Goal: Task Accomplishment & Management: Complete application form

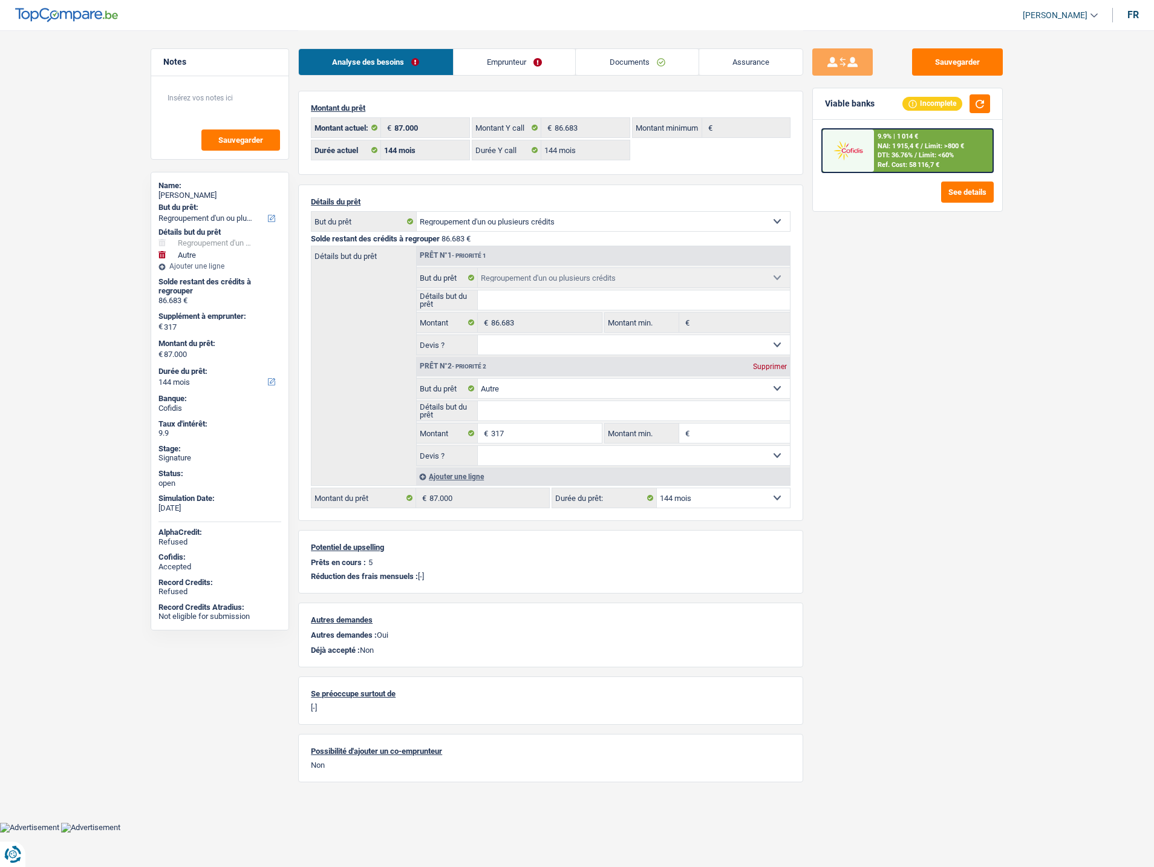
select select "refinancing"
select select "other"
select select "144"
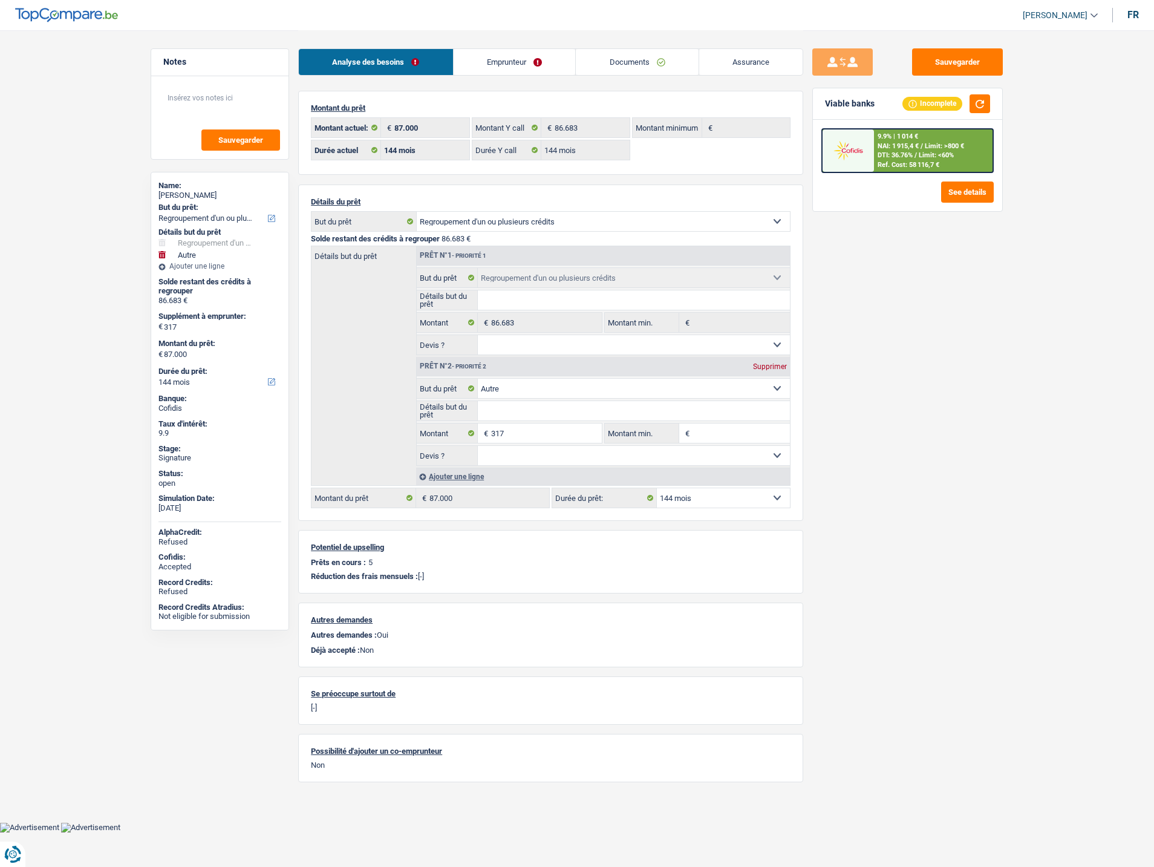
select select "144"
select select "refinancing"
select select "other"
select select "144"
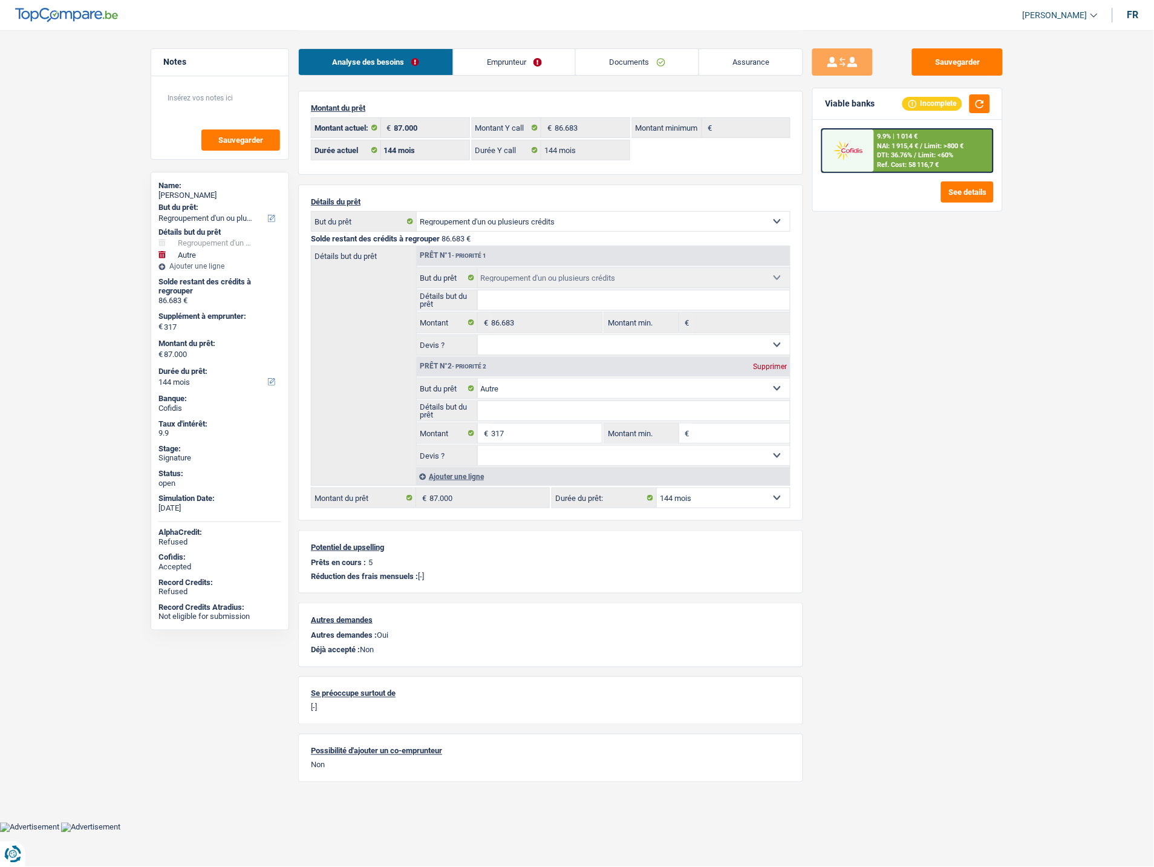
click at [638, 62] on link "Documents" at bounding box center [637, 62] width 123 height 26
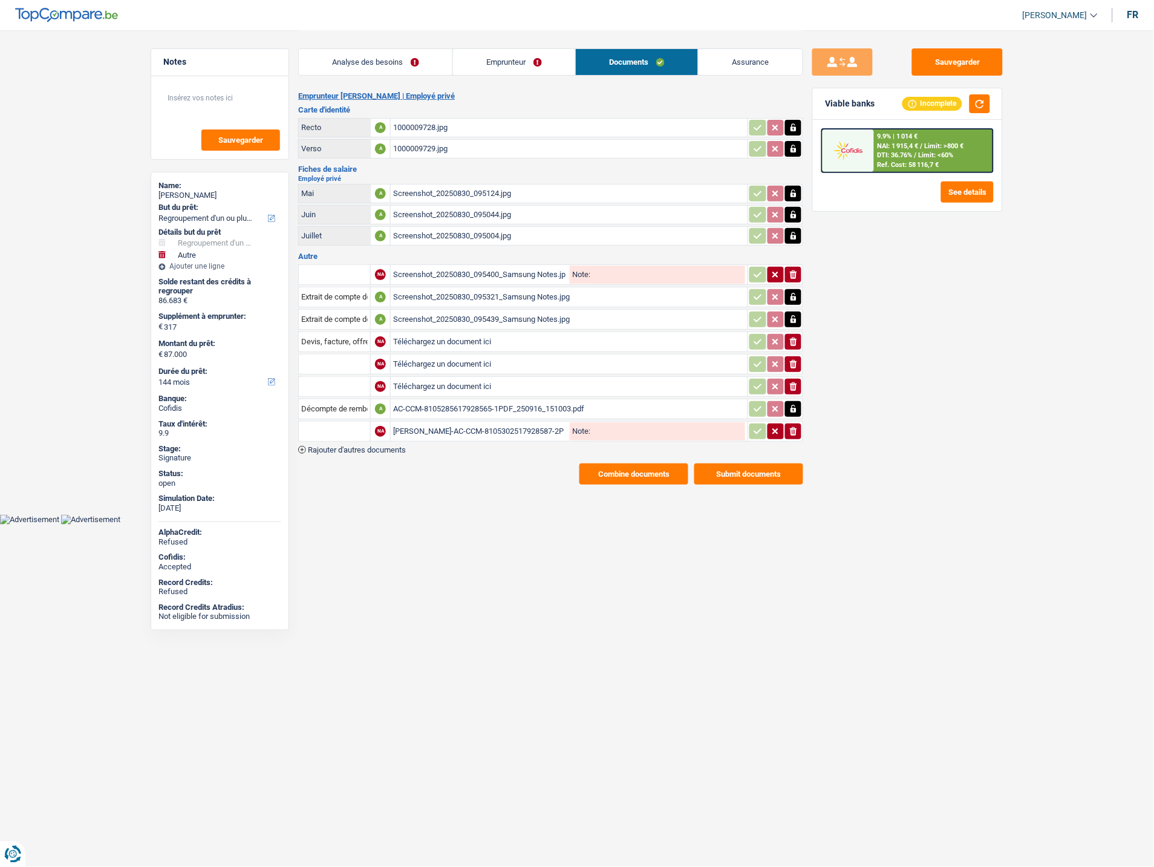
click at [438, 426] on div "Pierre-AC-CCM-8105302517928587-2PDF_250916_150341.pdf" at bounding box center [480, 431] width 174 height 18
drag, startPoint x: 796, startPoint y: 335, endPoint x: 798, endPoint y: 342, distance: 7.1
click at [796, 336] on icon "ionicons-v5-e" at bounding box center [794, 342] width 10 height 12
click at [339, 430] on input "text" at bounding box center [334, 431] width 67 height 19
type input "Décompte de remboursement anticipé"
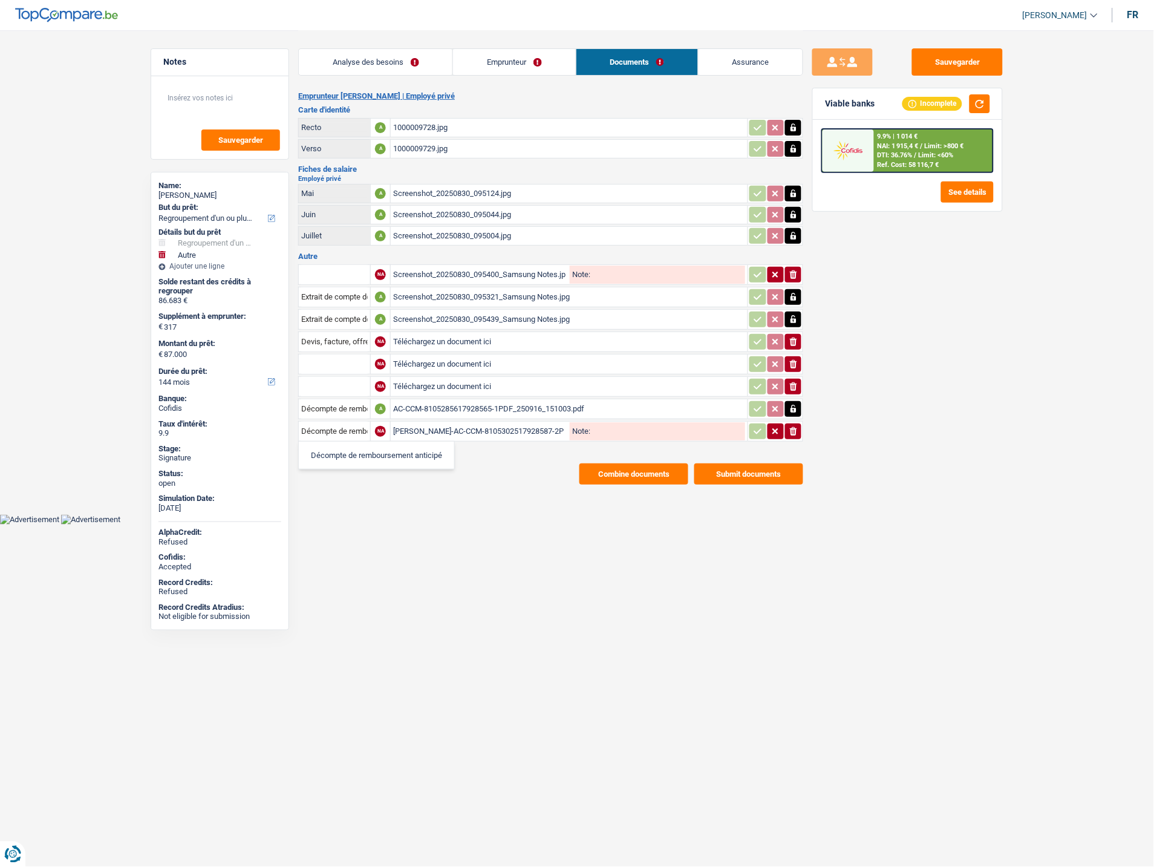
click at [476, 477] on div "Combine documents Submit documents" at bounding box center [550, 473] width 505 height 21
click at [799, 336] on button "ionicons-v5-e" at bounding box center [793, 342] width 16 height 16
click at [794, 360] on icon "button" at bounding box center [793, 364] width 7 height 8
click at [397, 446] on span "Rajouter d'autres documents" at bounding box center [357, 450] width 98 height 8
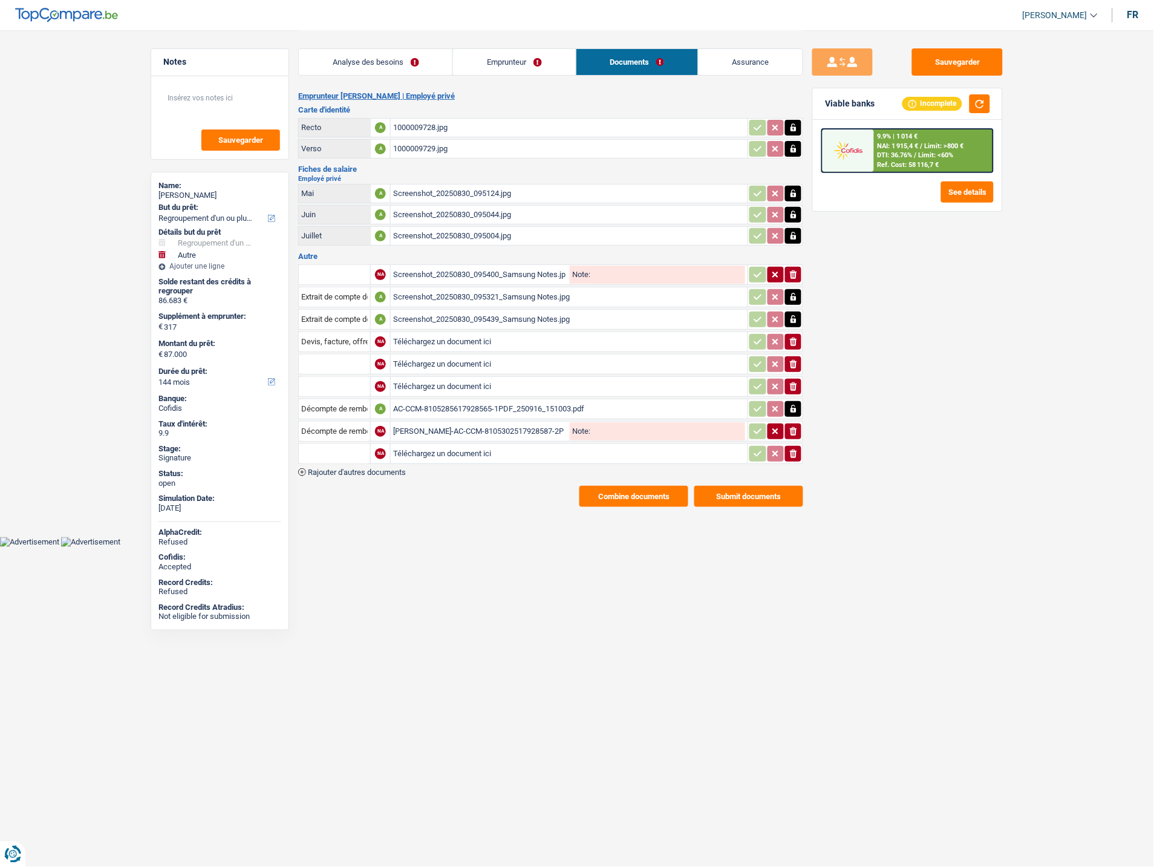
click at [409, 445] on input "Téléchargez un document ici" at bounding box center [569, 454] width 352 height 18
type input "C:\fakepath\Jean-Luc Pierre Santander pret.png"
click at [360, 449] on input "text" at bounding box center [334, 453] width 67 height 19
click at [358, 470] on li "Décompte de remboursement anticipé" at bounding box center [386, 477] width 162 height 15
type input "Décompte de remboursement anticipé"
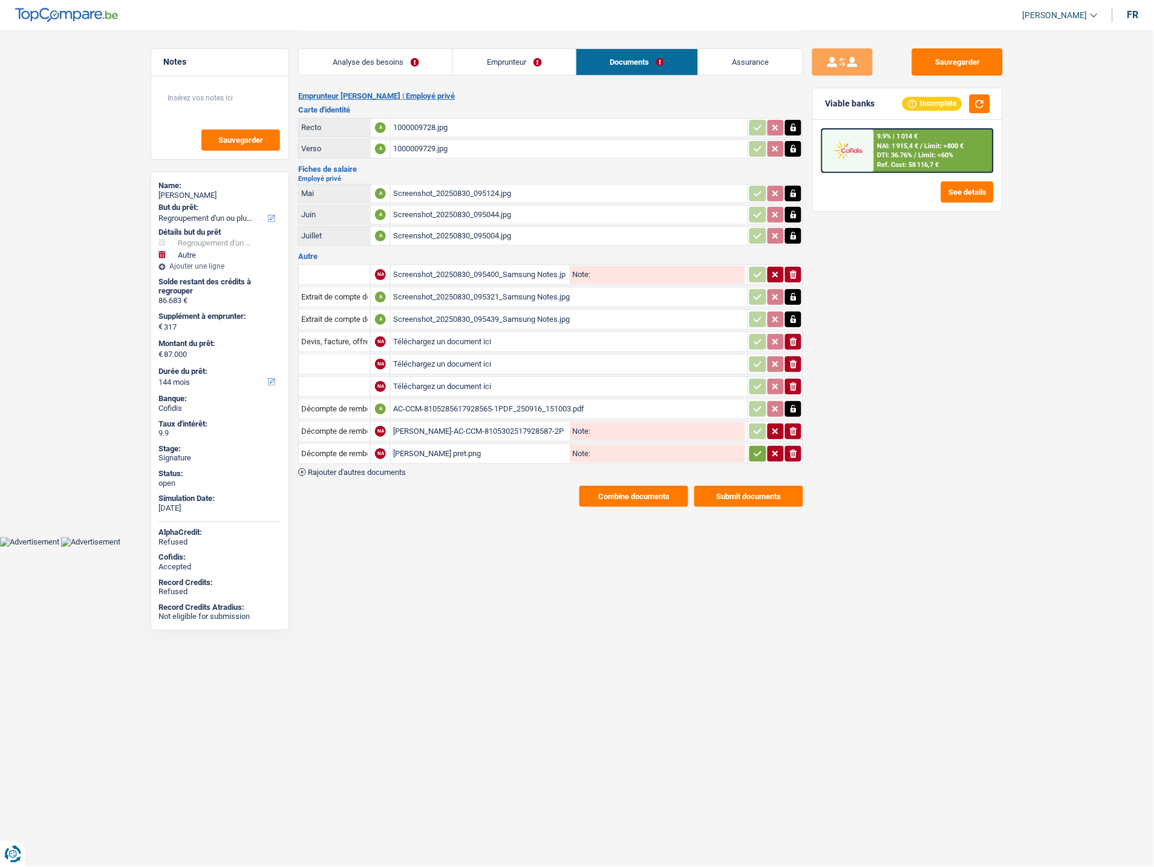
click at [754, 455] on td "ionicons-v5-e" at bounding box center [776, 453] width 56 height 21
click at [757, 451] on icon "button" at bounding box center [758, 454] width 10 height 12
click at [971, 62] on button "Sauvegarder" at bounding box center [957, 61] width 91 height 27
click at [936, 63] on button "Sauvegarder" at bounding box center [957, 61] width 91 height 27
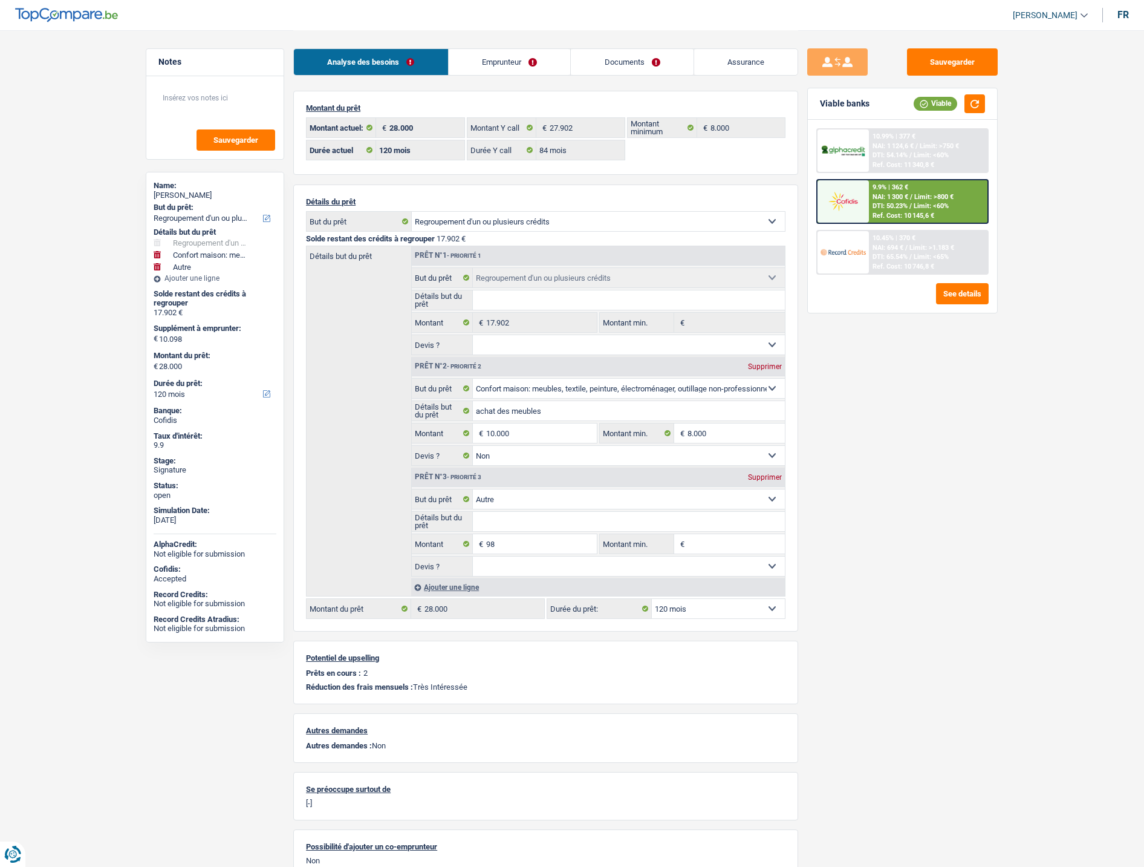
select select "refinancing"
select select "household"
select select "other"
select select "120"
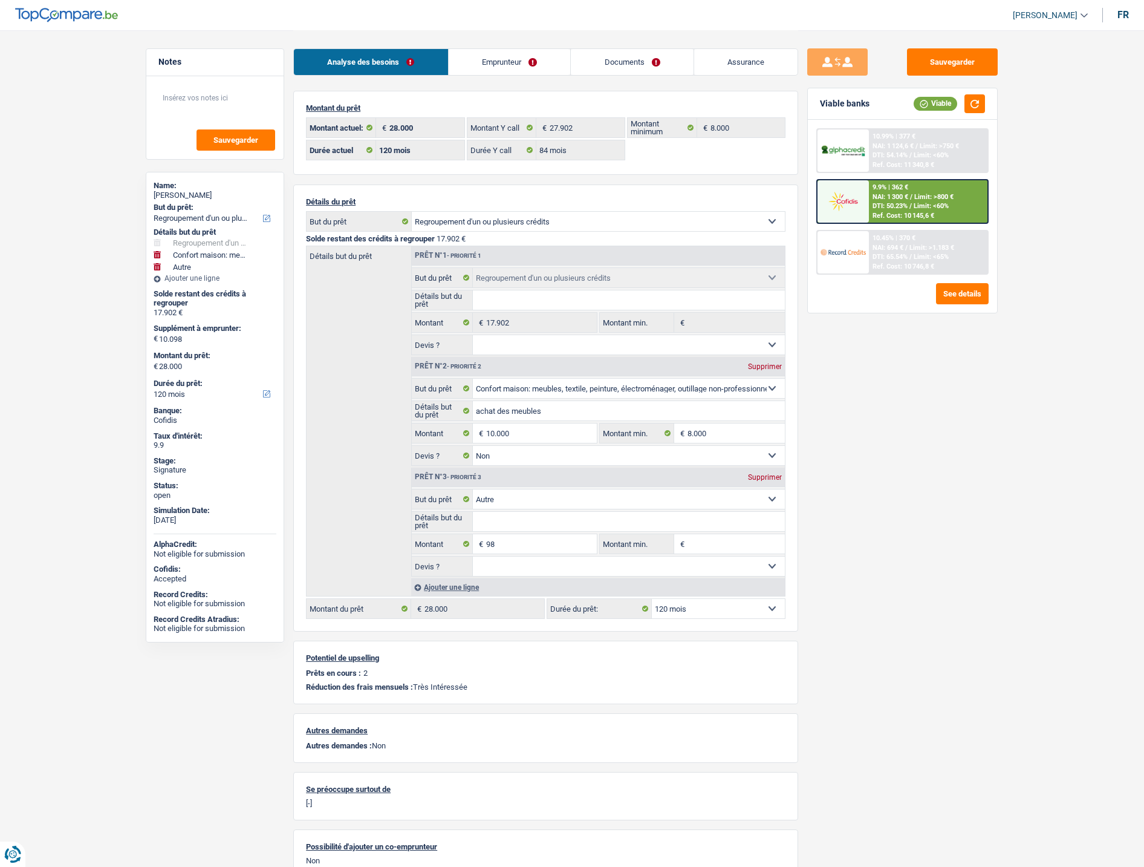
select select "120"
select select "84"
select select "refinancing"
select select "household"
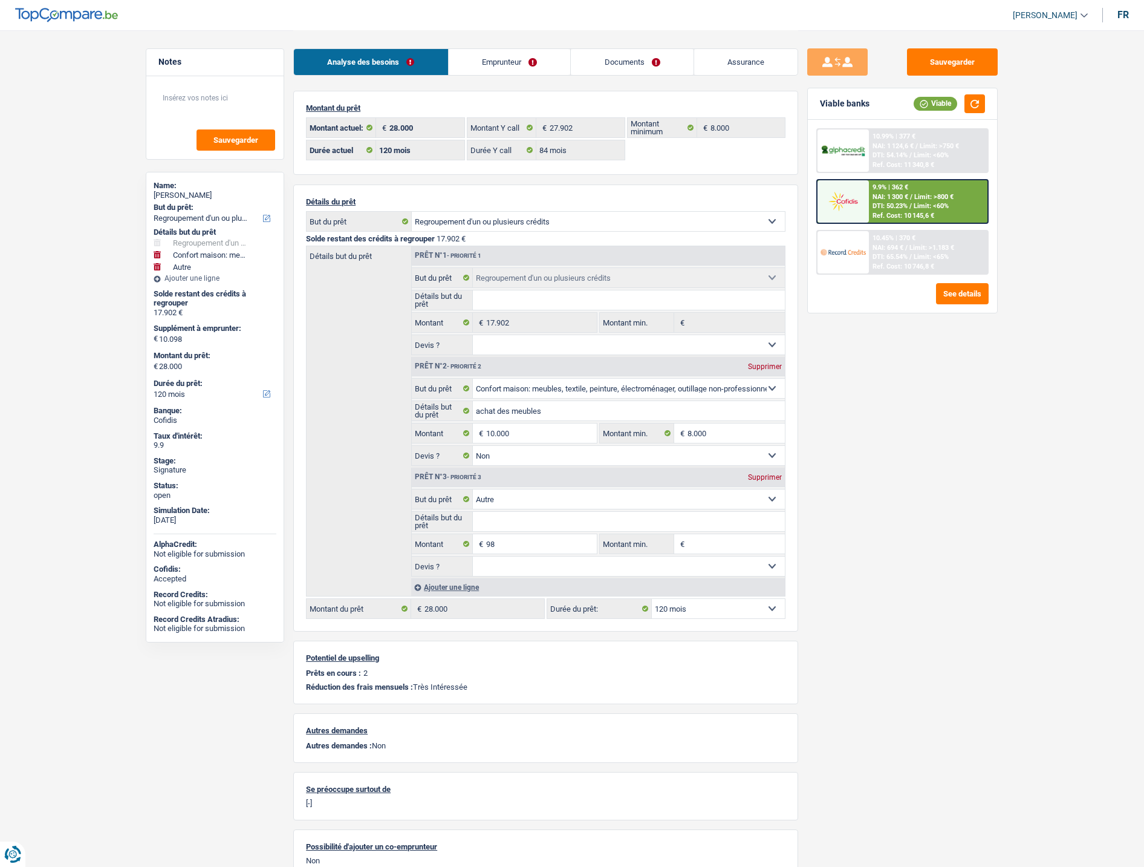
select select "false"
select select "other"
select select "120"
select select "rents"
select select "BE"
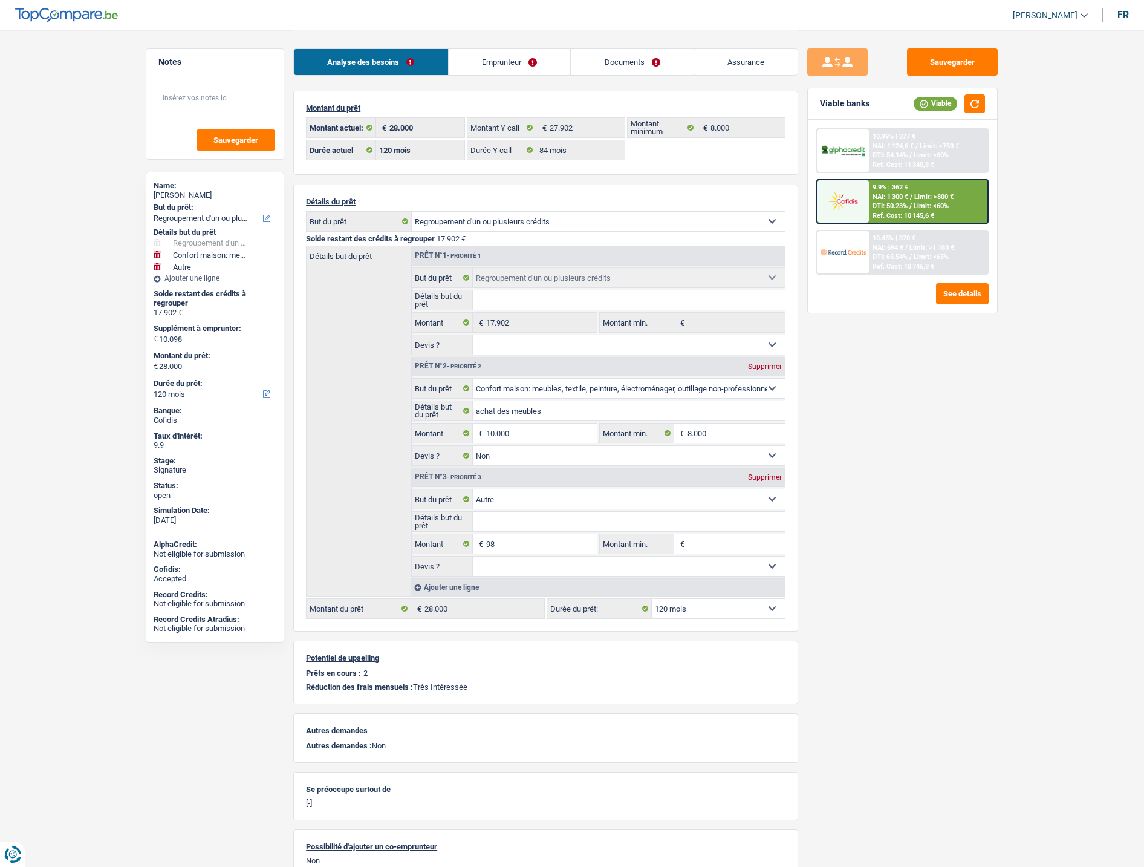
select select "personalLoan"
select select "loanRepayment"
select select "72"
select select "personalLoan"
select select "homeFurnishingOrRelocation"
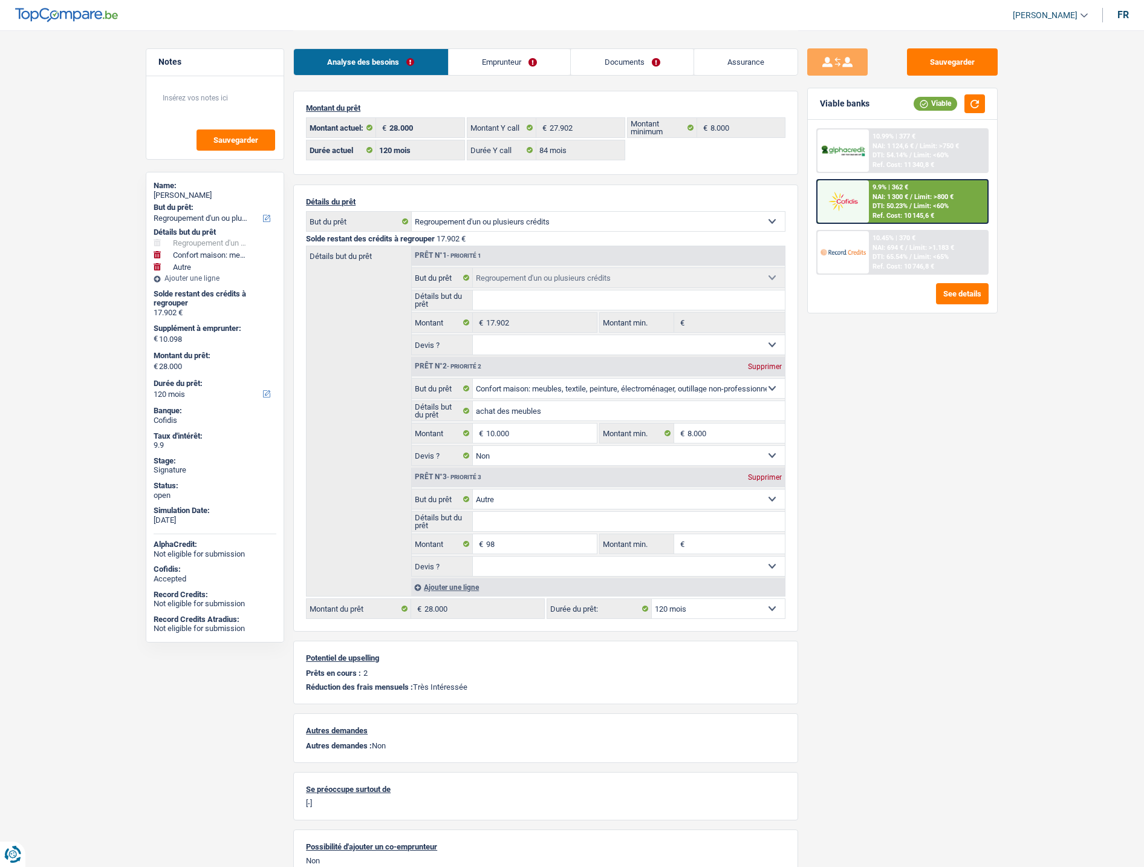
select select "60"
click at [539, 65] on link "Emprunteur" at bounding box center [510, 62] width 122 height 26
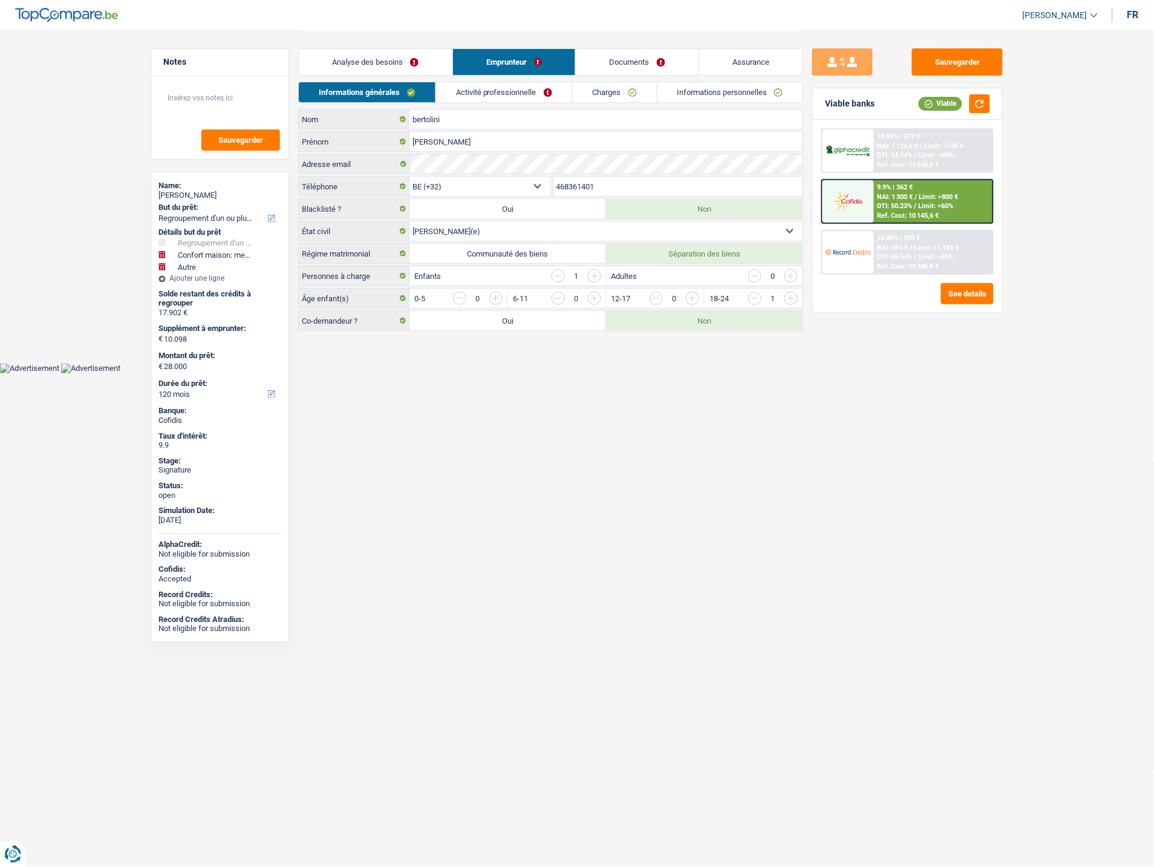
click at [615, 88] on link "Charges" at bounding box center [615, 92] width 84 height 20
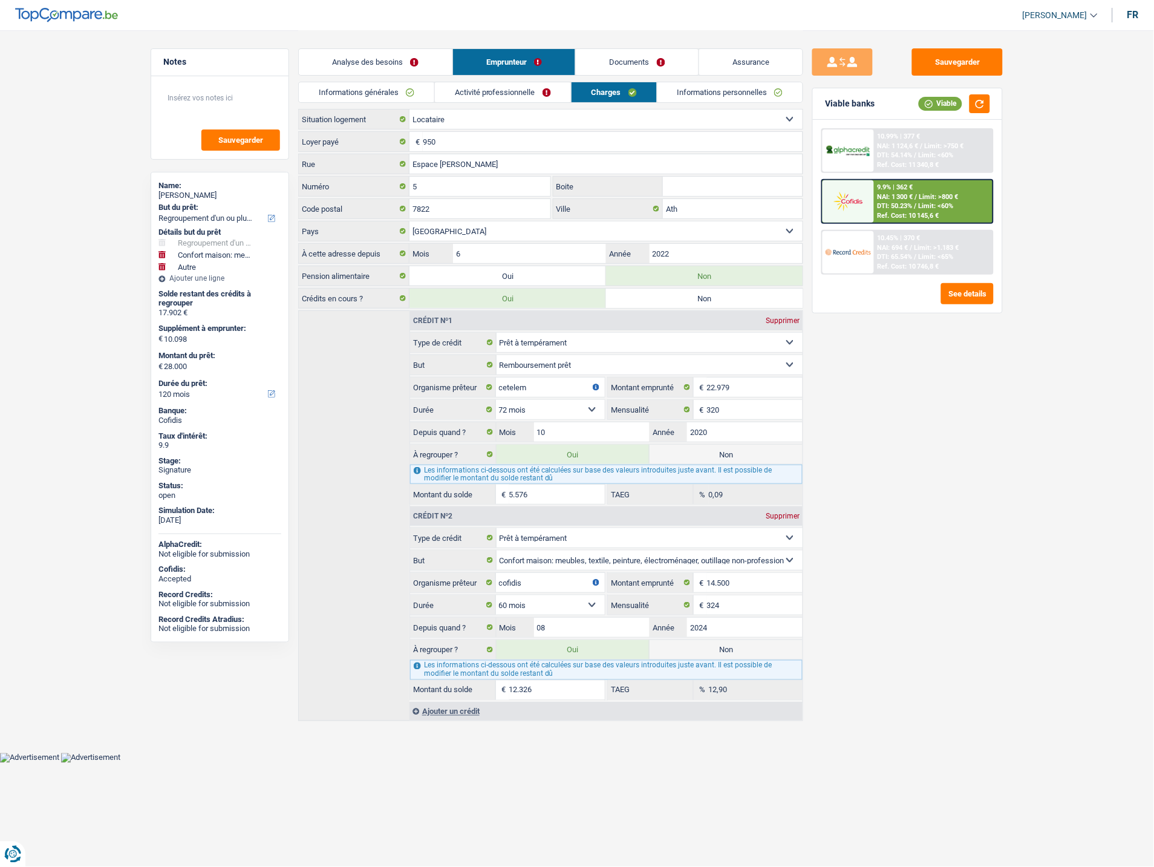
click at [616, 57] on link "Documents" at bounding box center [637, 62] width 123 height 26
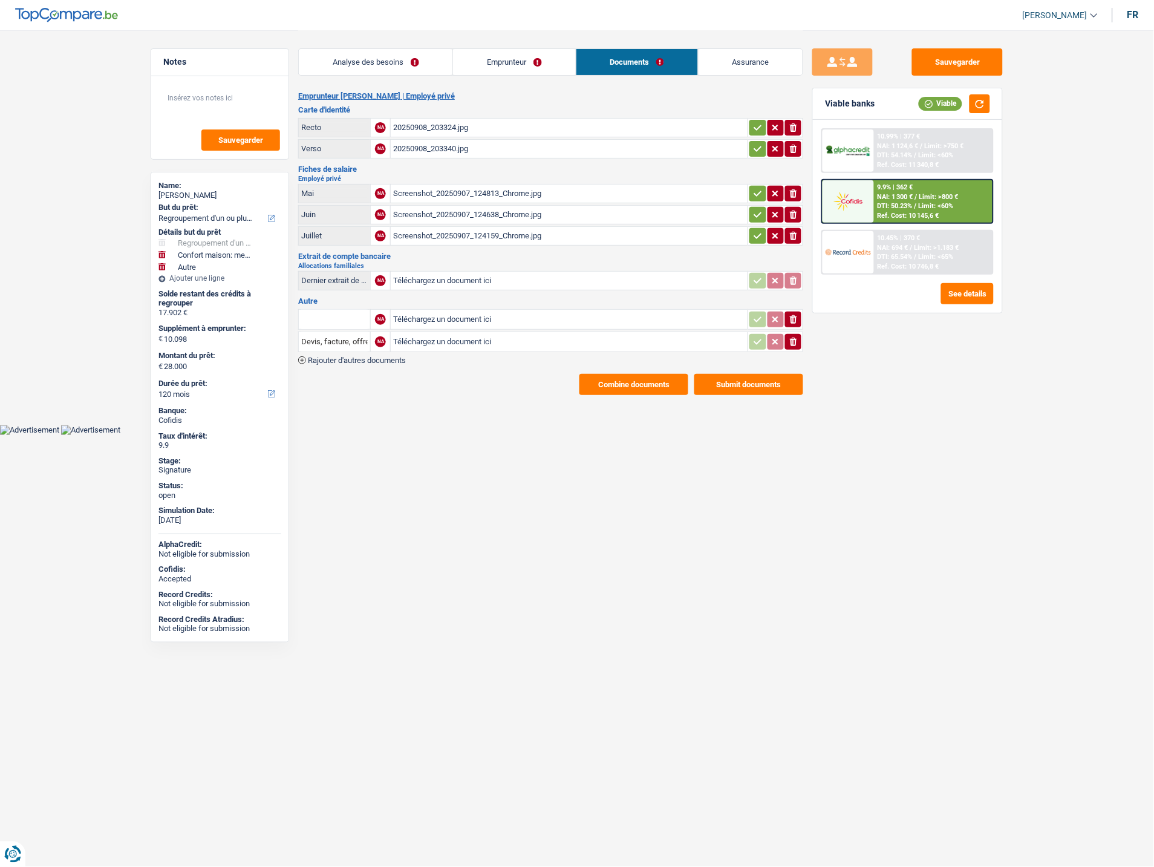
click at [474, 313] on input "Téléchargez un document ici" at bounding box center [569, 319] width 352 height 18
type input "C:\fakepath\Bertolini Alpha.pdf"
click at [432, 340] on input "Téléchargez un document ici" at bounding box center [569, 342] width 352 height 18
type input "C:\fakepath\Décompte Bertolini.png"
click at [318, 316] on input "text" at bounding box center [334, 319] width 67 height 19
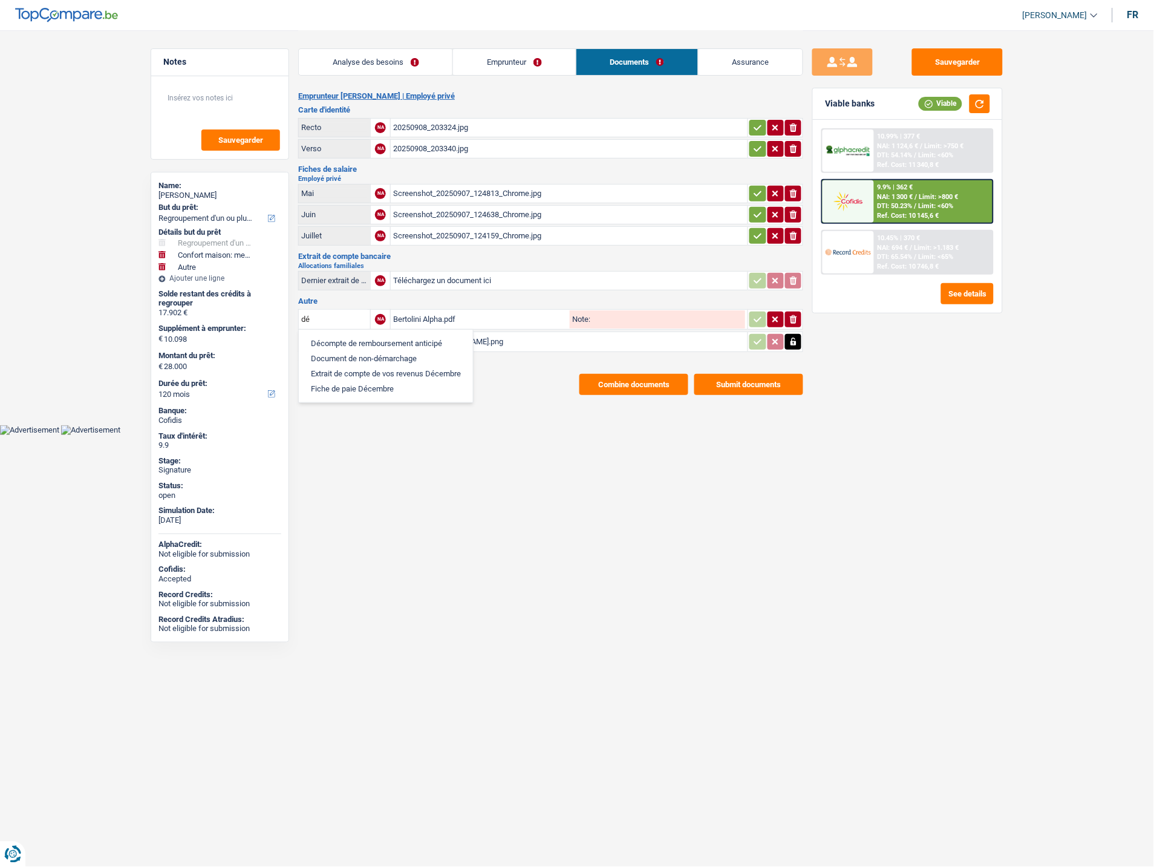
click at [345, 336] on li "Décompte de remboursement anticipé" at bounding box center [386, 343] width 162 height 15
type input "Décompte de remboursement anticipé"
click at [341, 337] on input "Devis, facture, offre, bon de commande" at bounding box center [334, 341] width 67 height 19
click at [339, 358] on li "Décompte de remboursement anticipé" at bounding box center [386, 365] width 162 height 15
type input "Décompte de remboursement anticipé"
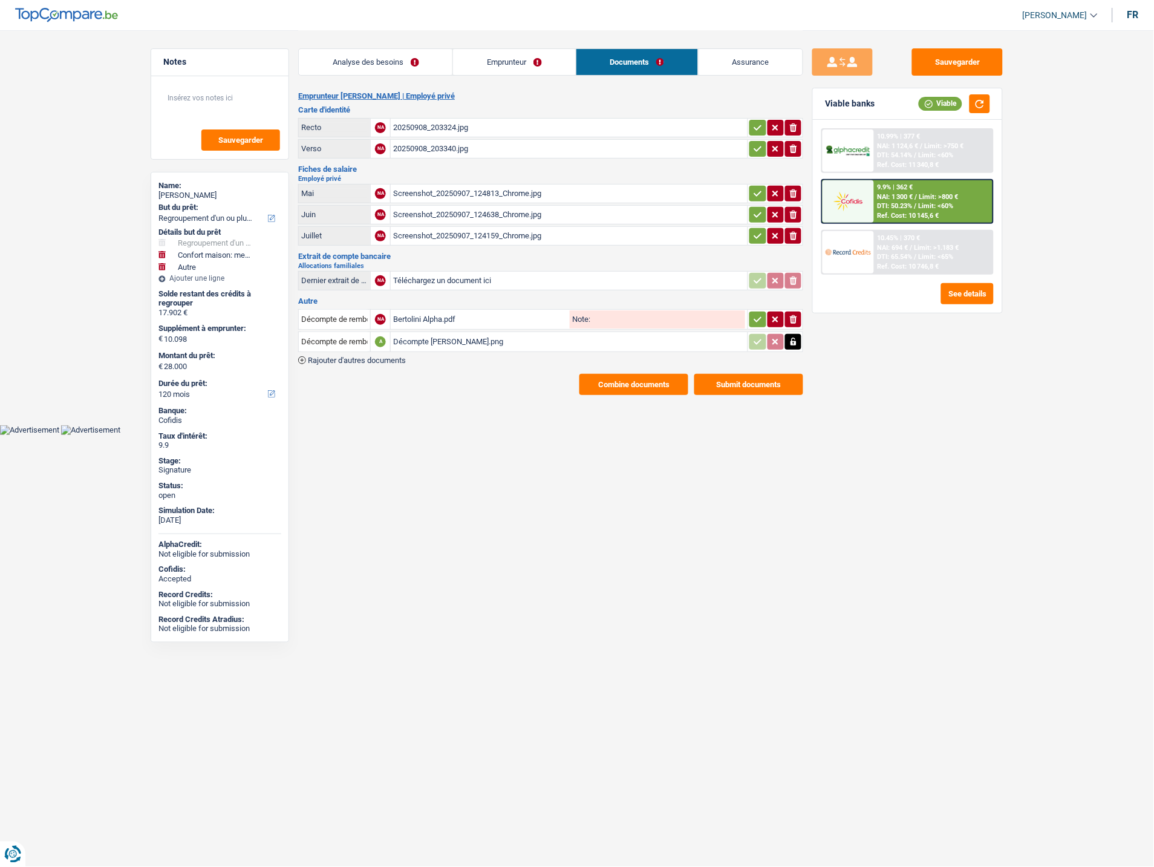
click at [752, 322] on button "button" at bounding box center [757, 319] width 16 height 16
click at [940, 60] on button "Sauvegarder" at bounding box center [957, 61] width 91 height 27
click at [481, 71] on link "Emprunteur" at bounding box center [514, 62] width 122 height 26
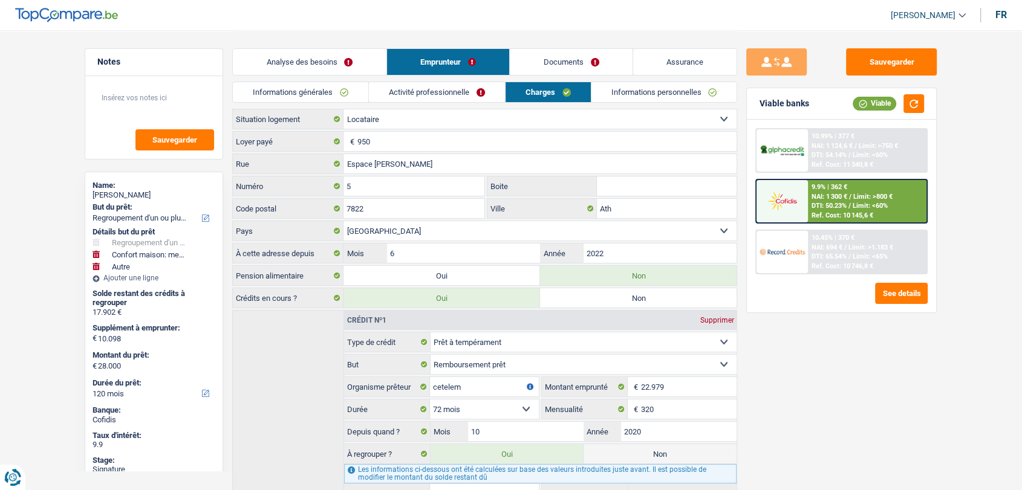
scroll to position [27, 0]
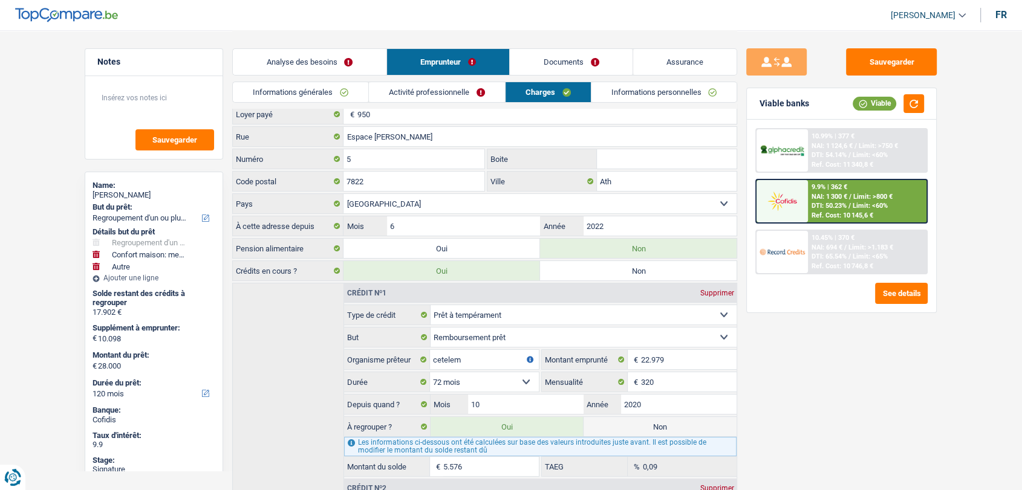
click at [546, 65] on link "Documents" at bounding box center [571, 62] width 123 height 26
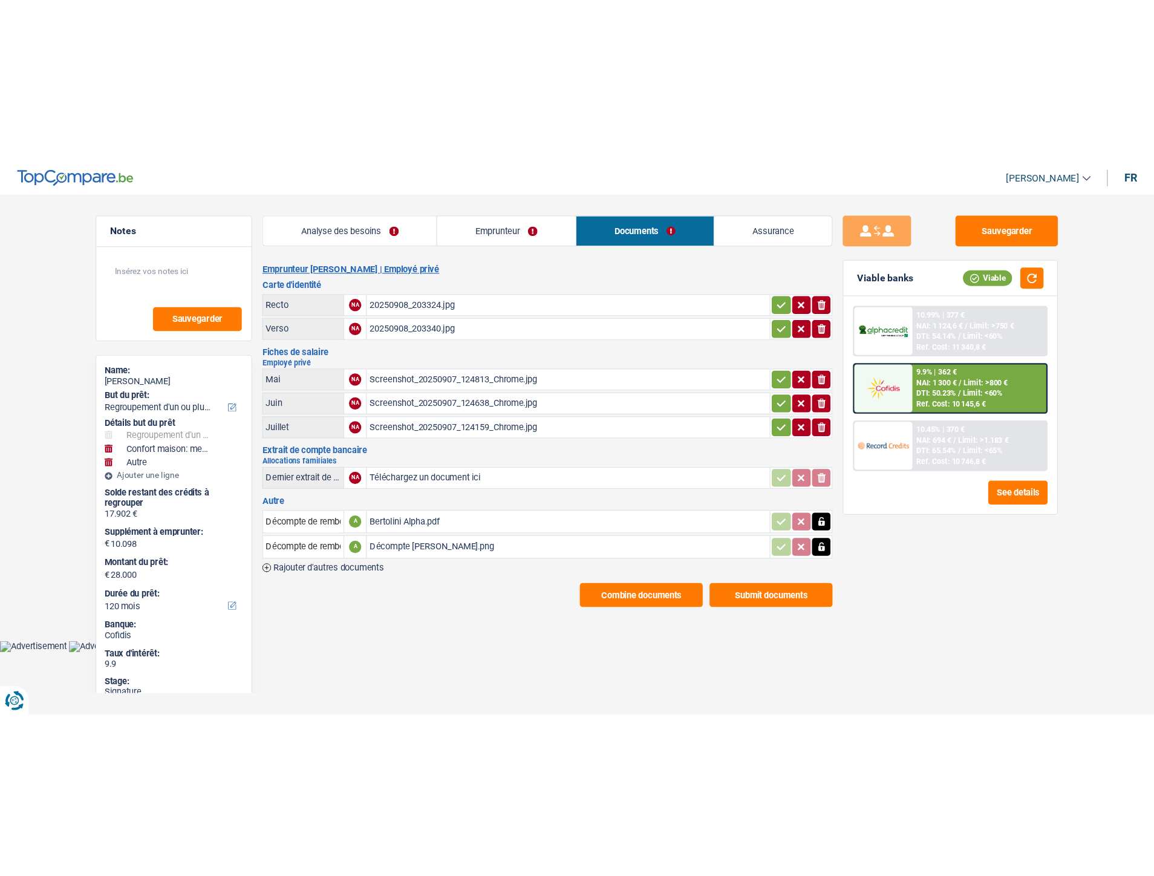
scroll to position [0, 0]
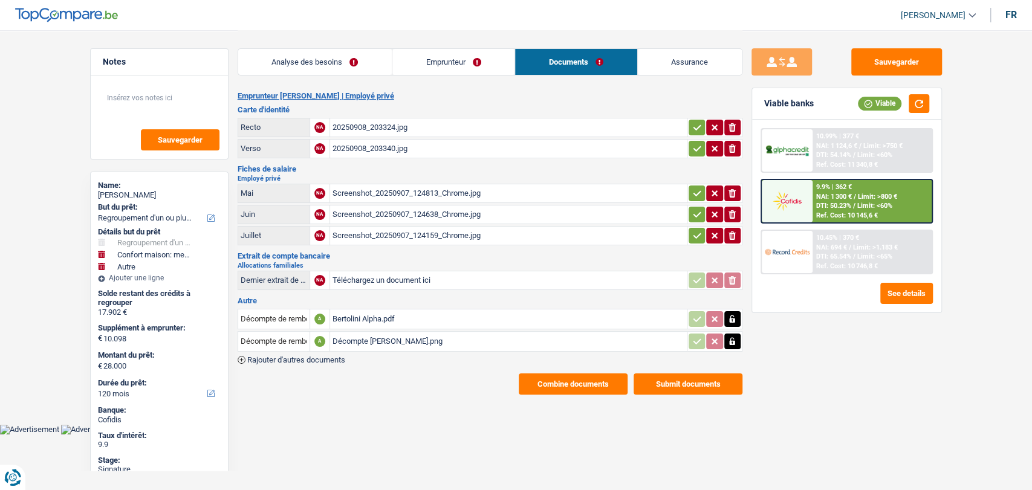
click at [362, 215] on div "Screenshot_20250907_124638_Chrome.jpg" at bounding box center [509, 215] width 352 height 18
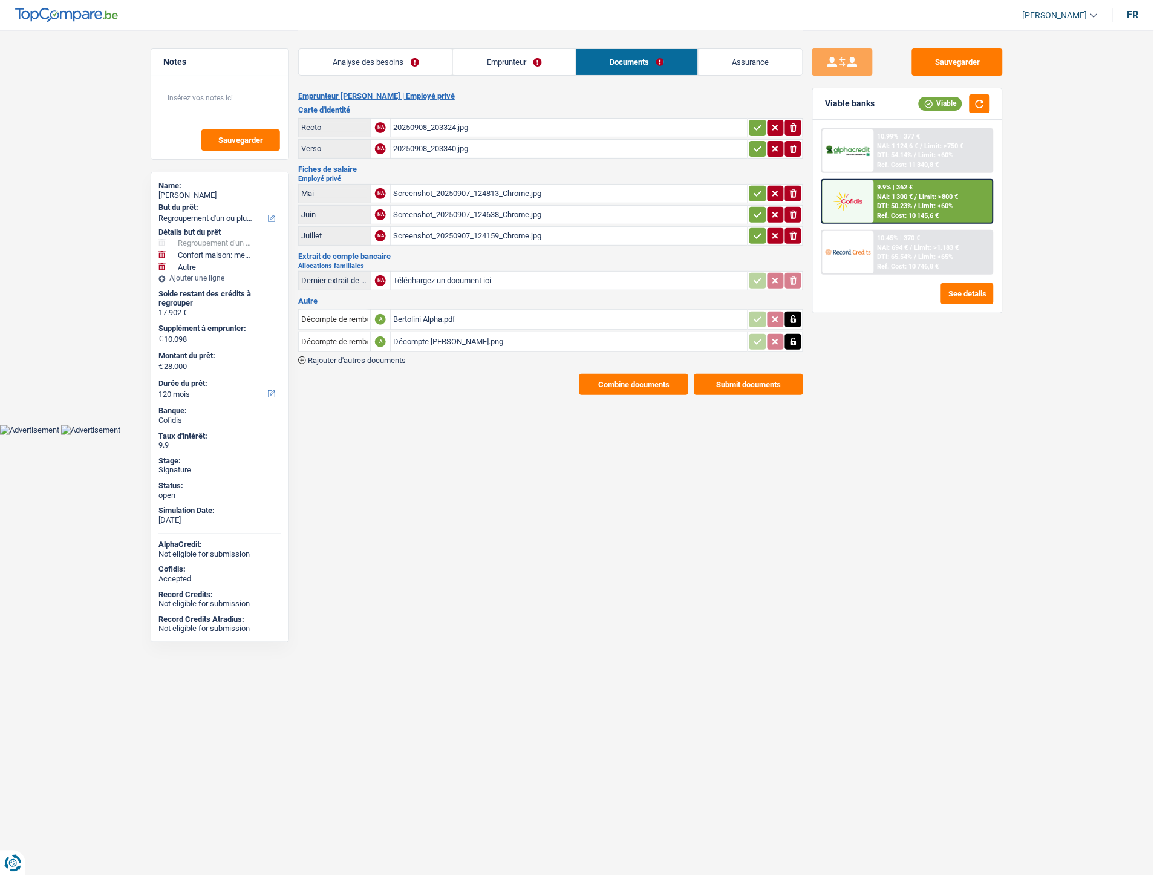
drag, startPoint x: 419, startPoint y: 437, endPoint x: 423, endPoint y: 431, distance: 7.4
click at [419, 435] on html "Vous avez le contrôle de vos données Nous utilisons des cookies, tout comme nos…" at bounding box center [577, 217] width 1154 height 435
click at [382, 356] on span "Rajouter d'autres documents" at bounding box center [357, 360] width 98 height 8
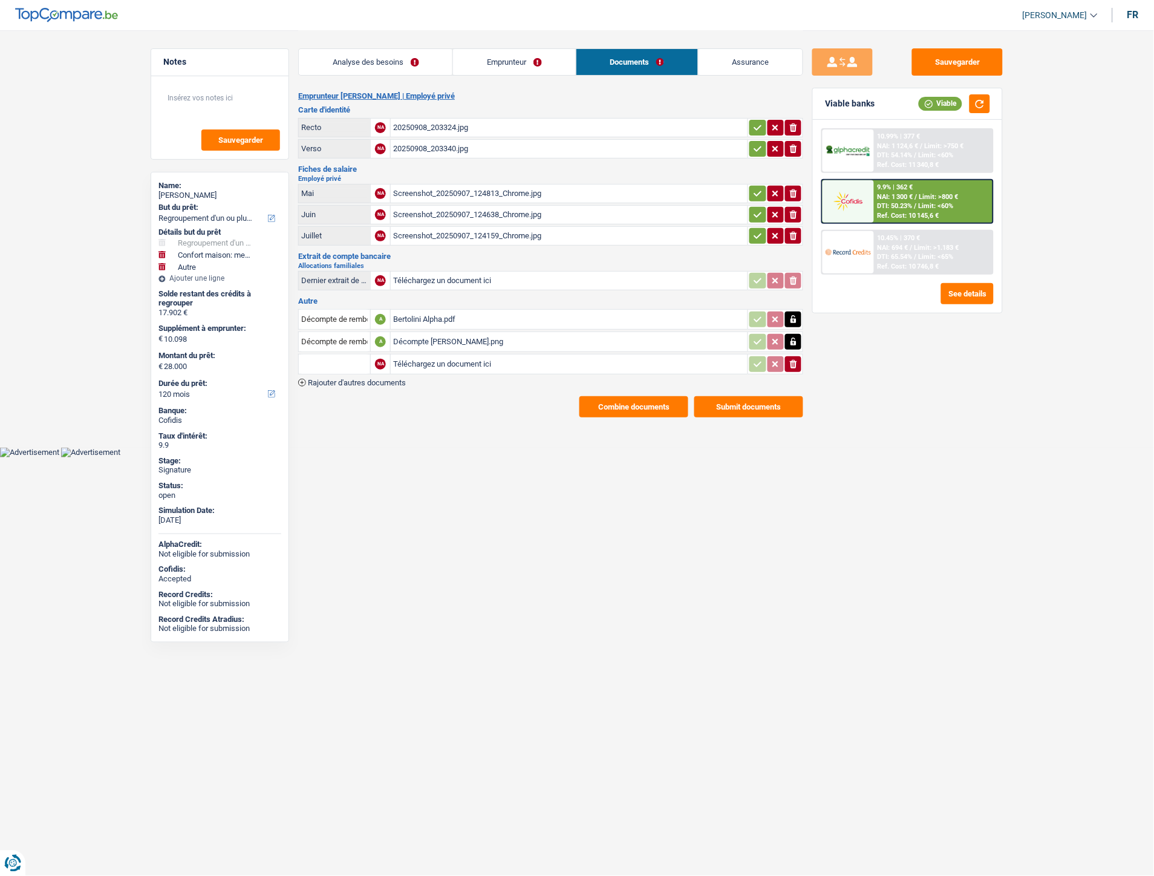
click at [385, 379] on span "Rajouter d'autres documents" at bounding box center [357, 383] width 98 height 8
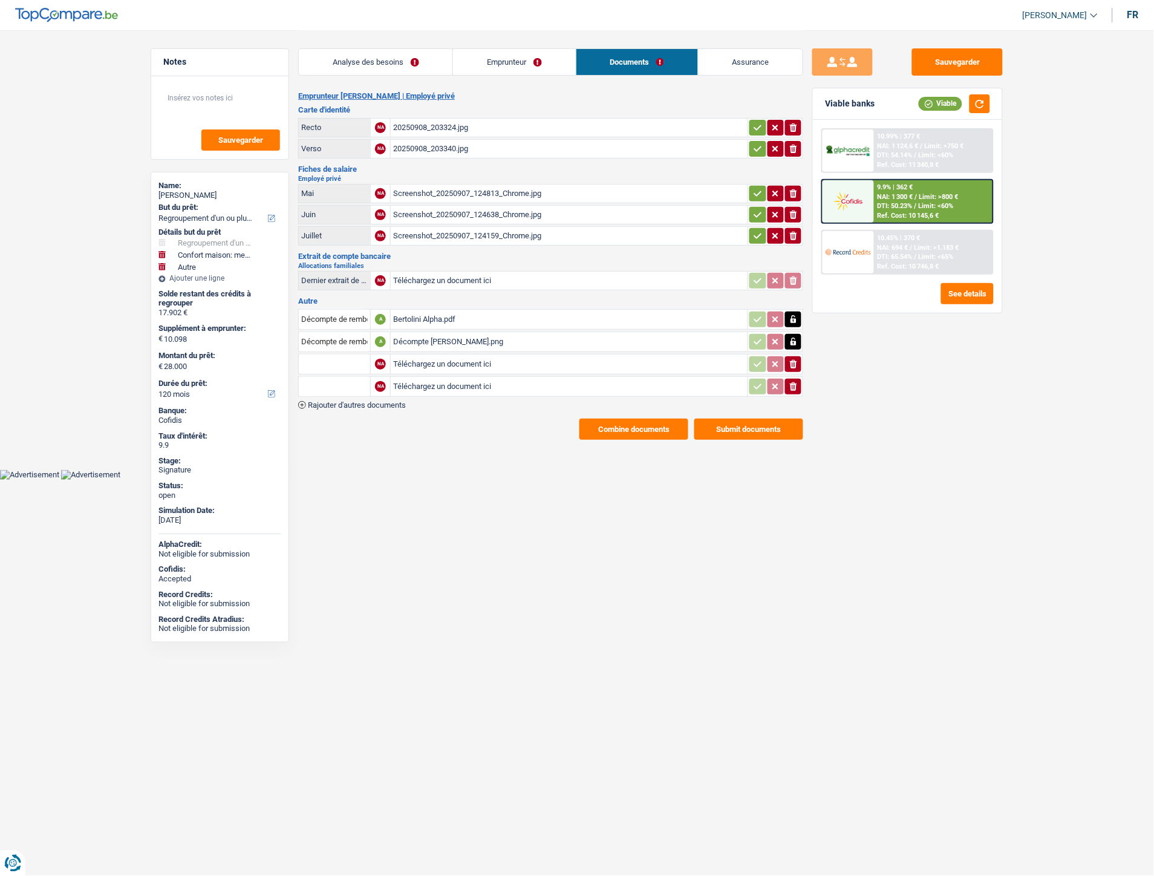
click at [377, 401] on span "Rajouter d'autres documents" at bounding box center [357, 405] width 98 height 8
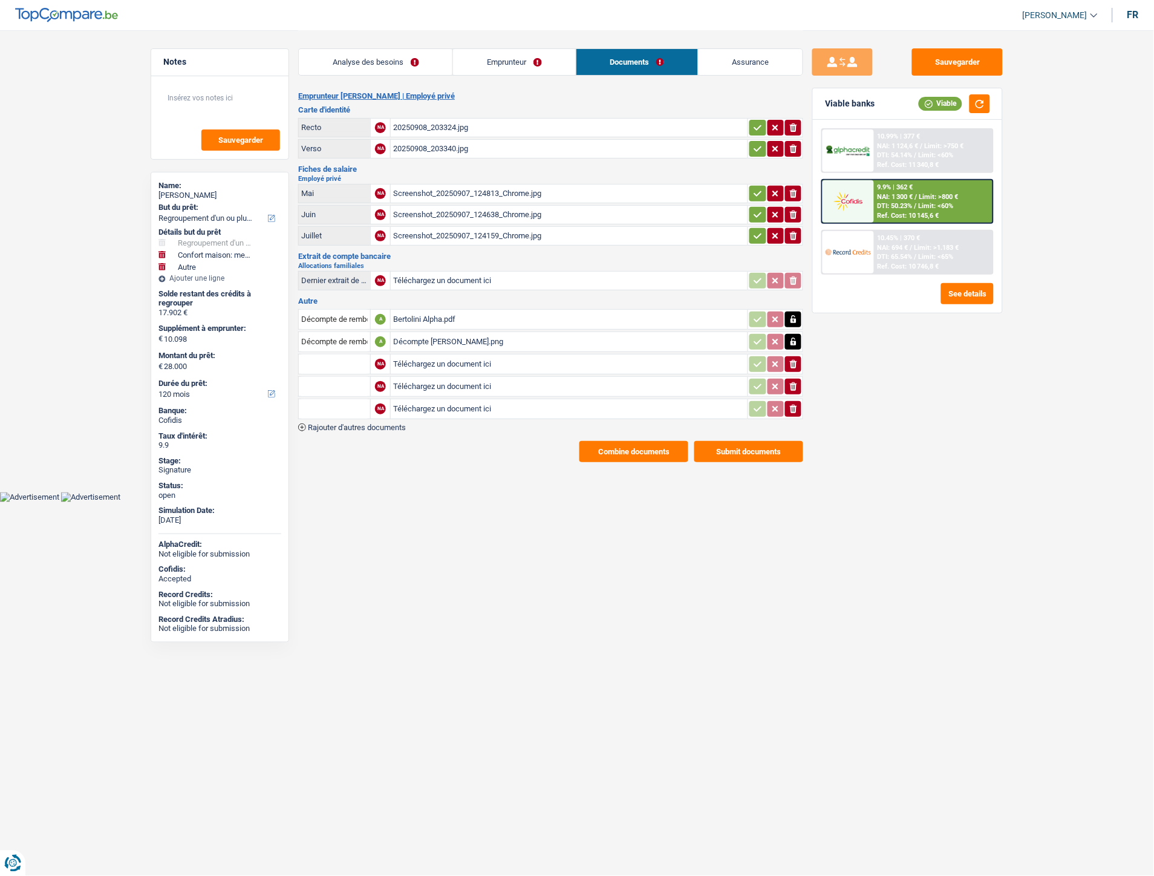
click at [423, 363] on input "Téléchargez un document ici" at bounding box center [569, 364] width 352 height 18
type input "C:\fakepath\Extrait Bertolini.pdf"
click at [446, 381] on input "Téléchargez un document ici" at bounding box center [569, 386] width 352 height 18
type input "C:\fakepath\IMG-20250917-WA0017.jpg"
click at [448, 400] on input "Téléchargez un document ici" at bounding box center [569, 409] width 352 height 18
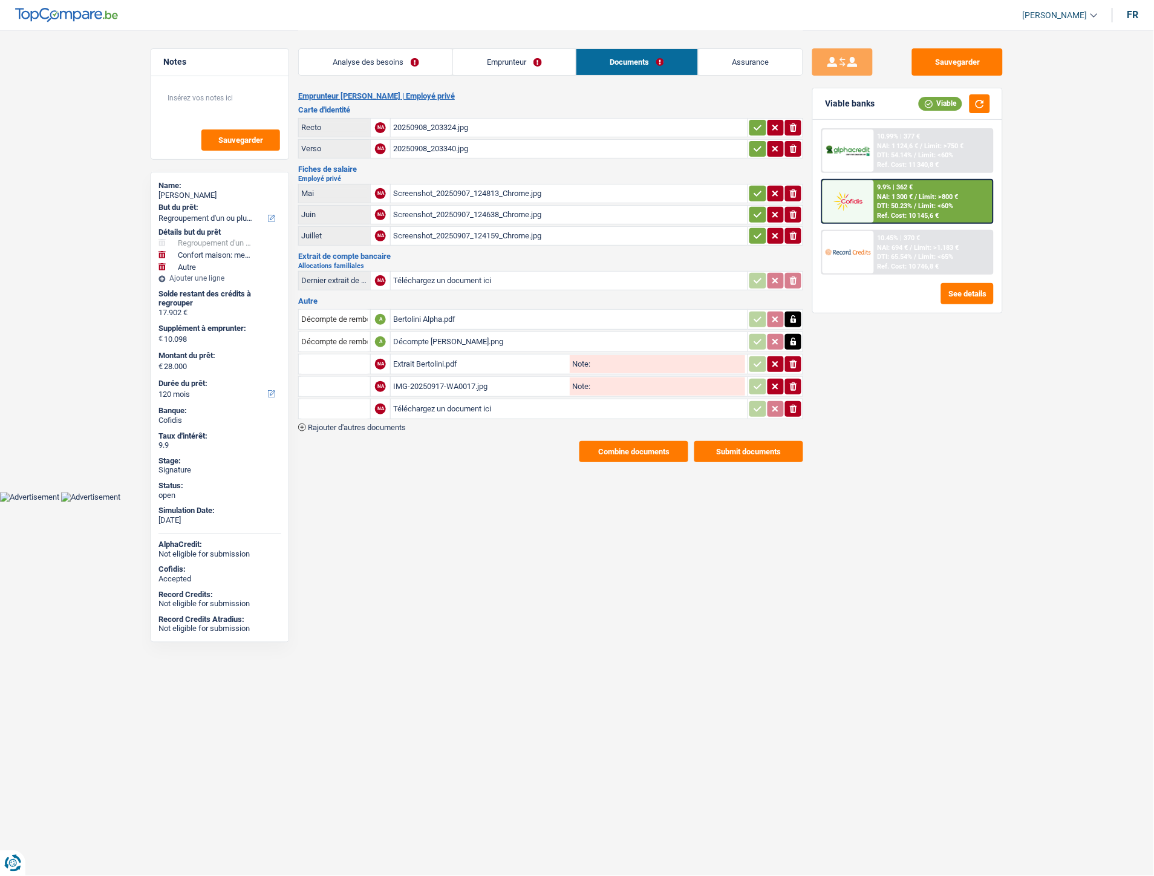
type input "C:\fakepath\IMG-20250917-WA0020.jpg"
click at [325, 354] on input "text" at bounding box center [334, 363] width 67 height 19
click at [351, 411] on li "Extraits de compte de toutes les transactions 3 derniers mois" at bounding box center [420, 418] width 230 height 15
type input "Extraits de compte de toutes les transactions 3 derniers mois"
click at [347, 382] on input "text" at bounding box center [334, 386] width 67 height 19
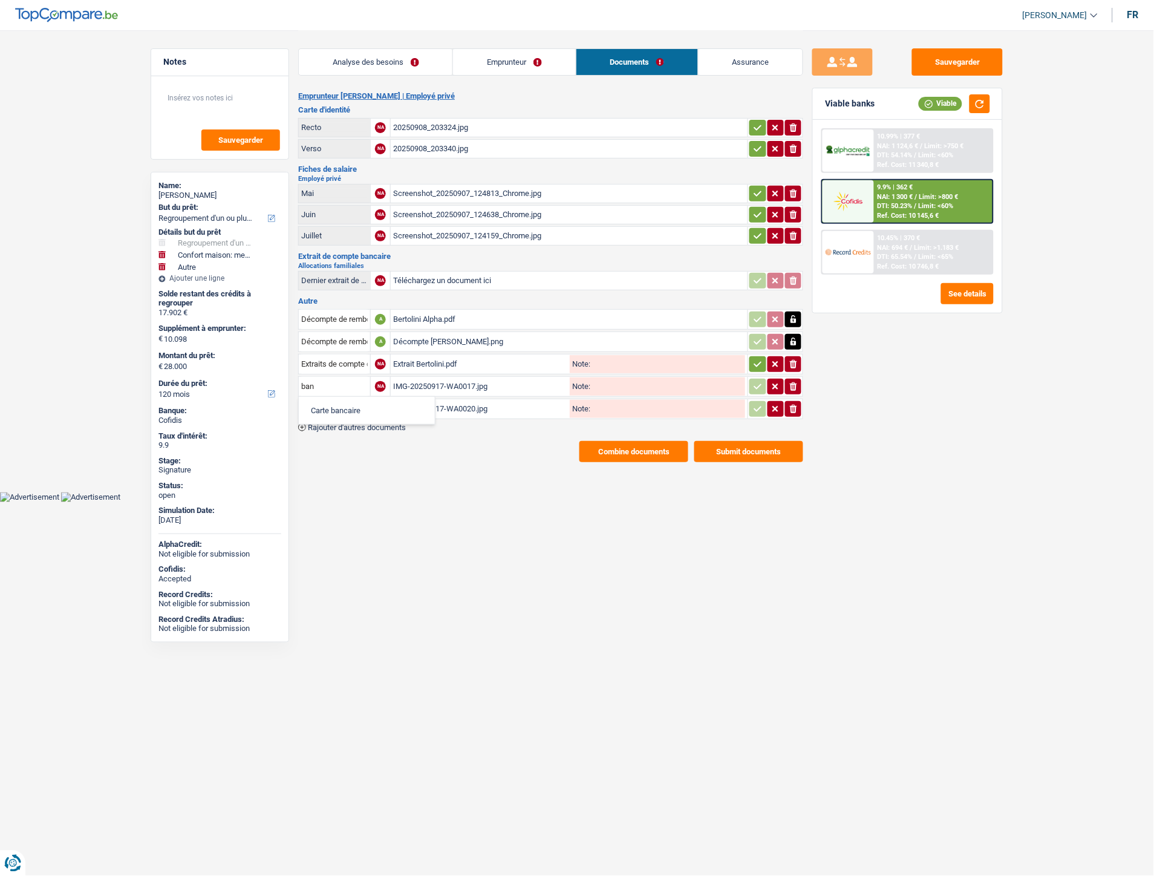
click at [347, 403] on li "Carte bancaire" at bounding box center [367, 410] width 124 height 15
type input "Carte bancaire"
click at [337, 401] on input "text" at bounding box center [334, 408] width 67 height 19
click at [346, 429] on li "Carte bancaire" at bounding box center [367, 432] width 124 height 15
type input "Carte bancaire"
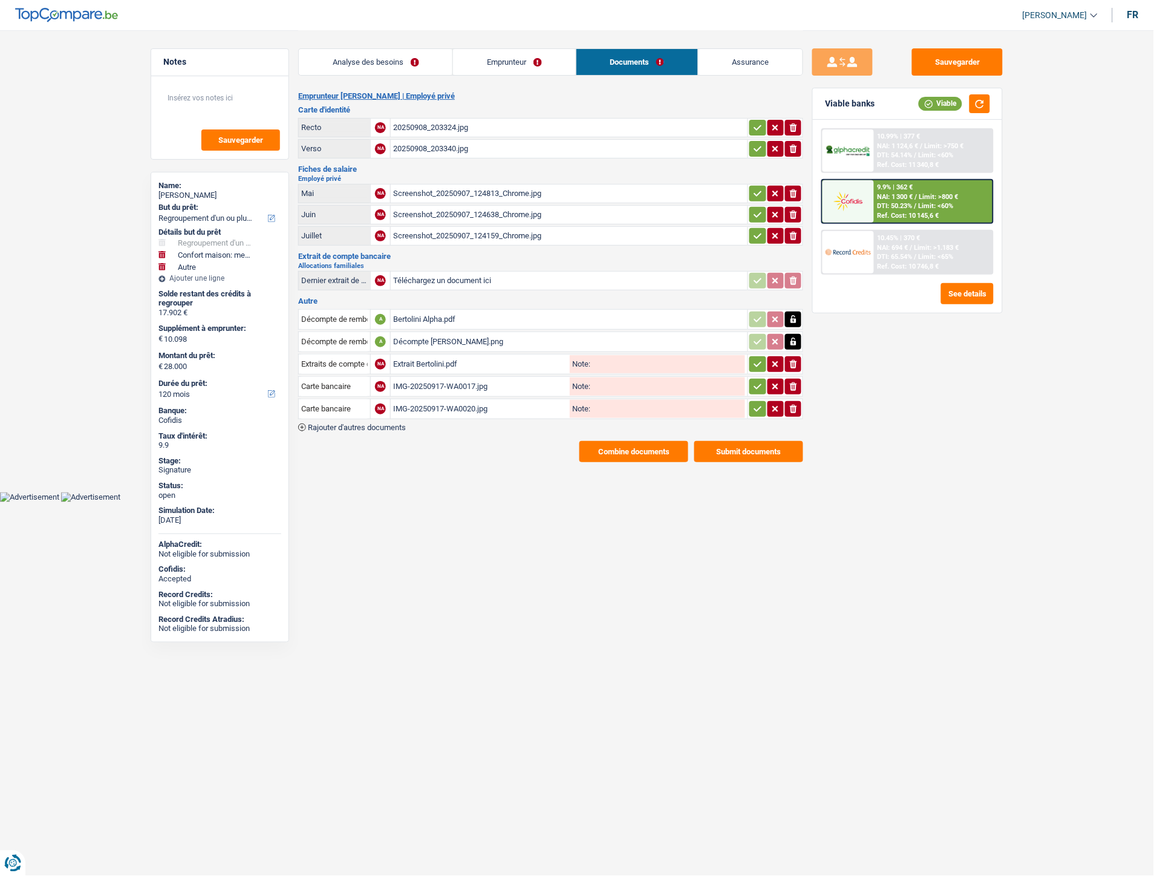
click at [758, 358] on icon "button" at bounding box center [758, 364] width 10 height 12
click at [751, 379] on button "button" at bounding box center [757, 387] width 16 height 16
click at [757, 403] on icon "button" at bounding box center [758, 409] width 10 height 12
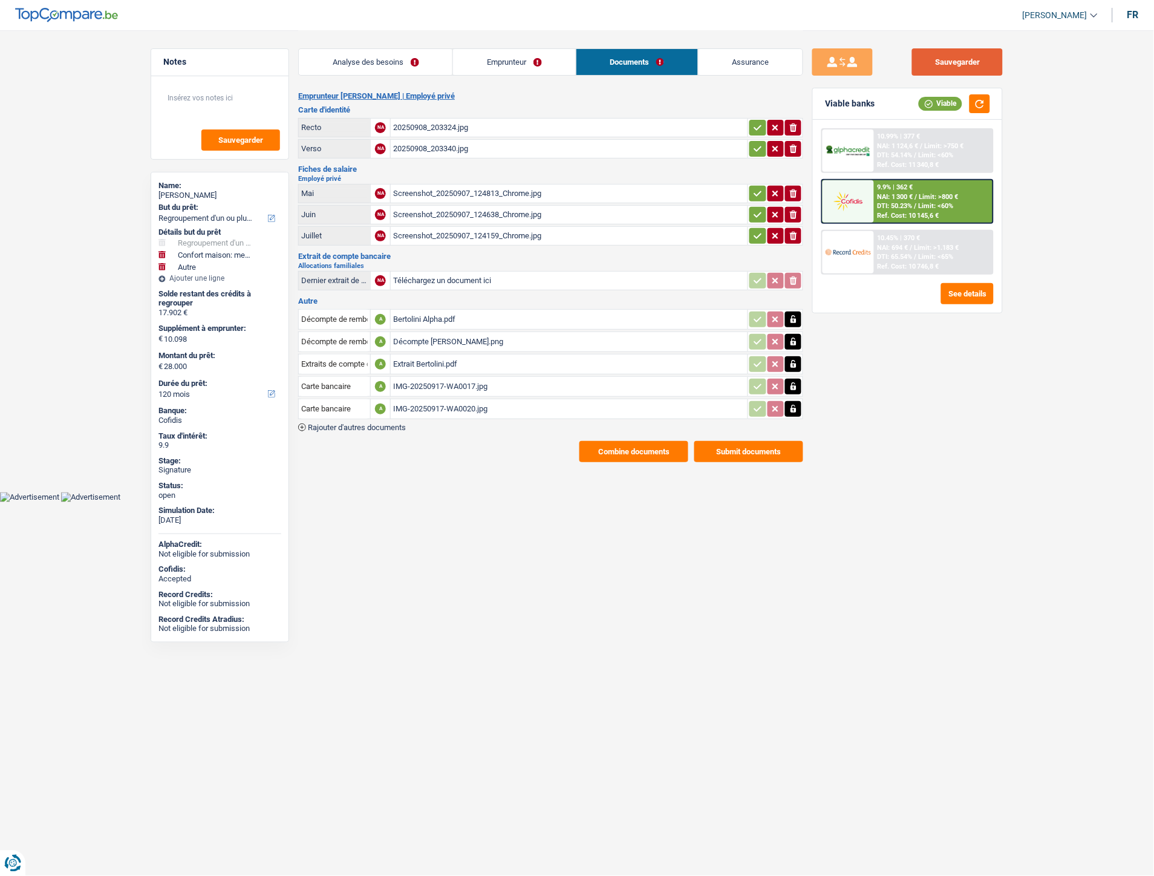
click at [952, 60] on button "Sauvegarder" at bounding box center [957, 61] width 91 height 27
click at [619, 441] on button "Combine documents" at bounding box center [633, 451] width 109 height 21
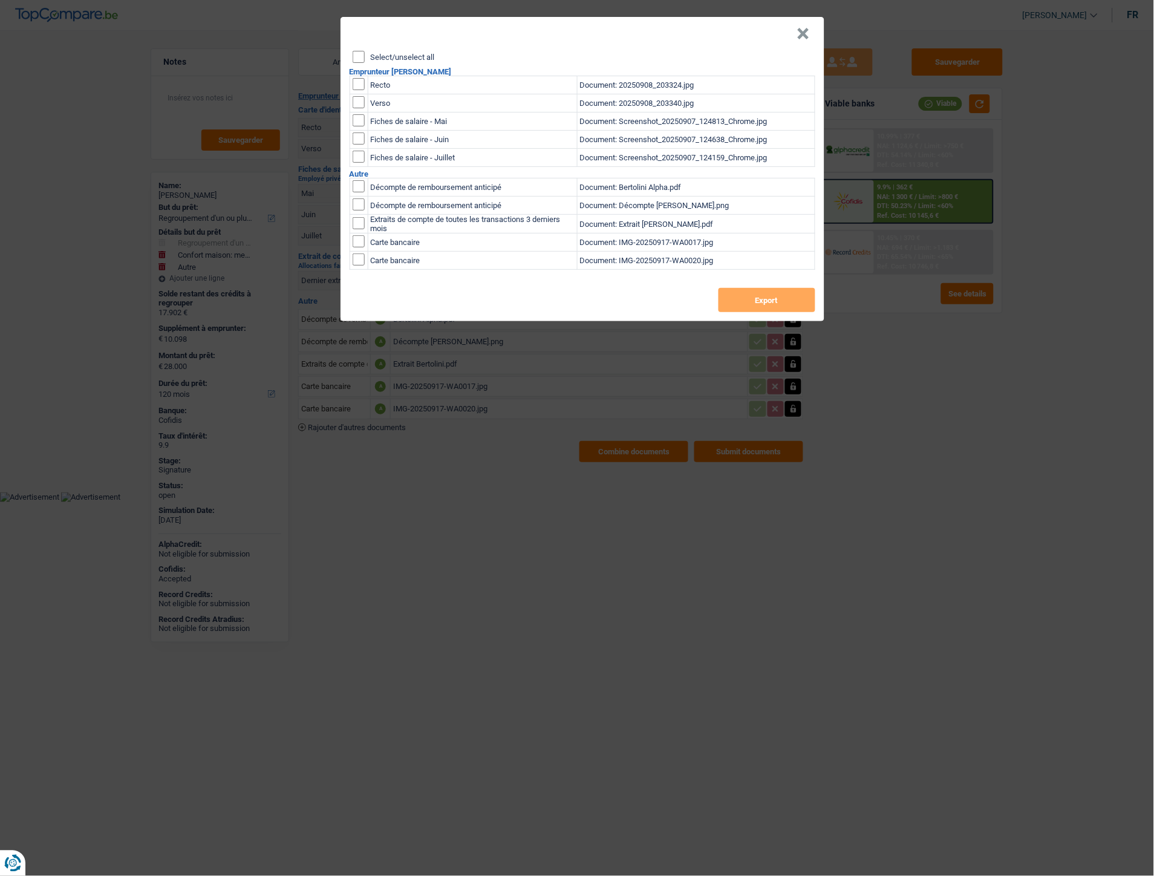
click at [356, 60] on input "Select/unselect all" at bounding box center [359, 57] width 12 height 12
checkbox input "true"
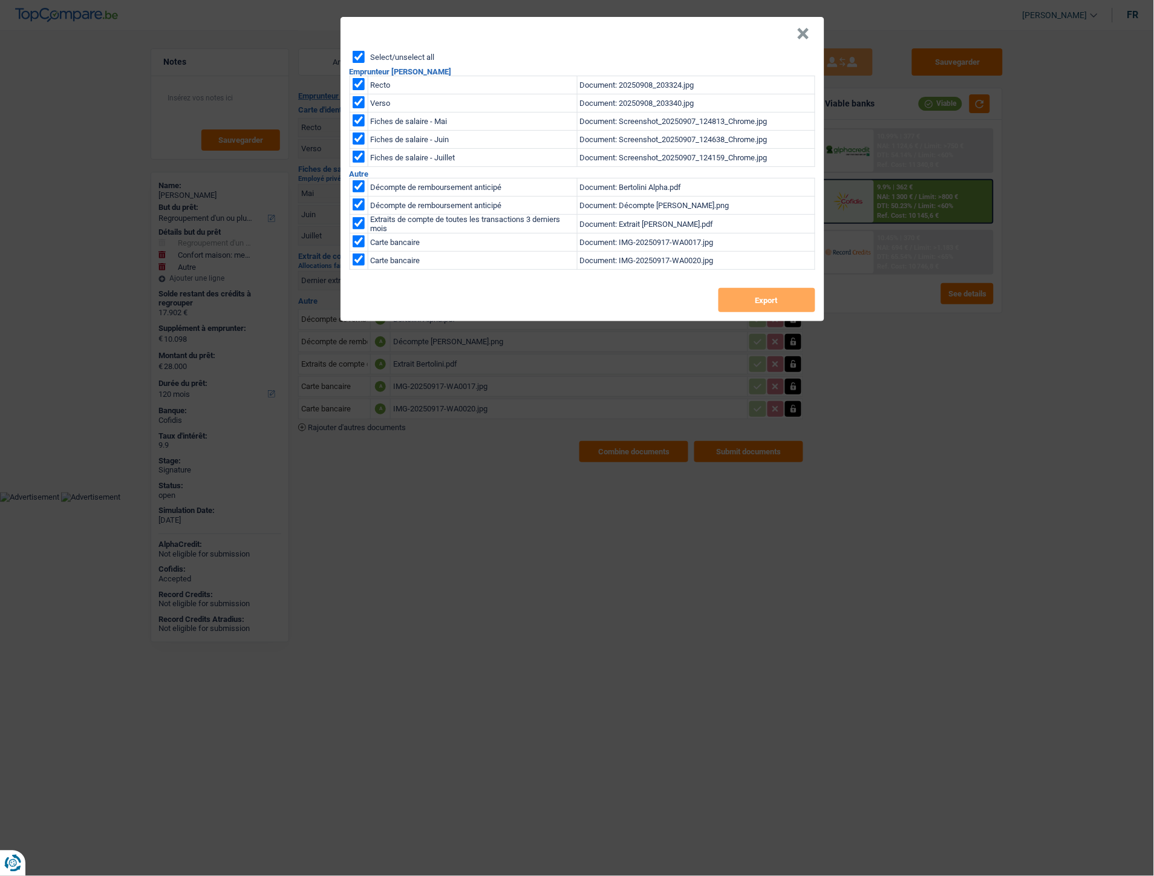
checkbox input "true"
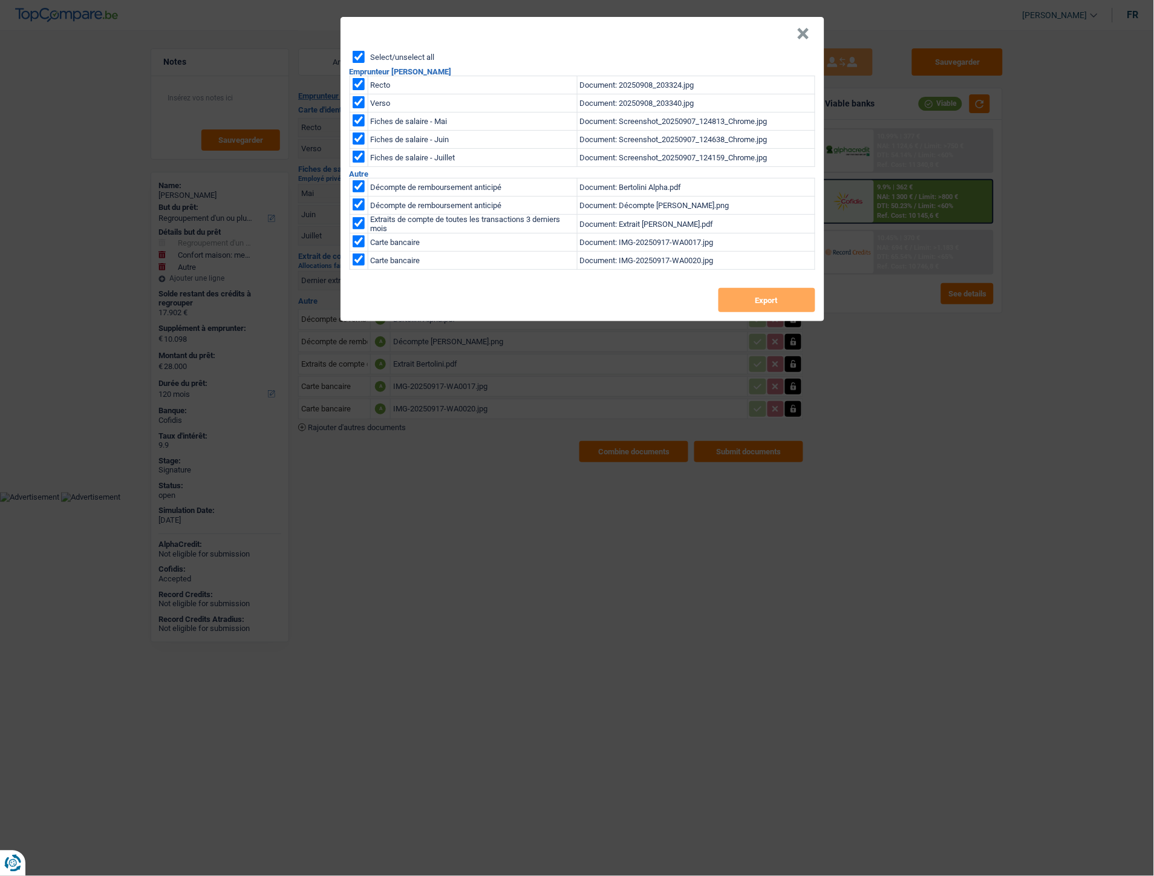
checkbox input "true"
click at [754, 307] on button "Export" at bounding box center [766, 300] width 97 height 24
click at [803, 33] on button "×" at bounding box center [803, 34] width 13 height 12
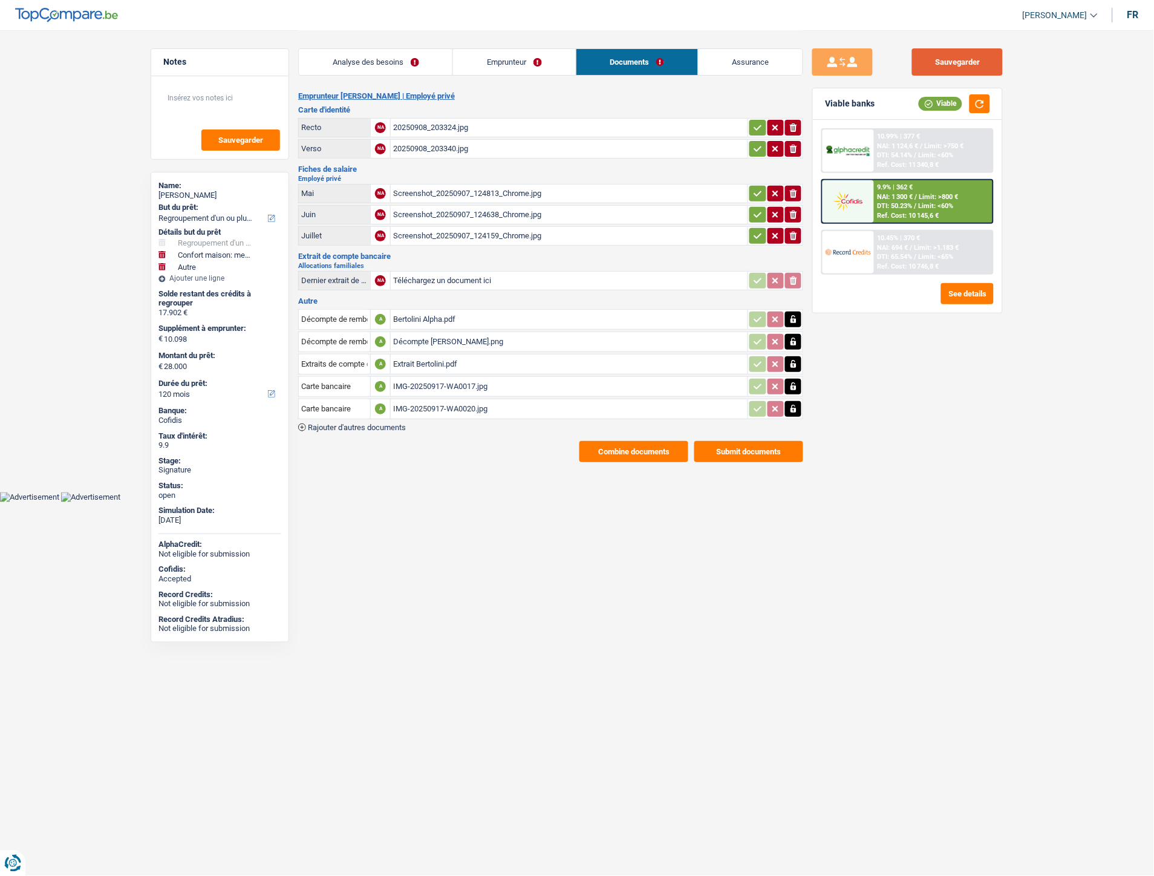
click at [980, 71] on button "Sauvegarder" at bounding box center [957, 61] width 91 height 27
click at [905, 198] on div "9.9% | 362 € NAI: 1 300 € / Limit: >800 € DTI: 50.23% / Limit: <60% Ref. Cost: …" at bounding box center [933, 201] width 119 height 42
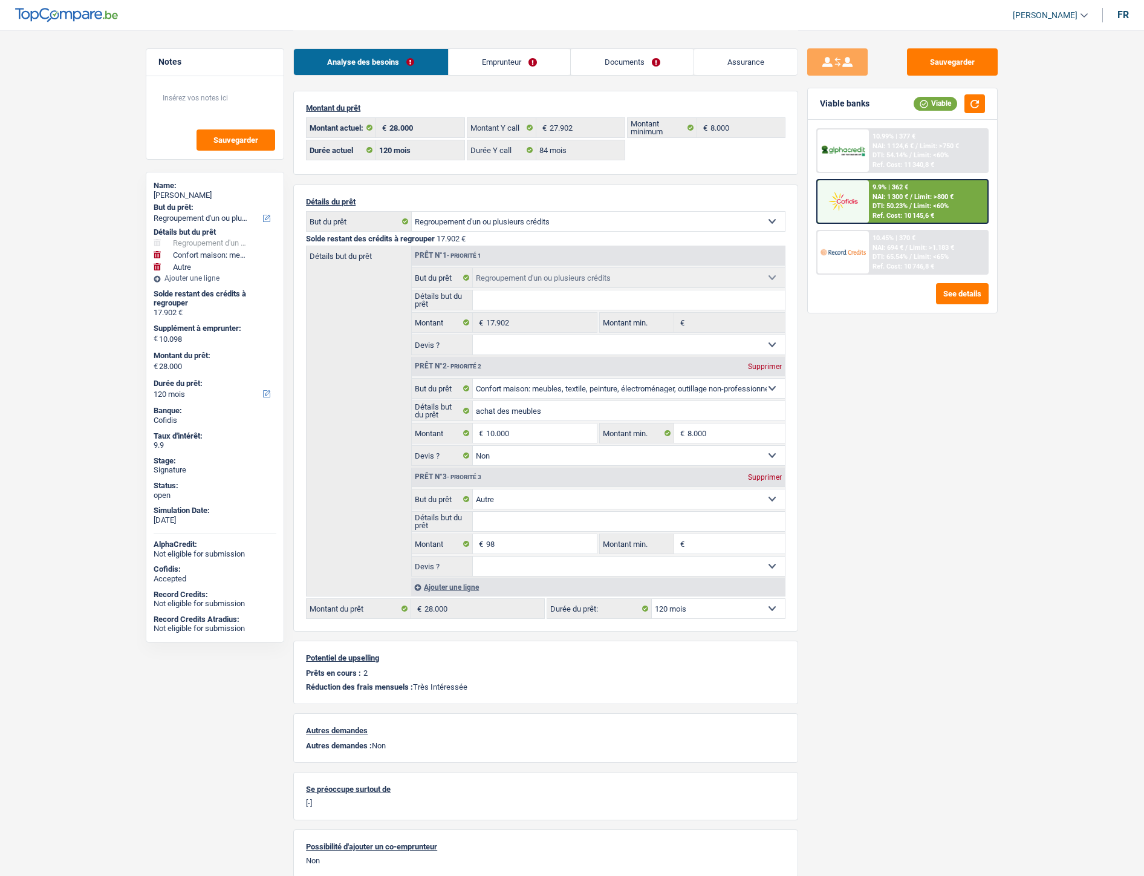
select select "refinancing"
select select "household"
select select "other"
select select "120"
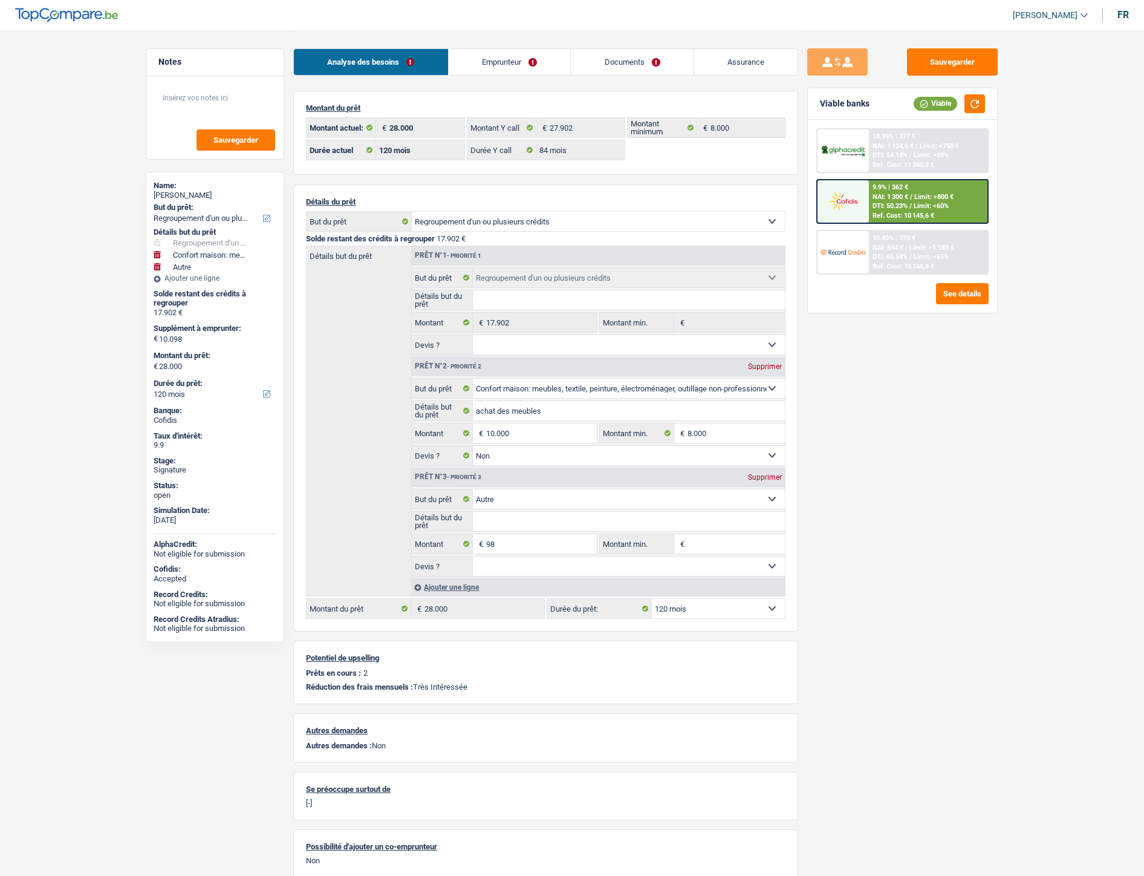
select select "120"
select select "84"
select select "refinancing"
select select "household"
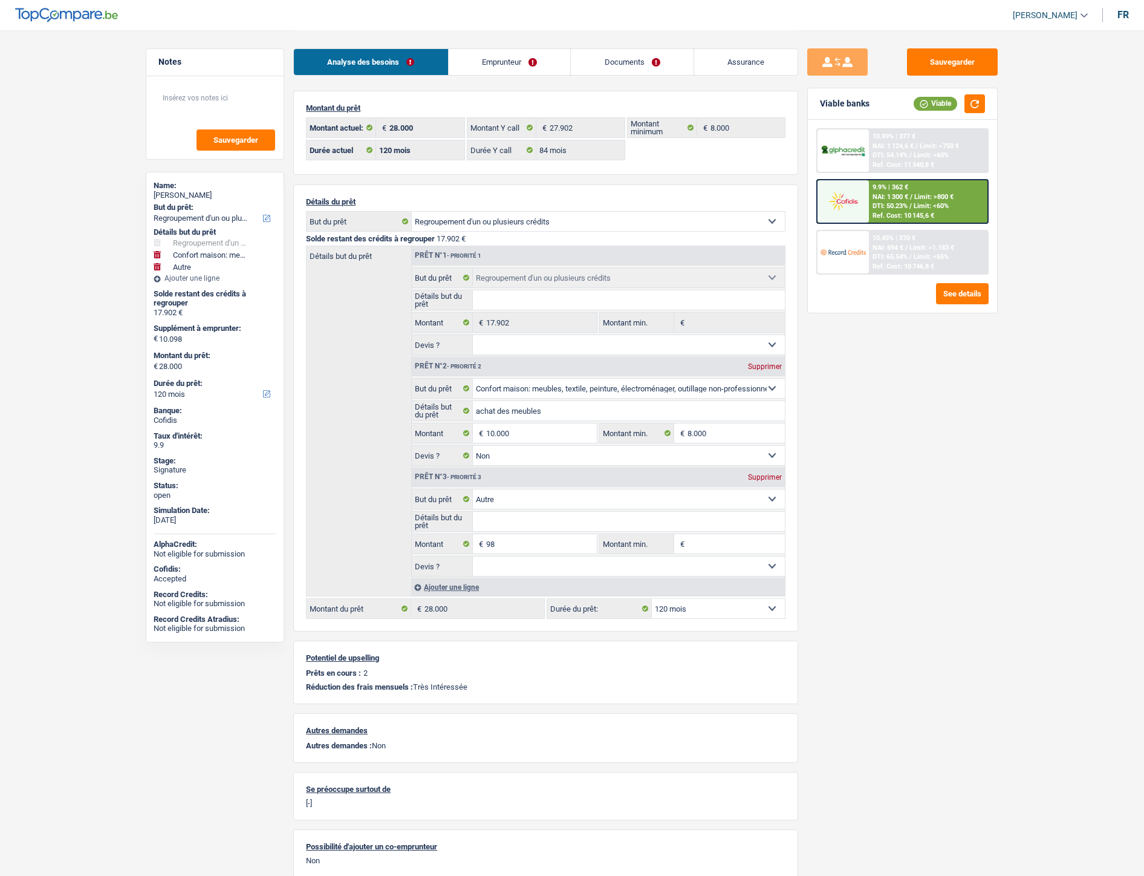
select select "false"
select select "other"
select select "120"
drag, startPoint x: 512, startPoint y: 67, endPoint x: 674, endPoint y: 141, distance: 177.5
click at [512, 67] on link "Emprunteur" at bounding box center [510, 62] width 122 height 26
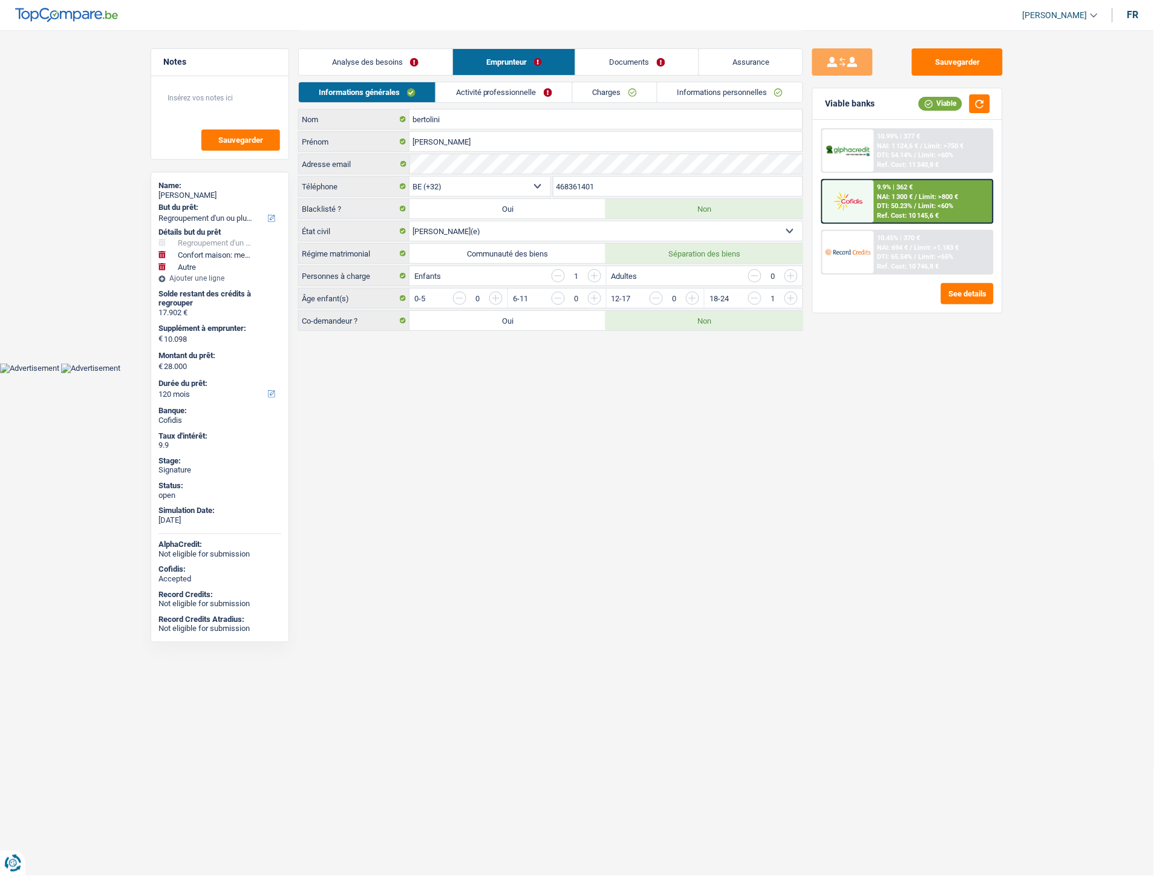
click at [705, 93] on link "Informations personnelles" at bounding box center [730, 92] width 146 height 20
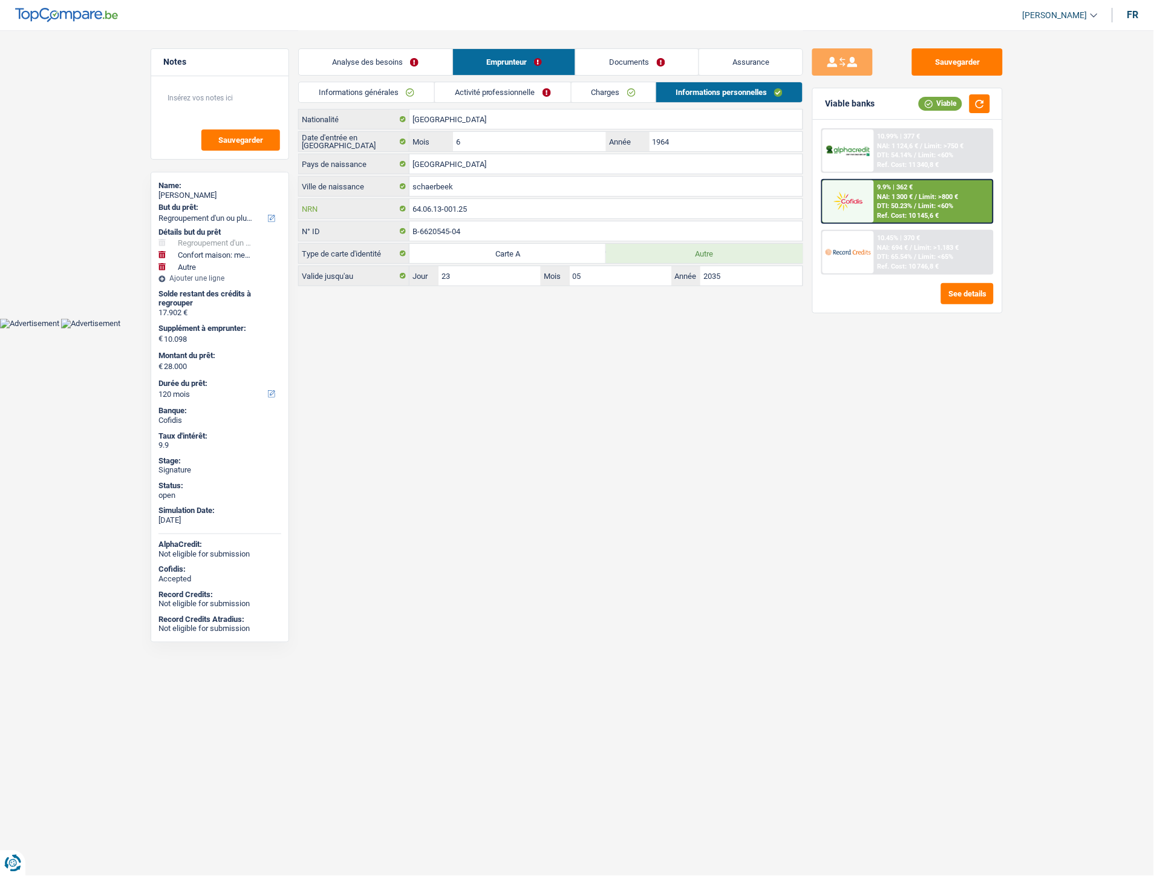
drag, startPoint x: 490, startPoint y: 204, endPoint x: 420, endPoint y: 207, distance: 70.2
click at [402, 207] on div "64.06.13-001.25 NRN" at bounding box center [551, 208] width 504 height 19
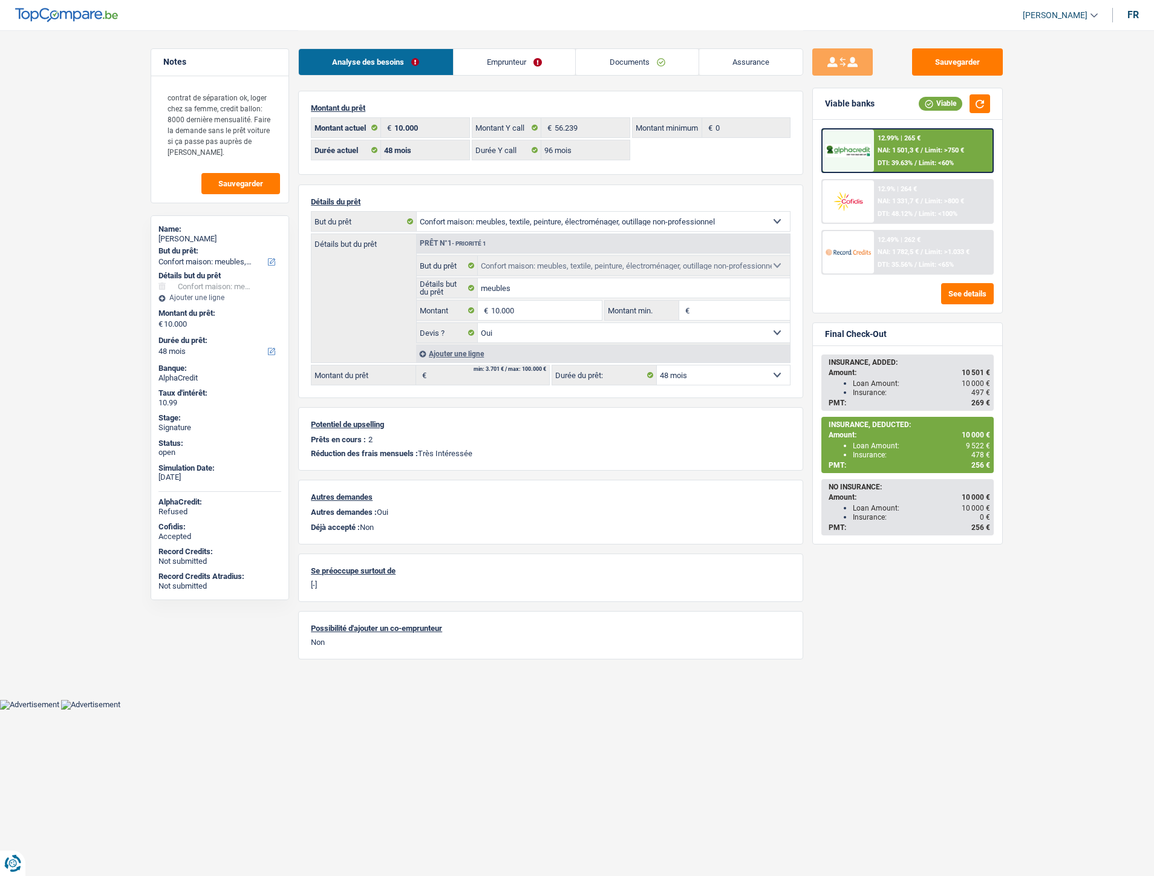
select select "household"
select select "48"
select select "96"
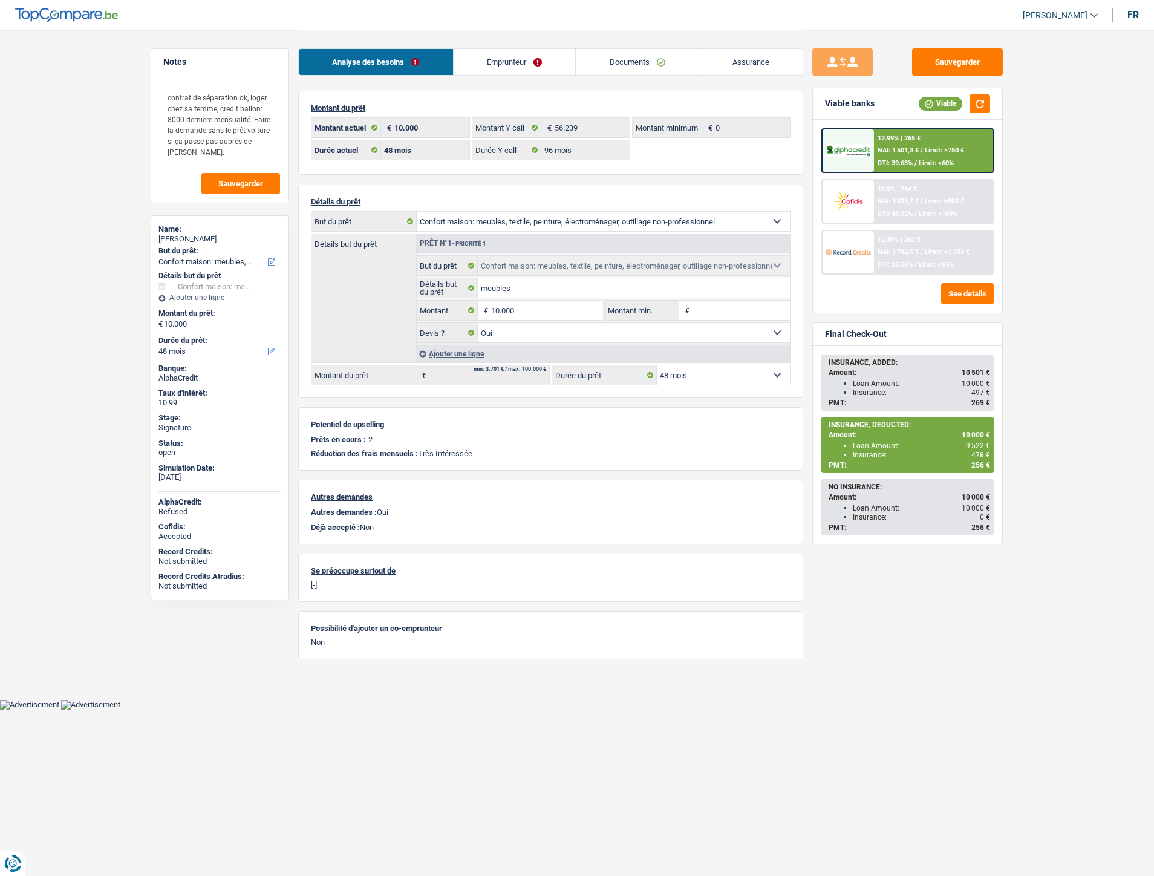
select select "household"
select select "yes"
select select "48"
select select "liveWithParents"
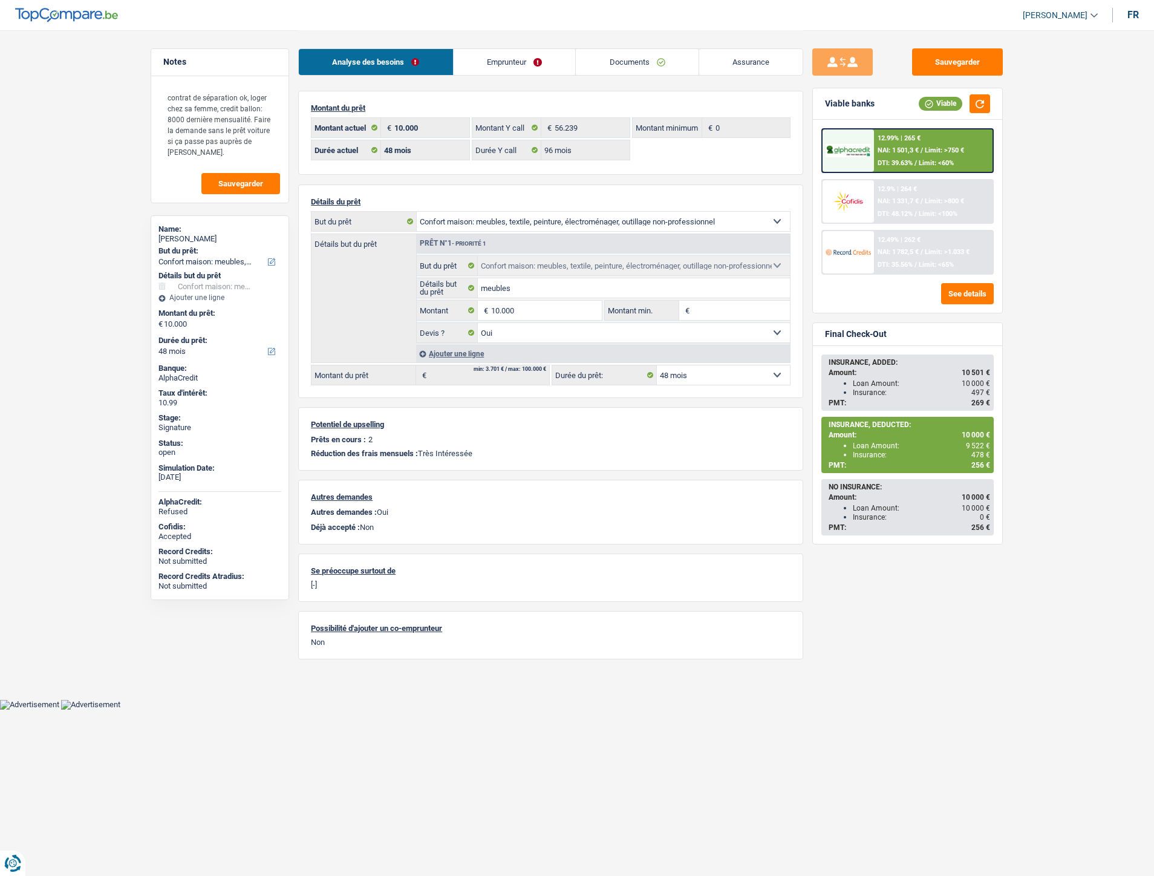
select select "BE"
select select "personalLoan"
select select "homeFurnishingOrRelocation"
select select "120"
select select "carLoan"
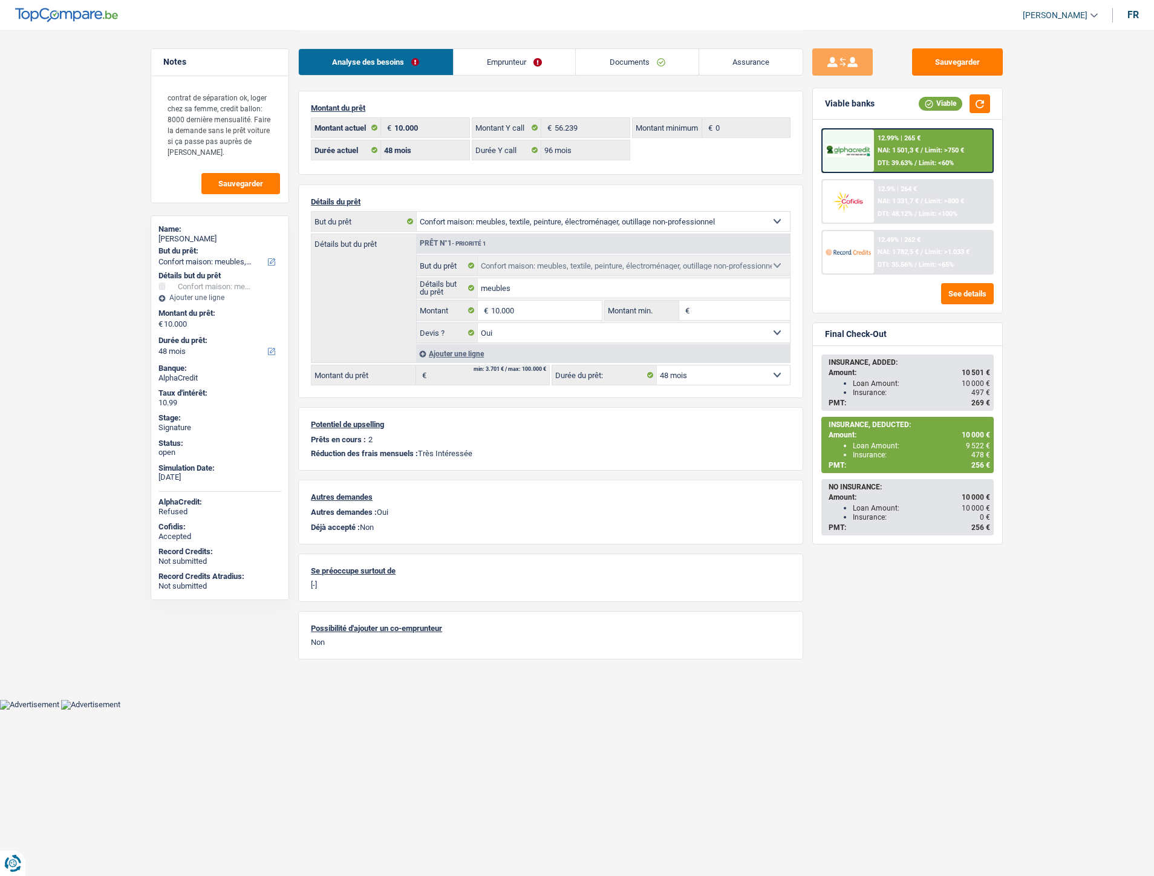
select select "60"
click at [519, 62] on link "Emprunteur" at bounding box center [515, 62] width 122 height 26
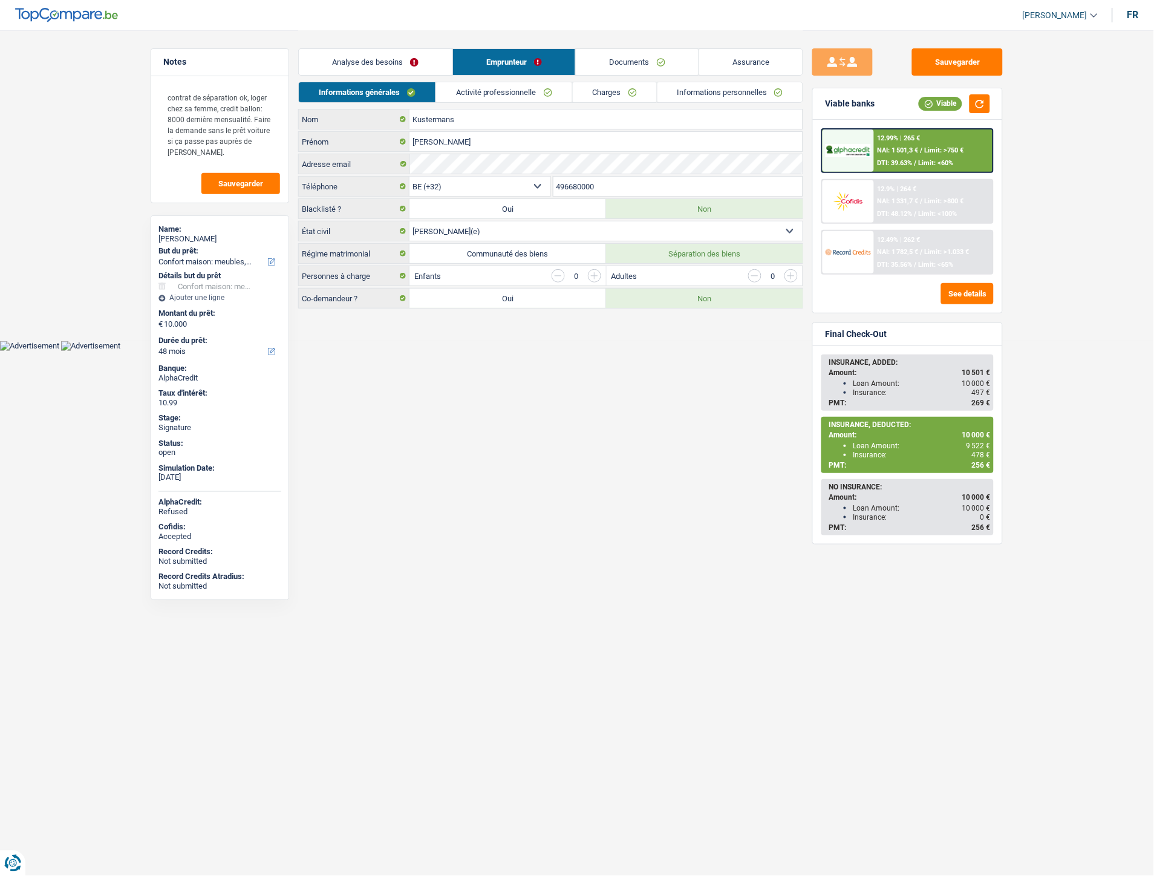
click at [545, 90] on link "Activité professionnelle" at bounding box center [504, 92] width 136 height 20
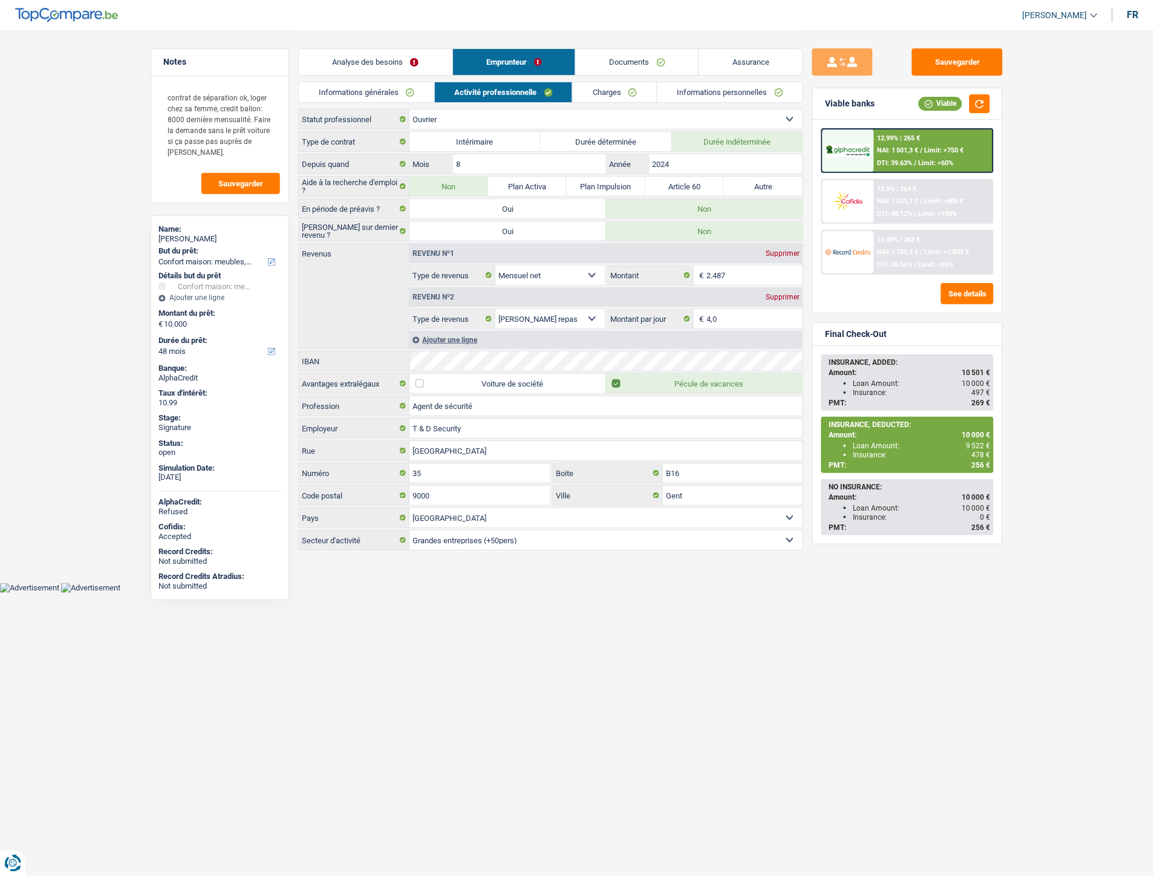
click at [600, 91] on link "Charges" at bounding box center [615, 92] width 84 height 20
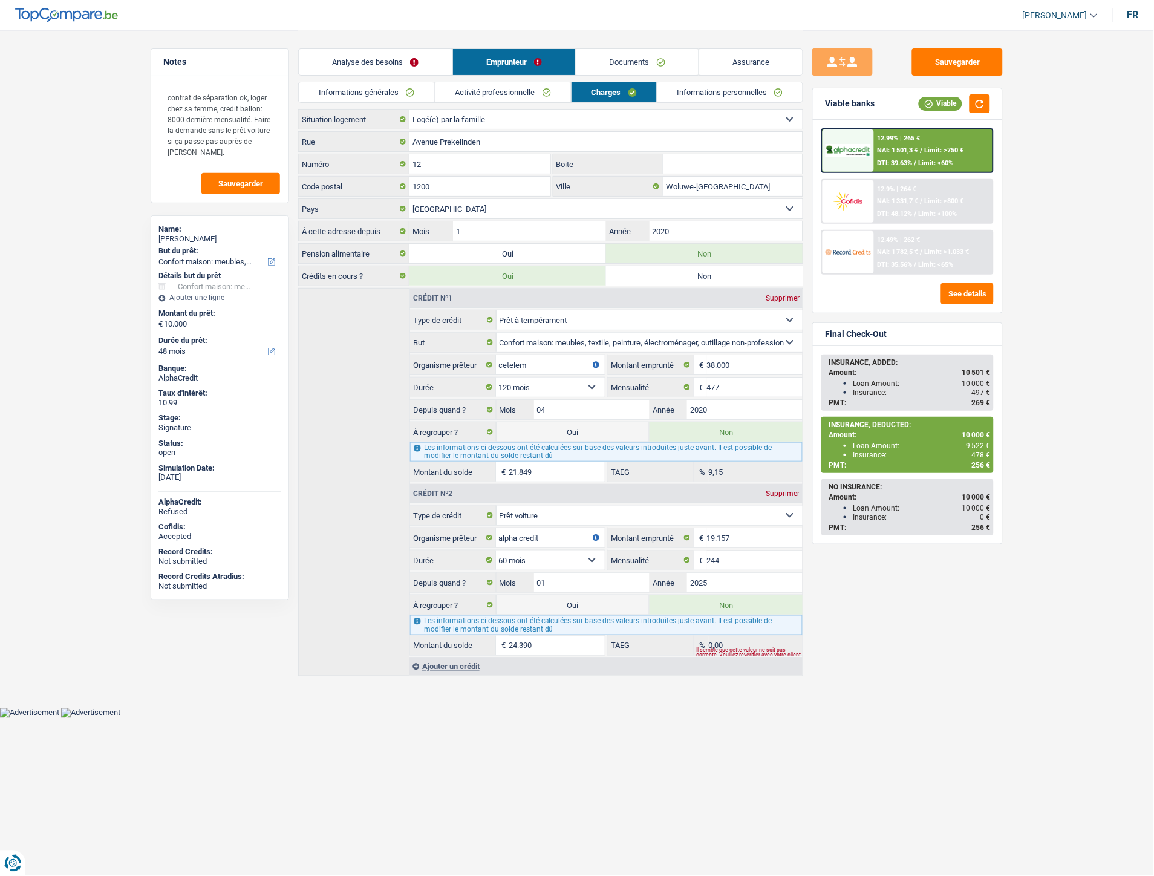
click at [626, 56] on link "Documents" at bounding box center [637, 62] width 123 height 26
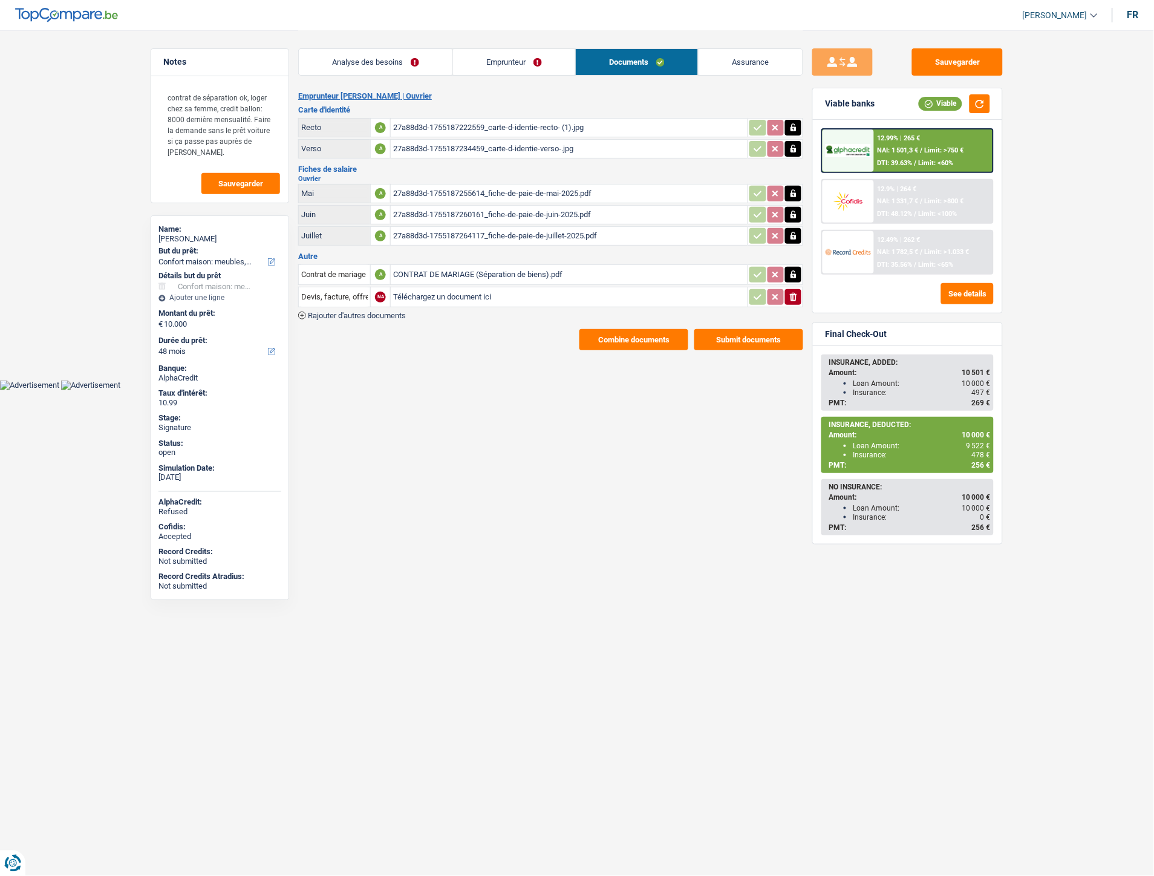
click at [770, 53] on link "Assurance" at bounding box center [751, 62] width 104 height 26
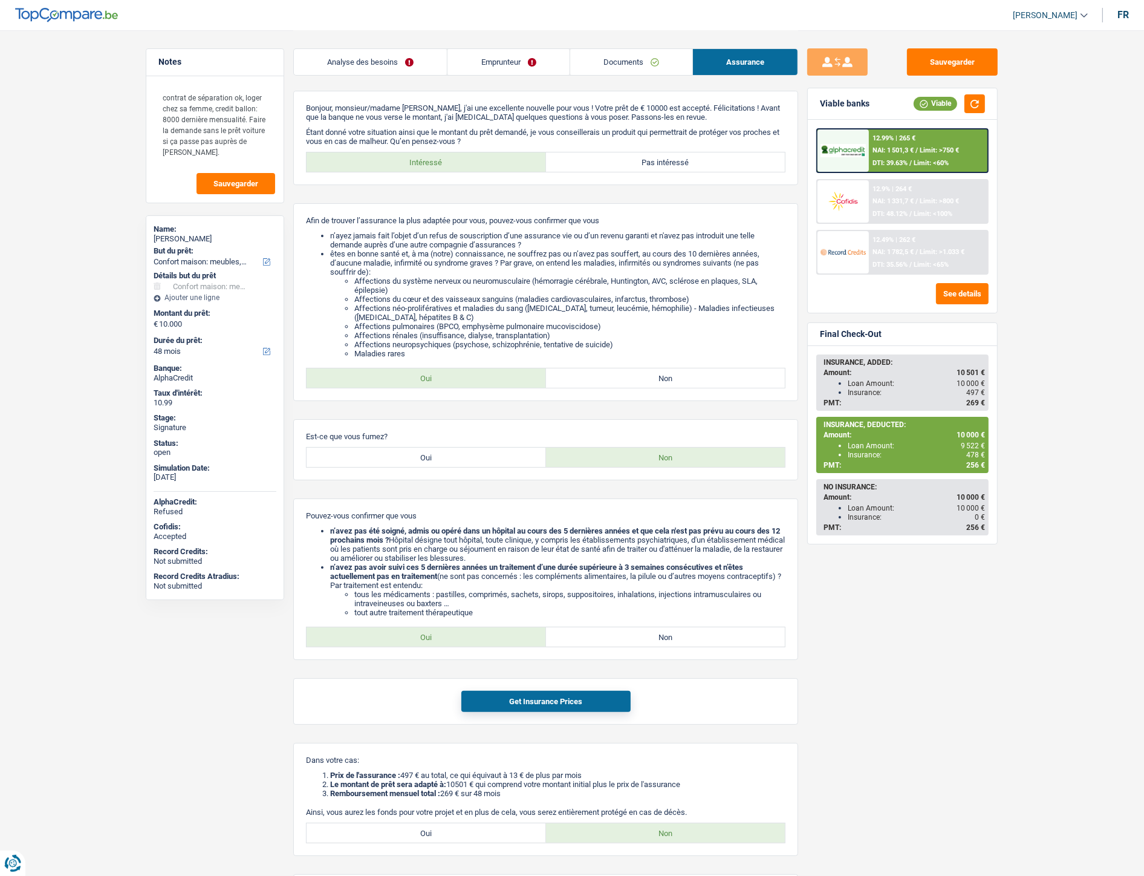
click at [316, 67] on link "Analyse des besoins" at bounding box center [370, 62] width 153 height 26
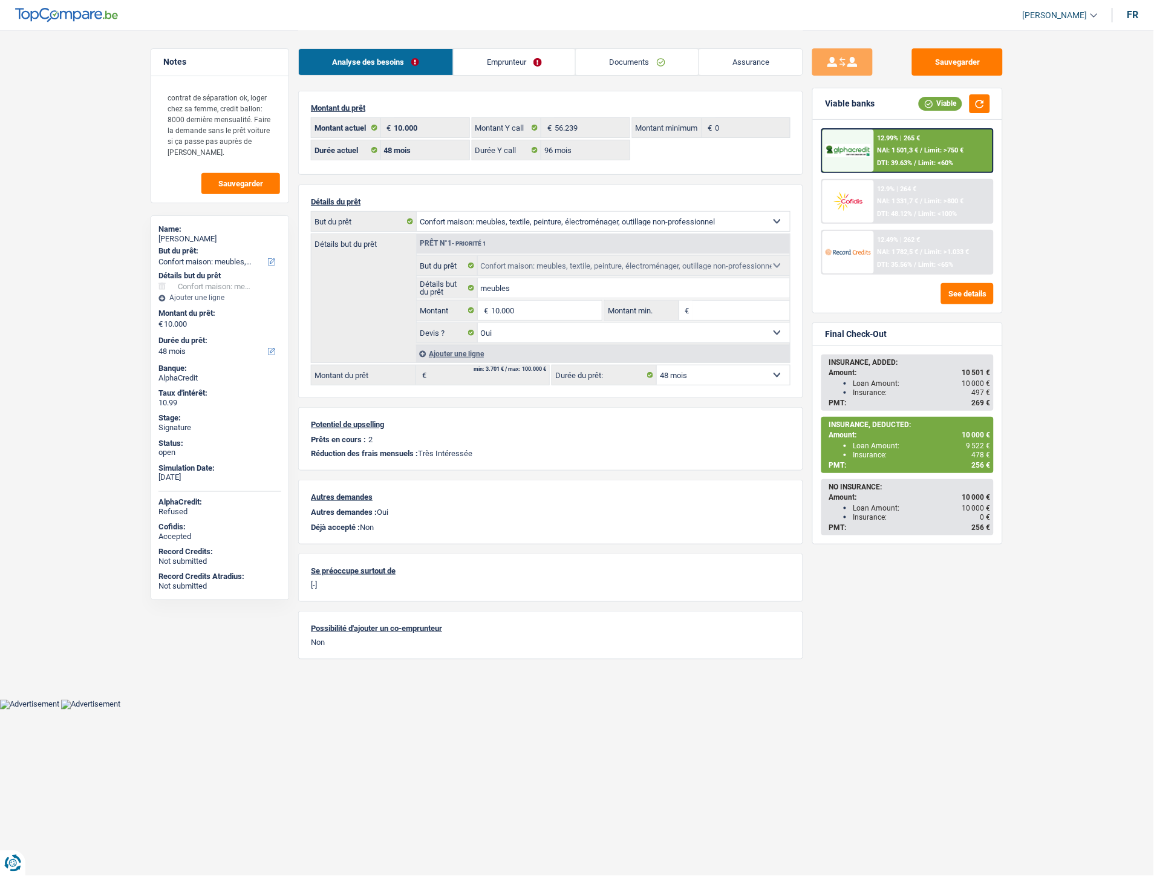
click at [641, 65] on link "Documents" at bounding box center [637, 62] width 123 height 26
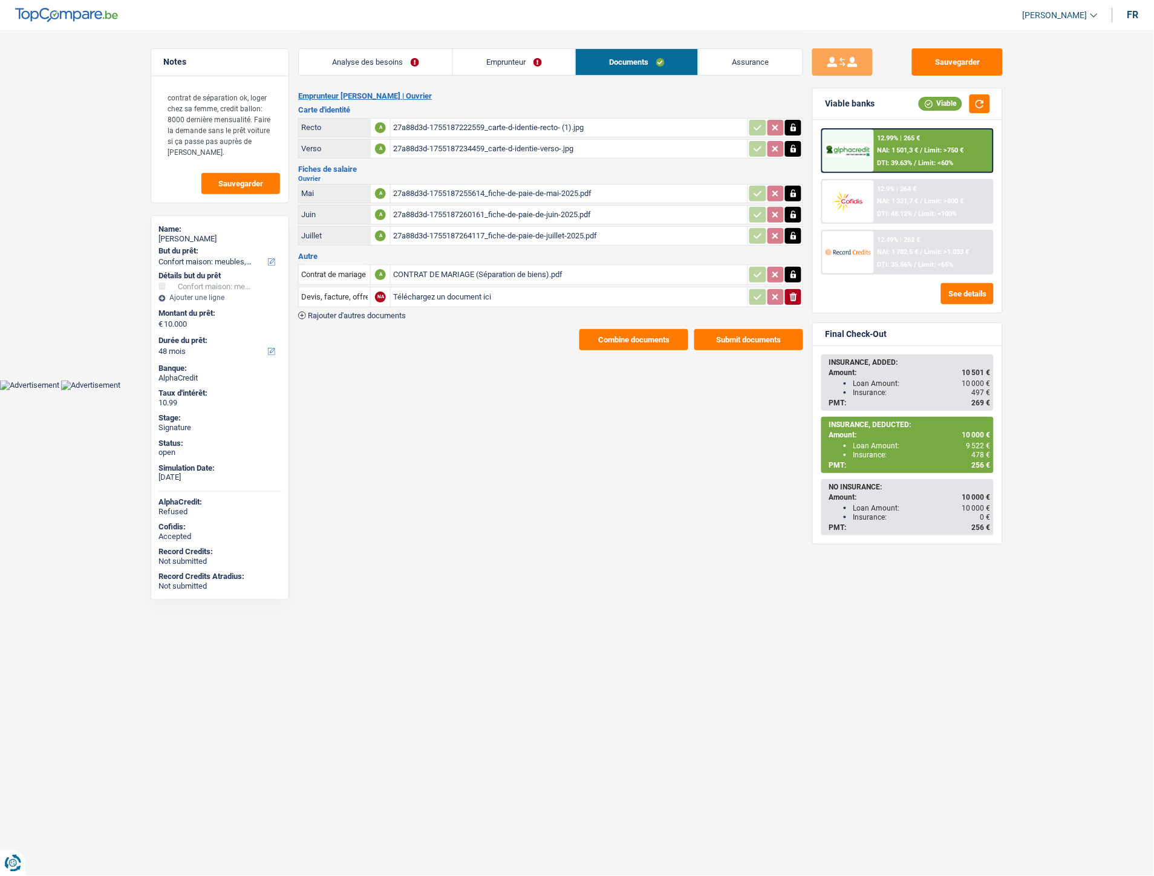
click at [362, 61] on link "Analyse des besoins" at bounding box center [376, 62] width 154 height 26
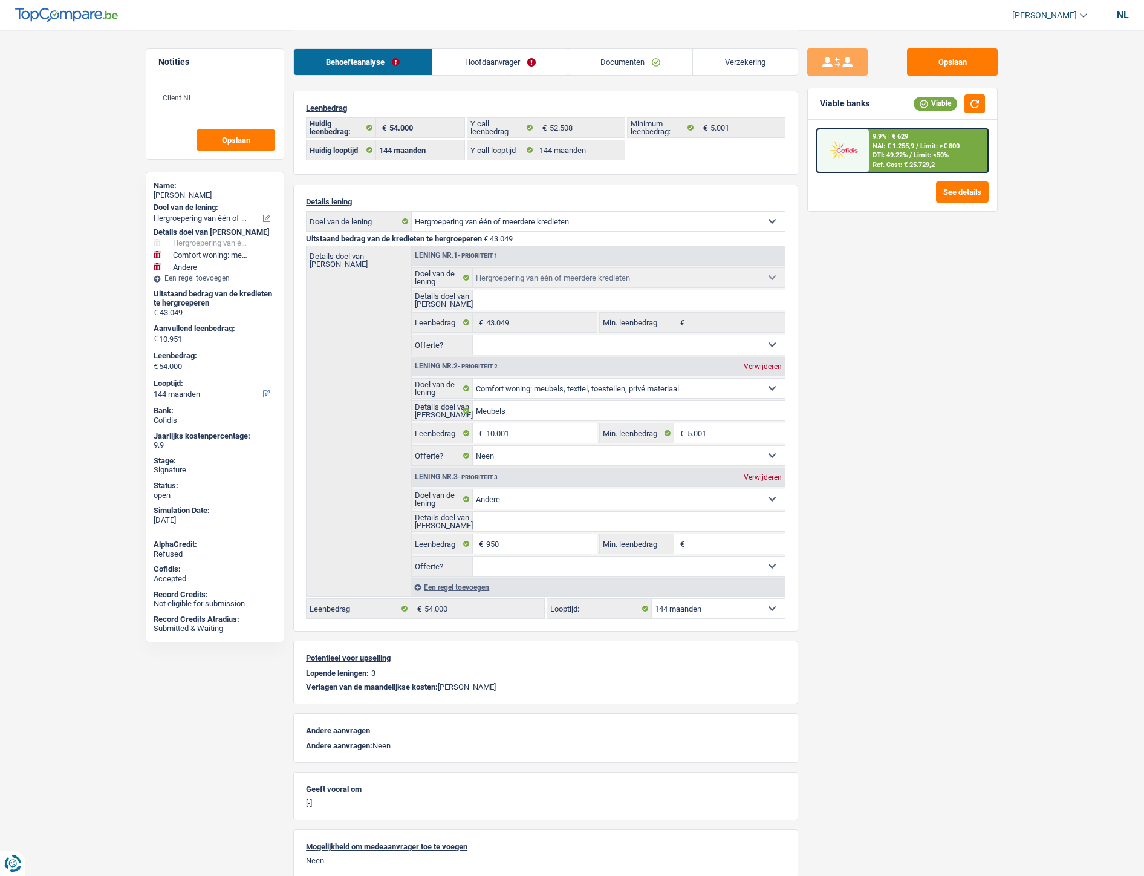
select select "refinancing"
select select "household"
select select "other"
select select "144"
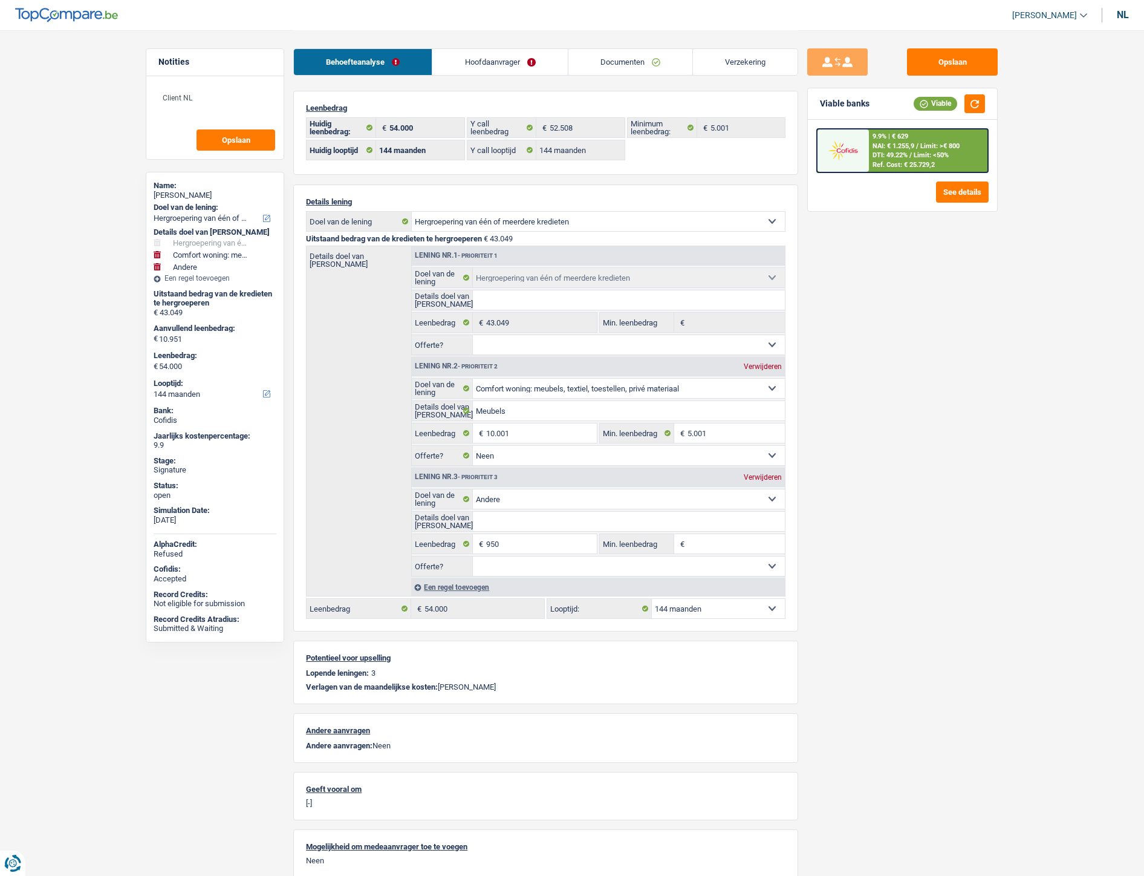
select select "144"
select select "refinancing"
select select "household"
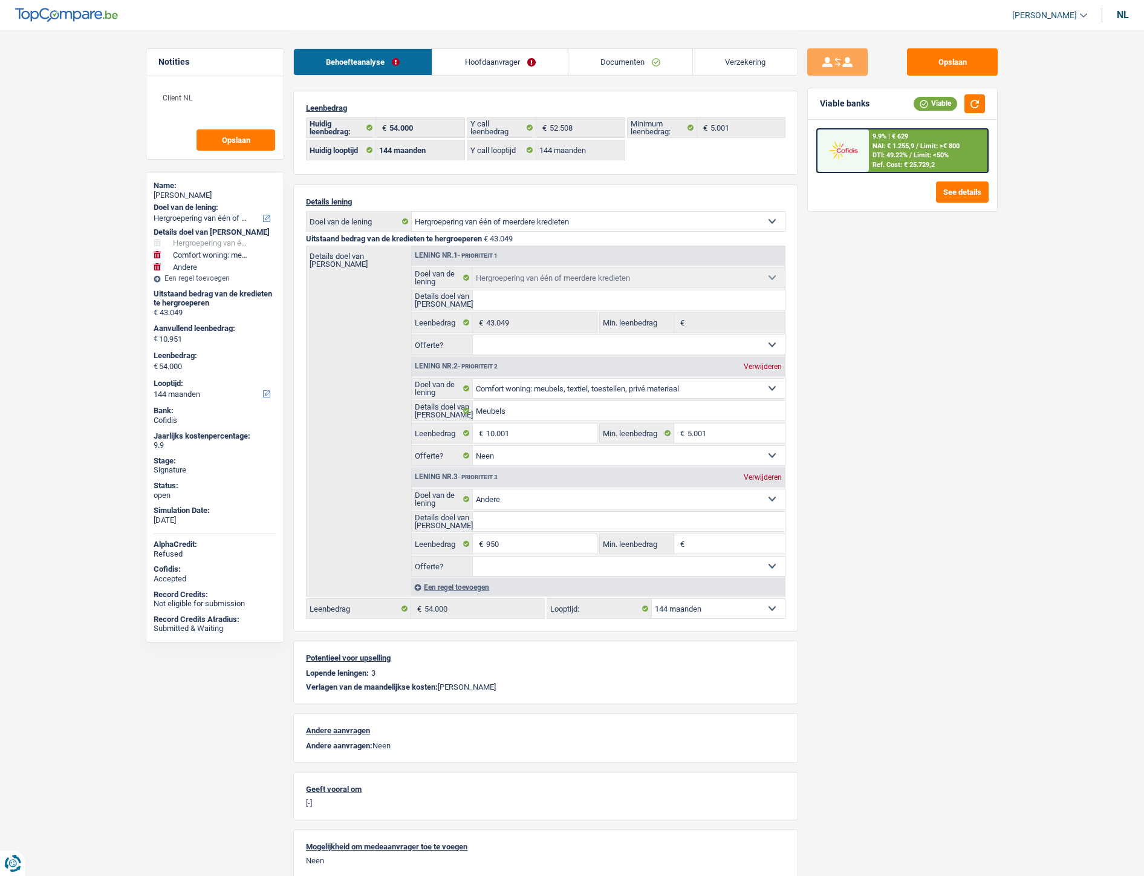
select select "false"
select select "other"
select select "144"
select select "32"
select select "single"
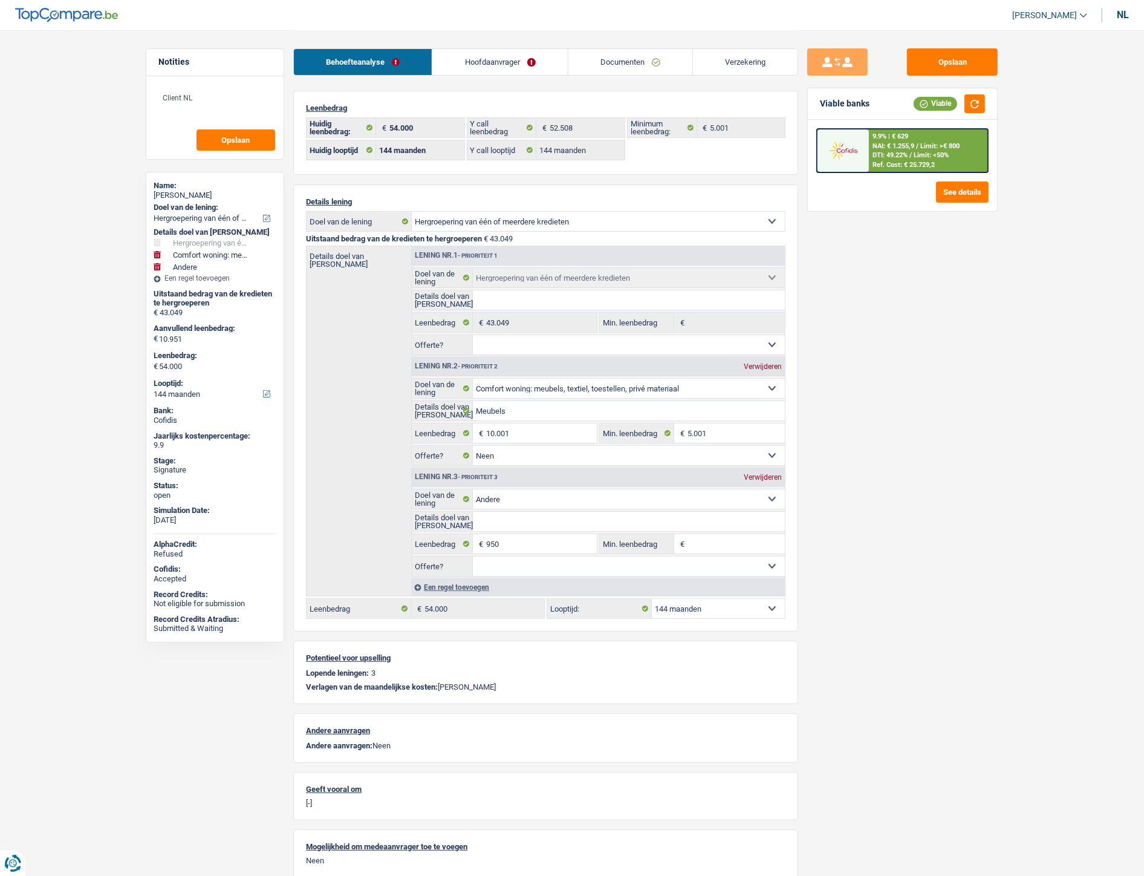
click at [1119, 13] on div "nl" at bounding box center [1123, 14] width 12 height 11
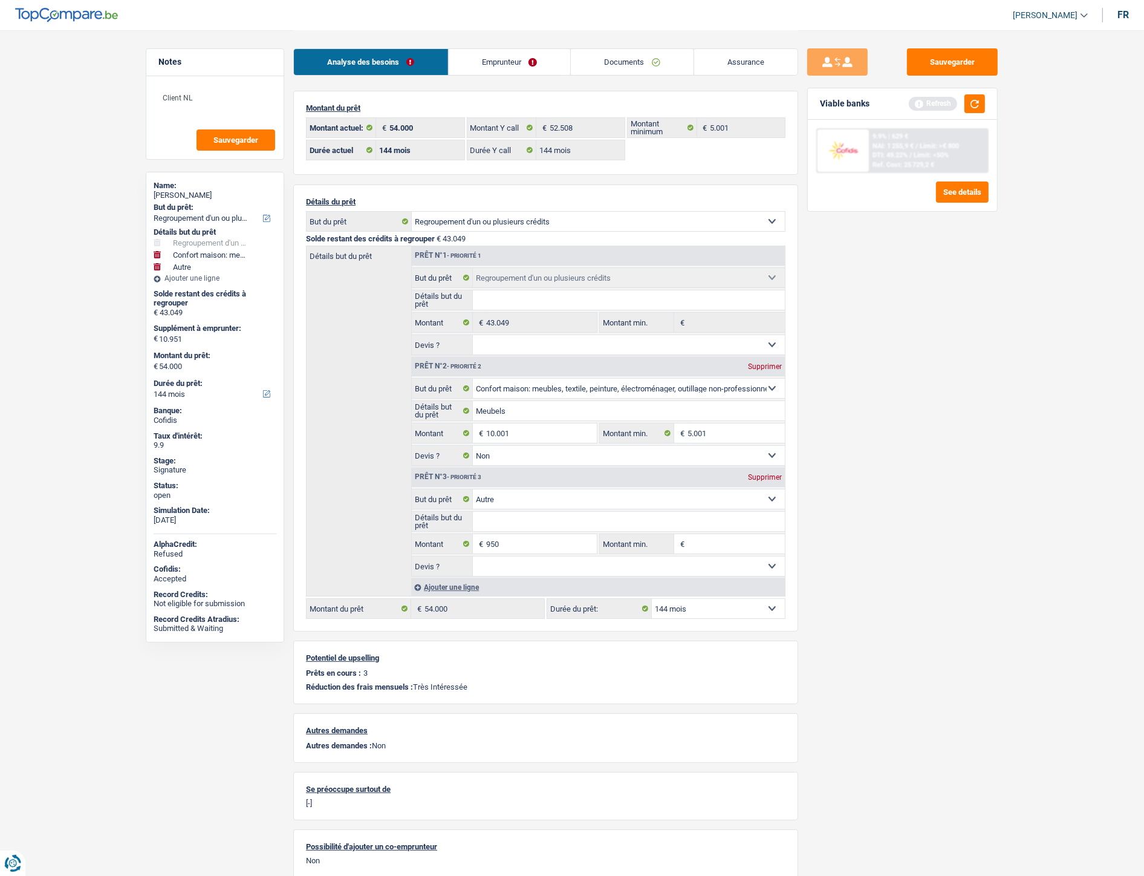
click at [502, 65] on link "Emprunteur" at bounding box center [510, 62] width 122 height 26
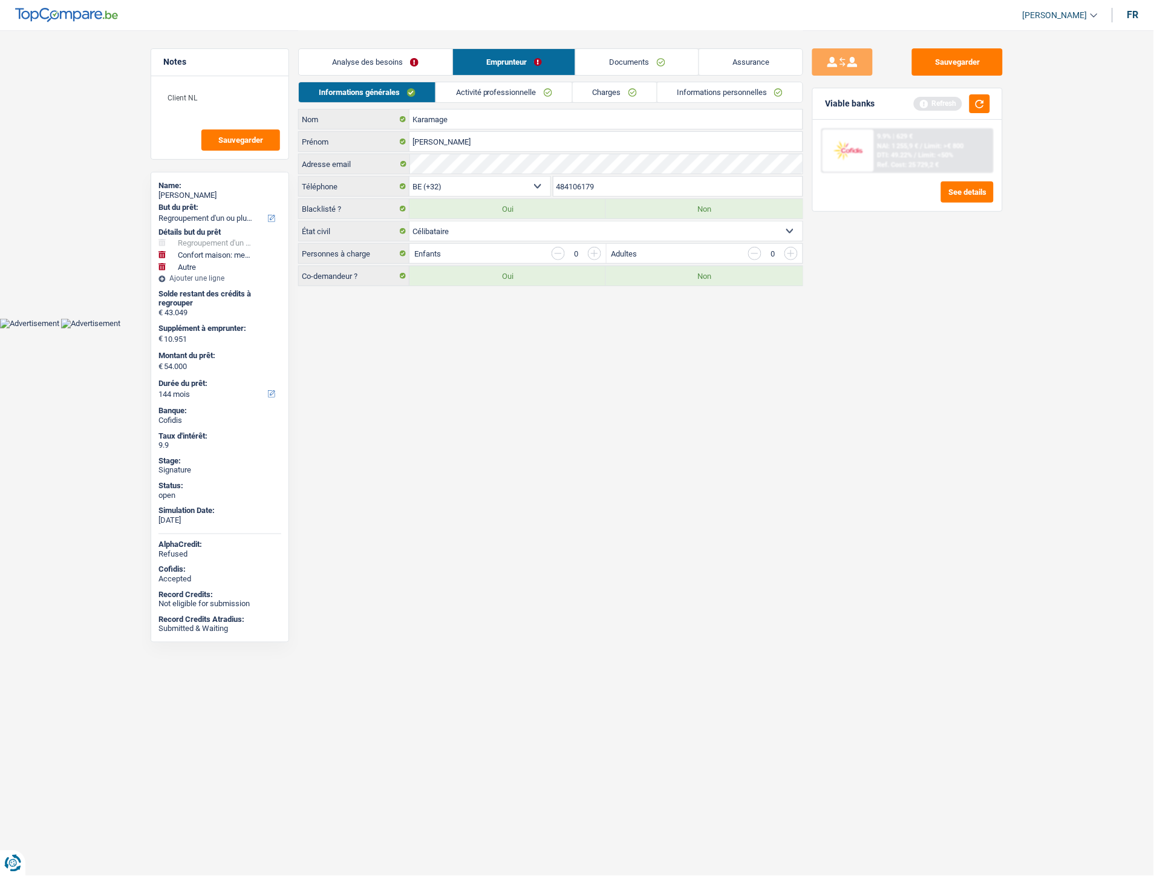
click at [486, 97] on link "Activité professionnelle" at bounding box center [504, 92] width 136 height 20
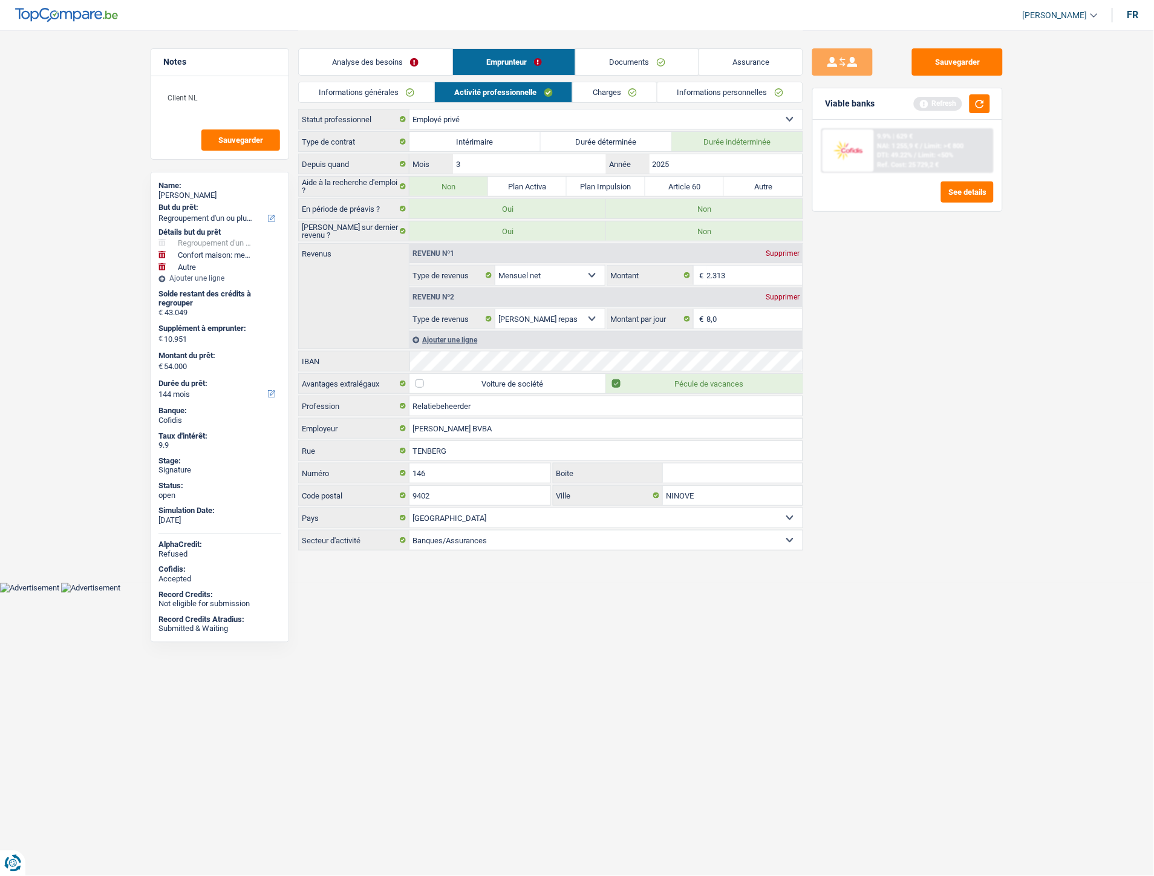
click at [605, 93] on link "Charges" at bounding box center [615, 92] width 84 height 20
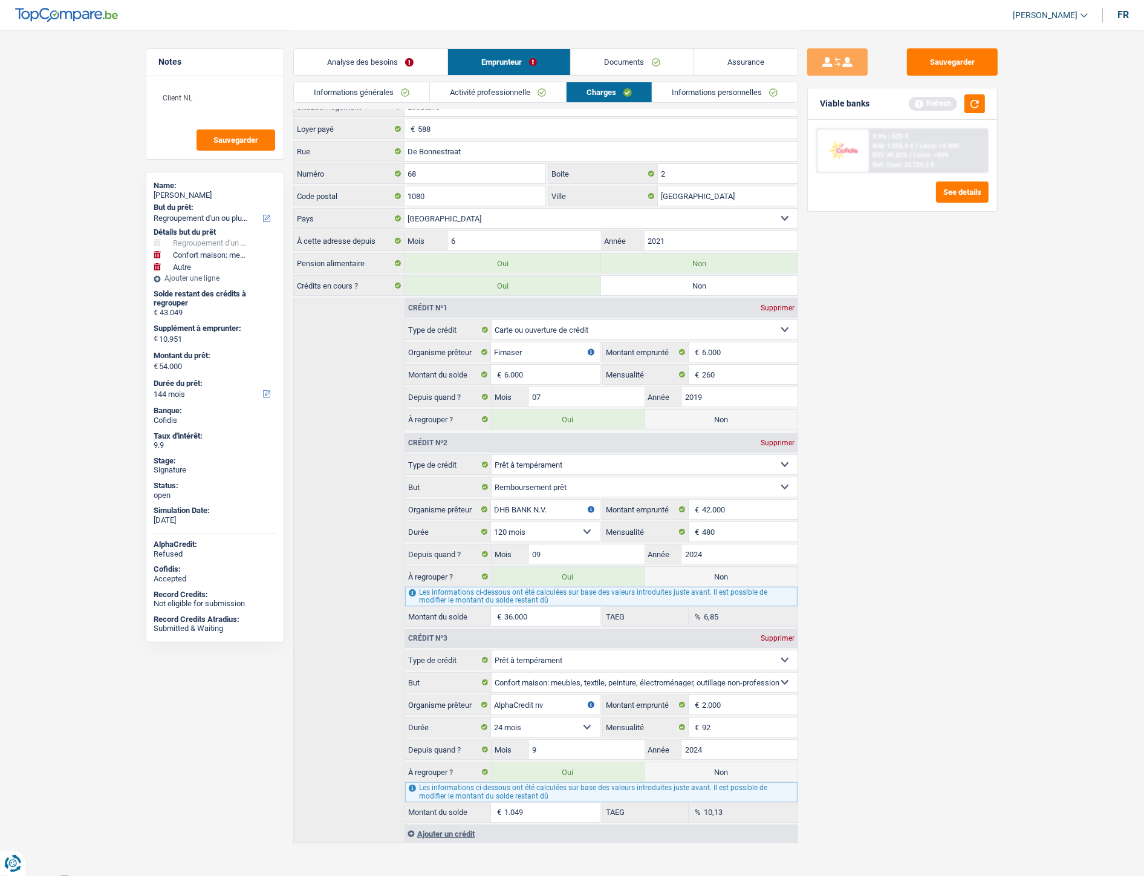
scroll to position [25, 0]
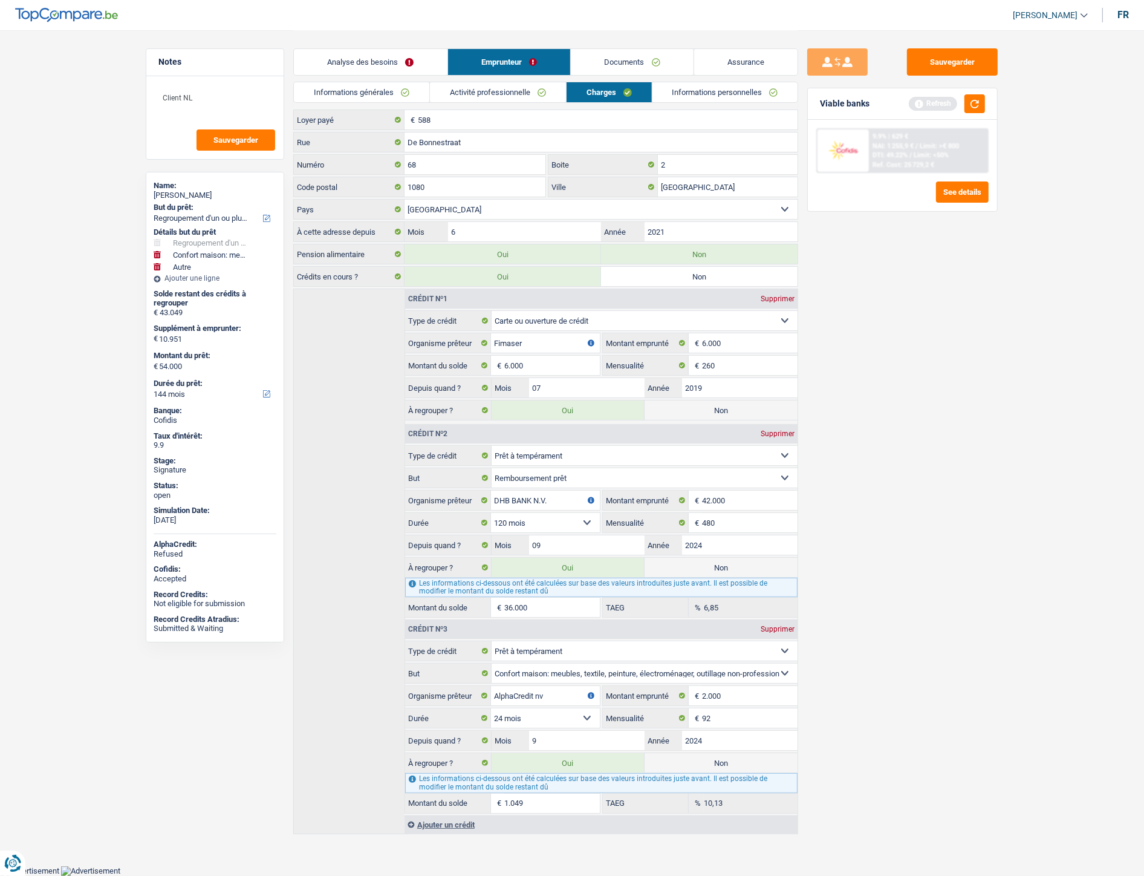
click at [621, 59] on link "Documents" at bounding box center [632, 62] width 123 height 26
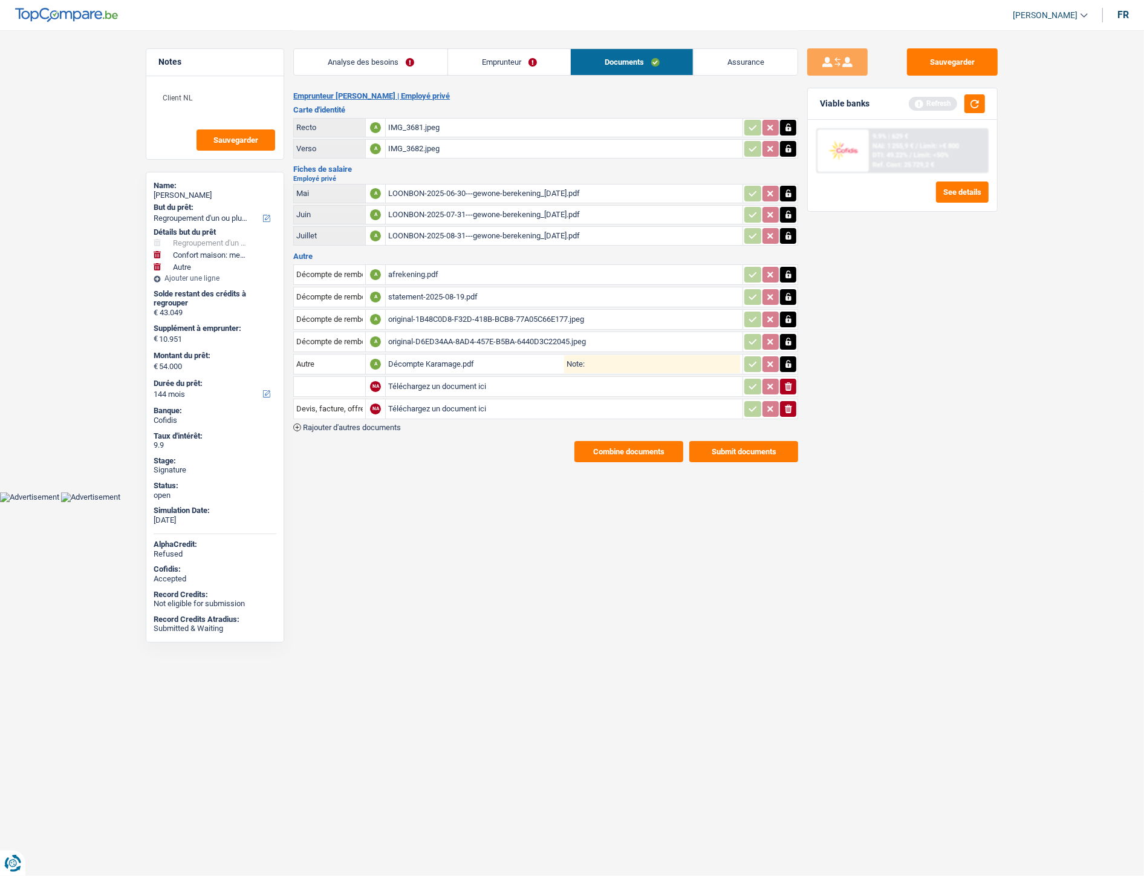
scroll to position [0, 0]
click at [429, 357] on div "Décompte Karamage.pdf" at bounding box center [481, 364] width 176 height 18
click at [414, 295] on div "statement-2025-08-19.pdf" at bounding box center [569, 297] width 352 height 18
click at [405, 265] on div "afrekening.pdf" at bounding box center [569, 274] width 352 height 18
click at [518, 63] on link "Emprunteur" at bounding box center [514, 62] width 122 height 26
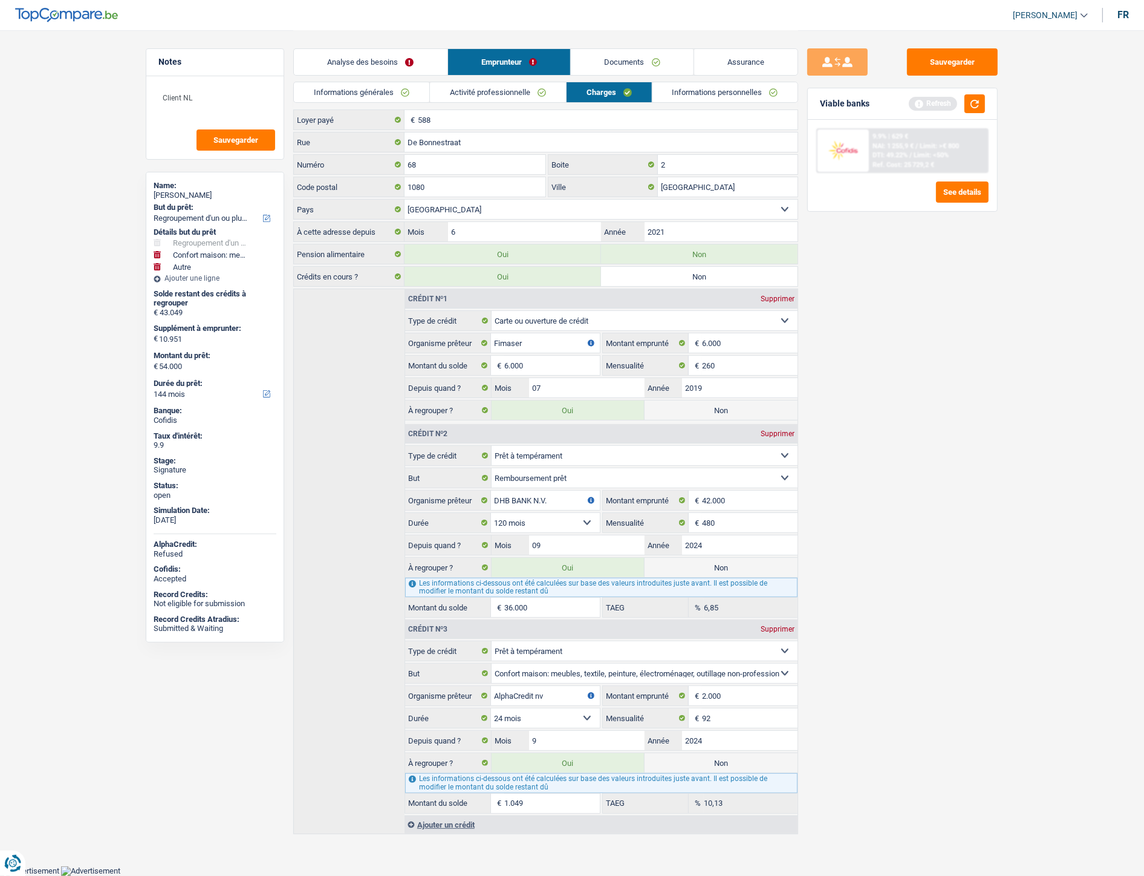
scroll to position [16, 0]
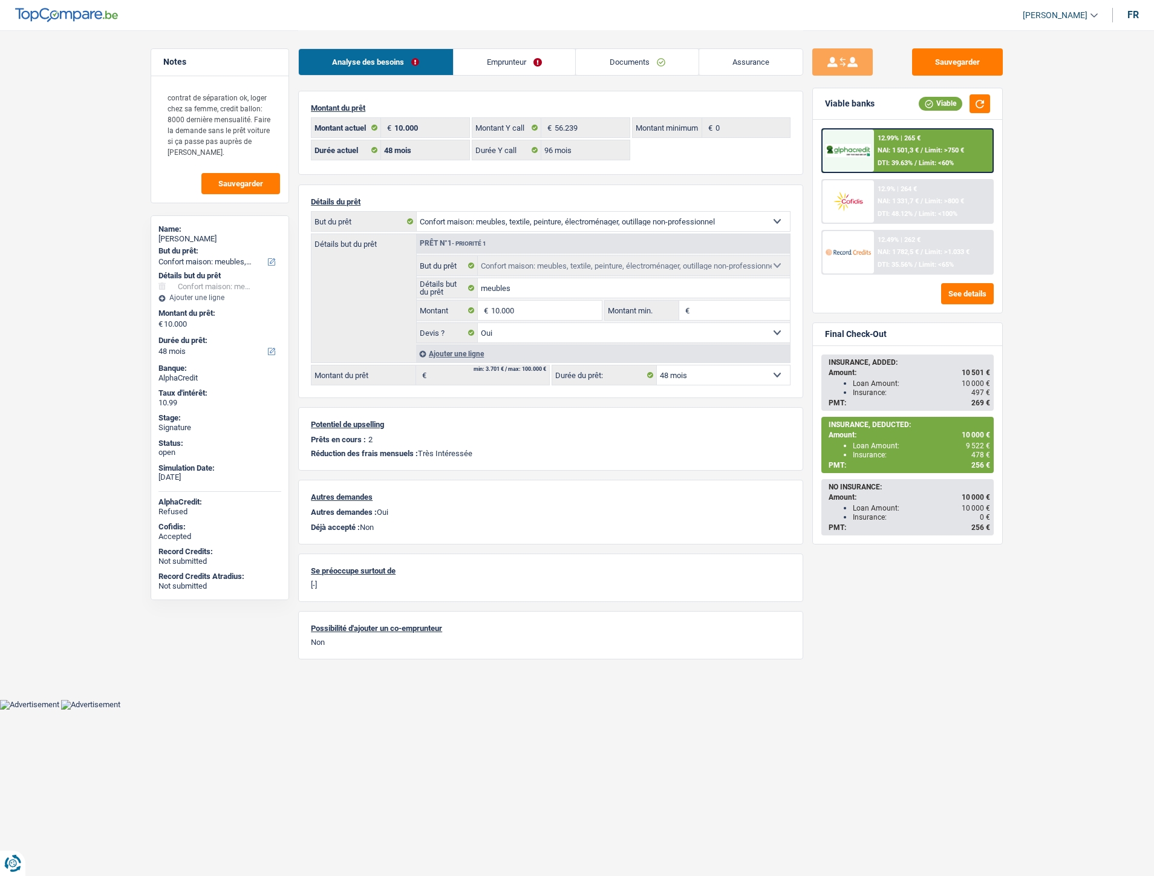
select select "household"
select select "48"
select select "96"
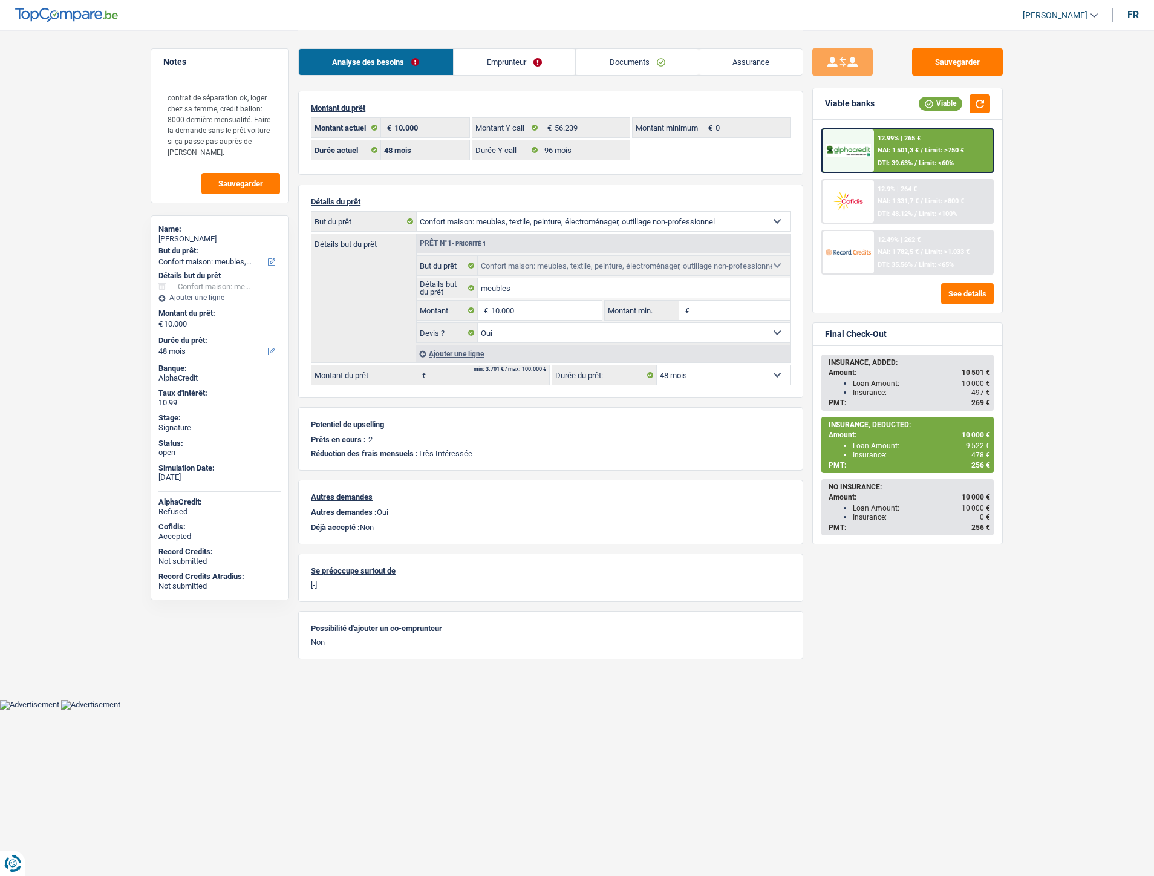
select select "household"
select select "yes"
select select "48"
drag, startPoint x: 622, startPoint y: 60, endPoint x: 575, endPoint y: 286, distance: 230.5
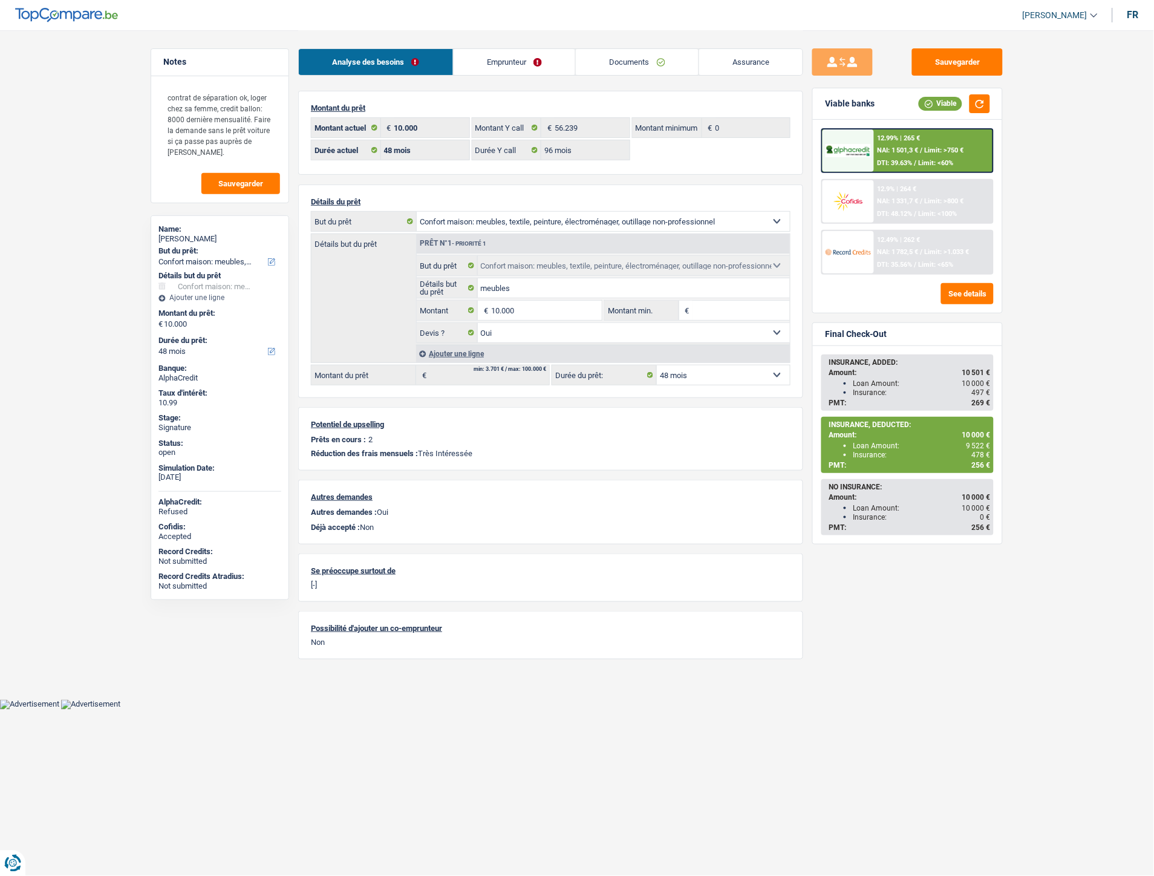
click at [622, 60] on link "Documents" at bounding box center [637, 62] width 123 height 26
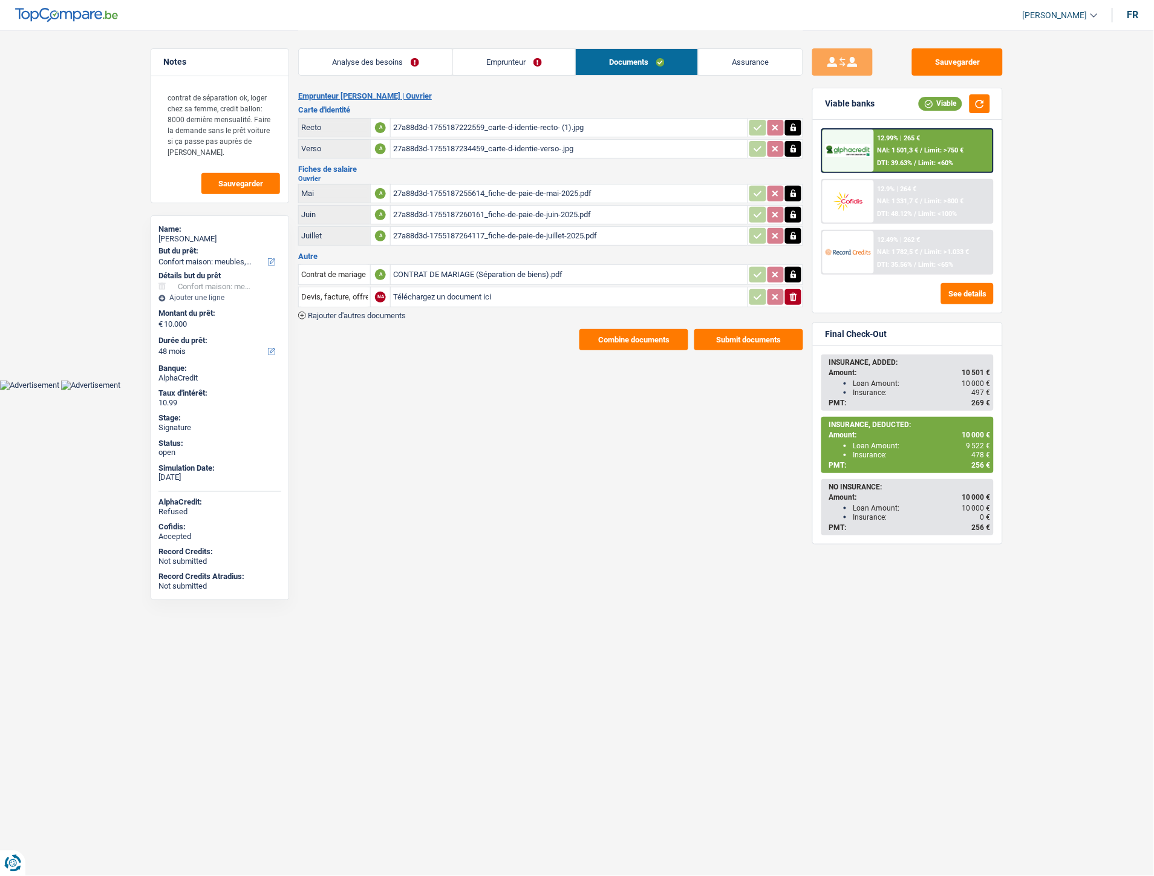
click at [378, 311] on span "Rajouter d'autres documents" at bounding box center [357, 315] width 98 height 8
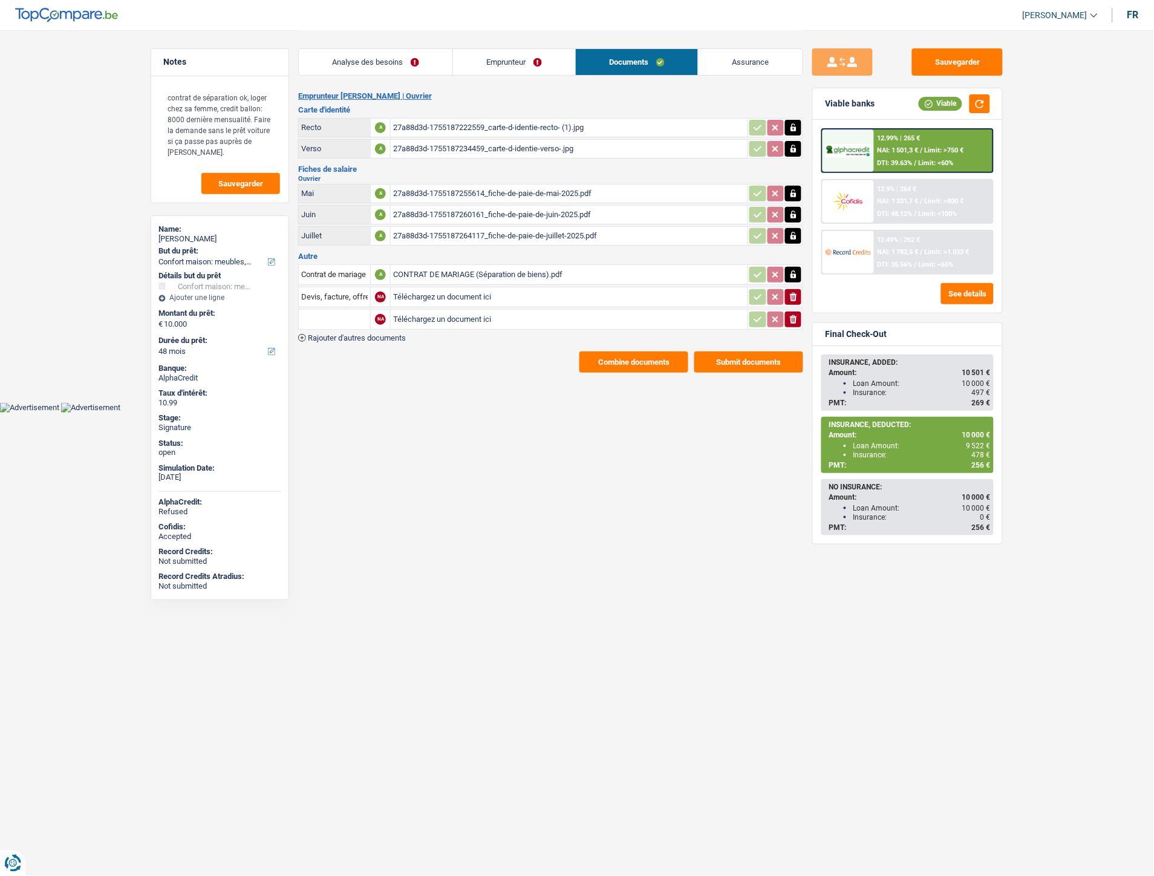
click at [386, 334] on span "Rajouter d'autres documents" at bounding box center [357, 338] width 98 height 8
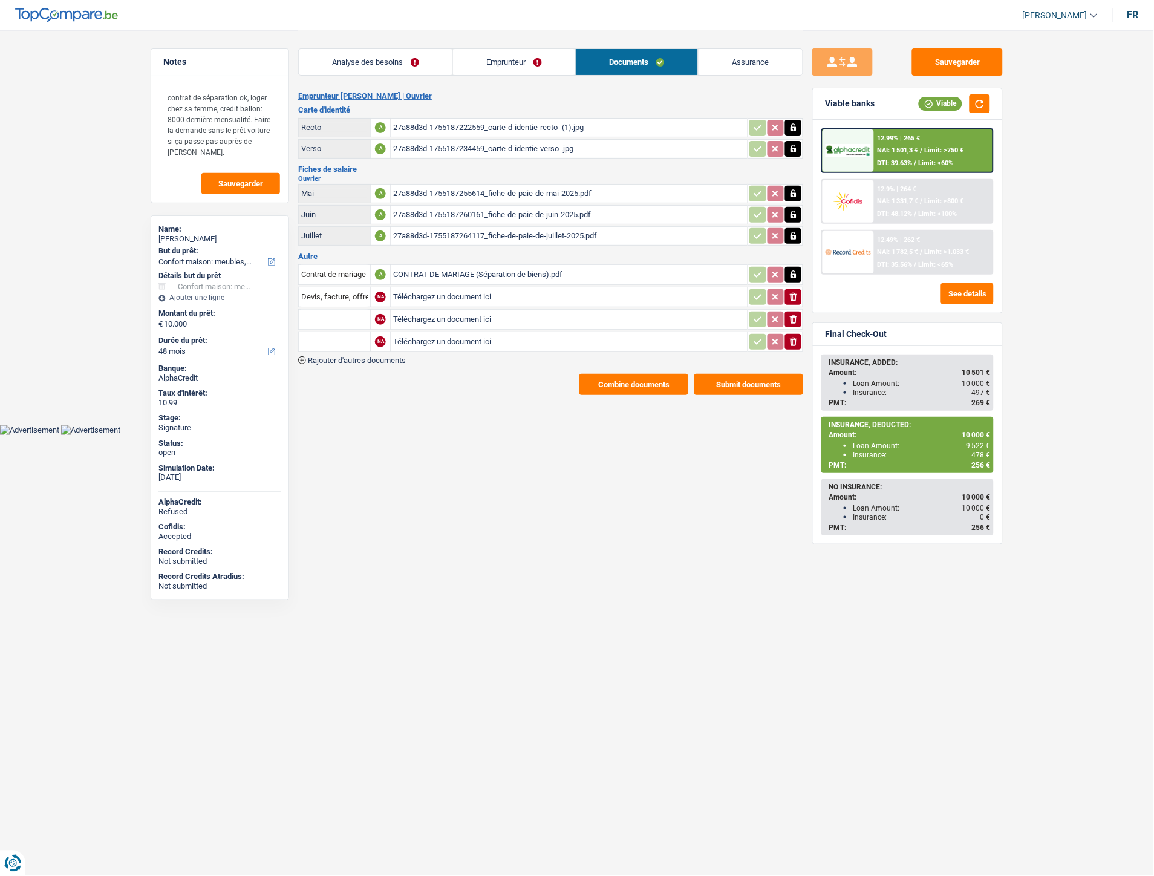
click at [425, 293] on input "Téléchargez un document ici" at bounding box center [569, 297] width 352 height 18
click at [425, 292] on input "Téléchargez un document ici" at bounding box center [569, 297] width 352 height 18
type input "C:\fakepath\IMG-20250917-WA0030.jpg"
click at [463, 321] on input "Téléchargez un document ici" at bounding box center [569, 319] width 352 height 18
type input "C:\fakepath\IMG-20250917-WA0034.jpg"
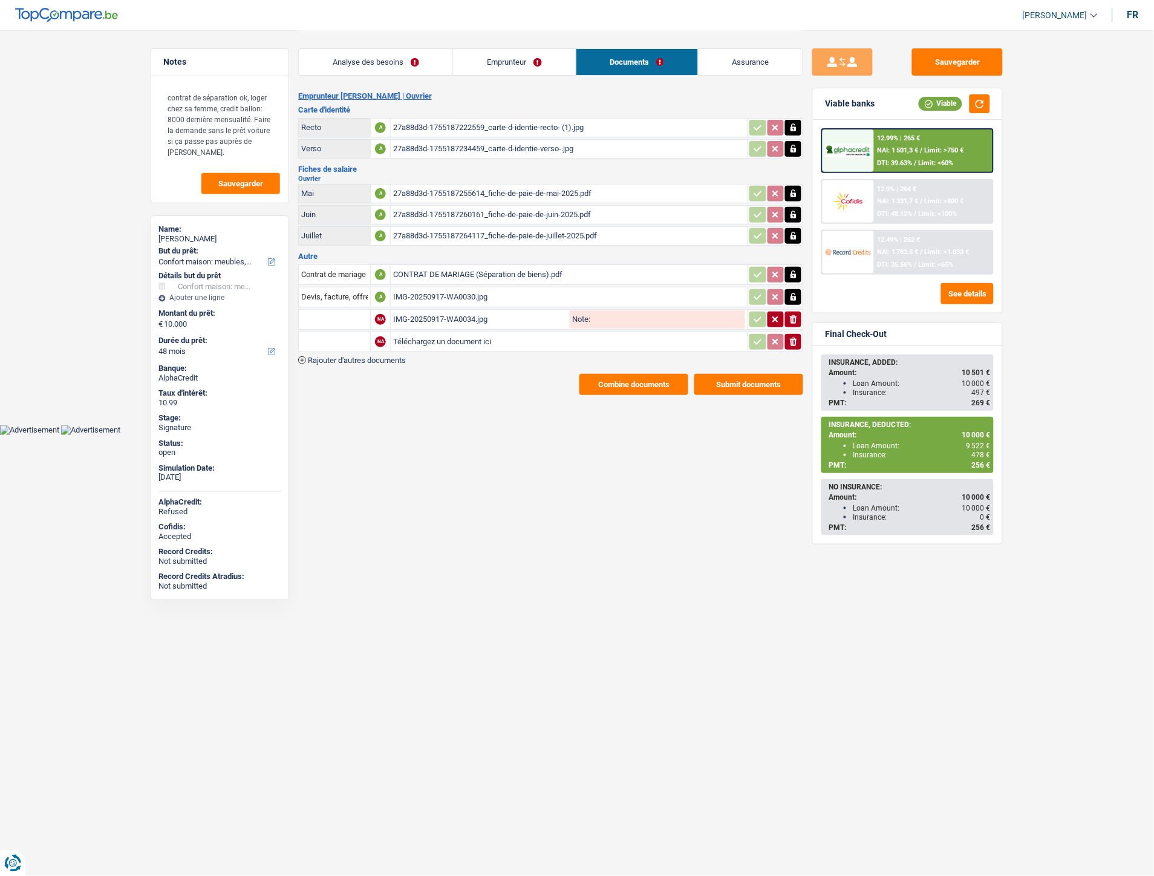
click at [444, 337] on input "Téléchargez un document ici" at bounding box center [569, 342] width 352 height 18
type input "C:\fakepath\Extrait Kustermans.pdf"
click at [328, 289] on input "Devis, facture, offre, bon de commande" at bounding box center [334, 296] width 67 height 19
click at [329, 321] on li "Carte bancaire" at bounding box center [367, 320] width 124 height 15
type input "Carte bancaire"
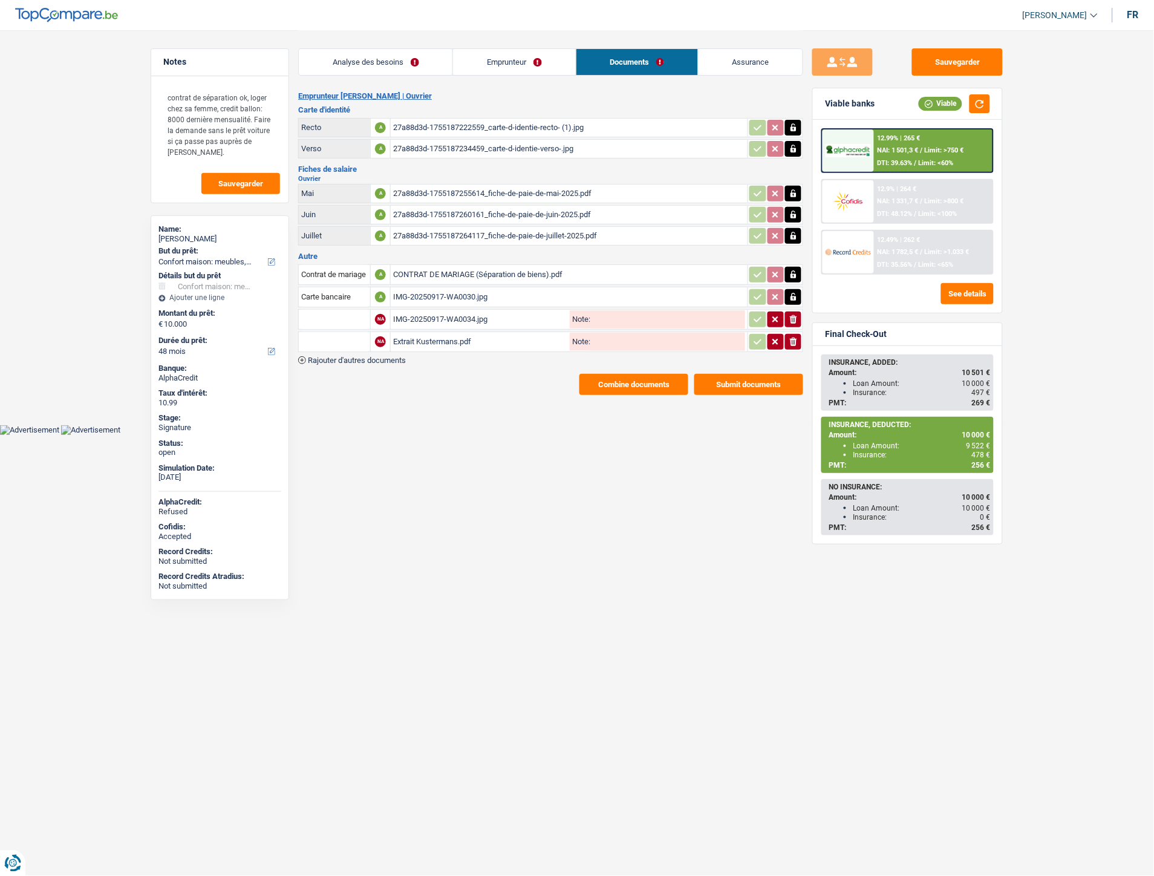
click at [330, 318] on input "text" at bounding box center [334, 319] width 67 height 19
click at [333, 336] on li "Carte bancaire" at bounding box center [367, 343] width 124 height 15
type input "Carte bancaire"
click at [339, 336] on input "text" at bounding box center [334, 341] width 67 height 19
click at [378, 389] on li "Extraits de compte de toutes les transactions 3 derniers mois" at bounding box center [420, 395] width 230 height 15
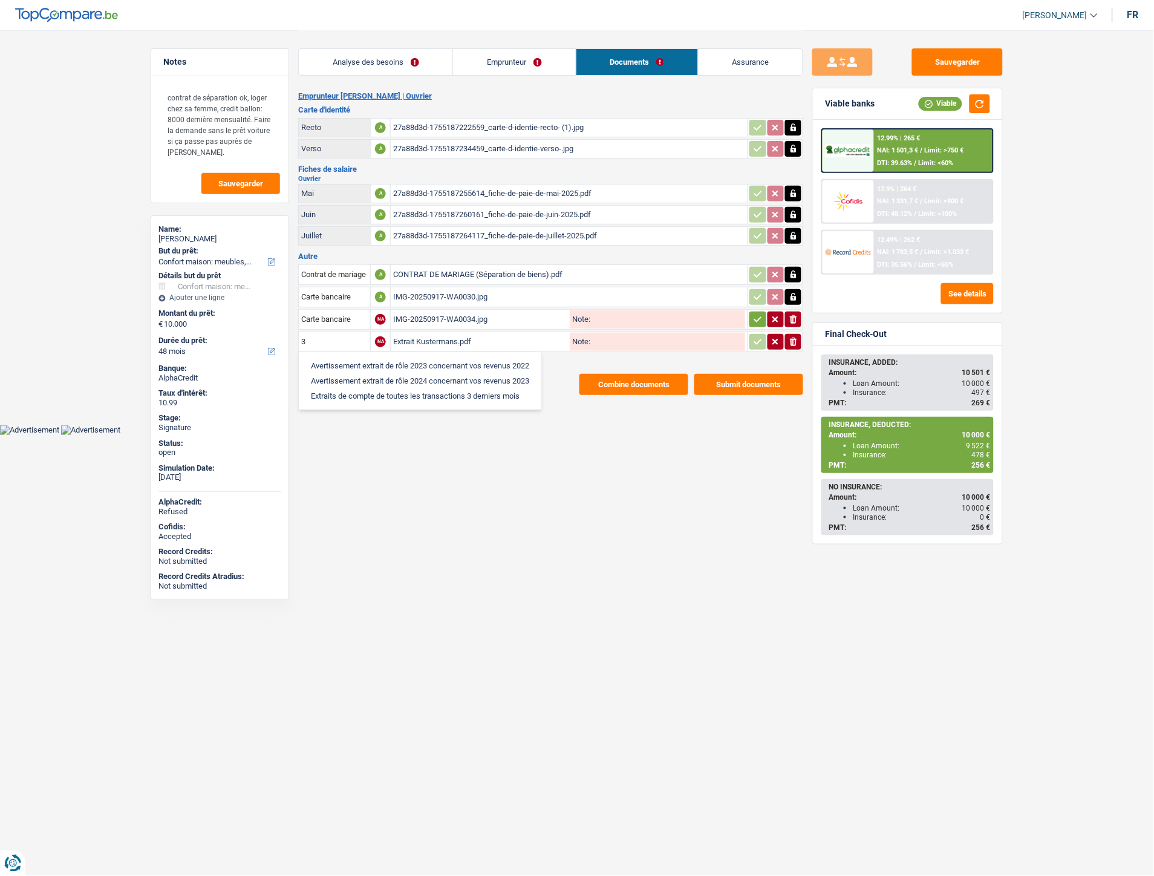
type input "Extraits de compte de toutes les transactions 3 derniers mois"
click at [756, 313] on icon "button" at bounding box center [758, 319] width 10 height 12
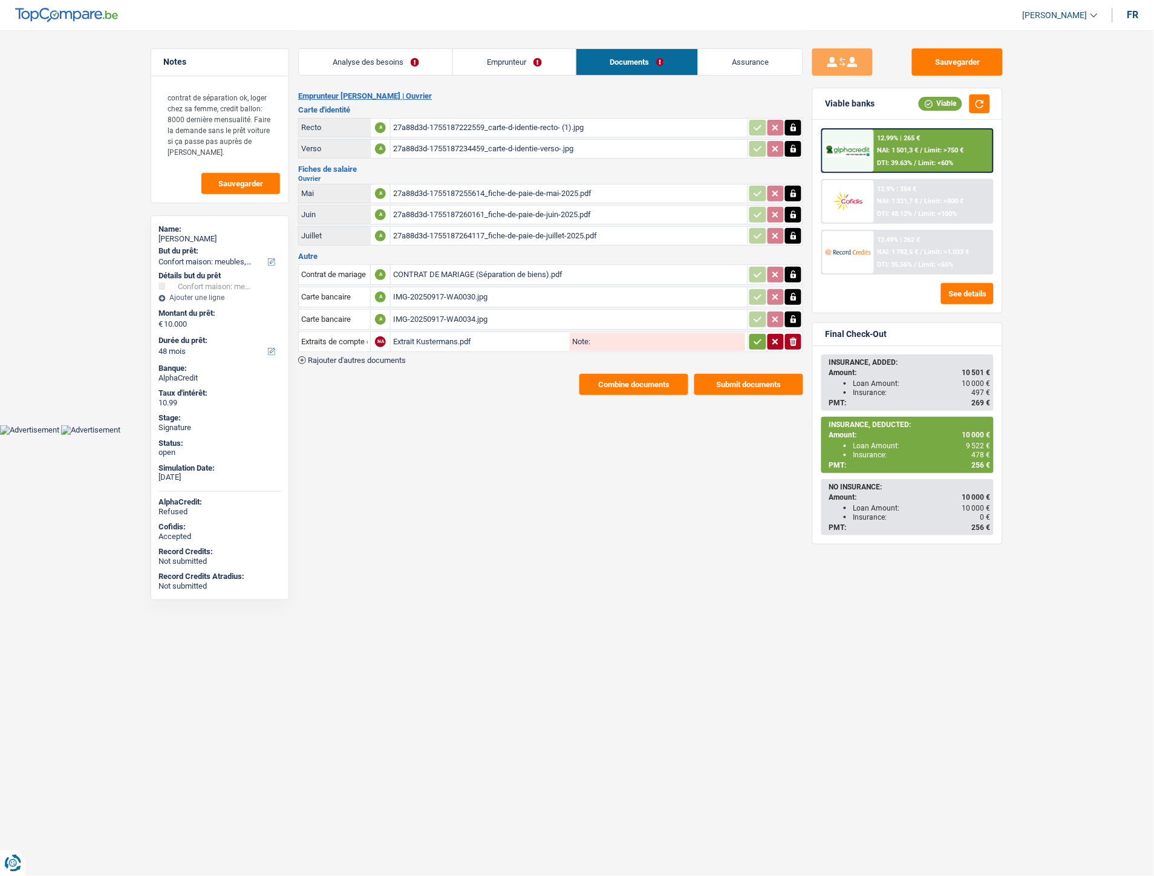
click at [753, 336] on icon "button" at bounding box center [758, 342] width 10 height 12
click at [960, 57] on button "Sauvegarder" at bounding box center [957, 61] width 91 height 27
click at [637, 379] on button "Combine documents" at bounding box center [633, 384] width 109 height 21
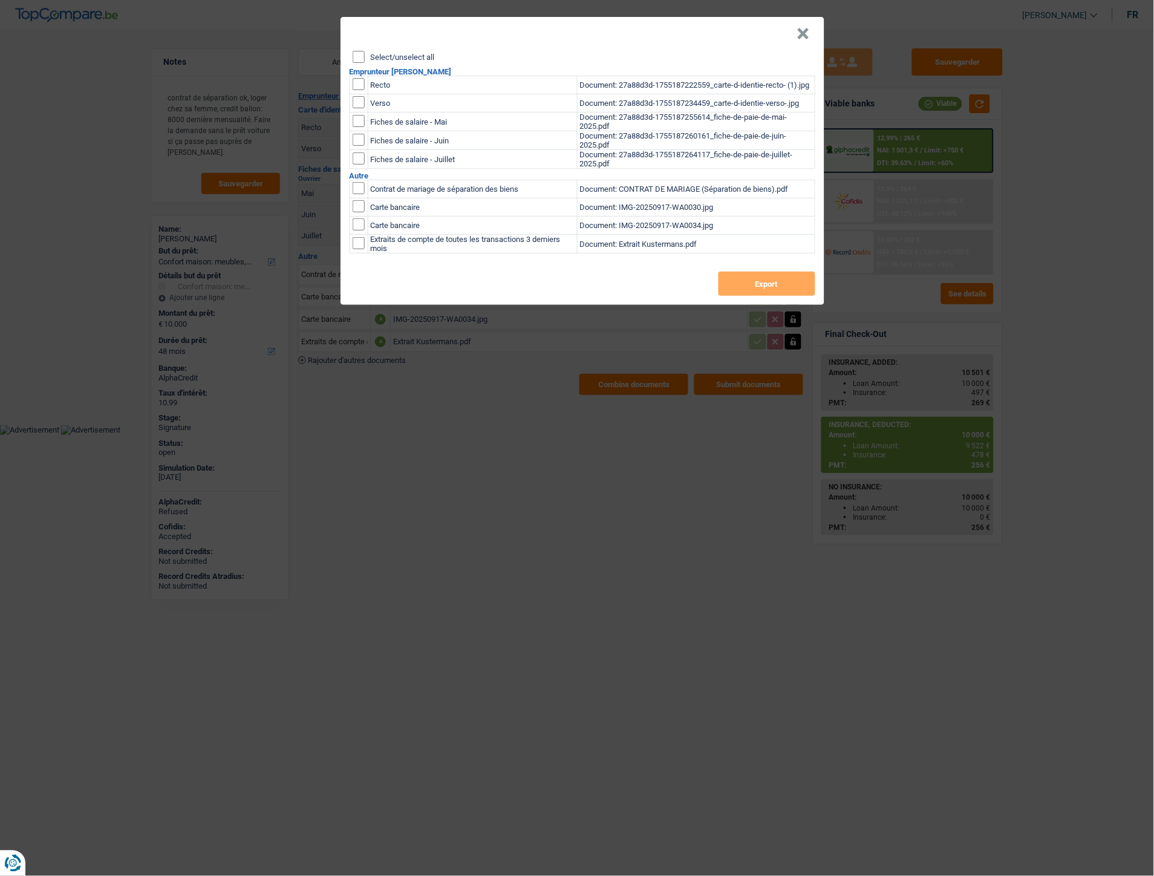
click at [393, 54] on label "Select/unselect all" at bounding box center [403, 57] width 64 height 8
click at [365, 54] on input "Select/unselect all" at bounding box center [359, 57] width 12 height 12
checkbox input "true"
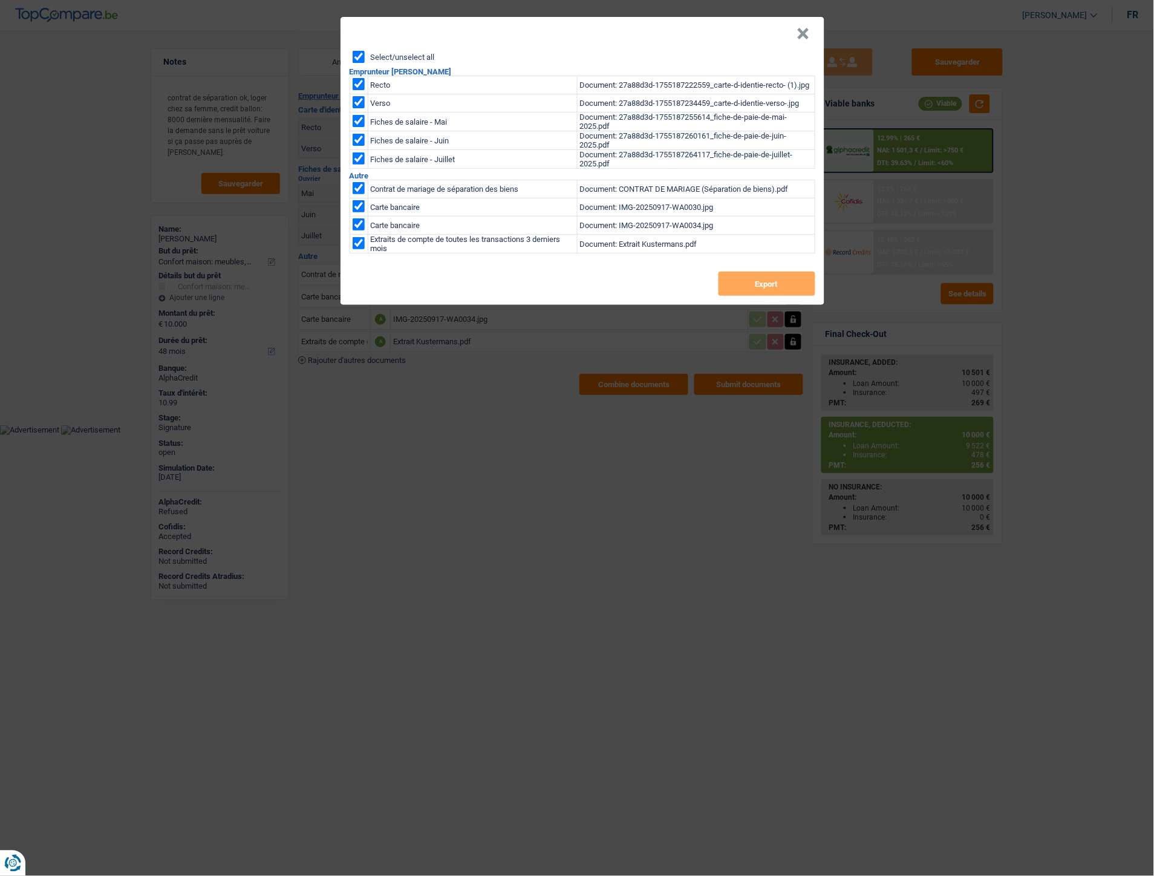
checkbox input "true"
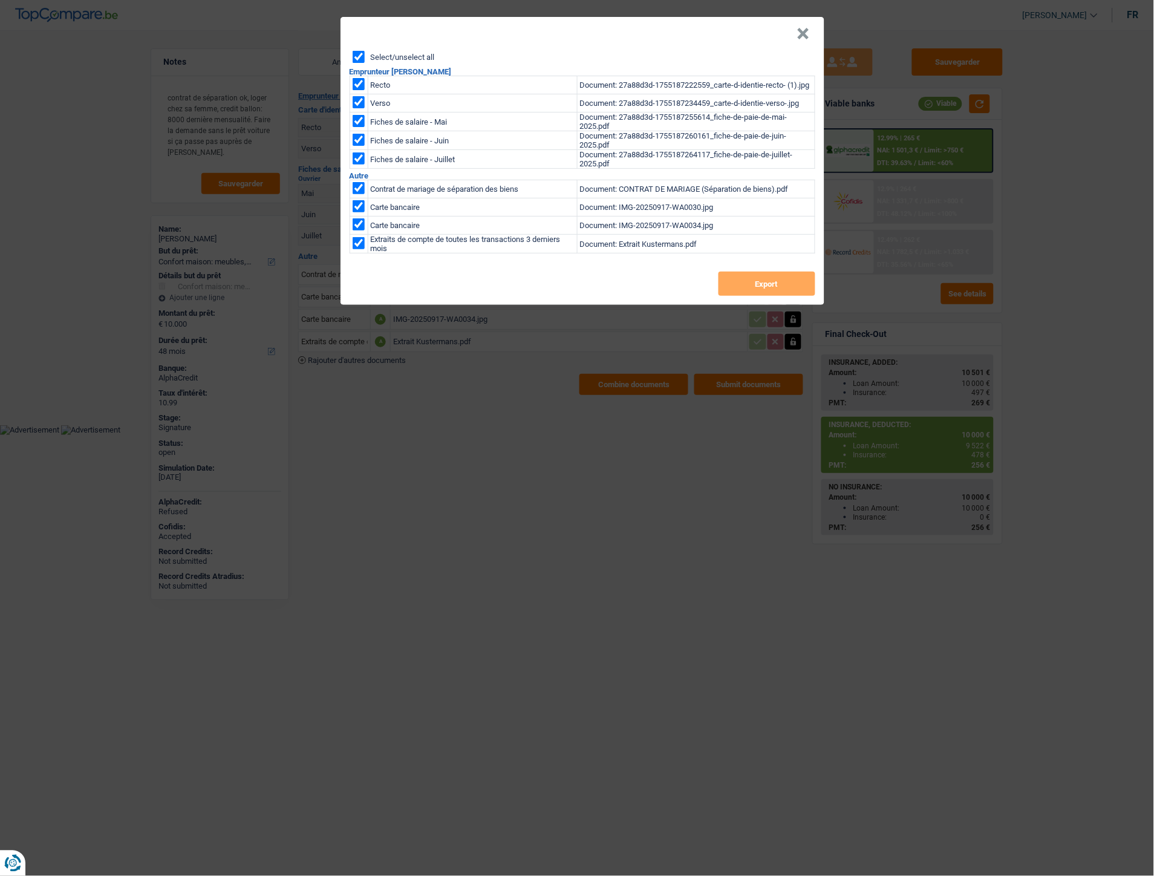
checkbox input "true"
click at [760, 285] on button "Export" at bounding box center [766, 284] width 97 height 24
click at [805, 31] on button "×" at bounding box center [803, 34] width 13 height 12
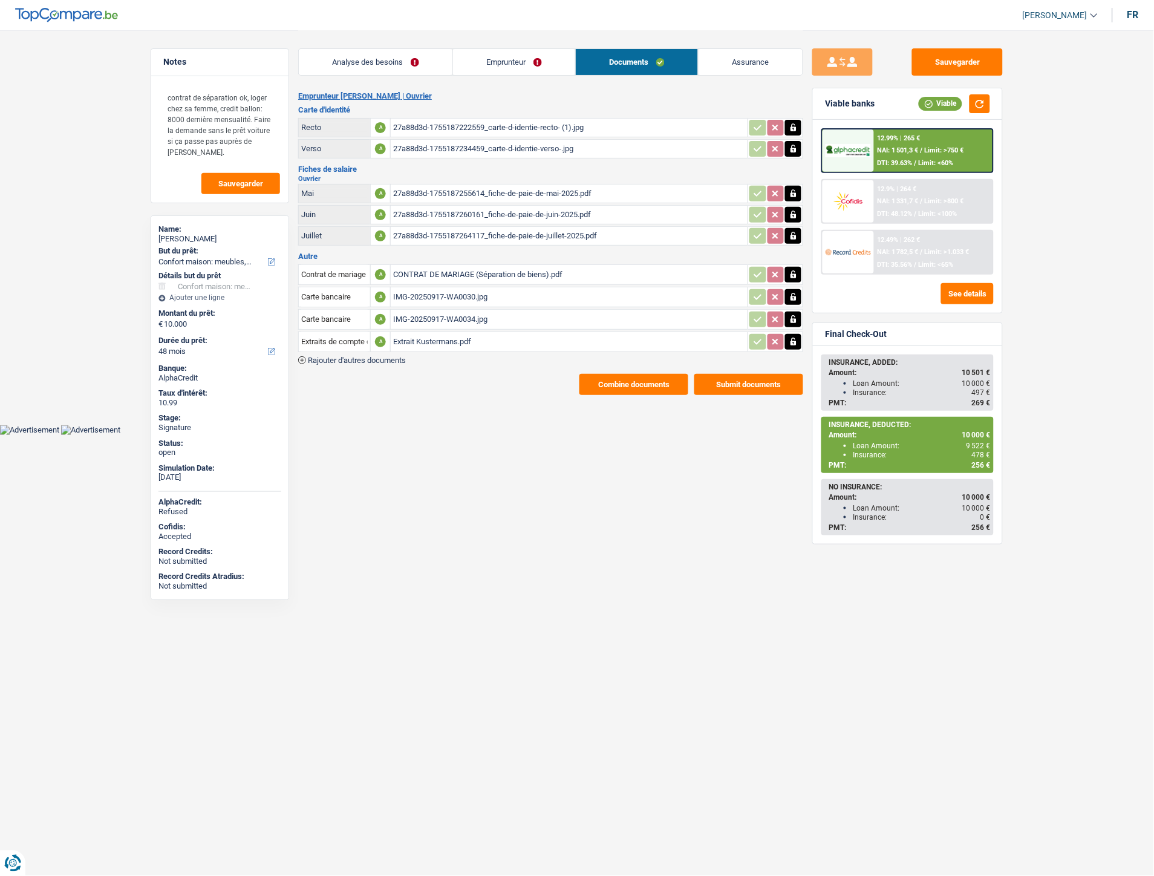
click at [492, 57] on link "Emprunteur" at bounding box center [514, 62] width 122 height 26
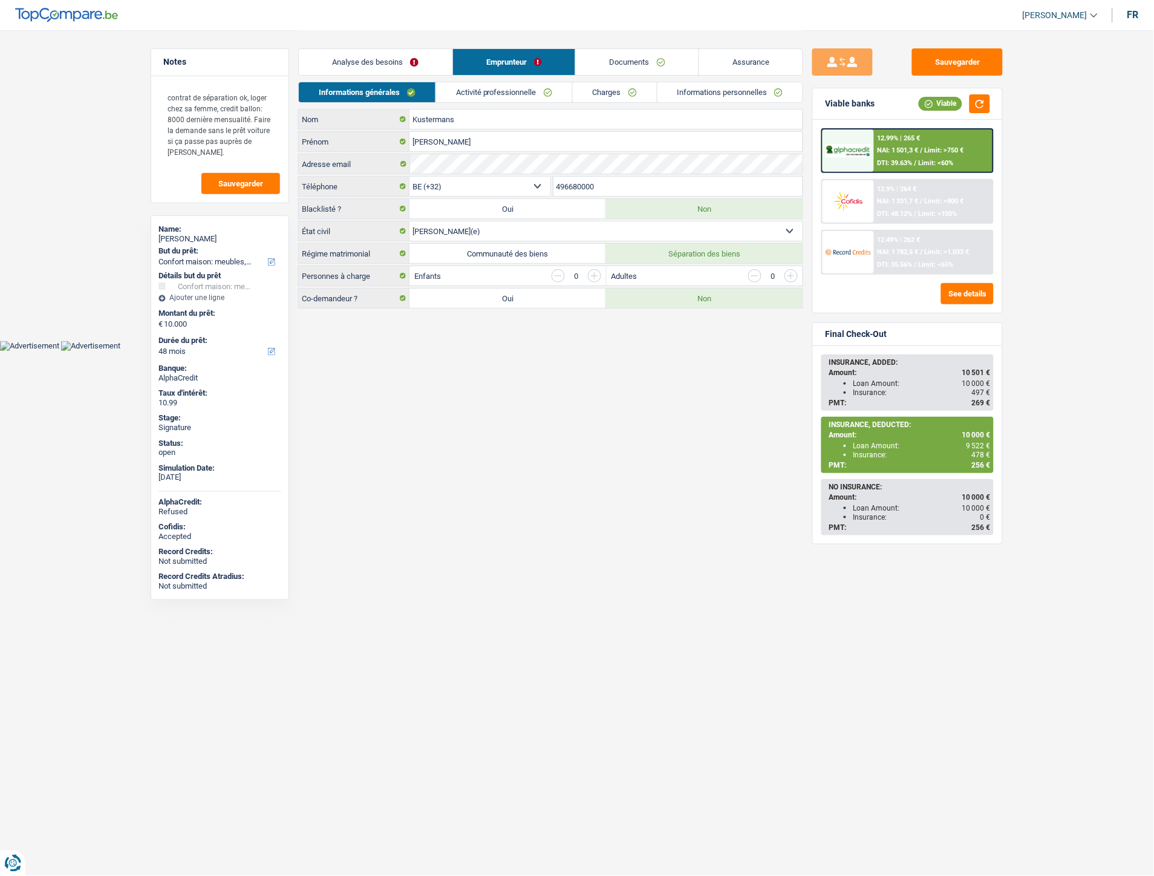
click at [699, 92] on link "Informations personnelles" at bounding box center [730, 92] width 146 height 20
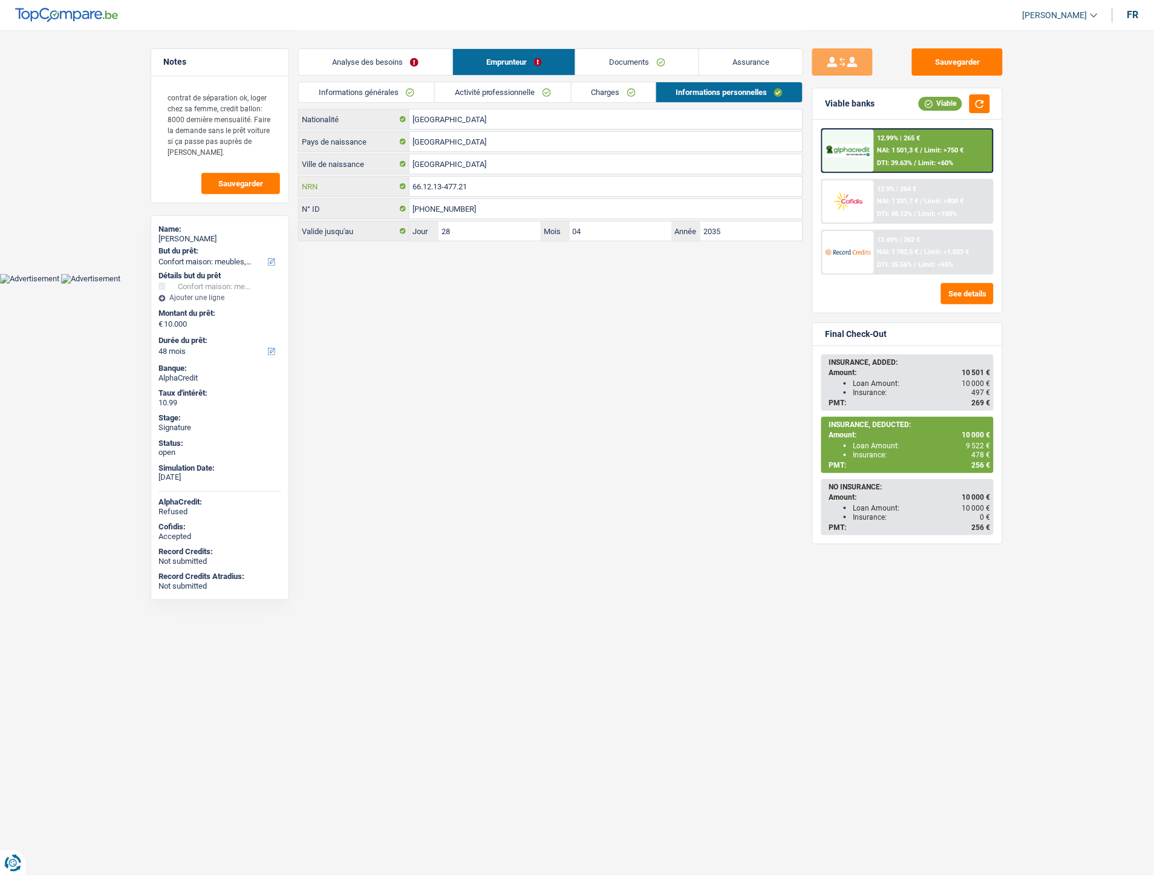
drag, startPoint x: 420, startPoint y: 180, endPoint x: 408, endPoint y: 178, distance: 12.8
click at [408, 178] on div "66.12.13-477.21 NRN" at bounding box center [551, 186] width 504 height 19
click at [914, 203] on div "12.9% | 264 € NAI: 1 331,7 € / Limit: >800 € DTI: 48.12% / Limit: <100%" at bounding box center [933, 201] width 119 height 42
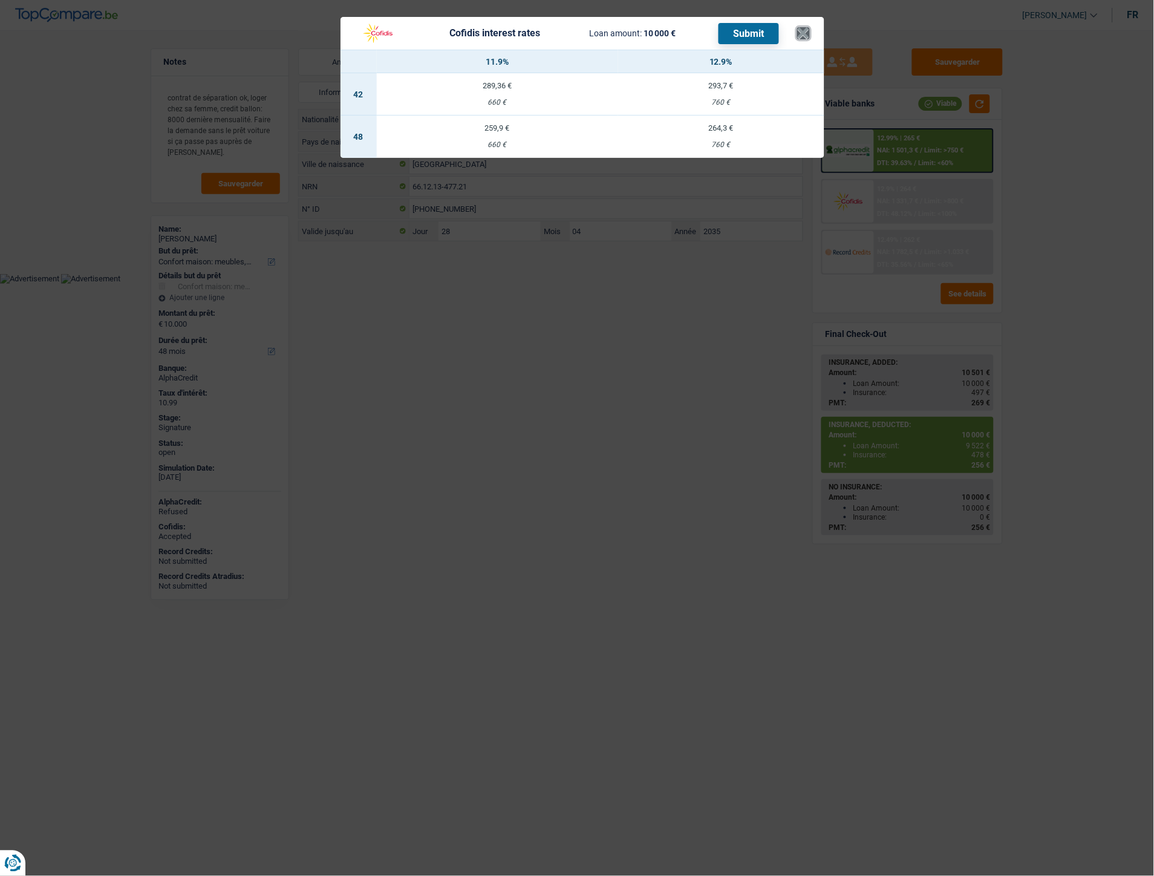
click at [806, 32] on button "×" at bounding box center [803, 33] width 13 height 12
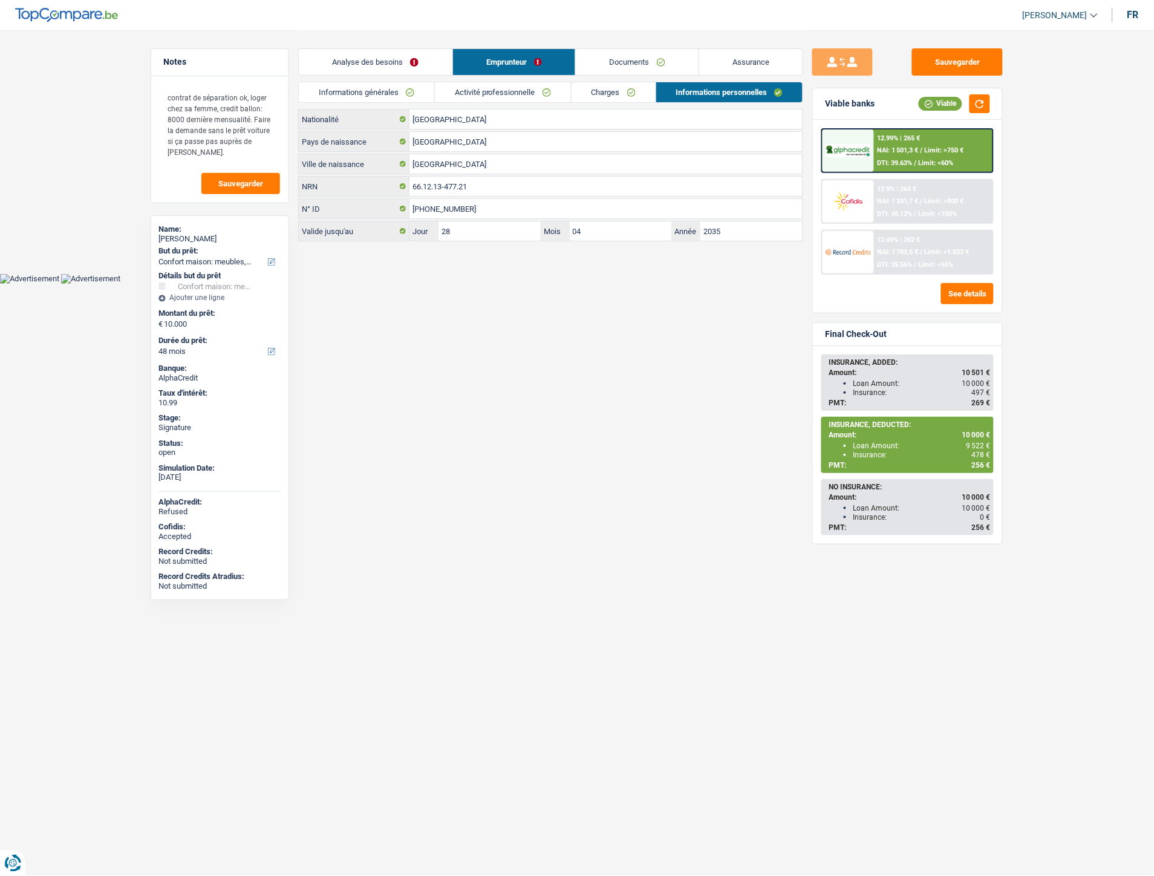
click at [894, 207] on div "12.9% | 264 € NAI: 1 331,7 € / Limit: >800 € DTI: 48.12% / Limit: <100%" at bounding box center [933, 201] width 119 height 42
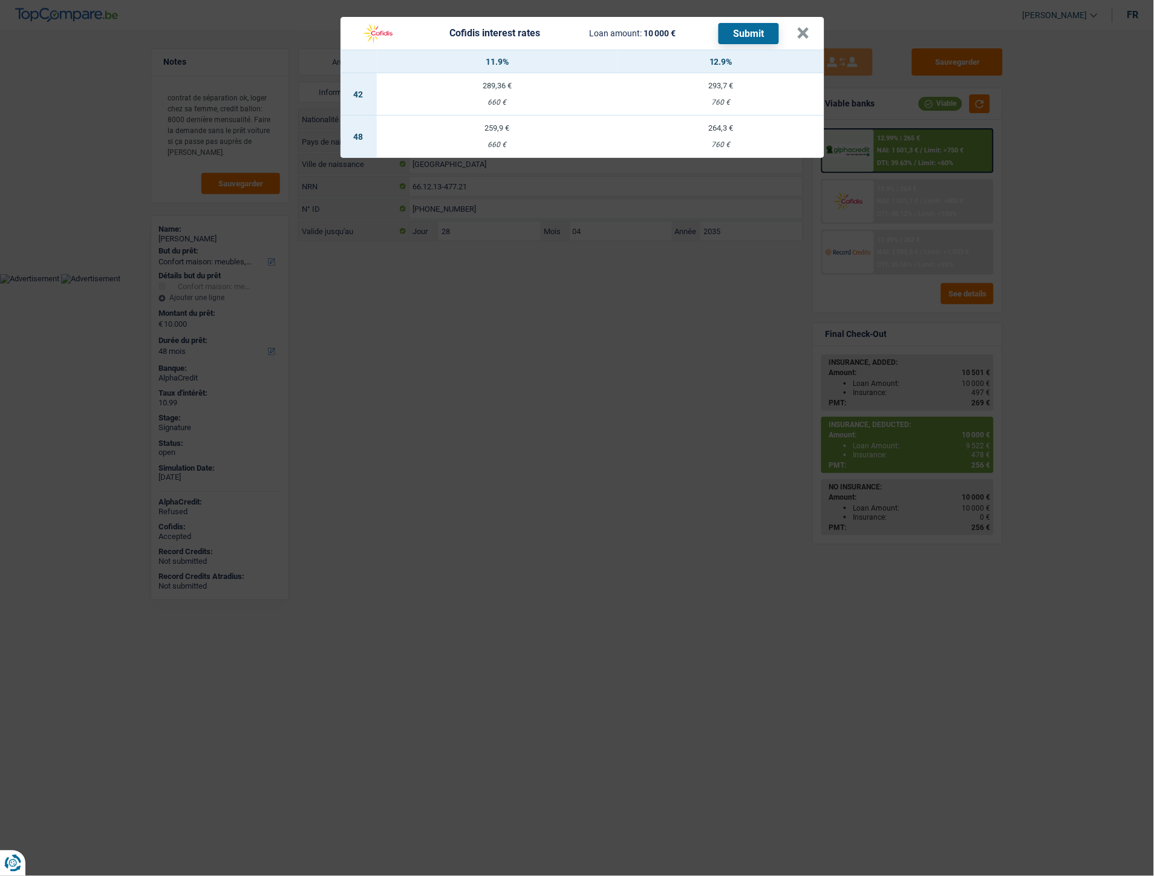
drag, startPoint x: 486, startPoint y: 143, endPoint x: 497, endPoint y: 148, distance: 12.5
click at [497, 148] on div "660 €" at bounding box center [497, 145] width 241 height 8
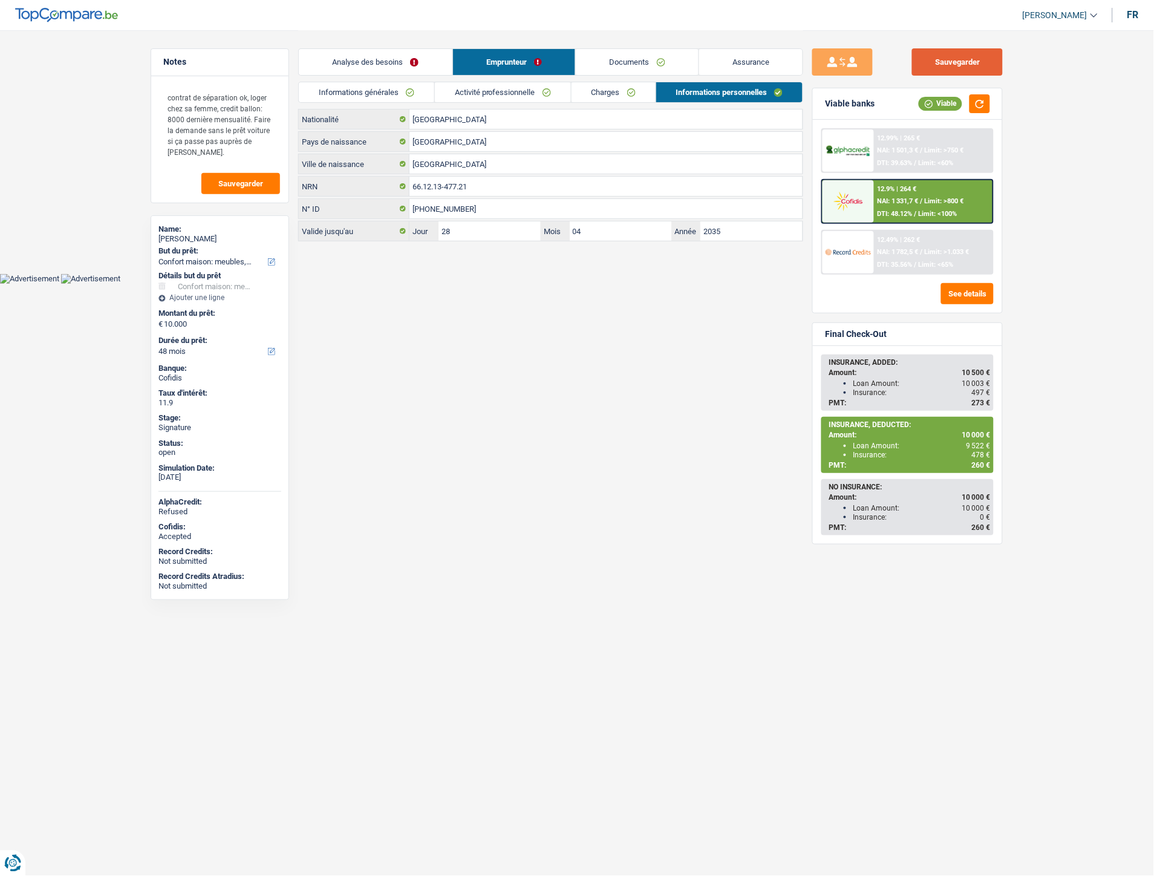
click at [945, 64] on button "Sauvegarder" at bounding box center [957, 61] width 91 height 27
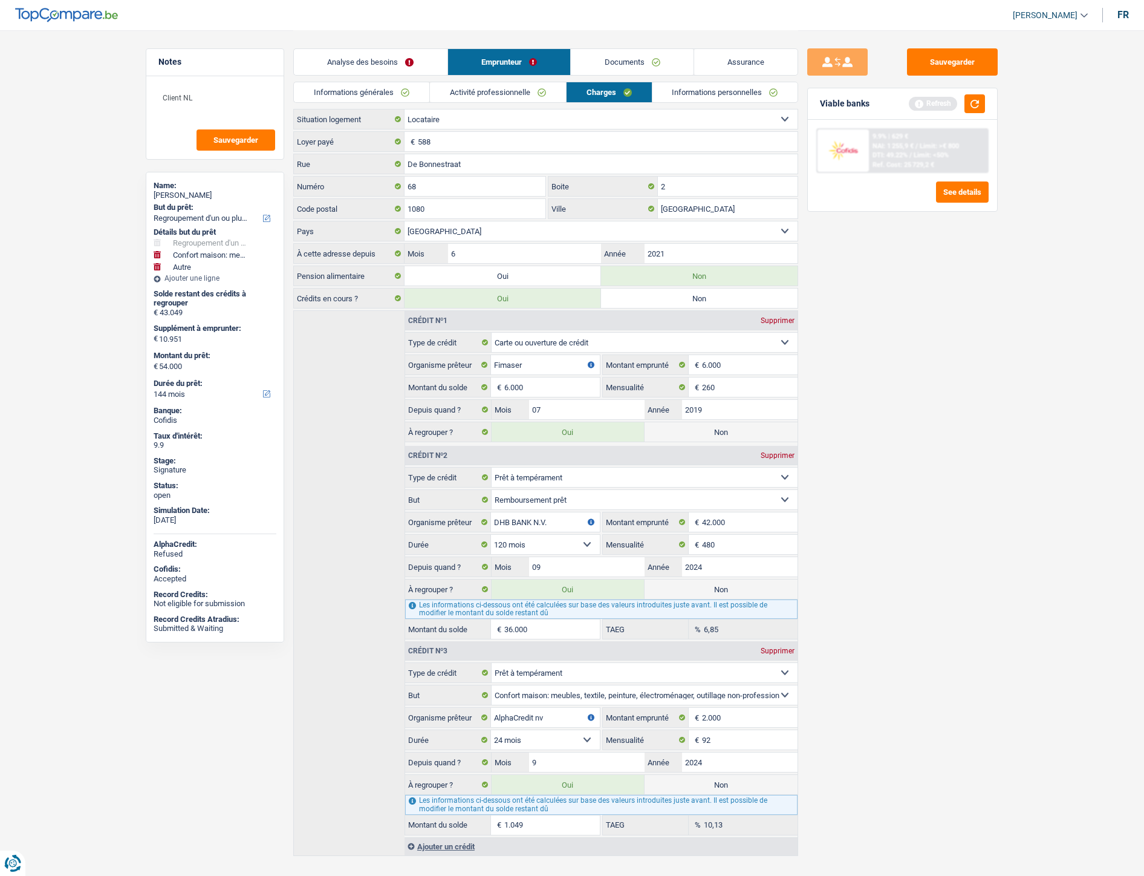
select select "refinancing"
select select "household"
select select "other"
select select "144"
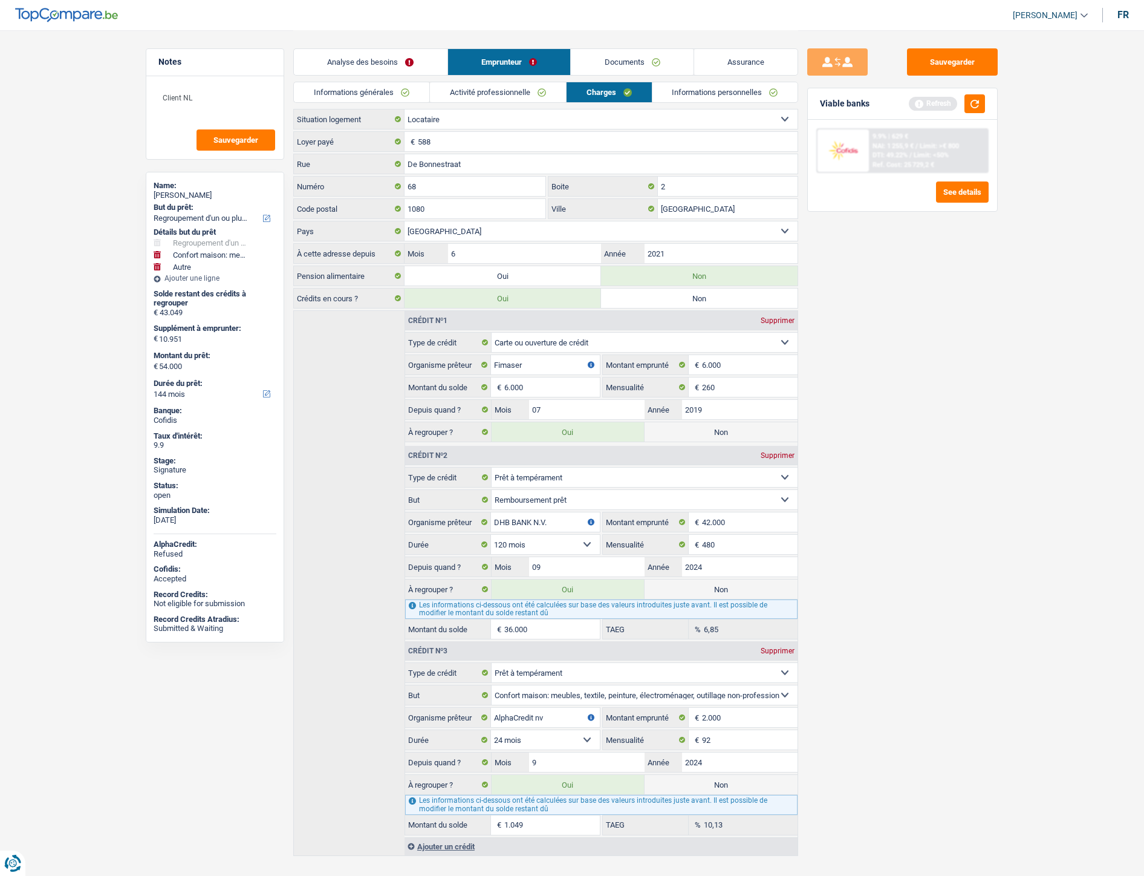
select select "rents"
select select "BE"
select select "cardOrCredit"
select select "personalLoan"
select select "loanRepayment"
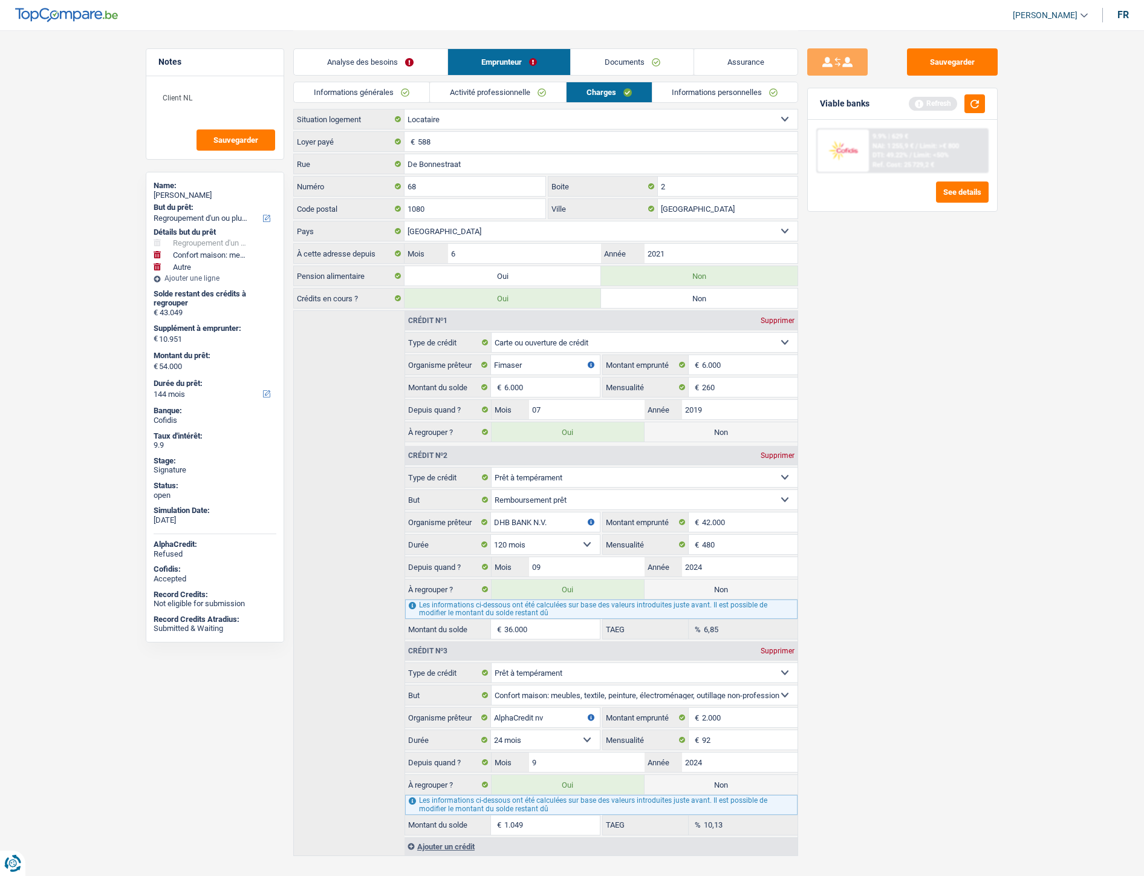
select select "120"
select select "personalLoan"
select select "homeFurnishingOrRelocation"
select select "24"
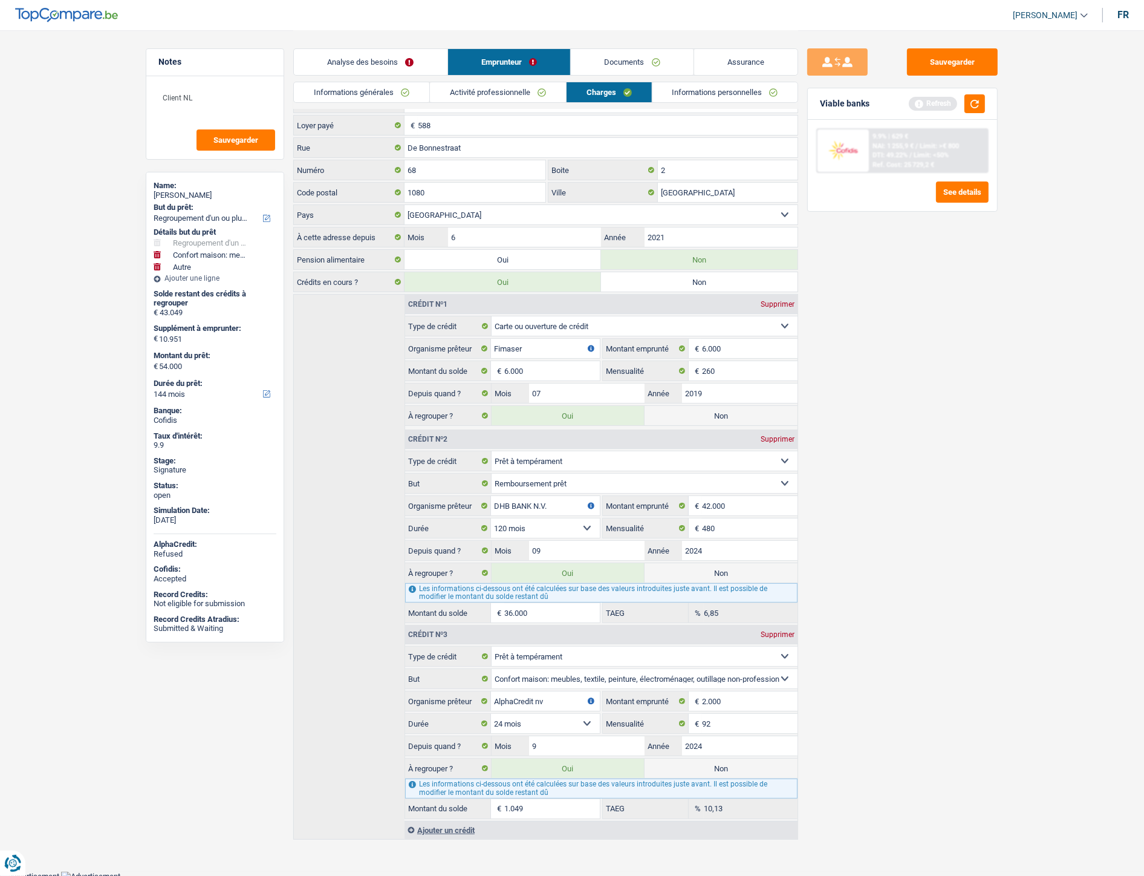
click at [630, 57] on link "Documents" at bounding box center [632, 62] width 123 height 26
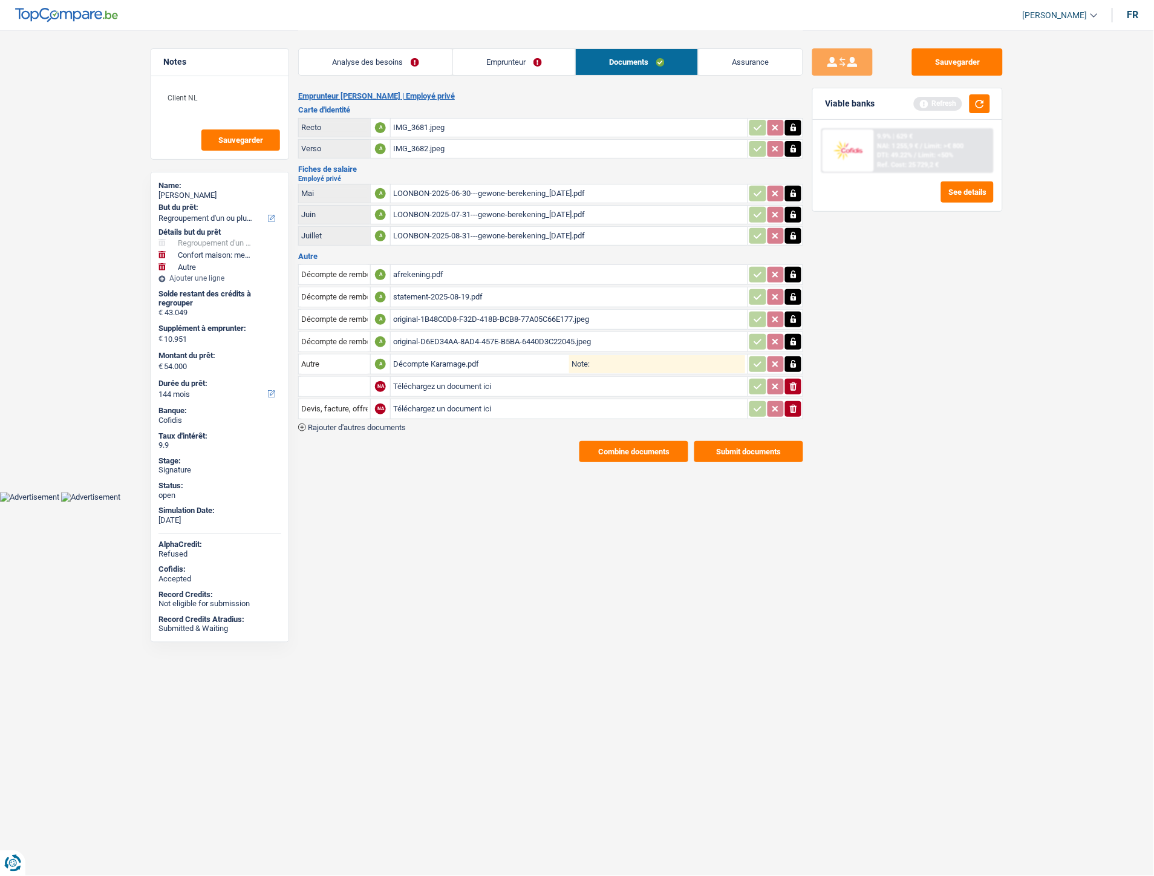
click at [513, 53] on link "Emprunteur" at bounding box center [514, 62] width 122 height 26
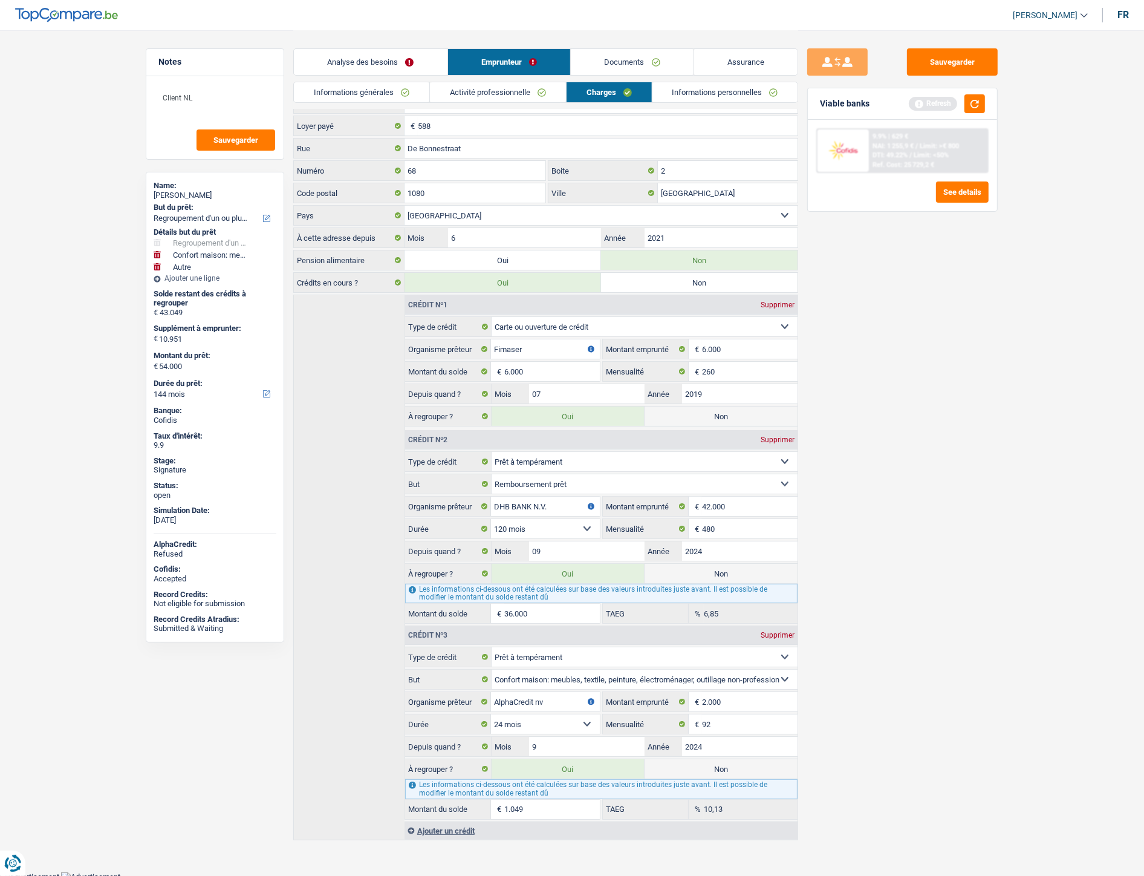
scroll to position [25, 0]
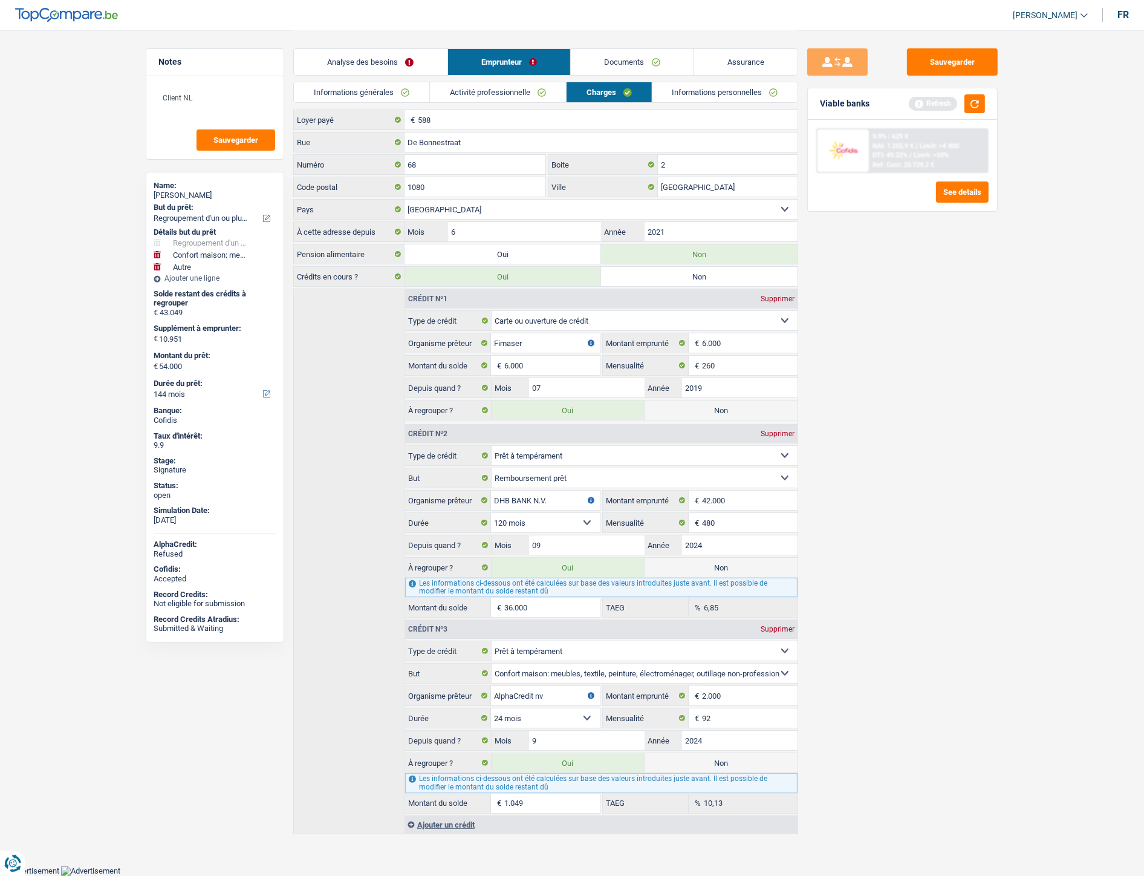
click at [616, 64] on link "Documents" at bounding box center [632, 62] width 123 height 26
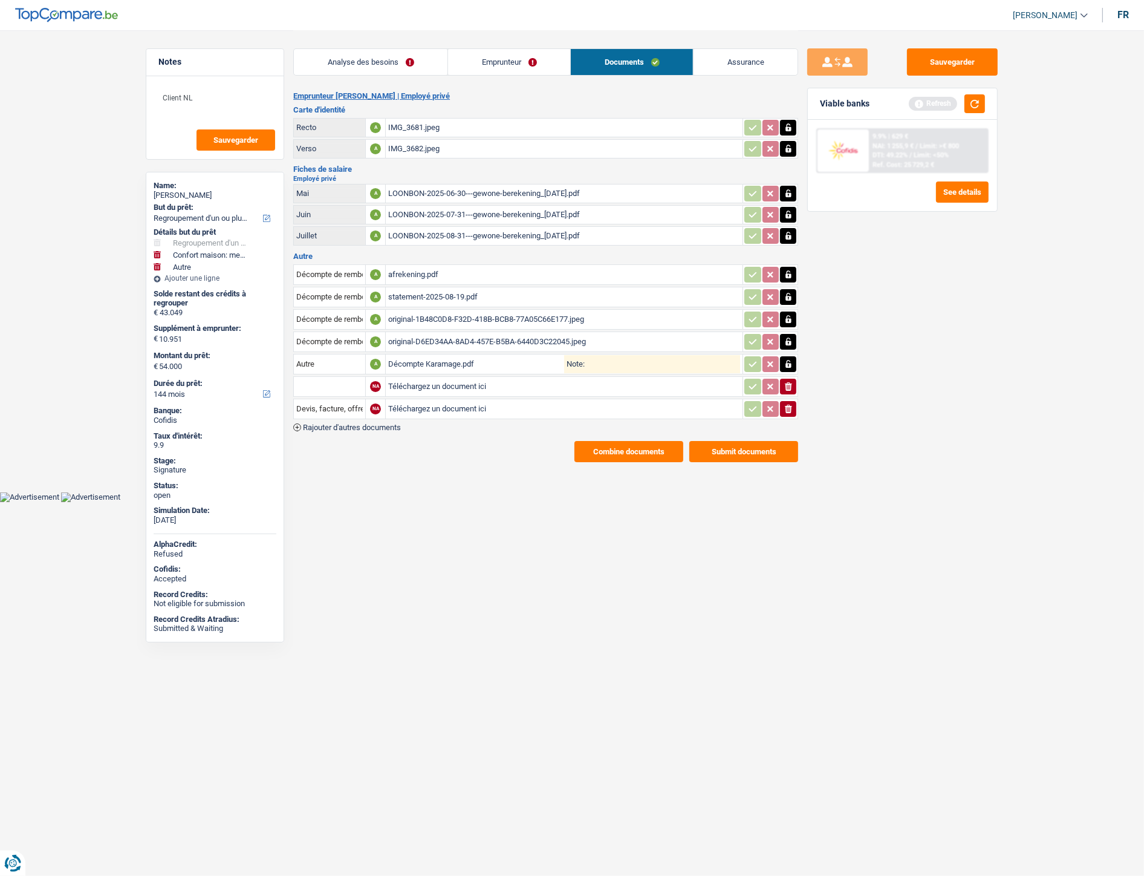
scroll to position [0, 0]
click at [442, 316] on div "original-1B48C0D8-F32D-418B-BCB8-77A05C66E177.jpeg" at bounding box center [569, 319] width 352 height 18
click at [500, 67] on link "Emprunteur" at bounding box center [514, 62] width 122 height 26
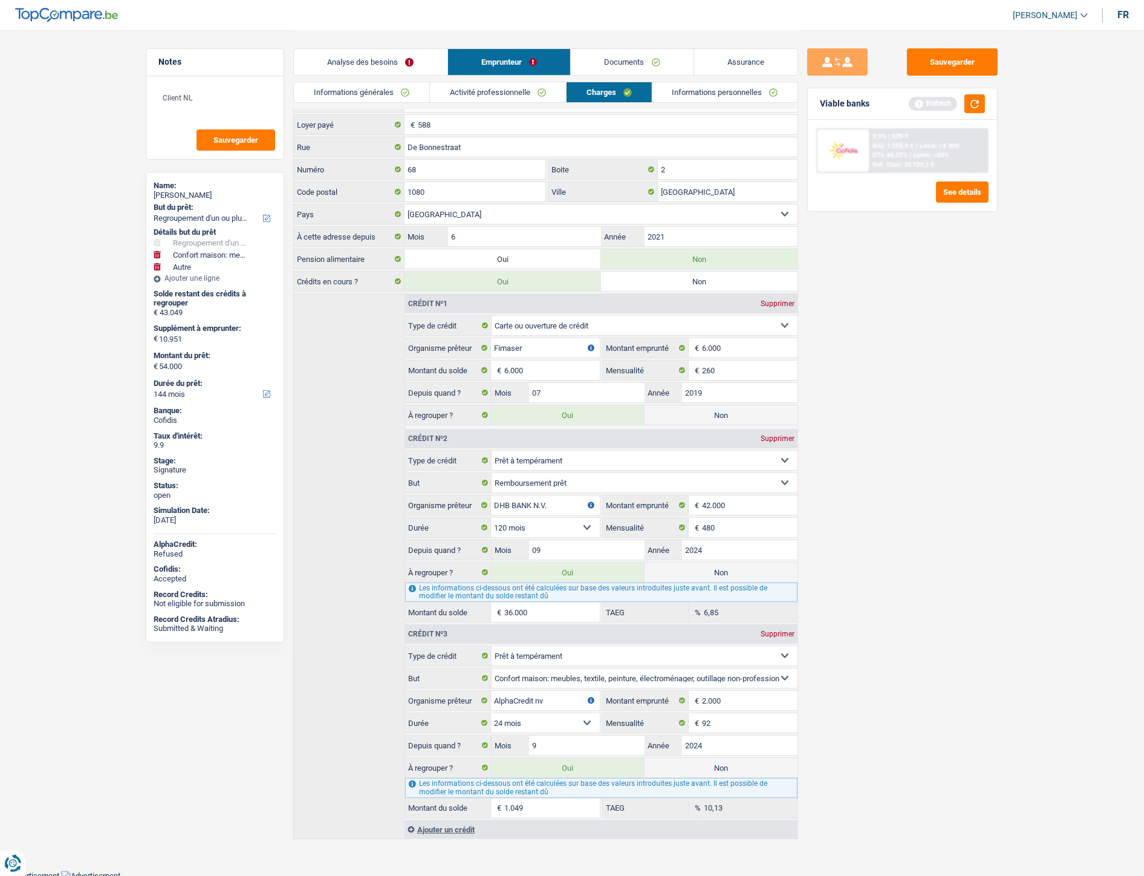
scroll to position [25, 0]
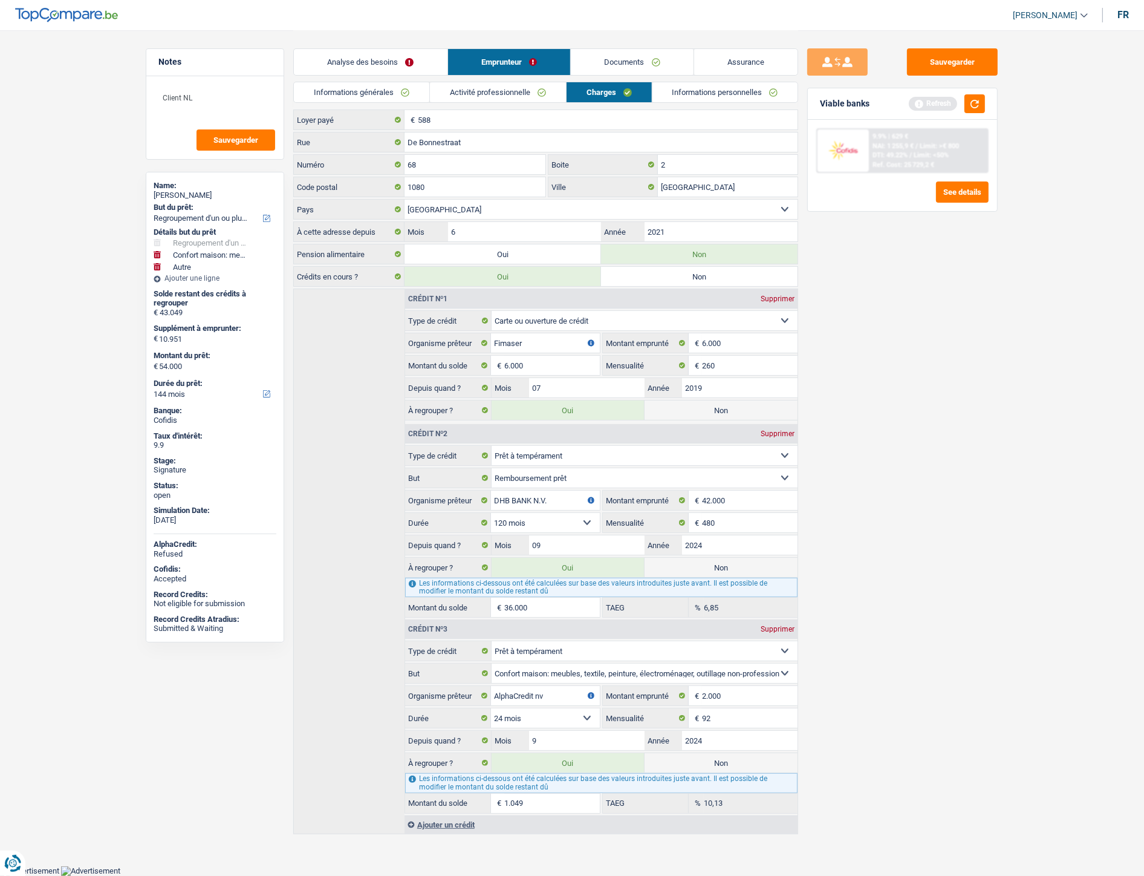
click at [644, 62] on link "Documents" at bounding box center [632, 62] width 123 height 26
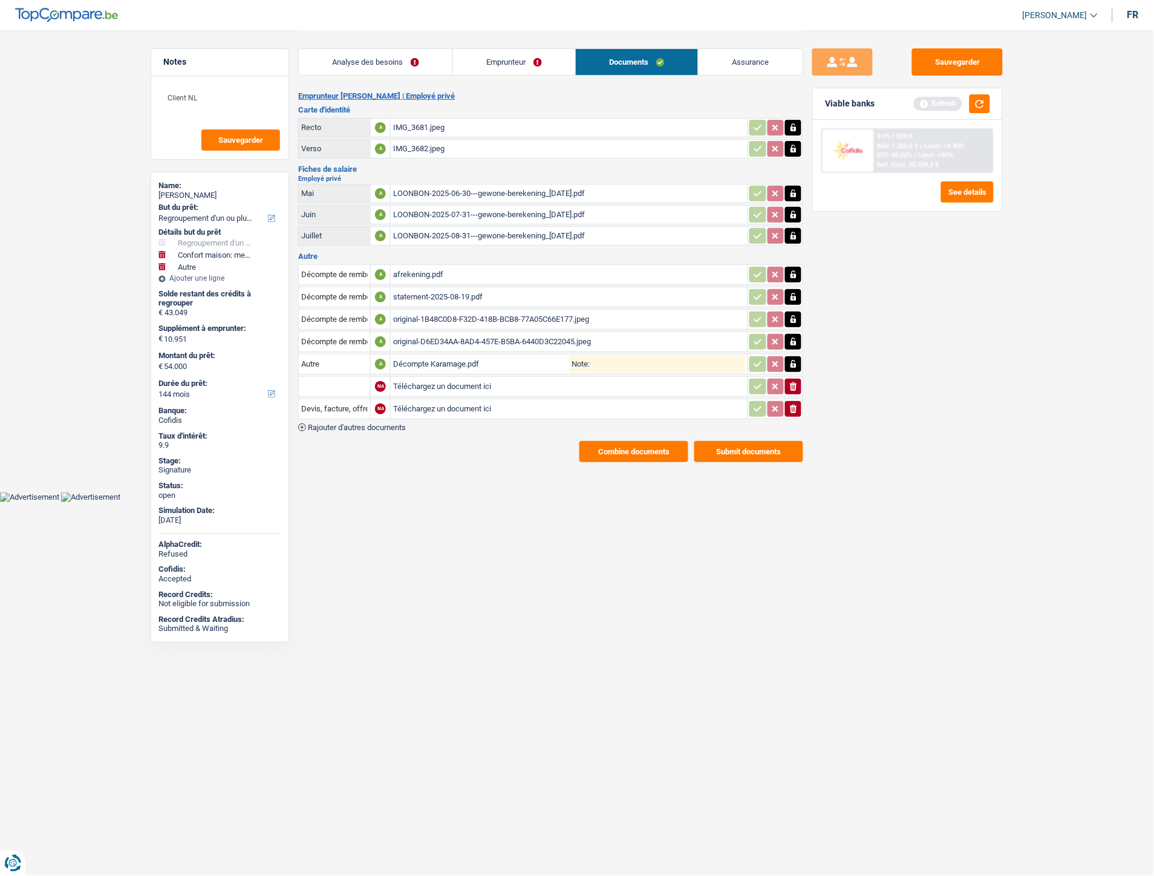
click at [422, 268] on div "afrekening.pdf" at bounding box center [569, 274] width 352 height 18
click at [455, 290] on div "statement-2025-08-19.pdf" at bounding box center [569, 297] width 352 height 18
click at [477, 313] on div "original-1B48C0D8-F32D-418B-BCB8-77A05C66E177.jpeg" at bounding box center [569, 319] width 352 height 18
click at [472, 334] on div "original-D6ED34AA-8AD4-457E-B5BA-6440D3C22045.jpeg" at bounding box center [569, 342] width 352 height 18
click at [433, 360] on div "Décompte Karamage.pdf" at bounding box center [481, 364] width 176 height 18
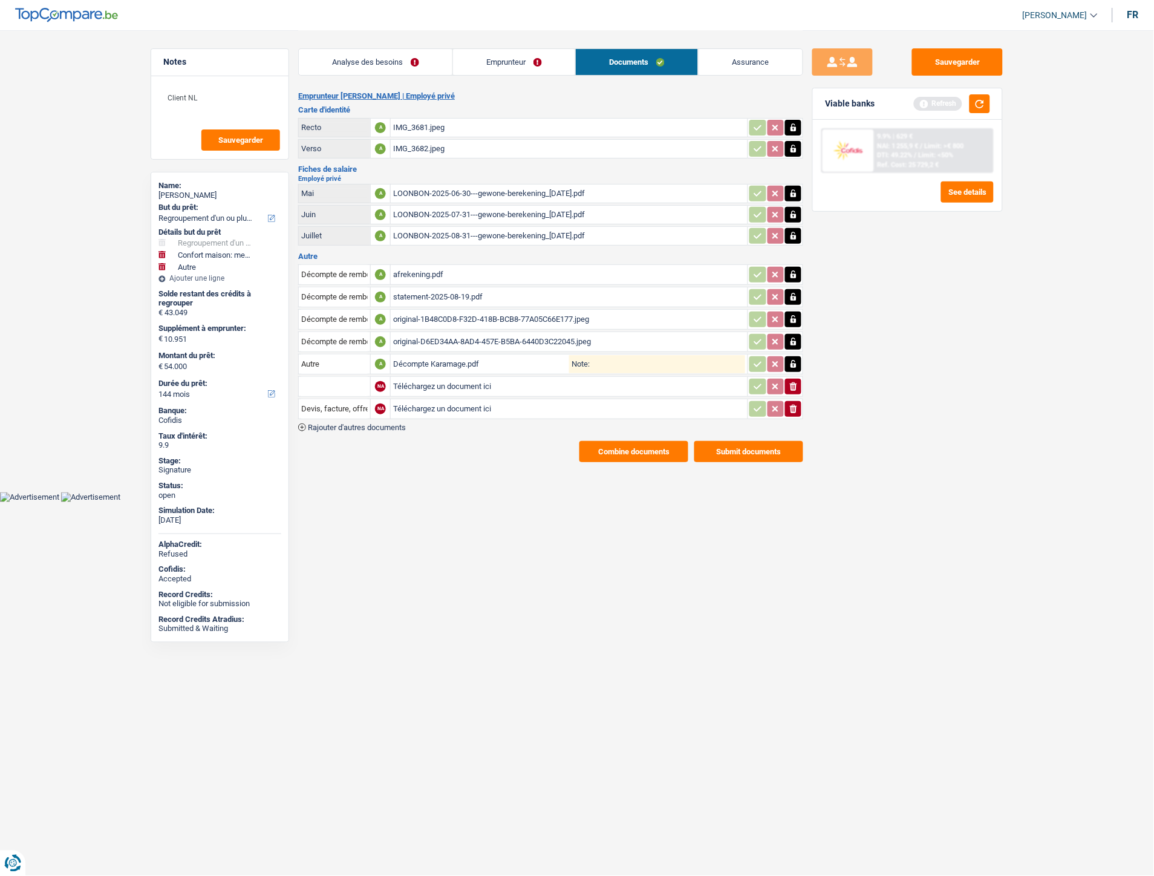
click at [409, 67] on link "Analyse des besoins" at bounding box center [376, 62] width 154 height 26
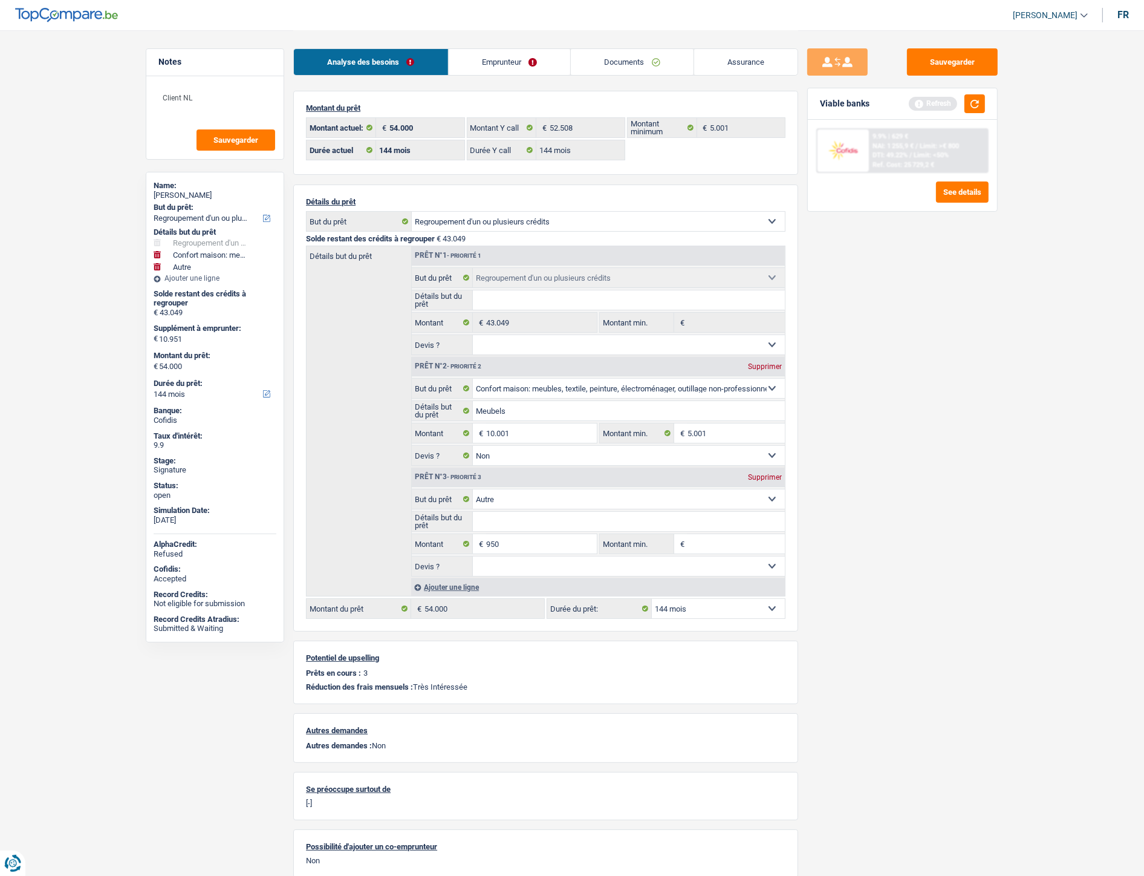
click at [490, 57] on link "Emprunteur" at bounding box center [510, 62] width 122 height 26
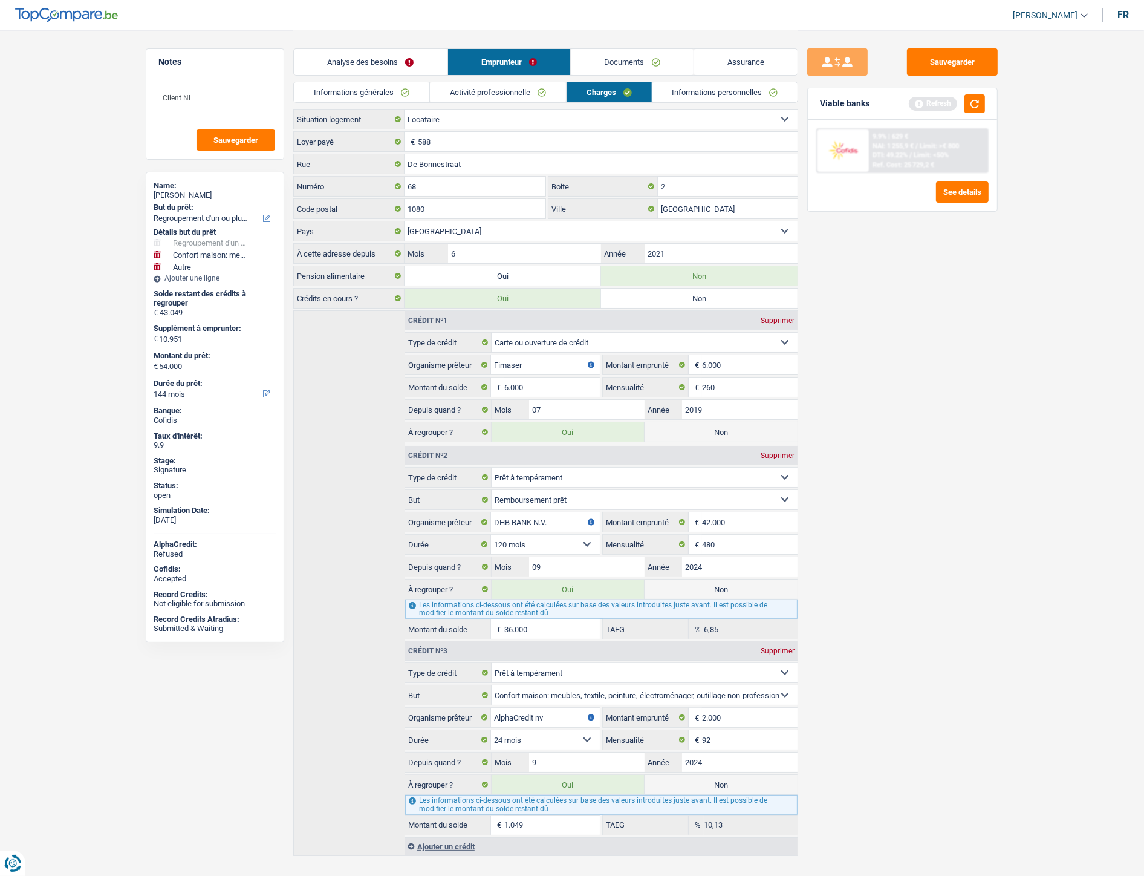
click at [717, 91] on link "Informations personnelles" at bounding box center [726, 92] width 146 height 20
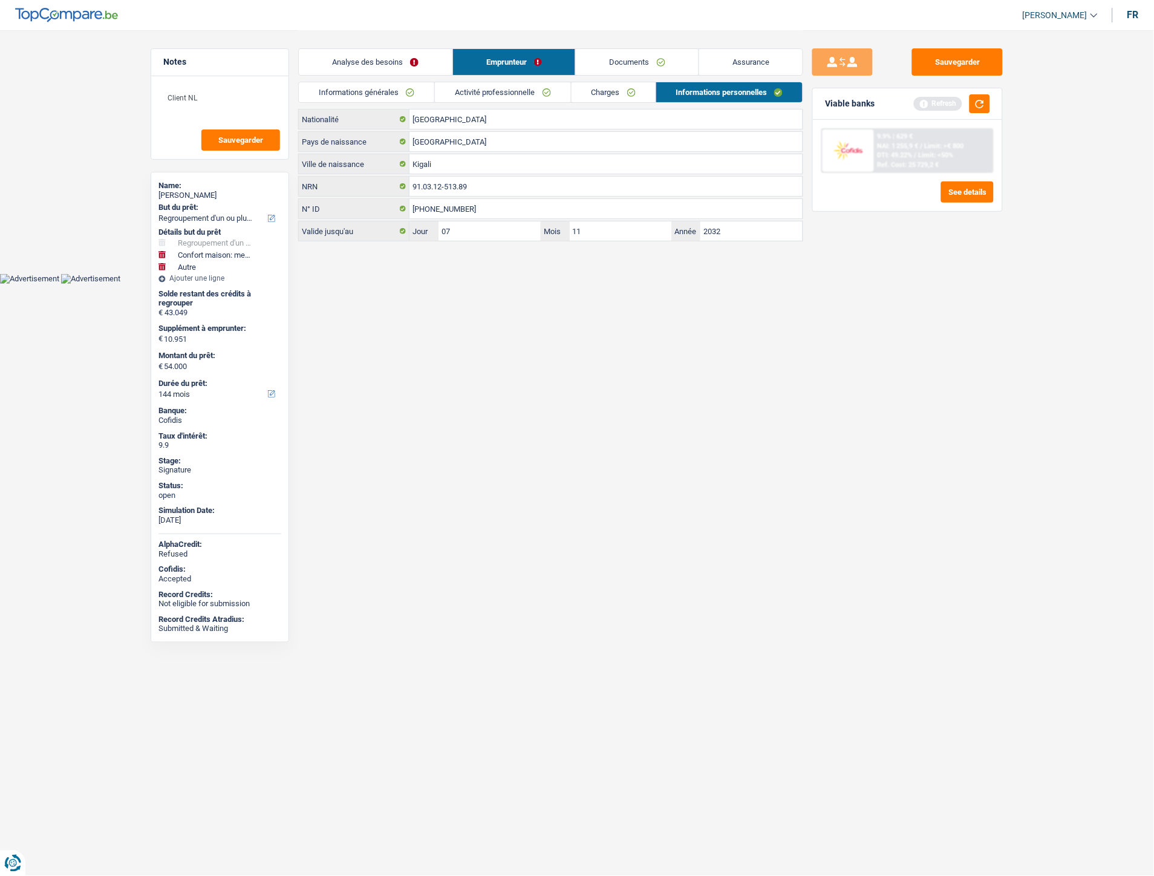
click at [401, 70] on link "Analyse des besoins" at bounding box center [376, 62] width 154 height 26
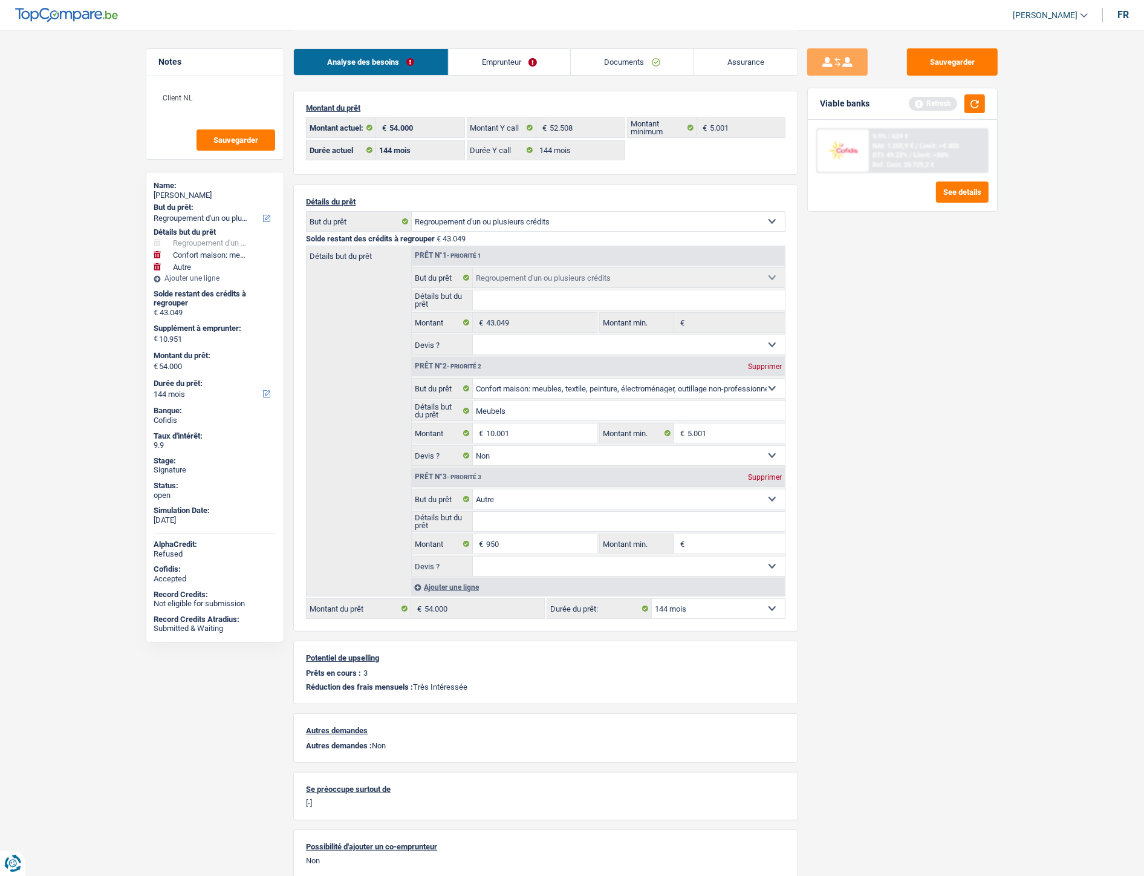
click at [558, 53] on link "Emprunteur" at bounding box center [510, 62] width 122 height 26
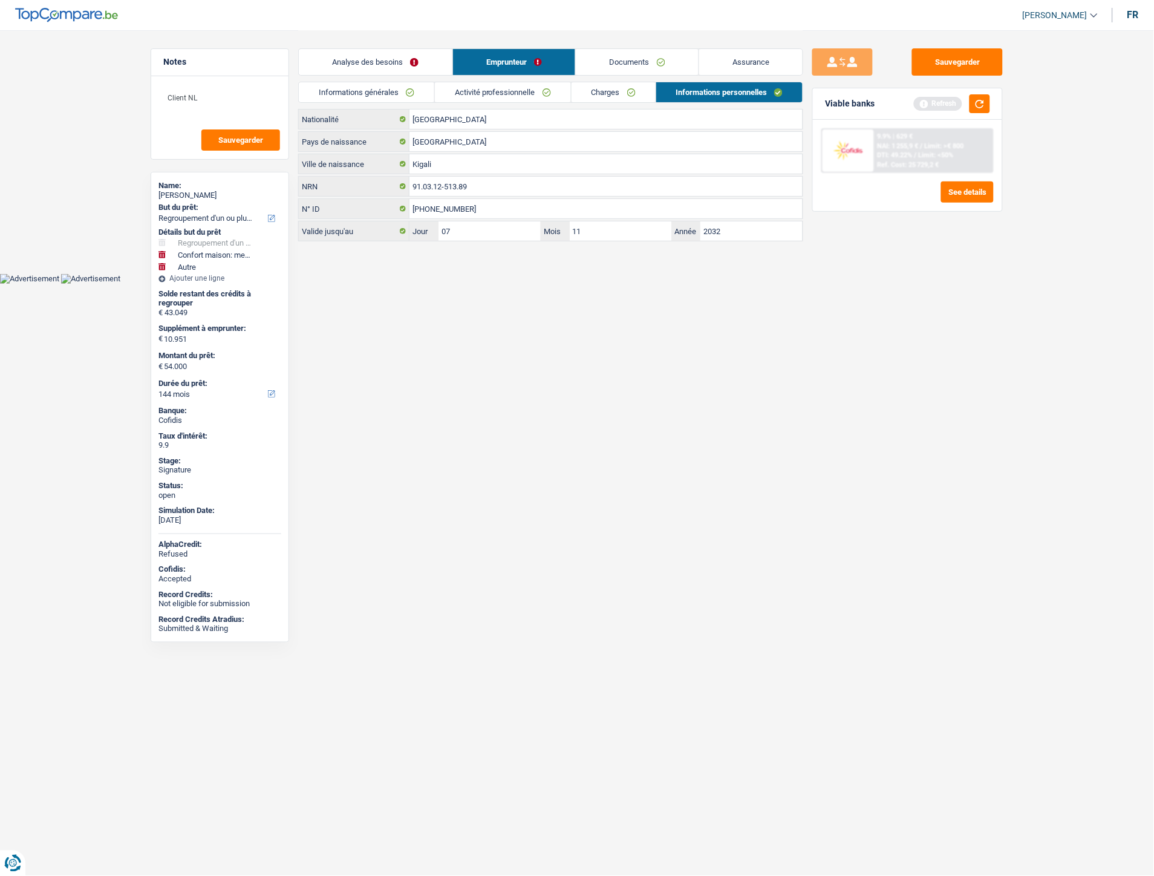
click at [614, 88] on link "Charges" at bounding box center [614, 92] width 84 height 20
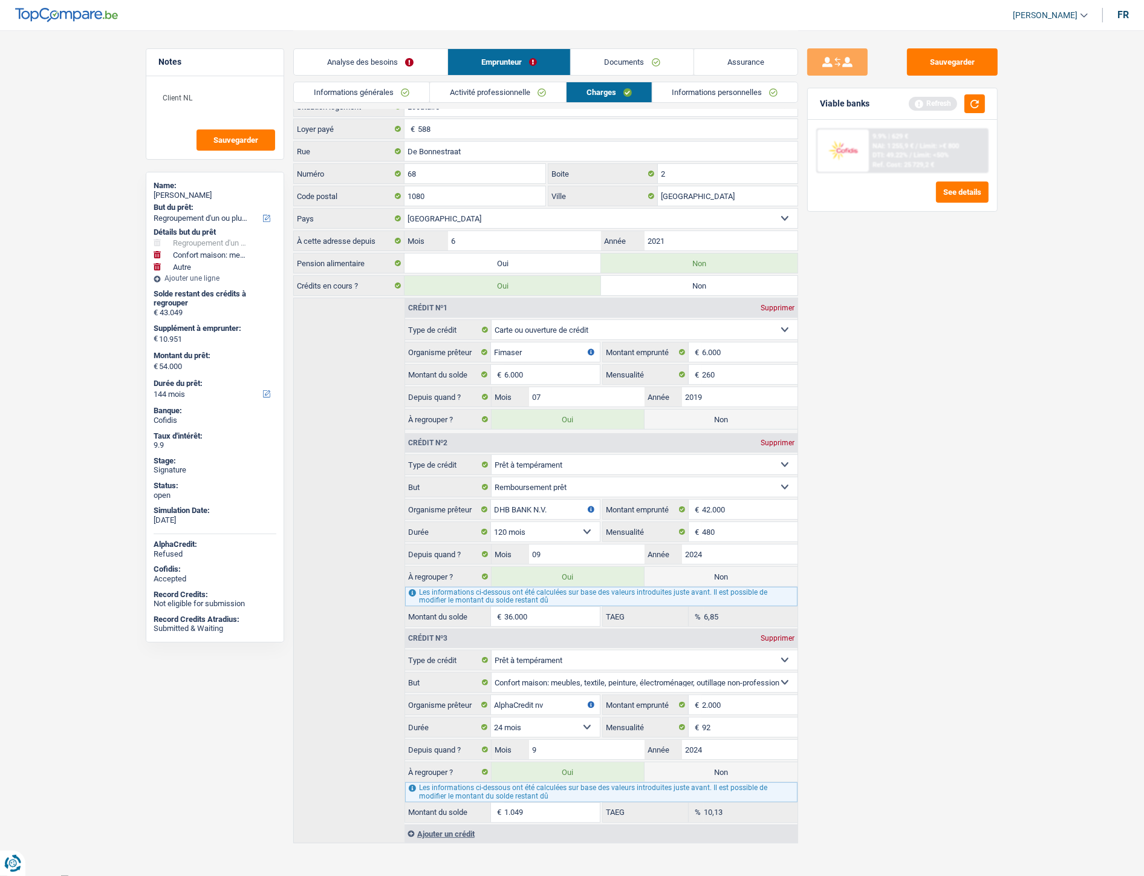
scroll to position [25, 0]
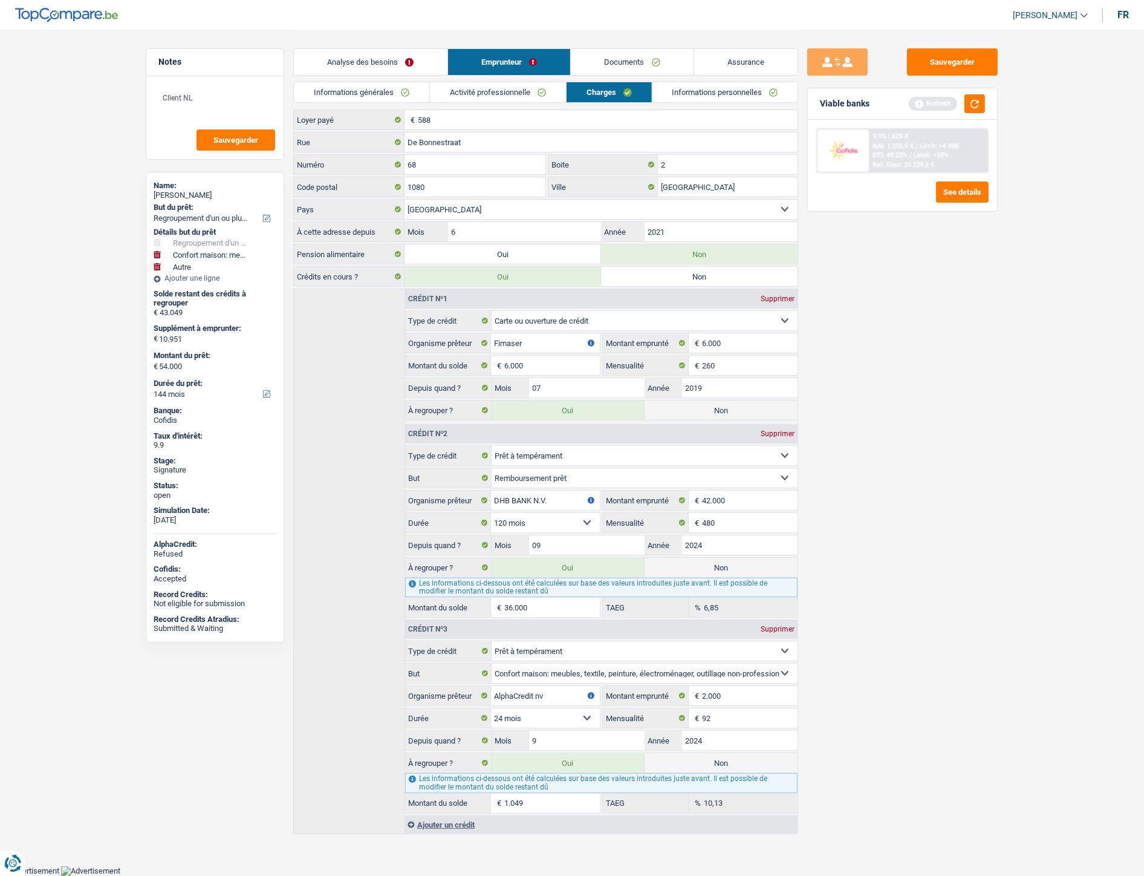
click at [641, 64] on link "Documents" at bounding box center [632, 62] width 123 height 26
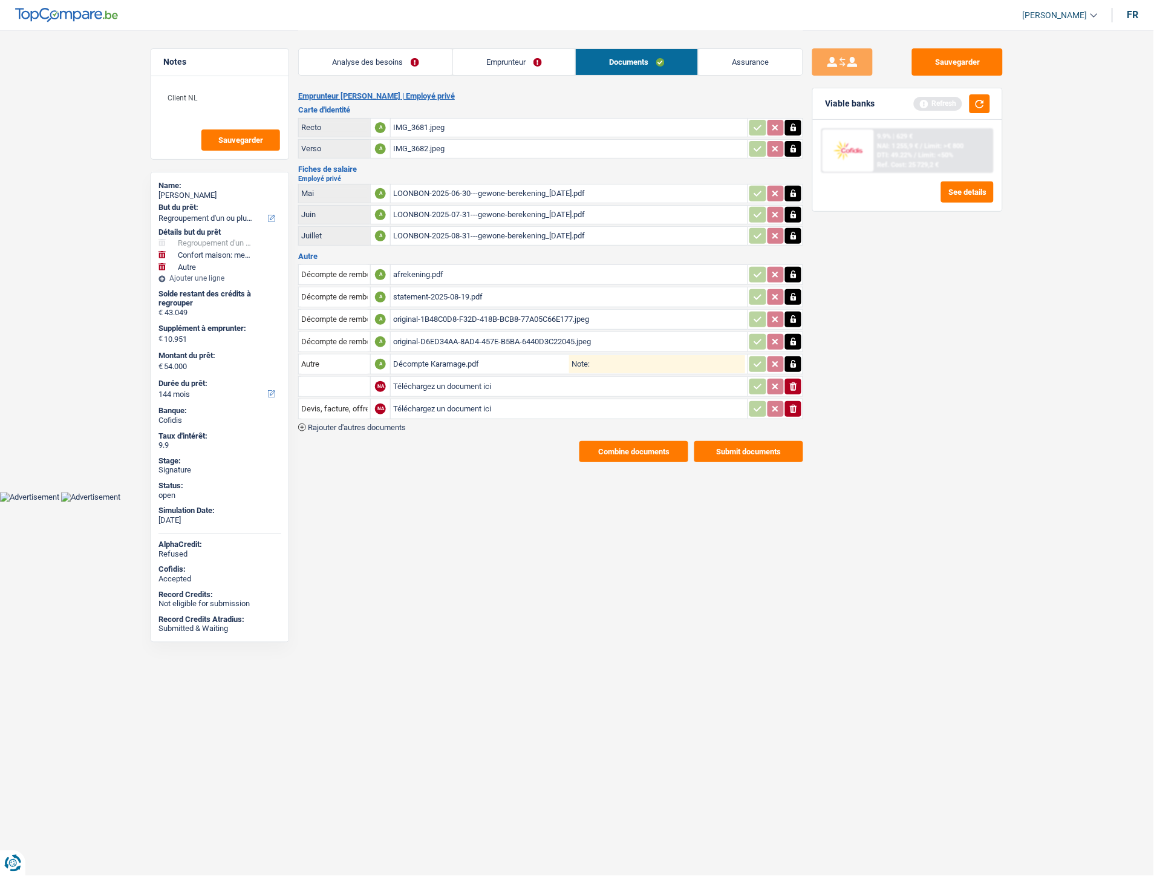
click at [434, 288] on div "statement-2025-08-19.pdf" at bounding box center [569, 297] width 352 height 18
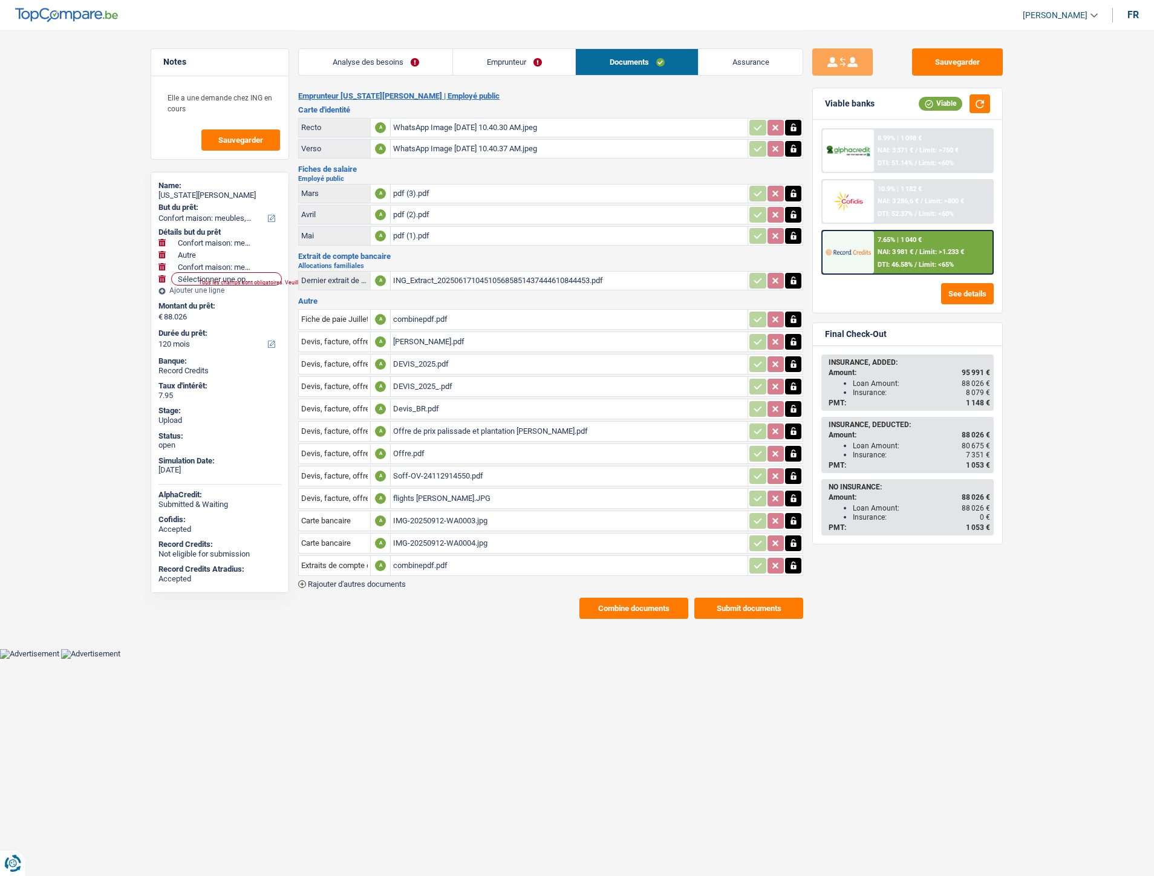
select select "household"
select select "other"
select select "household"
select select "120"
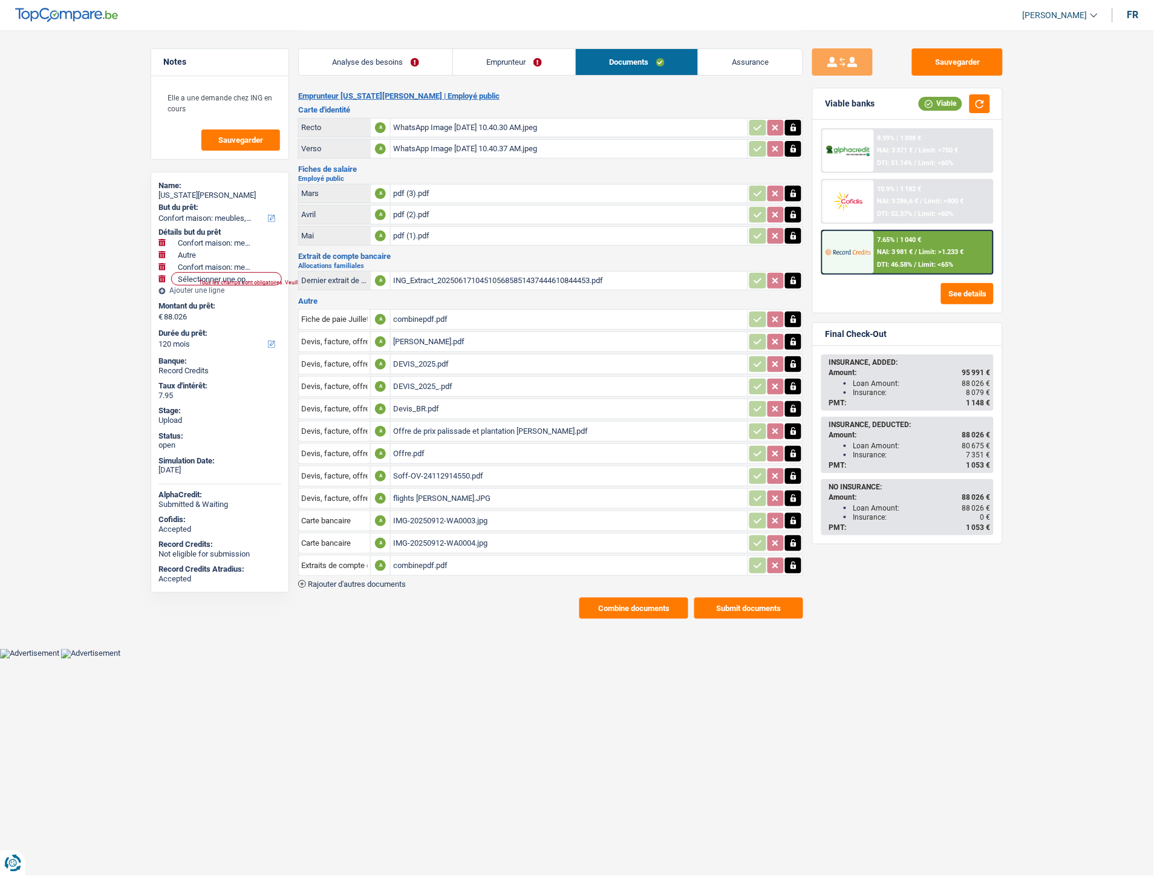
click at [792, 494] on icon "button" at bounding box center [792, 498] width 5 height 8
click at [791, 494] on icon "button" at bounding box center [793, 498] width 7 height 8
click at [396, 580] on span "Rajouter d'autres documents" at bounding box center [357, 584] width 98 height 8
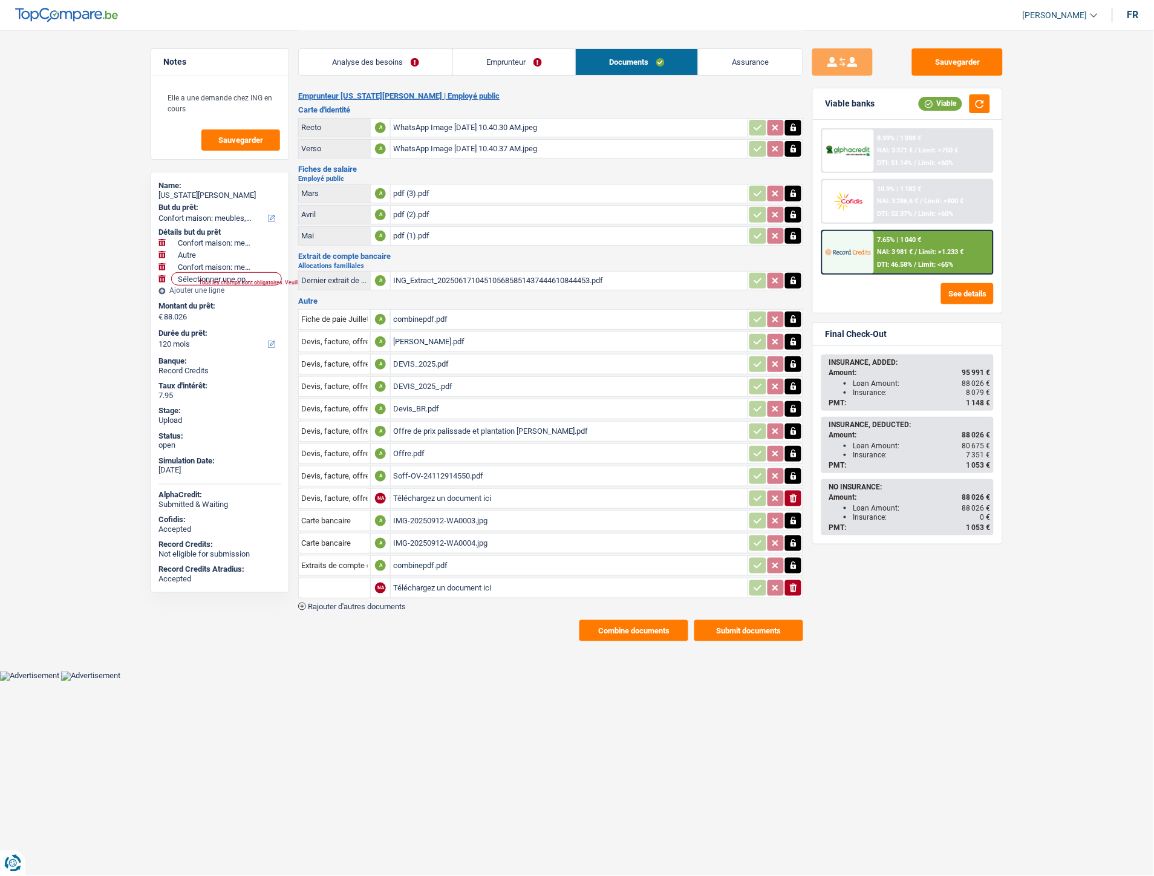
click at [420, 579] on input "Téléchargez un document ici" at bounding box center [569, 588] width 352 height 18
type input "C:\fakepath\Réservation de vols _ sélection de vols.pdf"
click at [355, 584] on input "text" at bounding box center [334, 587] width 67 height 19
click at [356, 604] on li "Devis, facture, offre, bon de commande" at bounding box center [379, 611] width 148 height 15
type input "Devis, facture, offre, bon de commande"
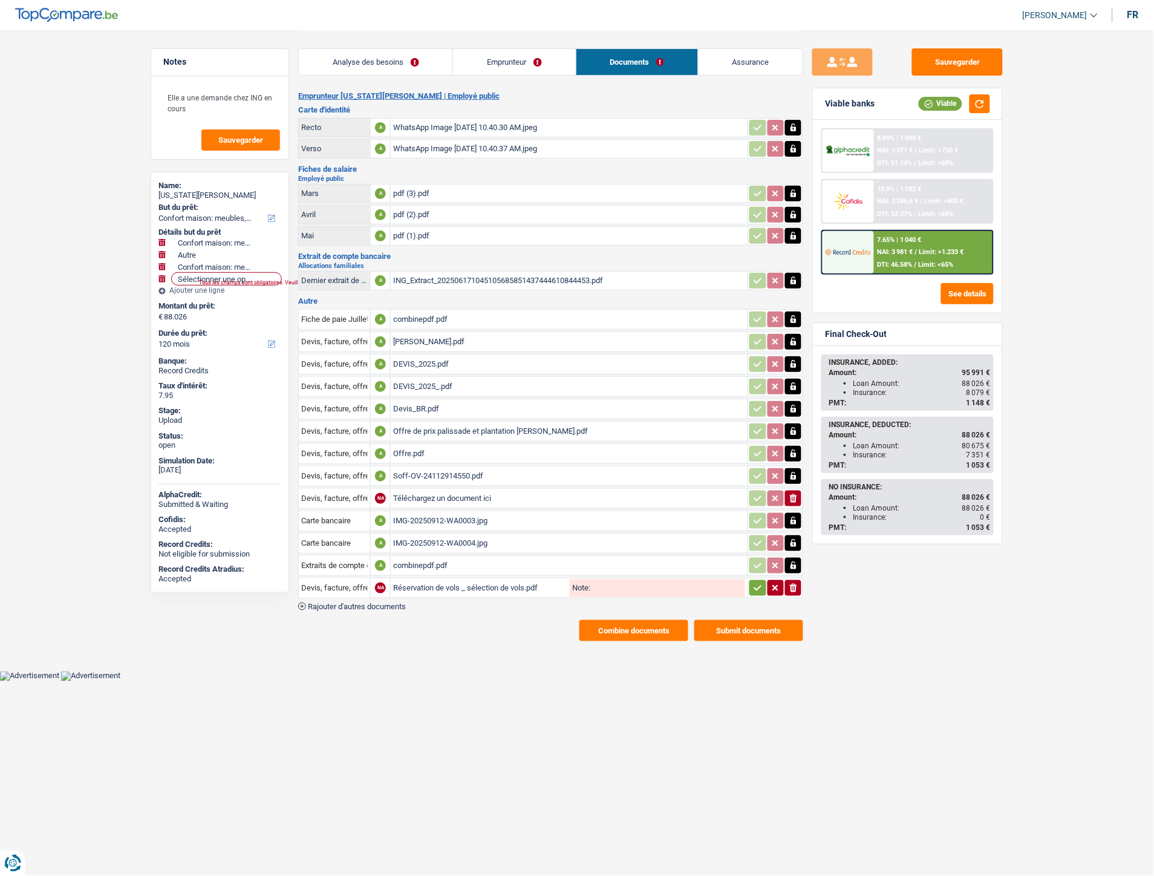
click at [756, 587] on button "button" at bounding box center [757, 588] width 16 height 16
click at [954, 63] on button "Sauvegarder" at bounding box center [957, 61] width 91 height 27
click at [946, 67] on button "Sauvegarder" at bounding box center [957, 61] width 91 height 27
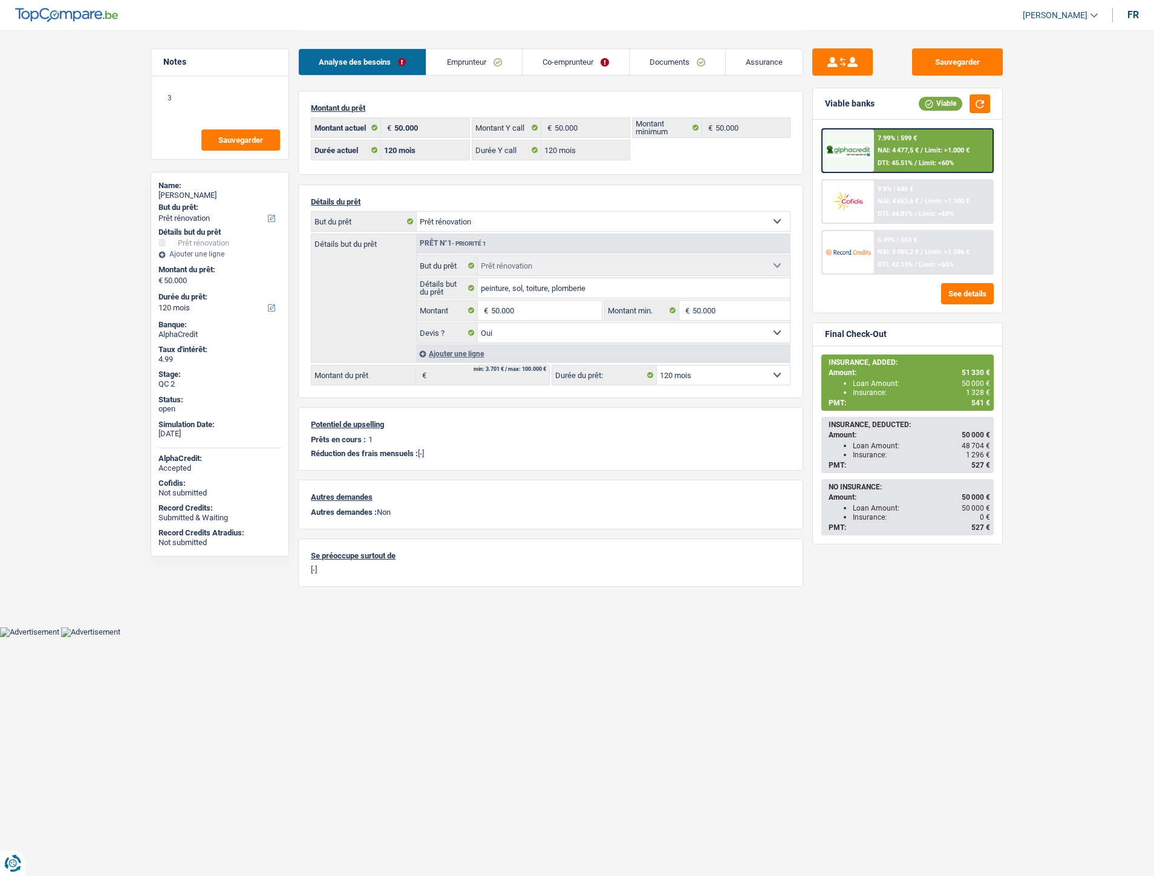
select select "renovation"
select select "120"
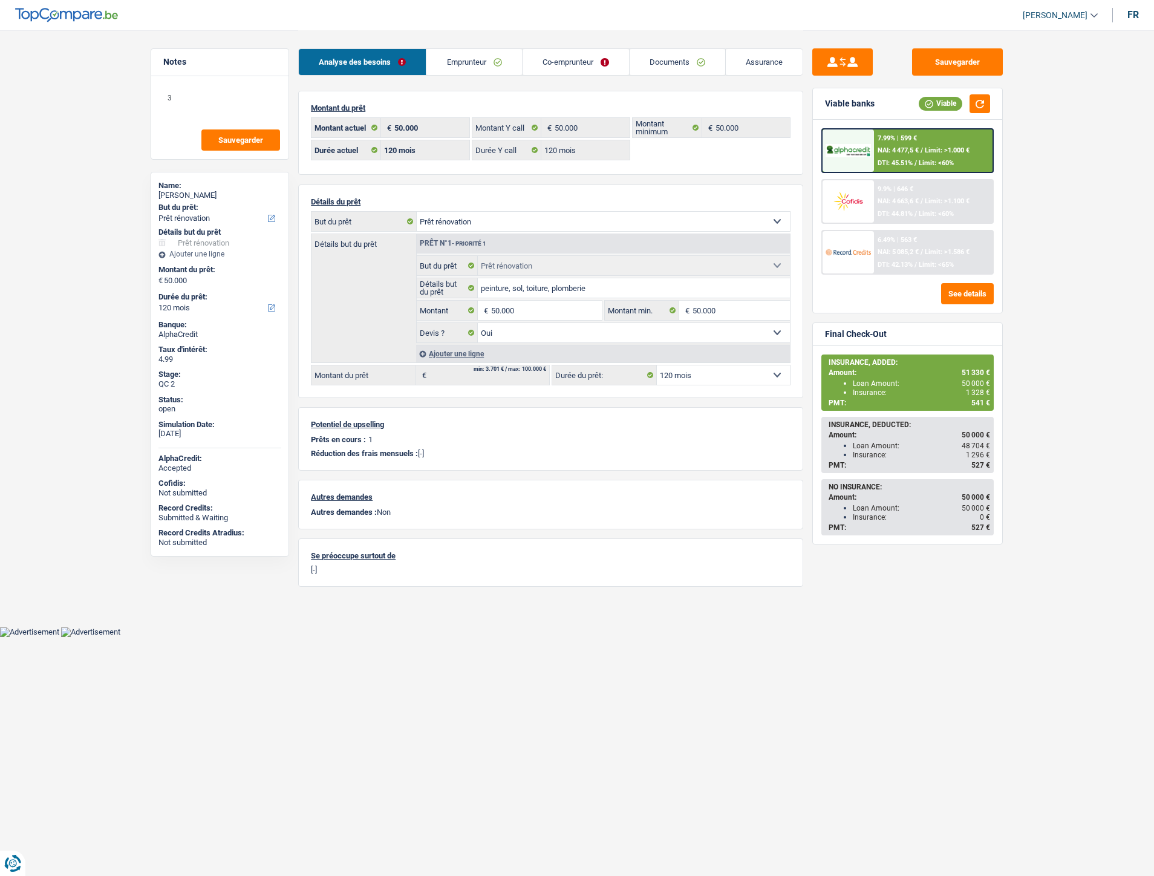
select select "renovation"
select select "yes"
select select "120"
click at [669, 59] on link "Documents" at bounding box center [678, 62] width 96 height 26
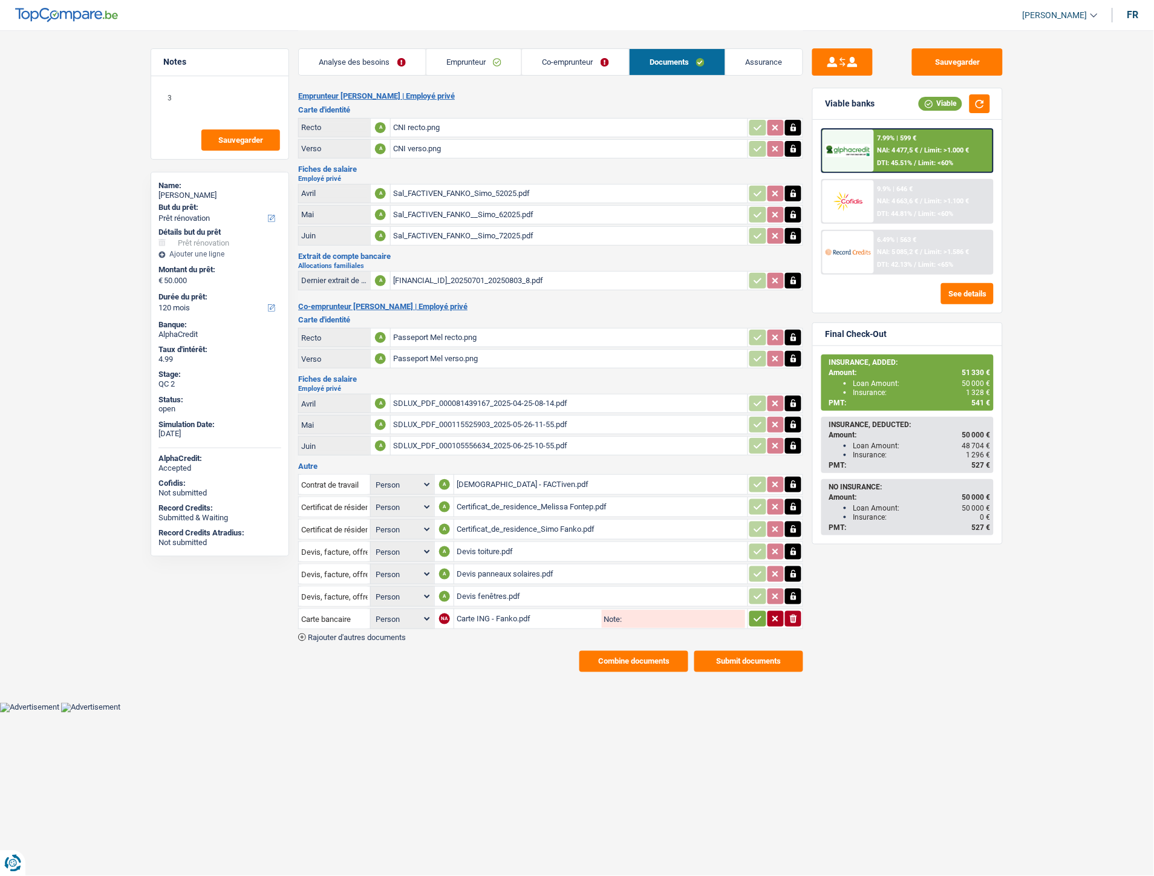
click at [469, 330] on div "Passeport Mel recto.png" at bounding box center [569, 337] width 352 height 18
click at [414, 128] on div "CNI recto.png" at bounding box center [569, 128] width 352 height 18
click at [753, 62] on link "Assurance" at bounding box center [764, 62] width 77 height 26
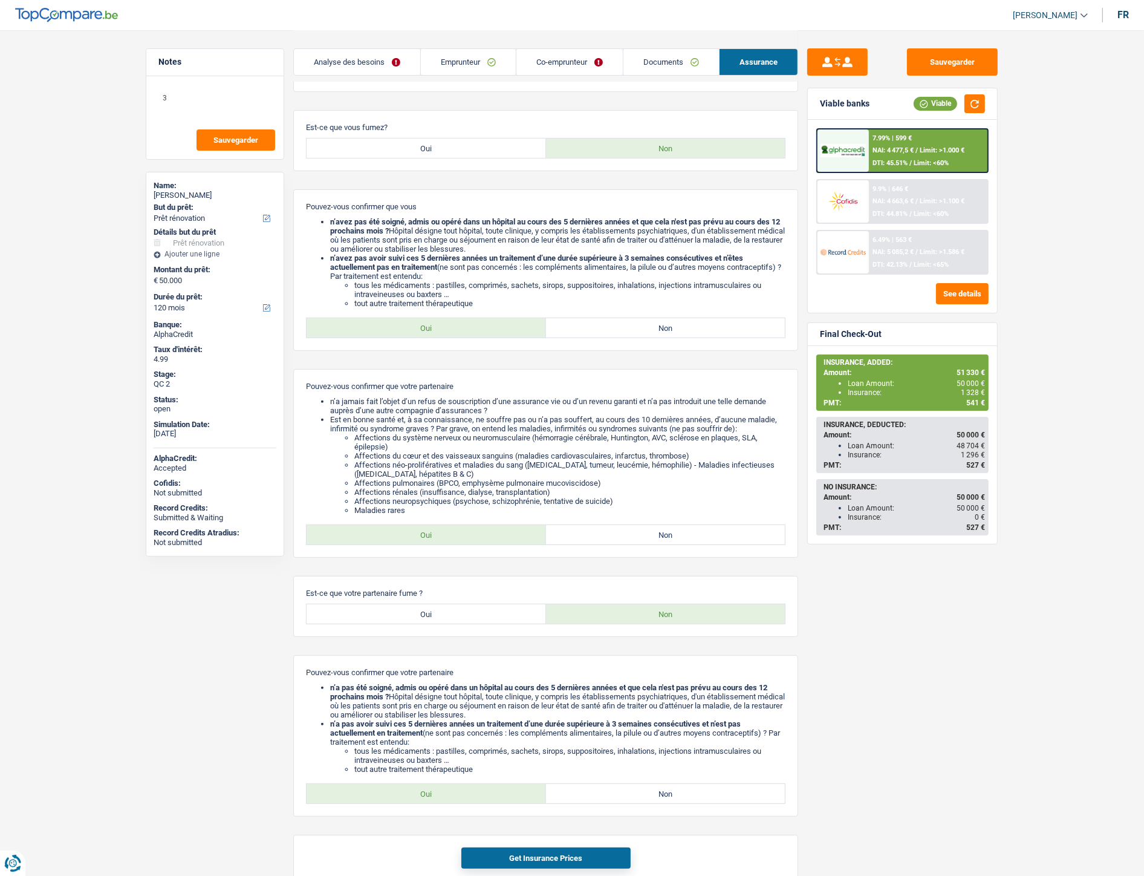
scroll to position [67, 0]
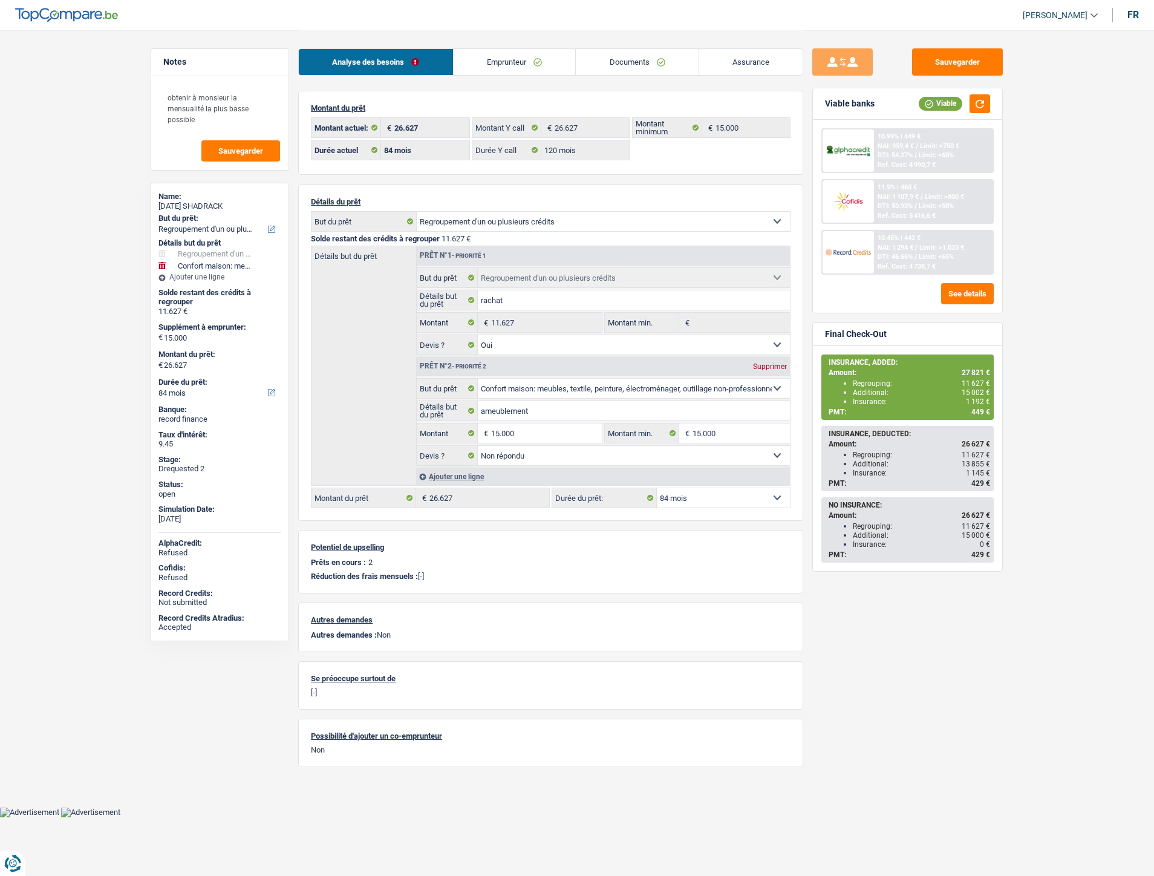
select select "refinancing"
select select "household"
select select "84"
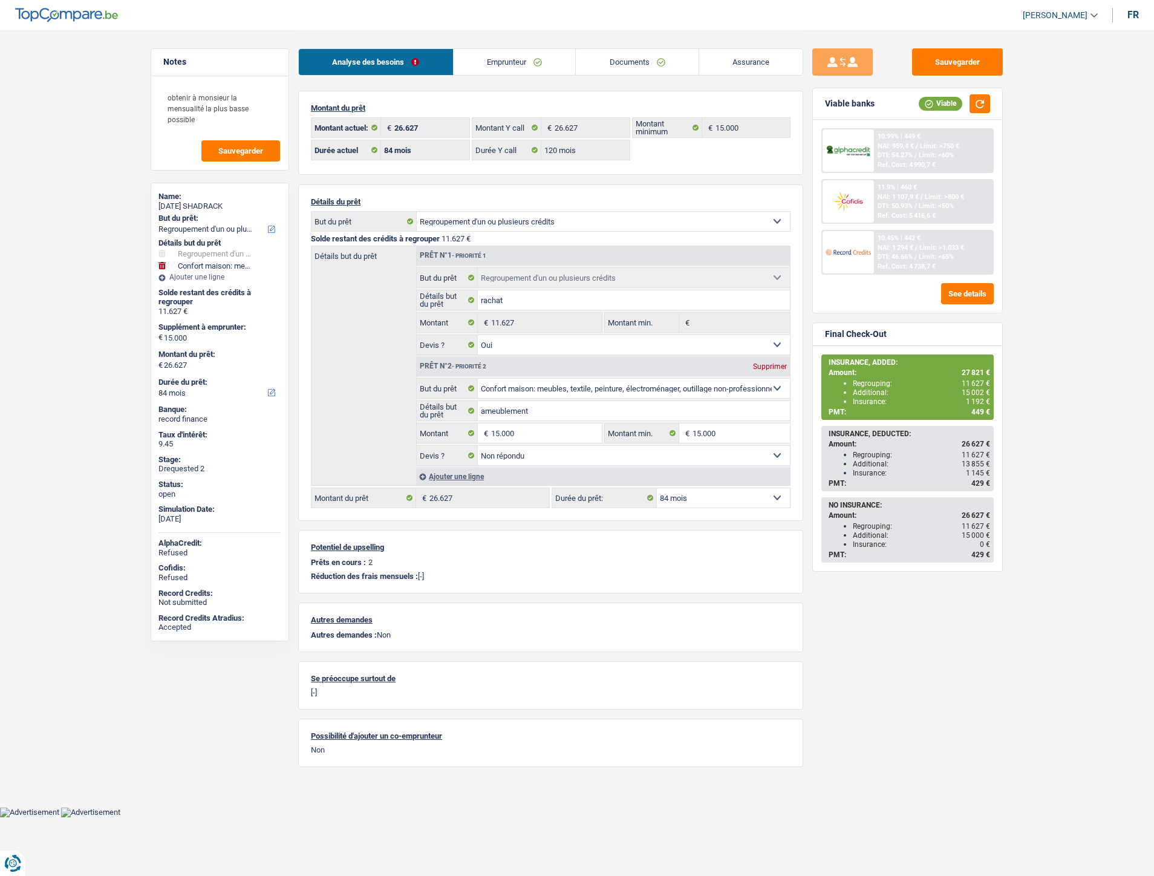
select select "120"
select select "refinancing"
select select "yes"
select select "household"
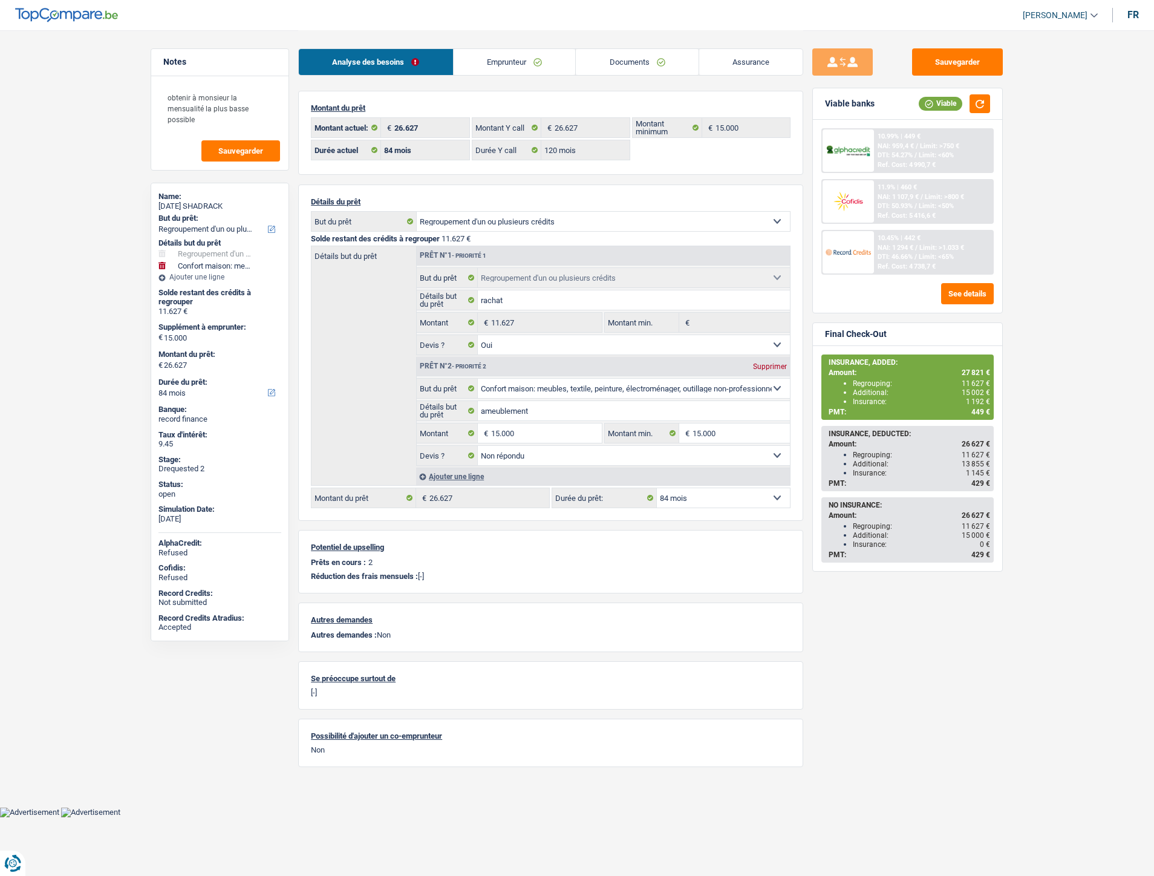
select select "not_answered"
select select "84"
click at [636, 65] on link "Documents" at bounding box center [637, 62] width 123 height 26
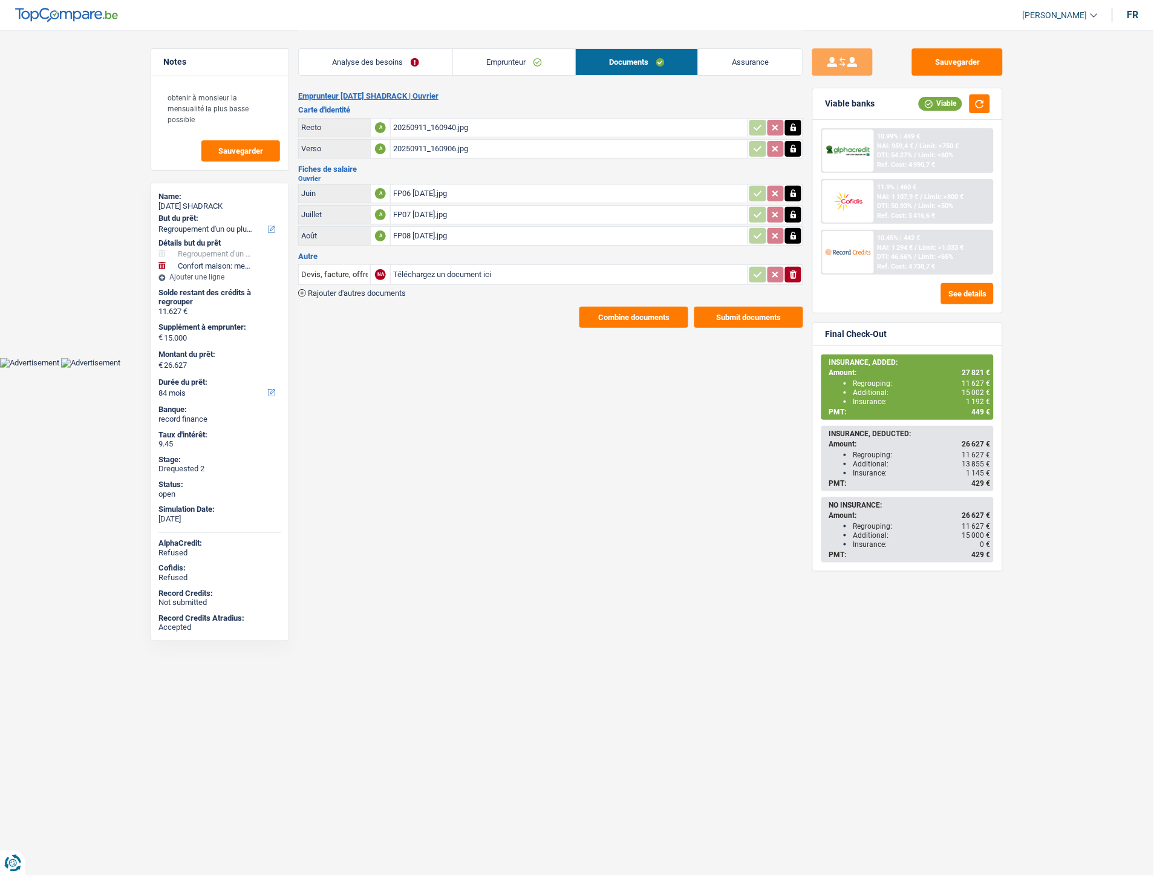
click at [437, 266] on input "Téléchargez un document ici" at bounding box center [569, 274] width 352 height 18
type input "C:\fakepath\Décompte [PERSON_NAME].pdf"
click at [329, 270] on input "Devis, facture, offre, bon de commande" at bounding box center [334, 274] width 67 height 19
click at [351, 295] on li "Décompte de remboursement anticipé" at bounding box center [386, 298] width 162 height 15
type input "Décompte de remboursement anticipé"
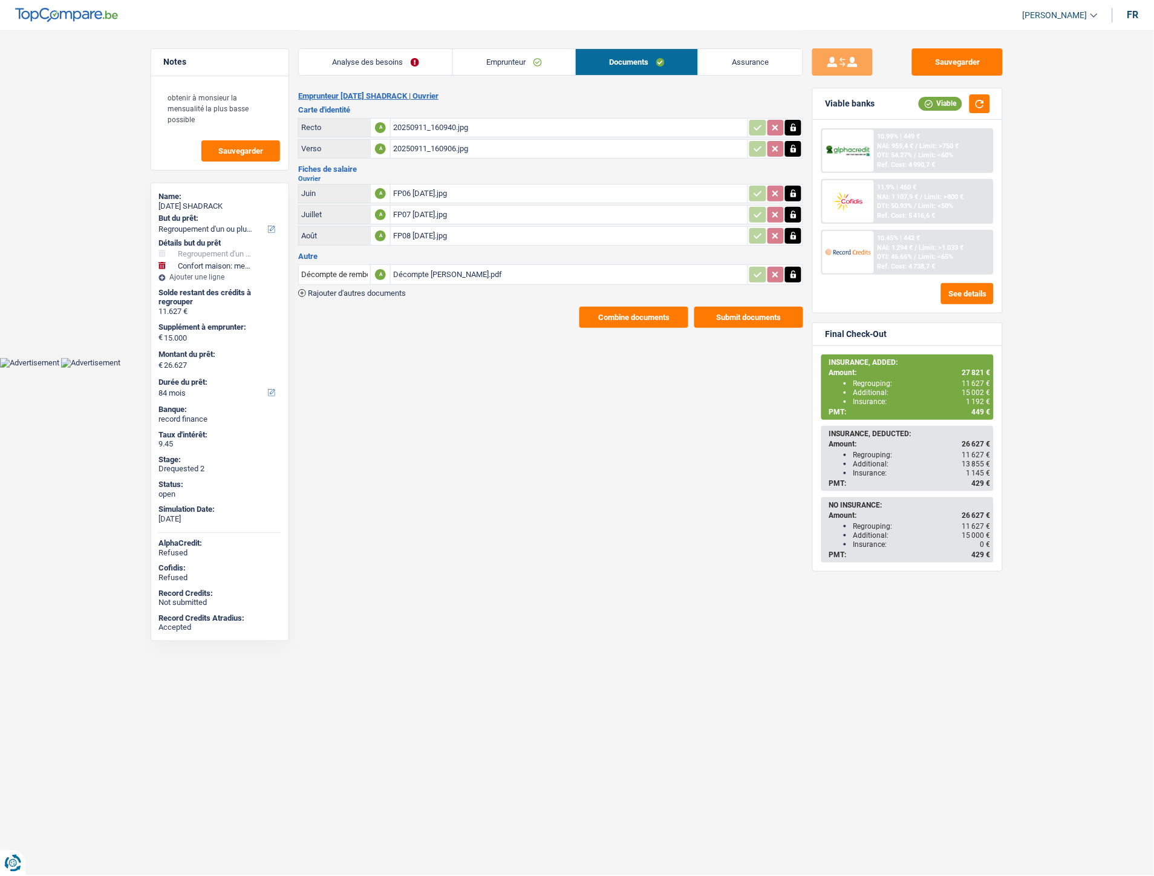
click at [751, 65] on link "Assurance" at bounding box center [751, 62] width 104 height 26
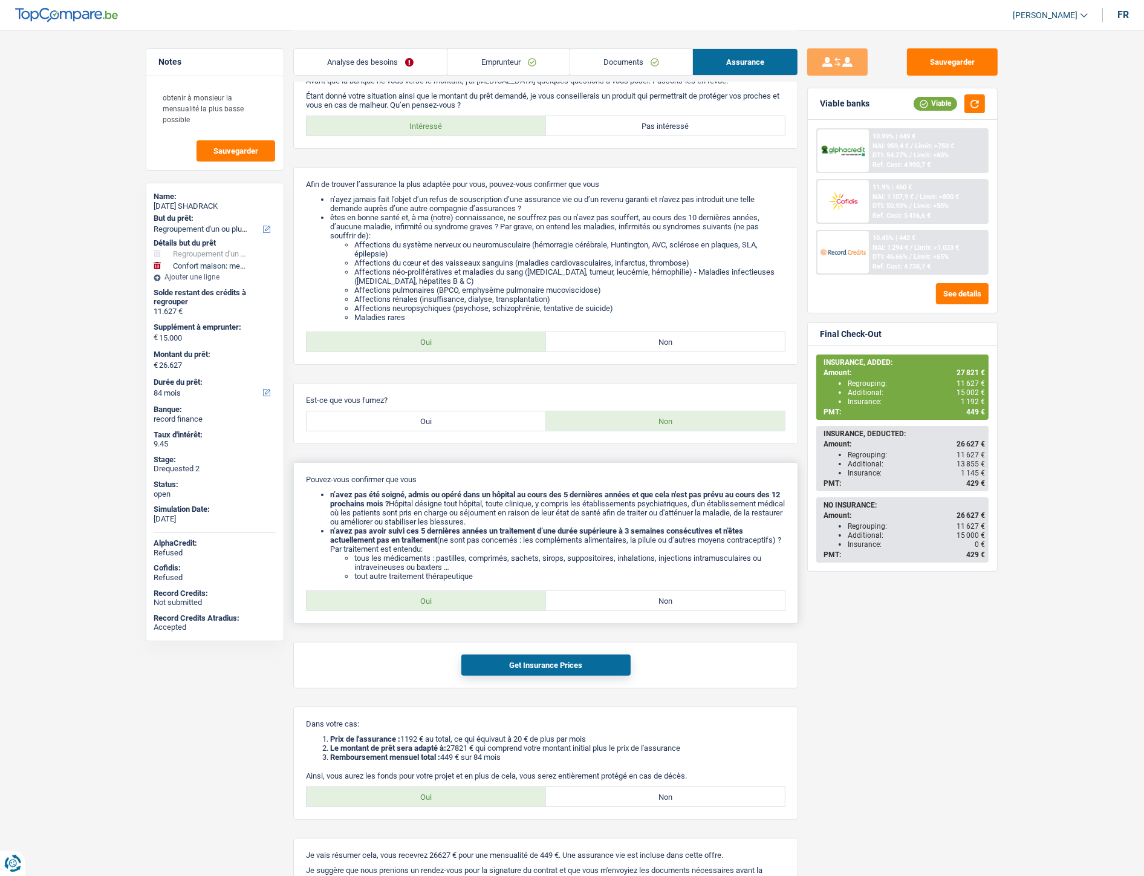
scroll to position [129, 0]
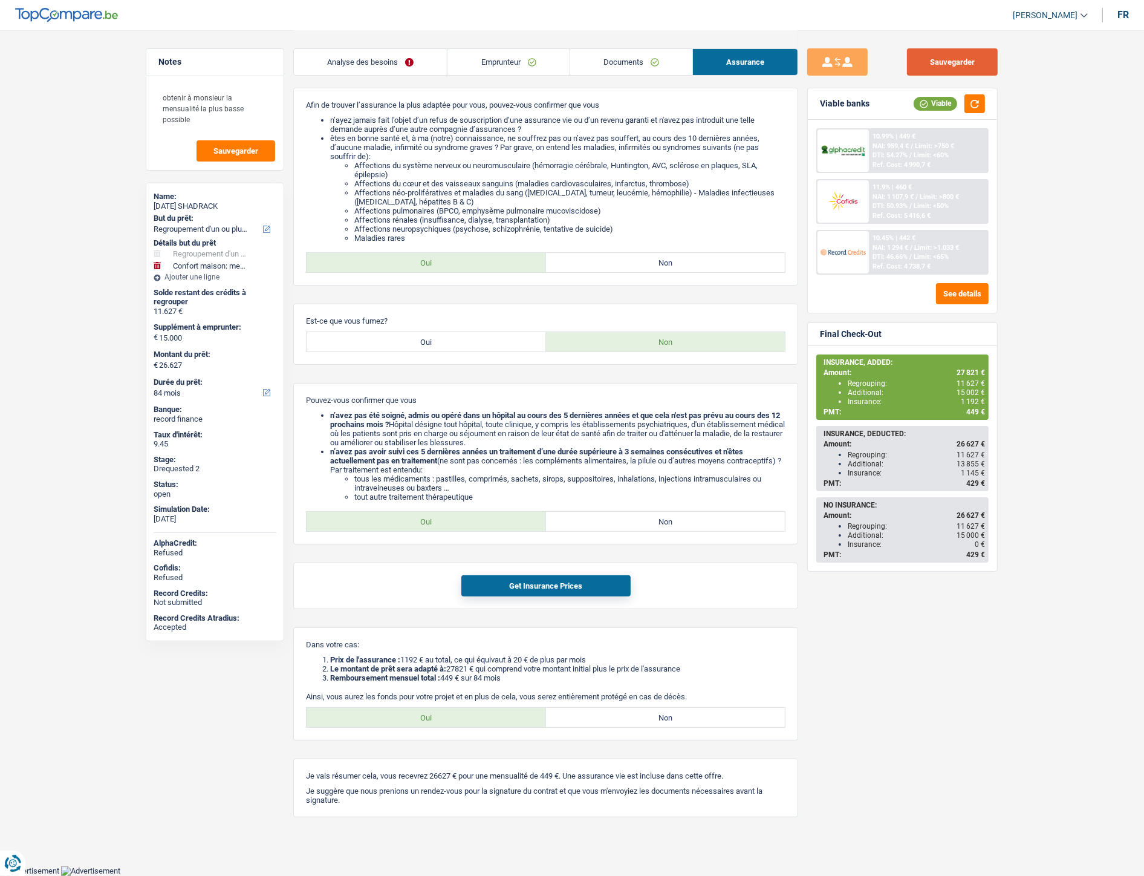
click at [928, 61] on button "Sauvegarder" at bounding box center [952, 61] width 91 height 27
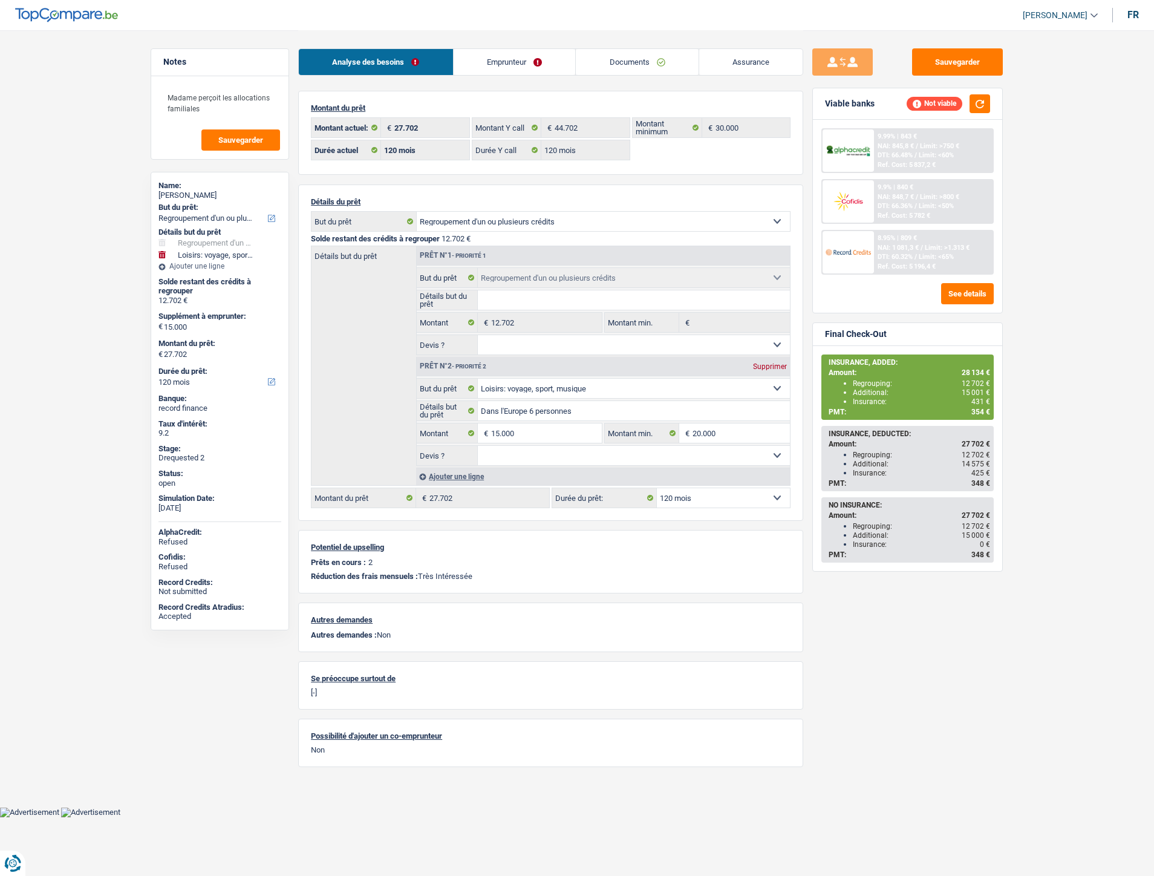
select select "refinancing"
select select "hobbies"
select select "120"
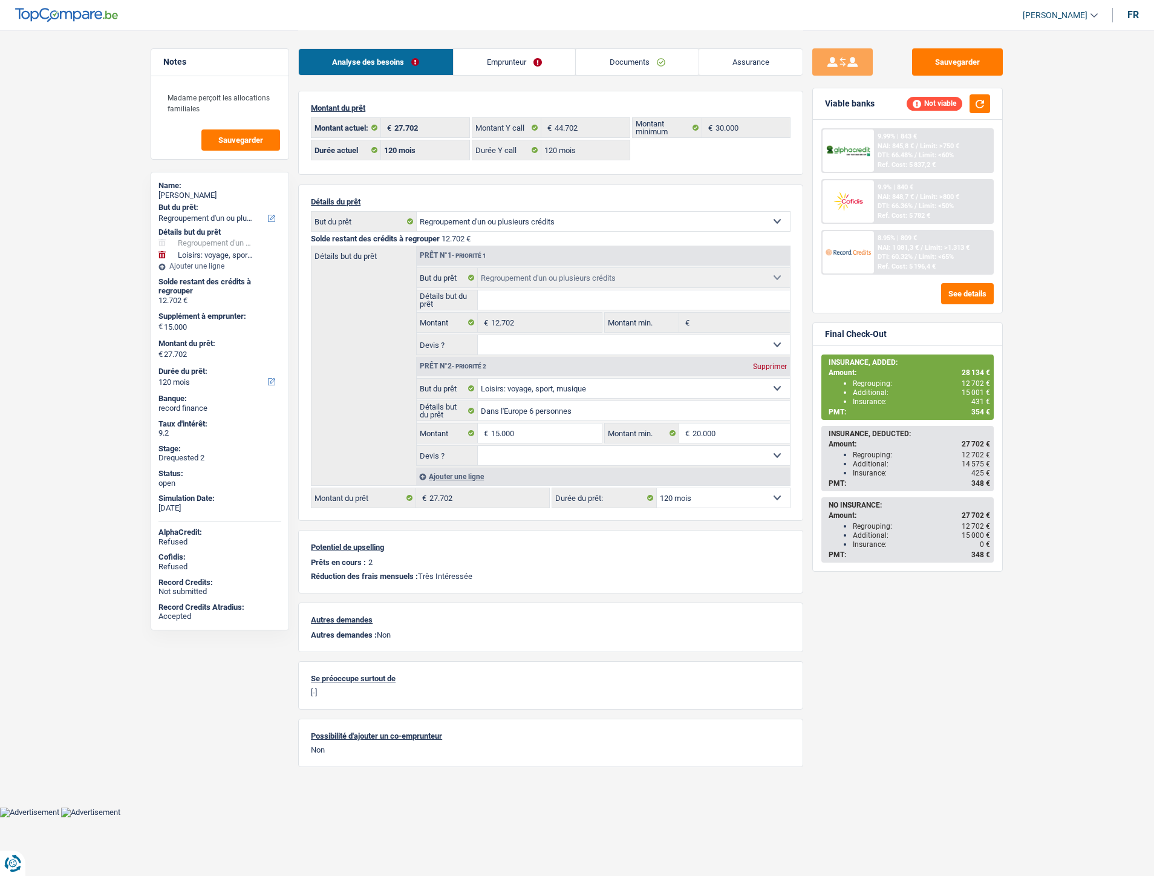
select select "120"
select select "refinancing"
select select "hobbies"
select select "120"
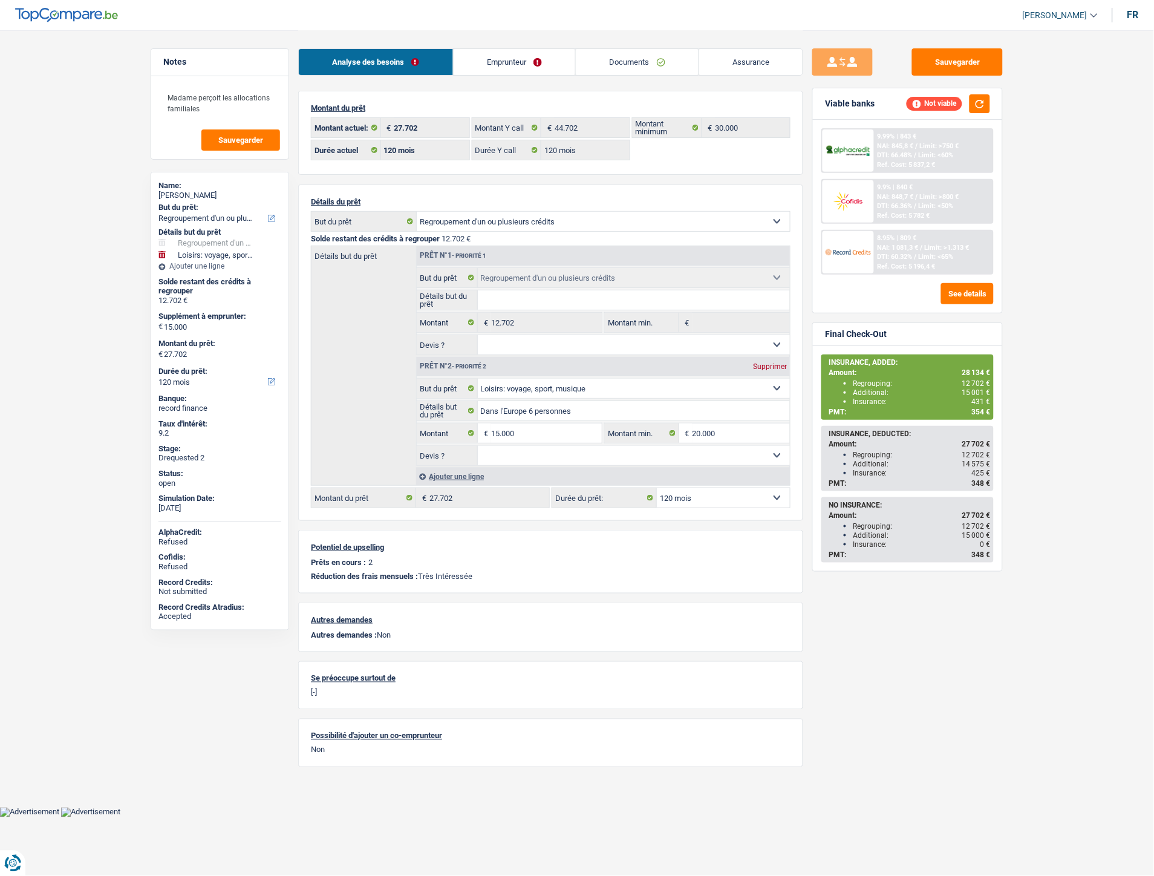
click at [508, 67] on link "Emprunteur" at bounding box center [515, 62] width 122 height 26
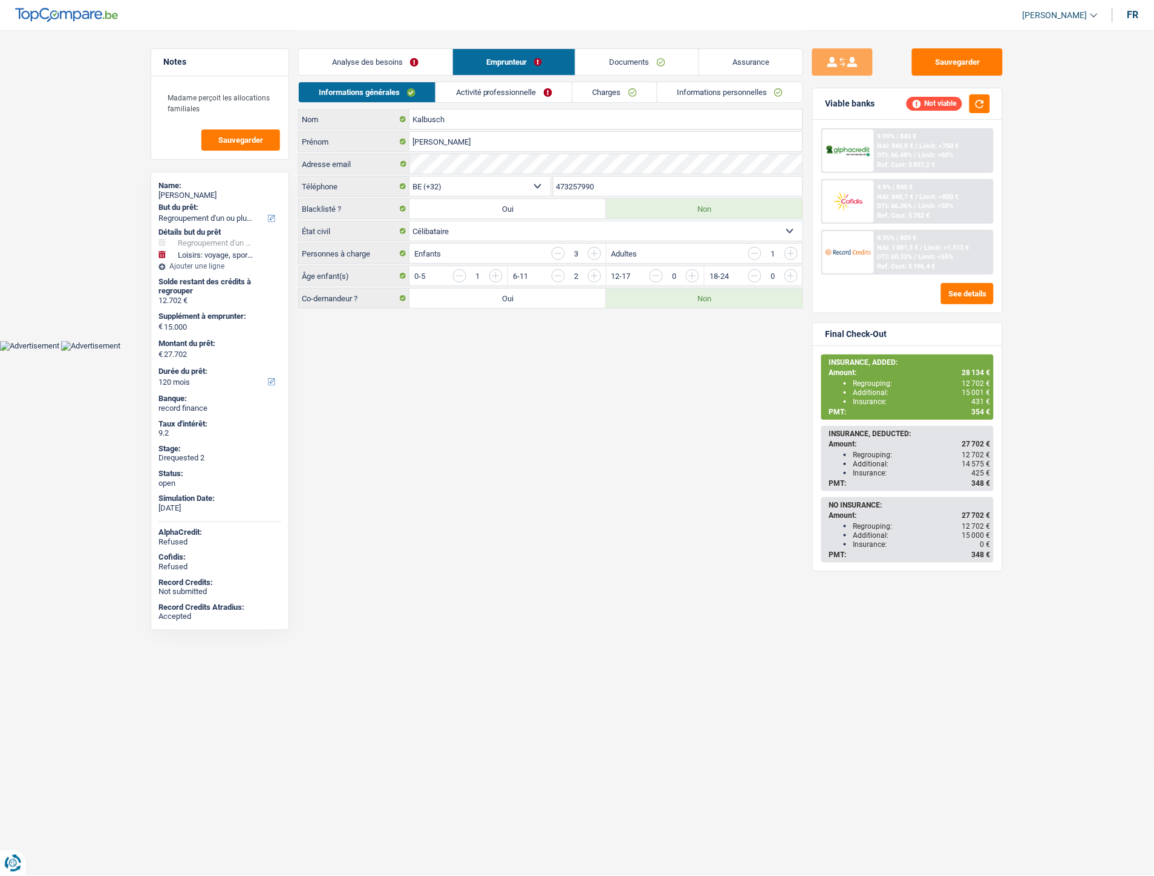
click at [529, 92] on link "Activité professionnelle" at bounding box center [504, 92] width 136 height 20
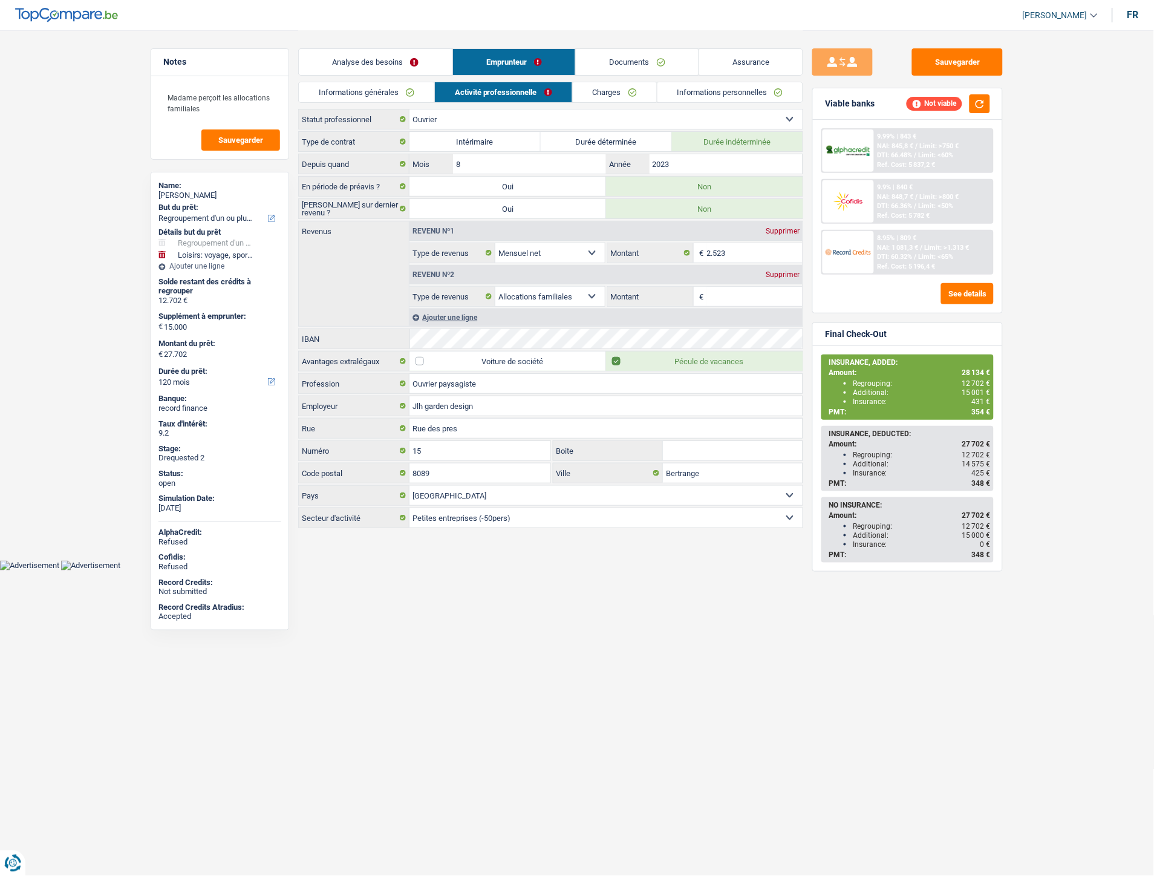
click at [619, 91] on link "Charges" at bounding box center [615, 92] width 84 height 20
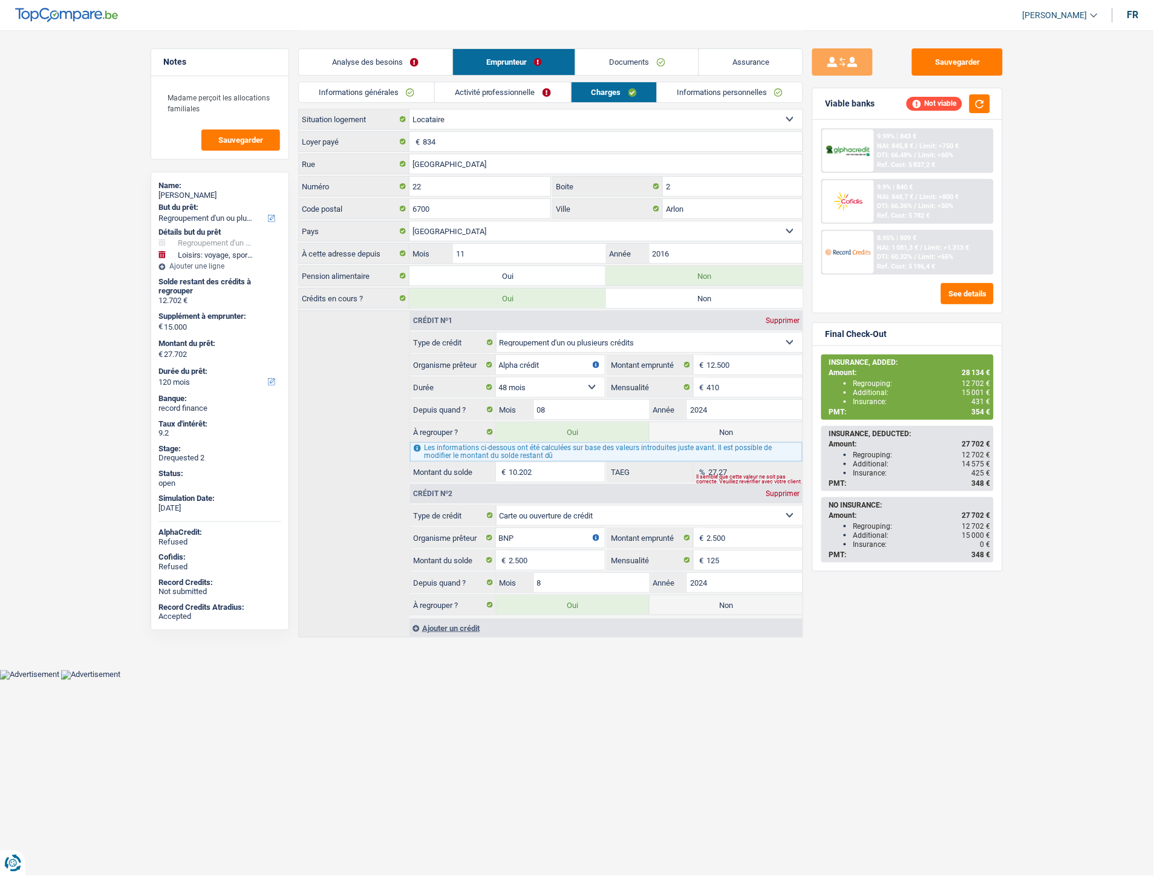
click at [27, 417] on main "Notes Madame perçoit les allocations familiales Sauvegarder Name: Joachim Kalbu…" at bounding box center [577, 334] width 1154 height 669
click at [632, 56] on link "Documents" at bounding box center [637, 62] width 123 height 26
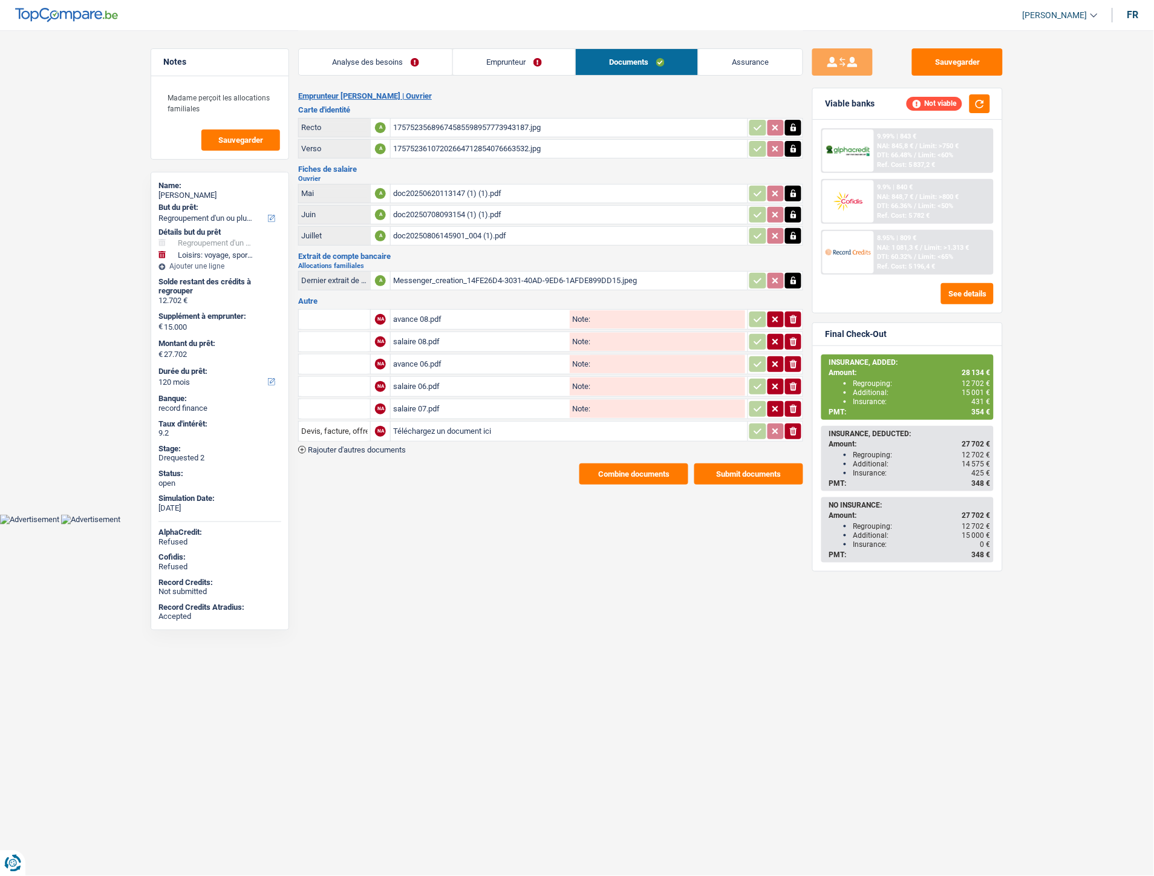
click at [418, 311] on div "avance 08.pdf" at bounding box center [480, 319] width 174 height 18
click at [500, 77] on div "Analyse des besoins Emprunteur Documents Assurance" at bounding box center [550, 55] width 505 height 51
click at [500, 64] on link "Emprunteur" at bounding box center [514, 62] width 122 height 26
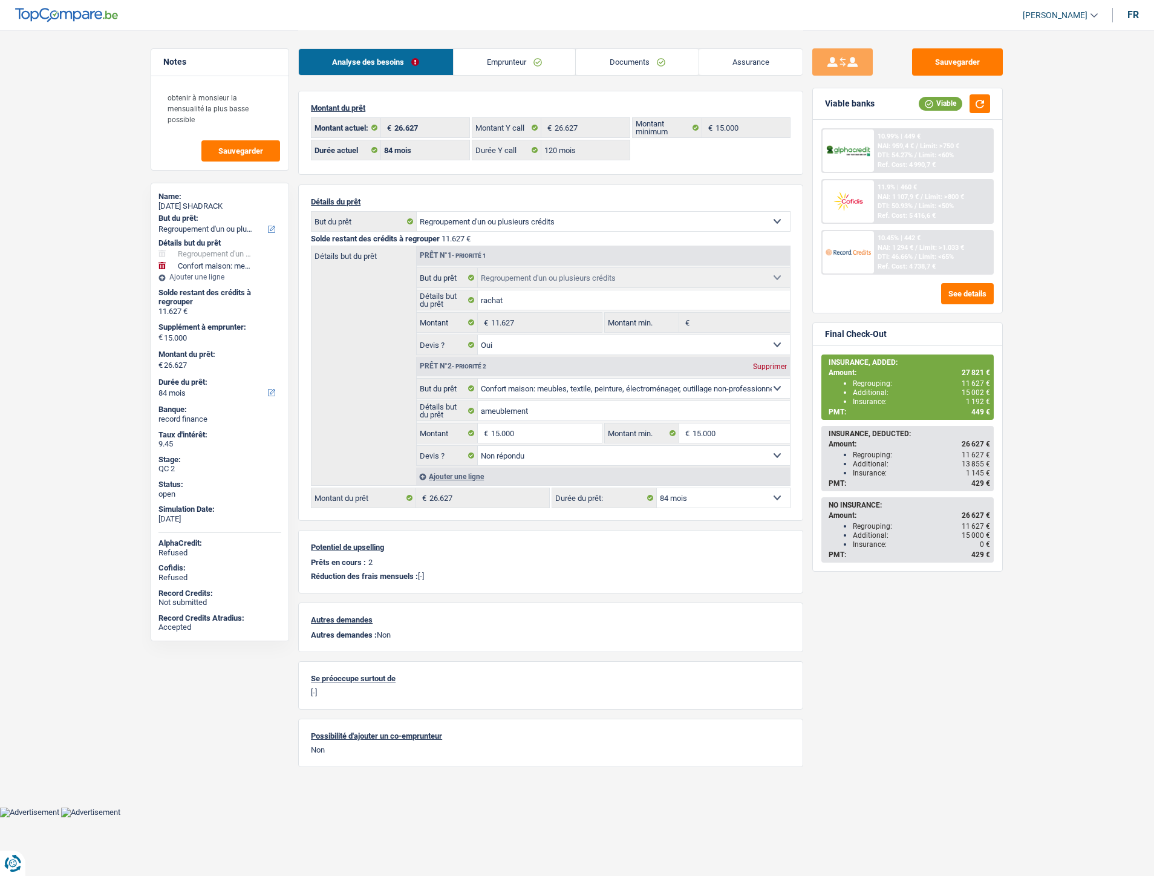
select select "refinancing"
select select "household"
select select "84"
select select "32"
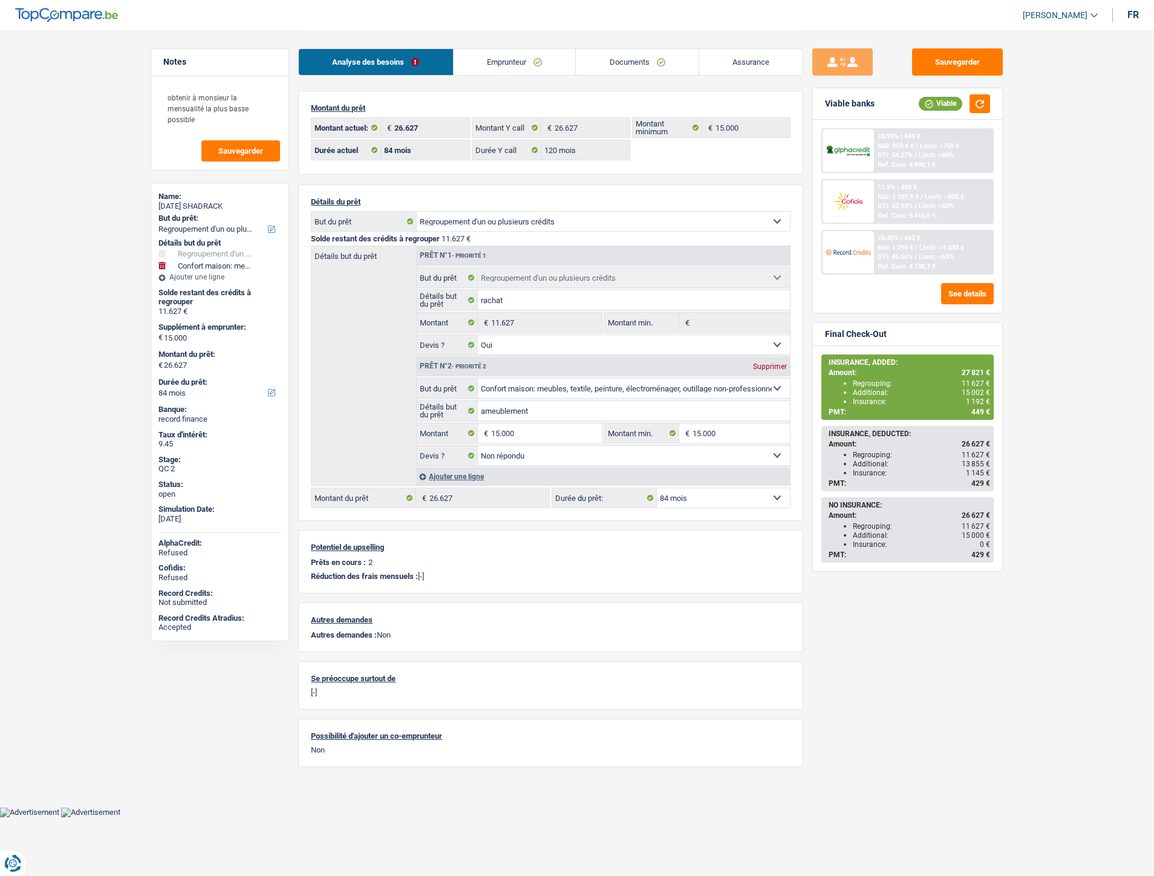
select select "single"
drag, startPoint x: 0, startPoint y: 0, endPoint x: 601, endPoint y: 61, distance: 603.6
click at [527, 65] on link "Emprunteur" at bounding box center [515, 62] width 122 height 26
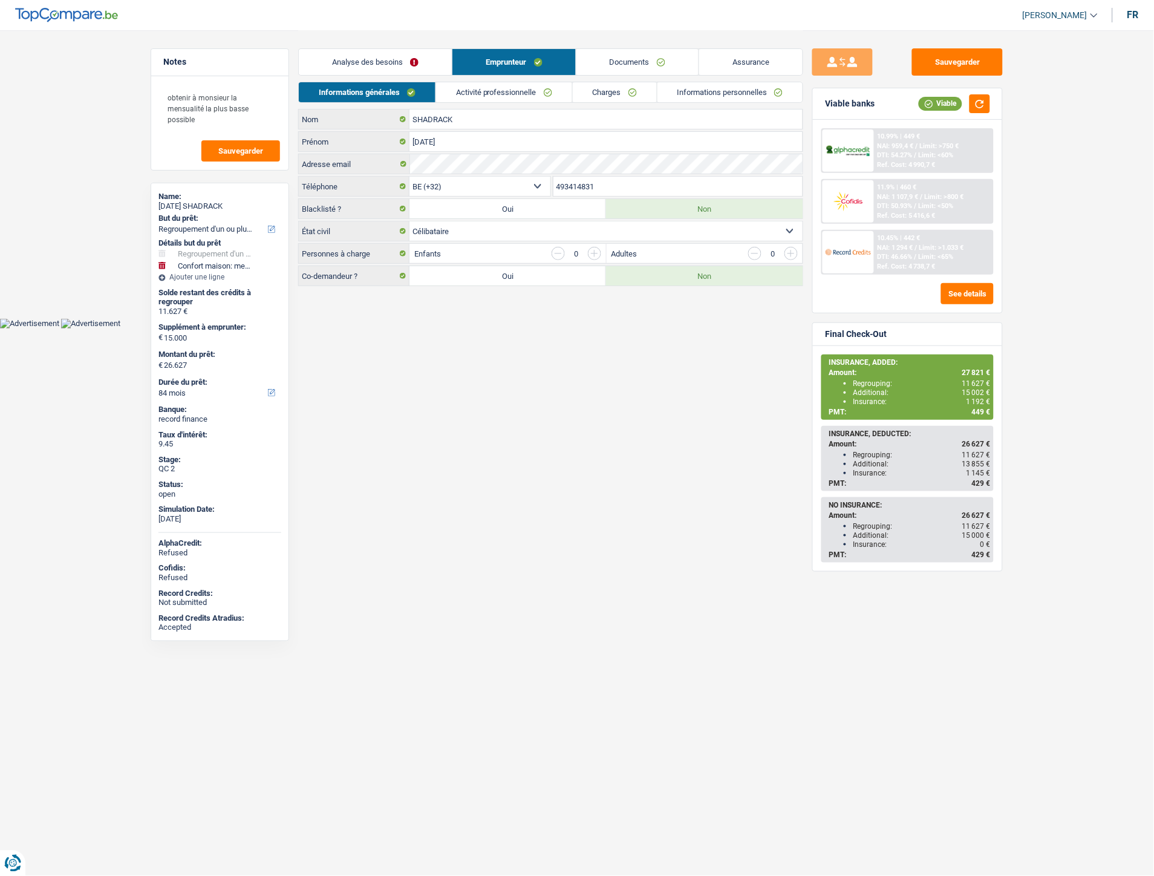
click at [624, 61] on link "Documents" at bounding box center [637, 62] width 122 height 26
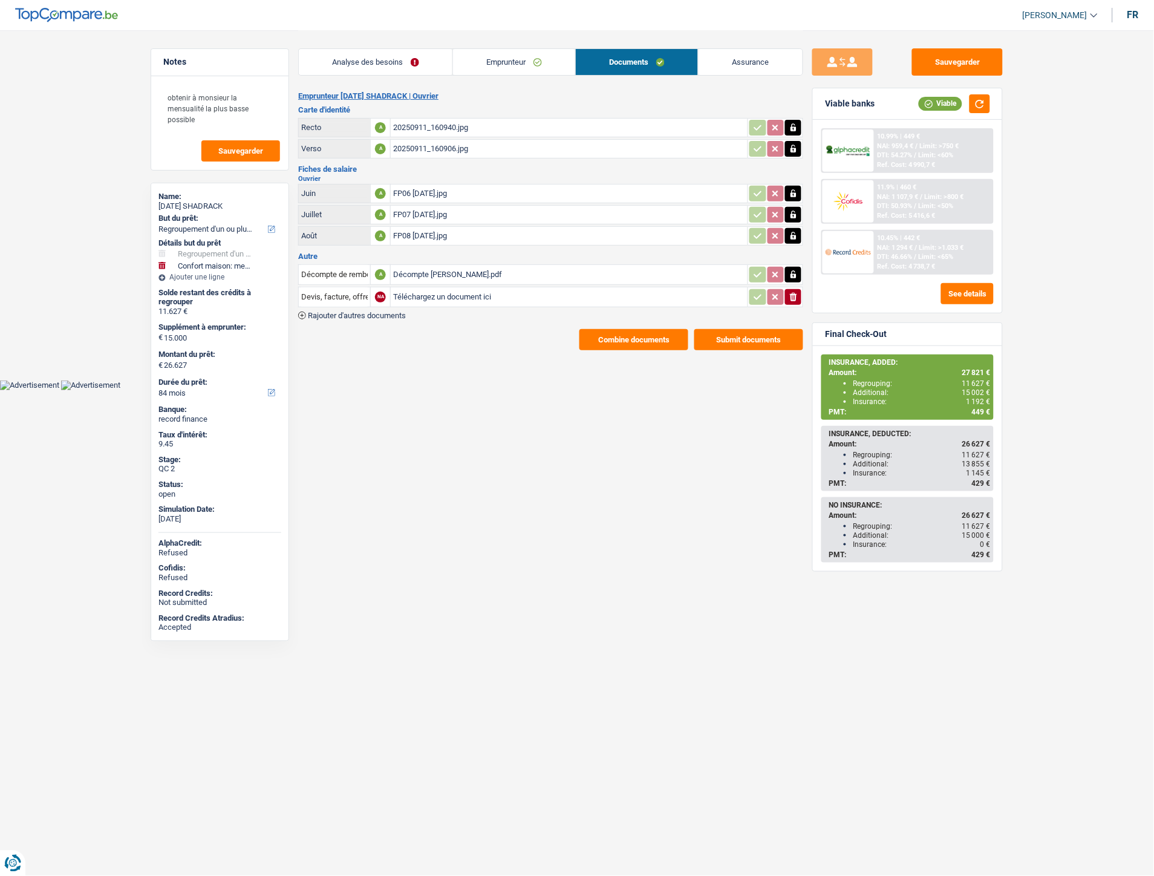
click at [490, 67] on link "Emprunteur" at bounding box center [514, 62] width 122 height 26
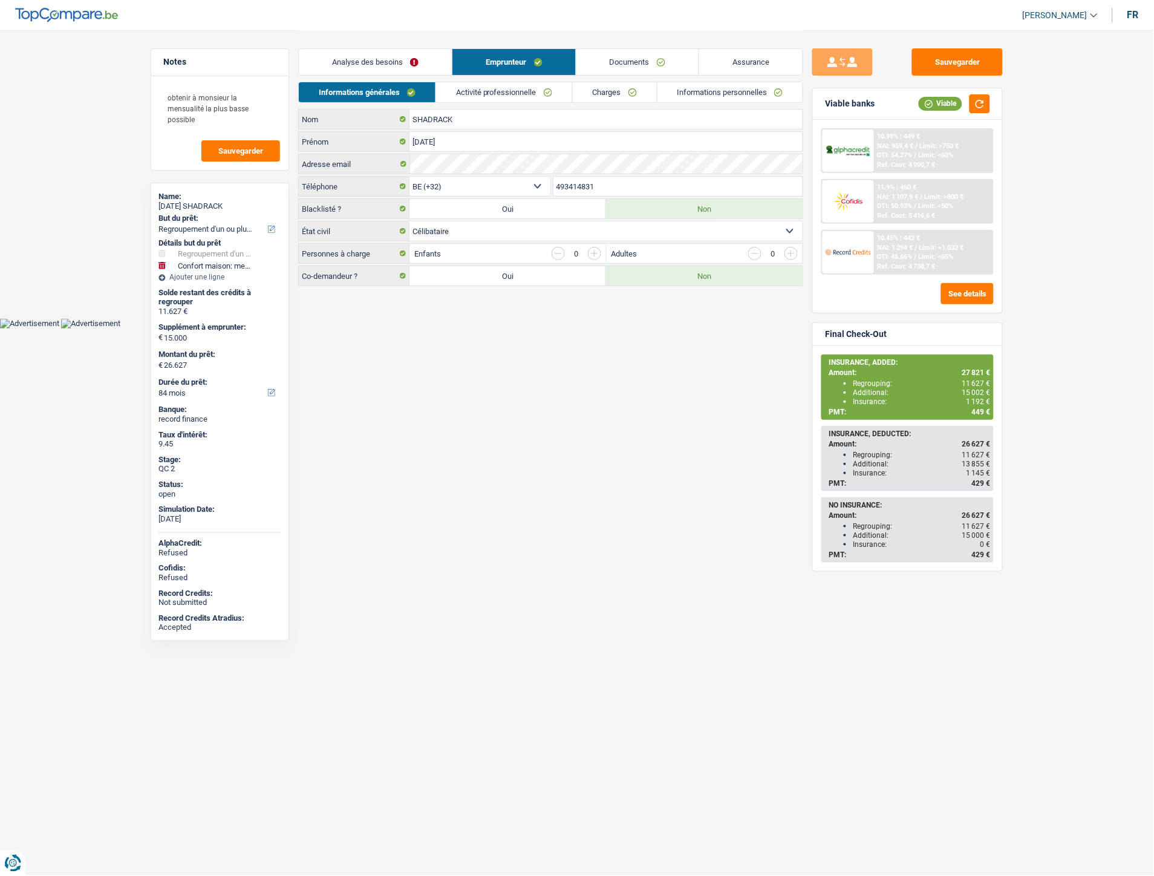
click at [382, 58] on link "Analyse des besoins" at bounding box center [375, 62] width 153 height 26
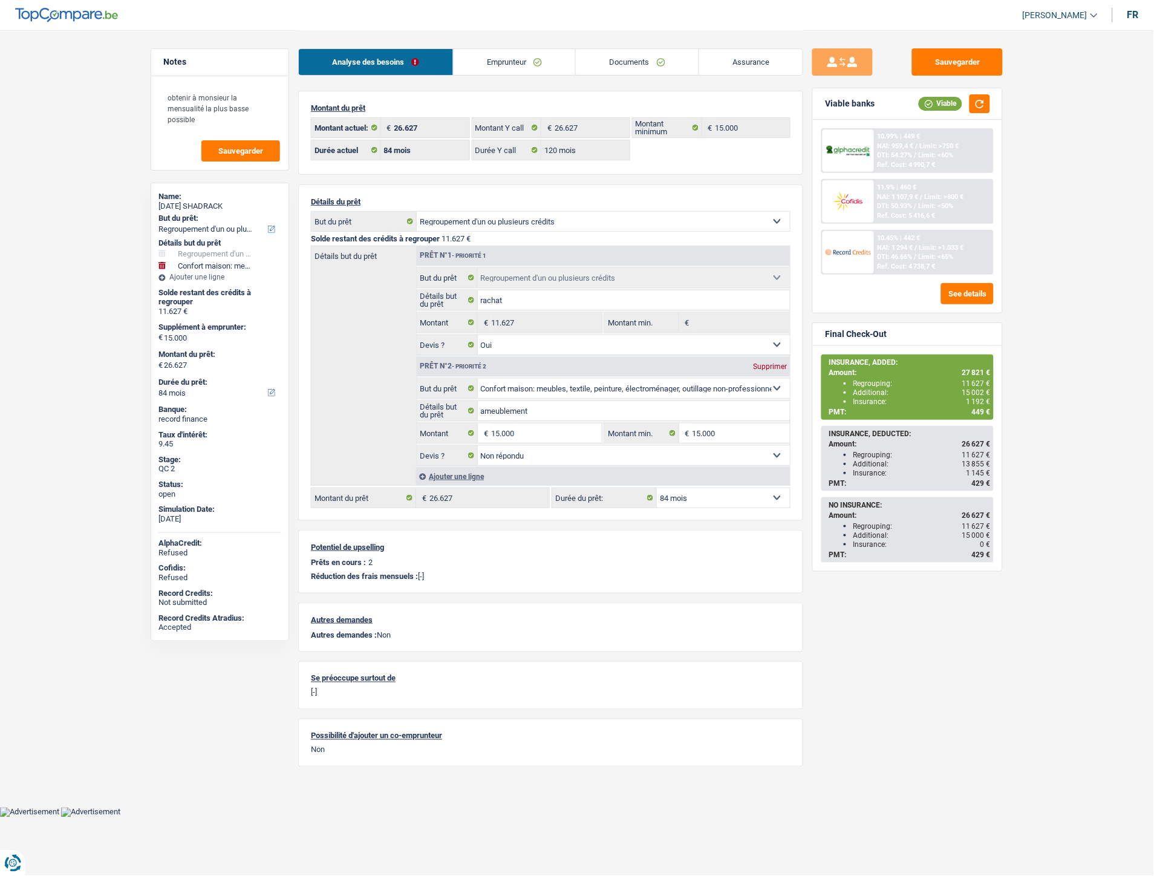
click at [504, 67] on link "Emprunteur" at bounding box center [515, 62] width 122 height 26
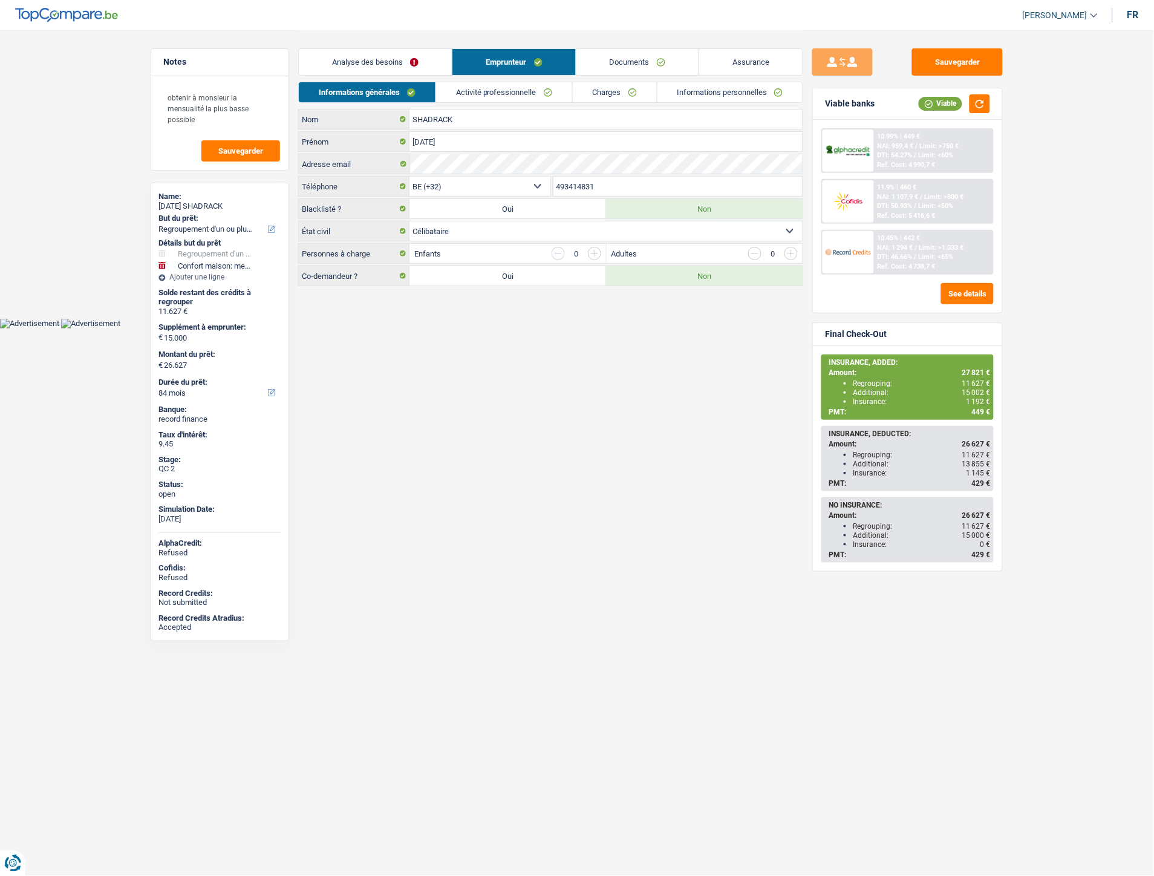
click at [599, 93] on link "Charges" at bounding box center [615, 92] width 84 height 20
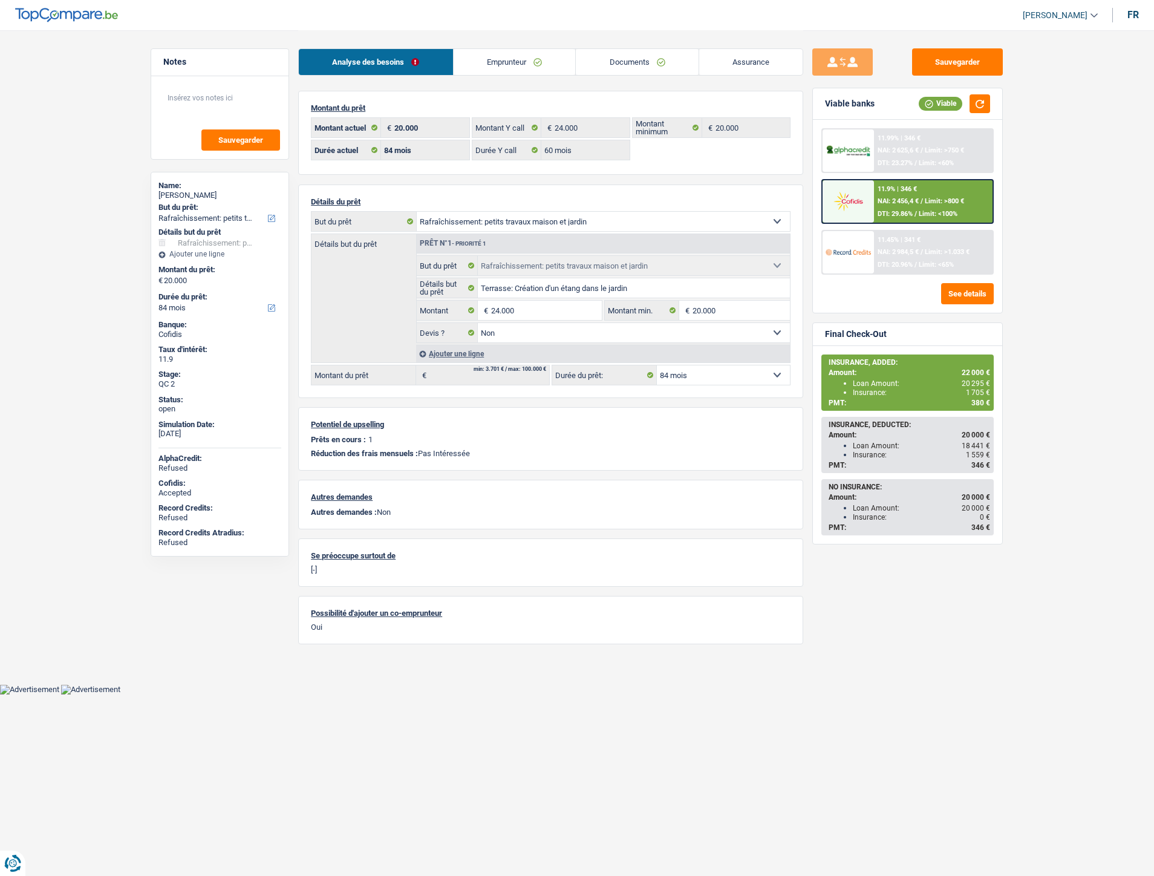
select select "houseOrGarden"
select select "84"
select select "60"
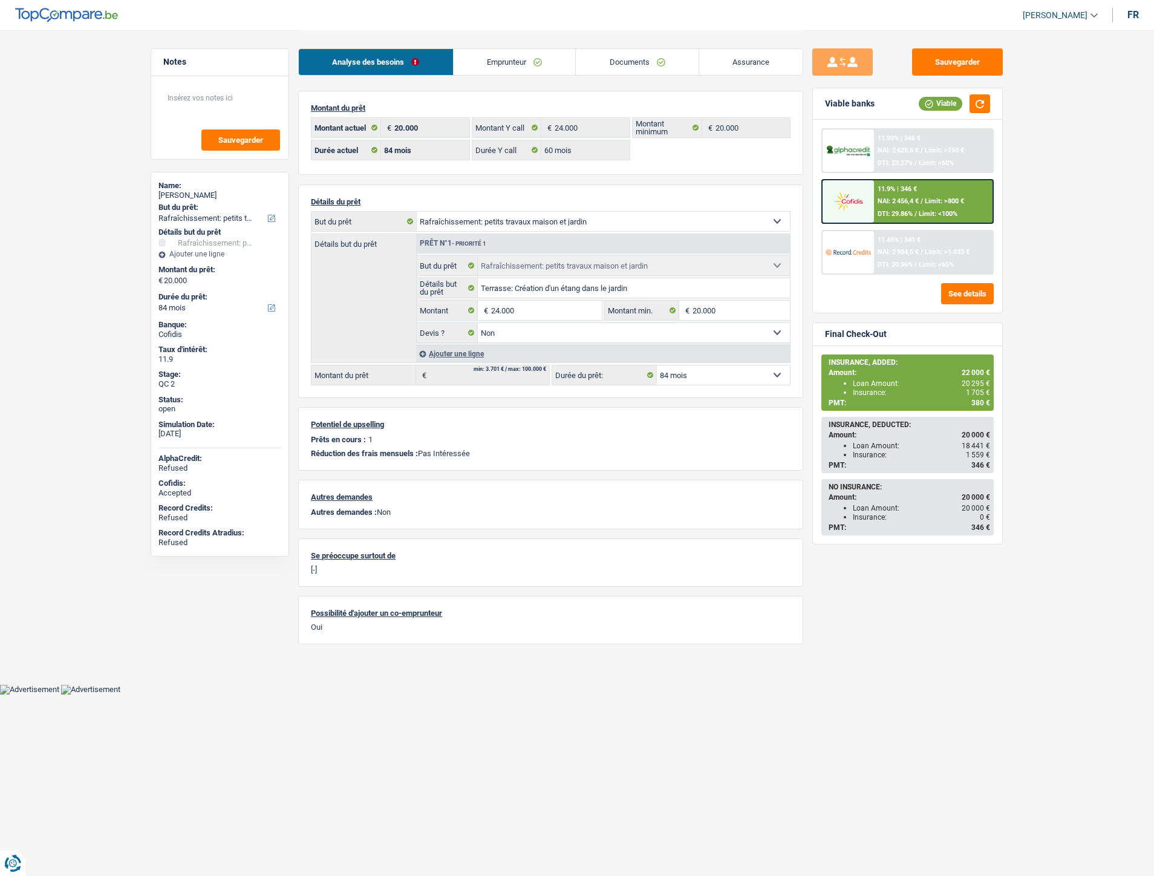
select select "houseOrGarden"
select select "false"
select select "84"
click at [648, 65] on link "Documents" at bounding box center [637, 62] width 123 height 26
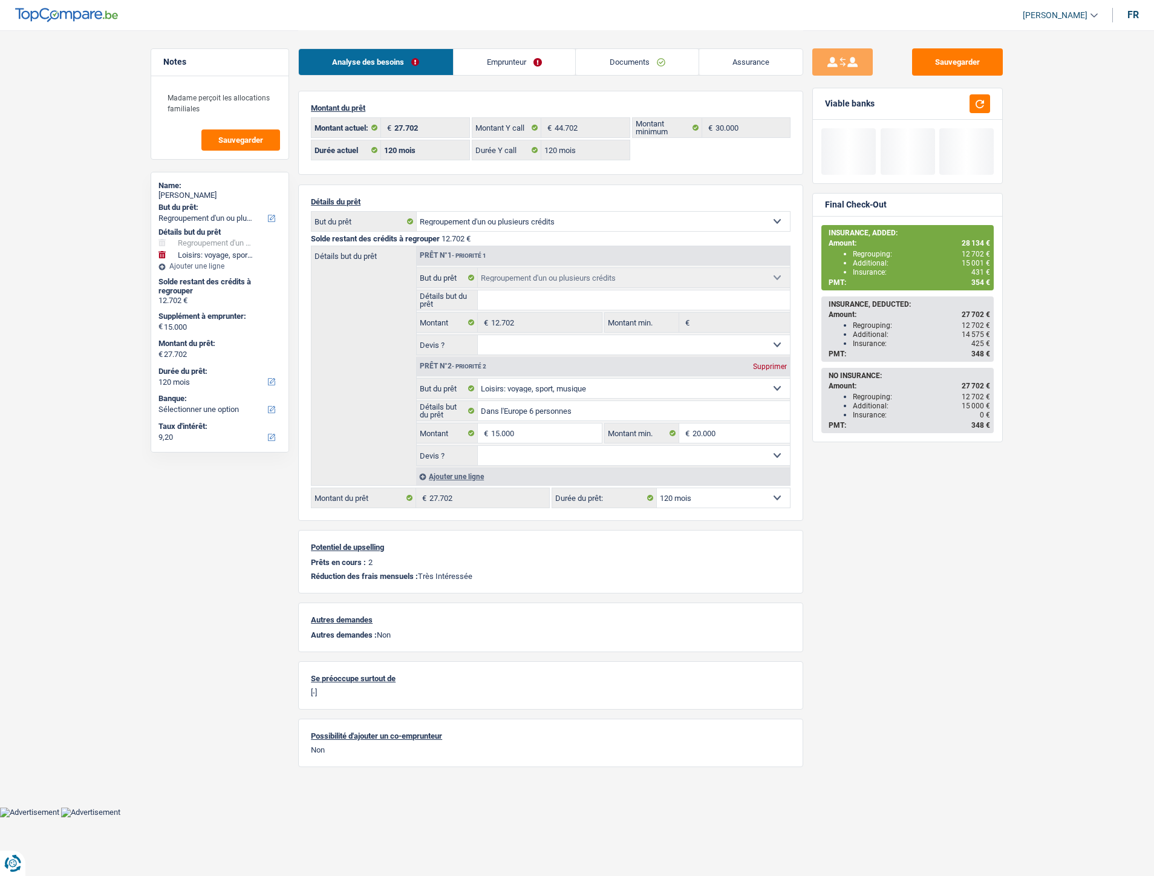
select select "refinancing"
select select "hobbies"
select select "120"
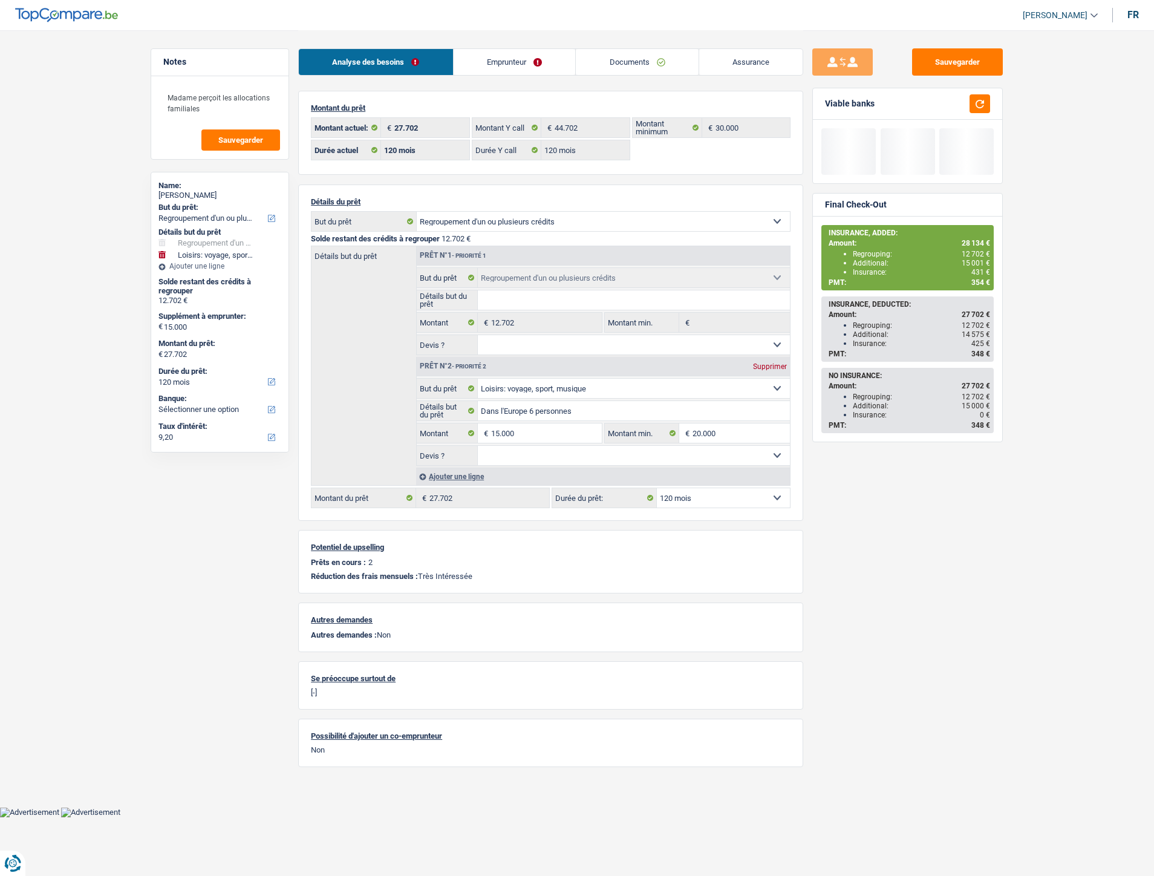
select select "120"
select select "refinancing"
select select "hobbies"
select select "120"
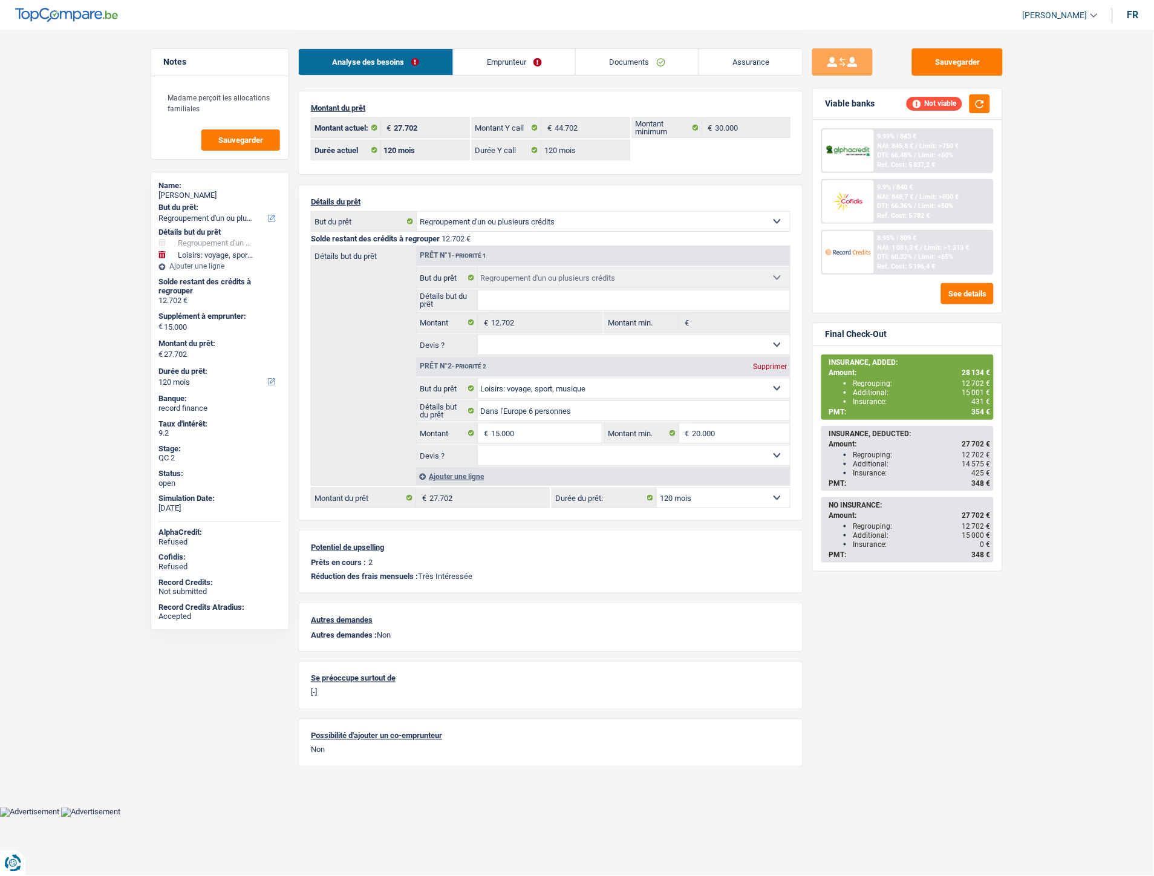
click at [624, 67] on link "Documents" at bounding box center [637, 62] width 123 height 26
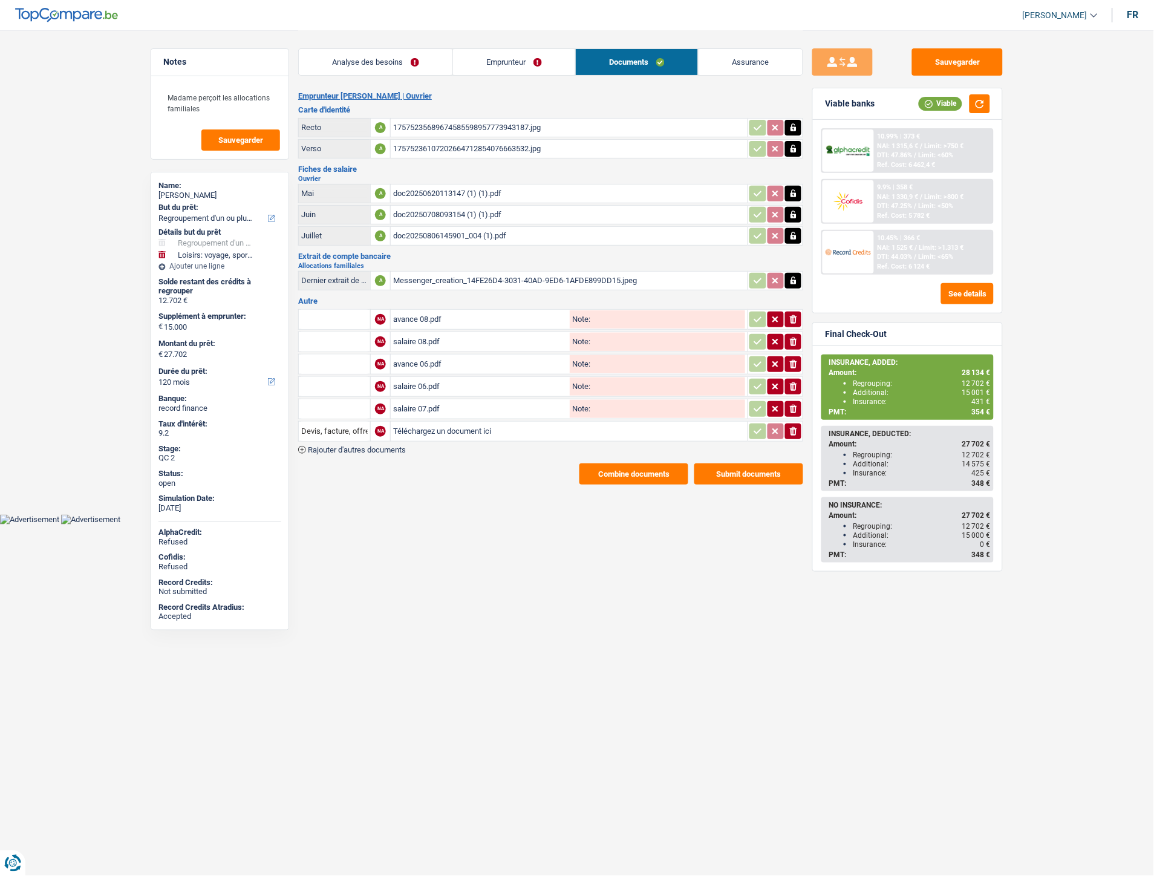
click at [596, 469] on button "Combine documents" at bounding box center [633, 473] width 109 height 21
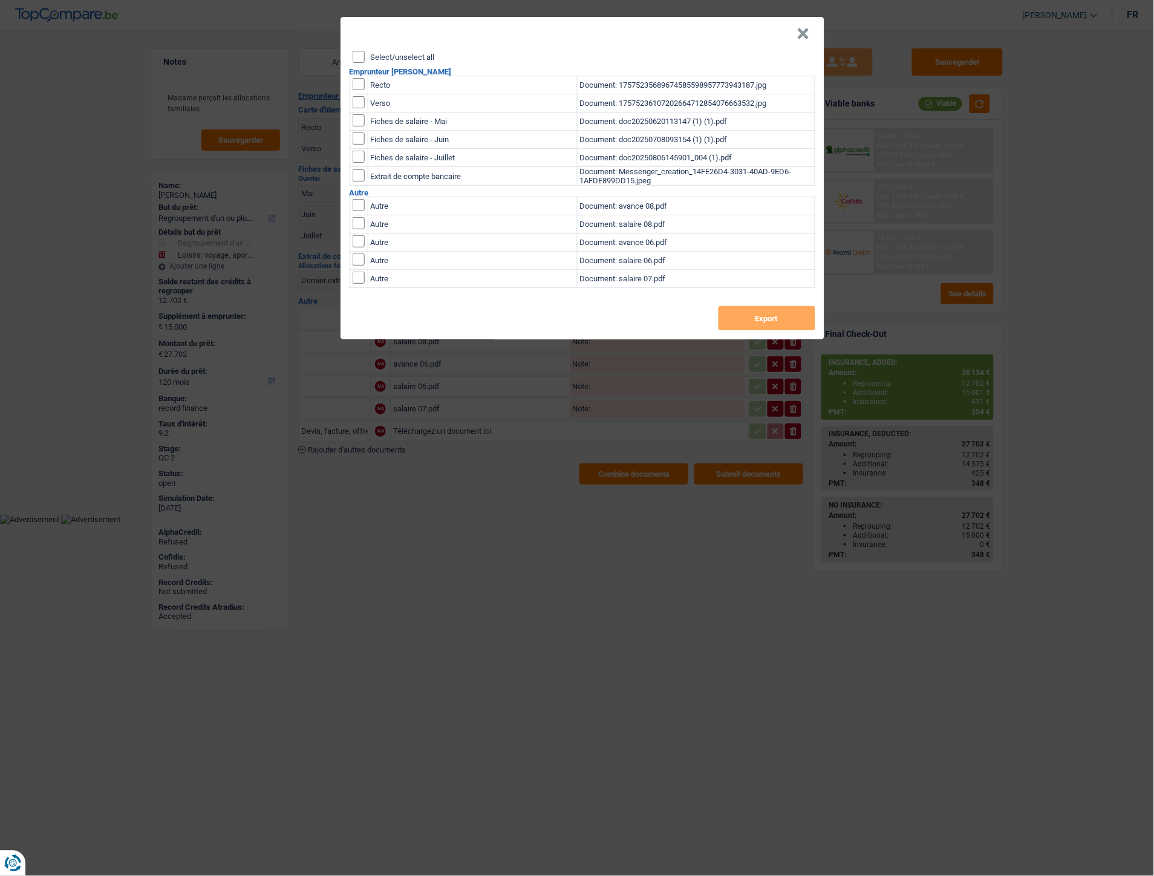
click at [360, 85] on input "checkbox" at bounding box center [359, 84] width 12 height 12
checkbox input "true"
click at [357, 99] on input "checkbox" at bounding box center [359, 102] width 12 height 12
checkbox input "true"
click at [740, 319] on button "Export" at bounding box center [766, 318] width 97 height 24
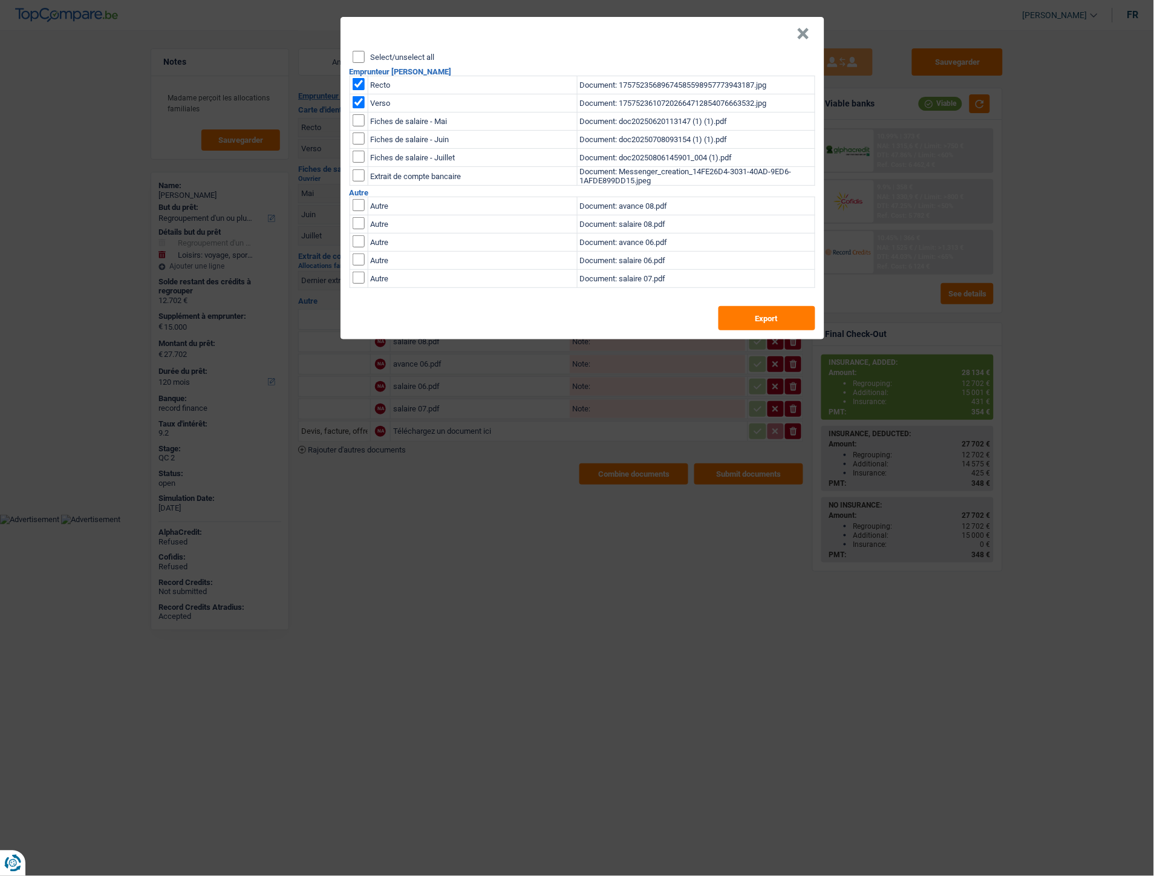
click at [802, 33] on button "×" at bounding box center [803, 34] width 13 height 12
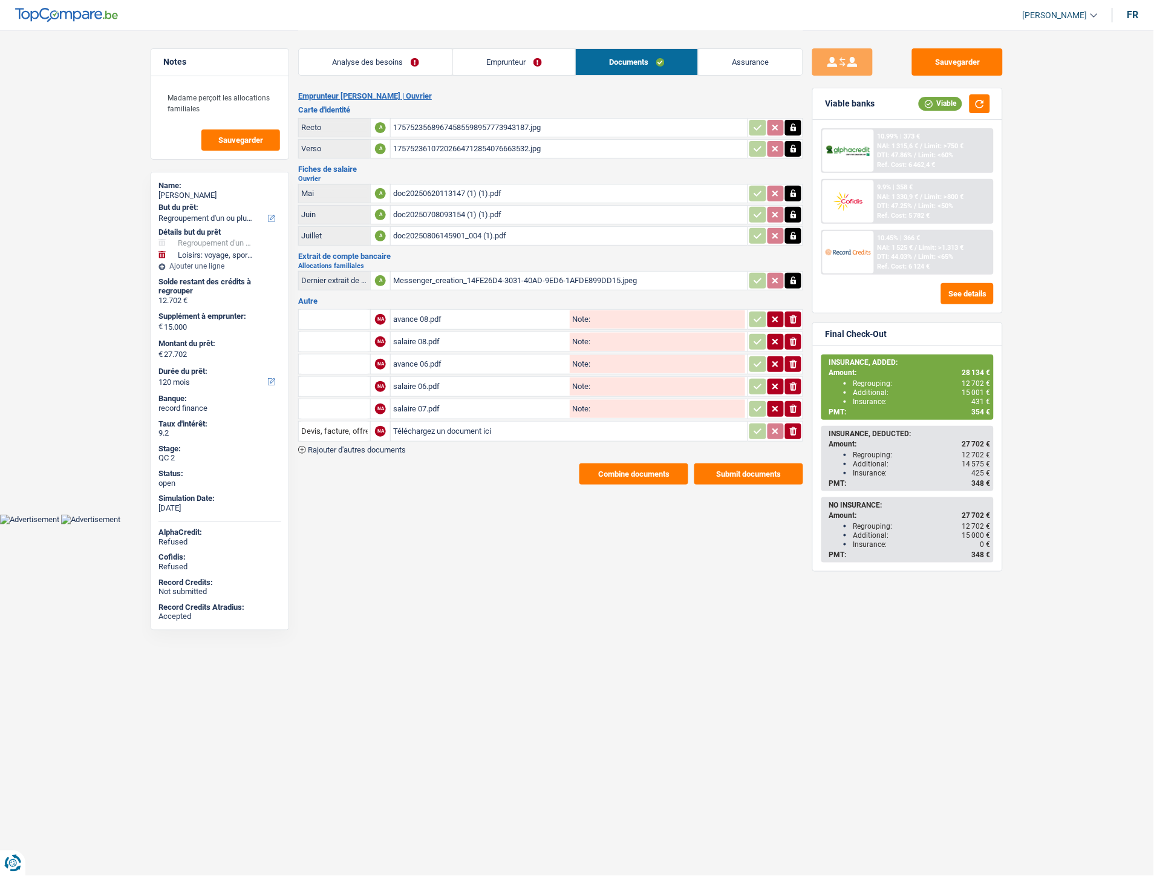
click at [524, 54] on link "Emprunteur" at bounding box center [514, 62] width 122 height 26
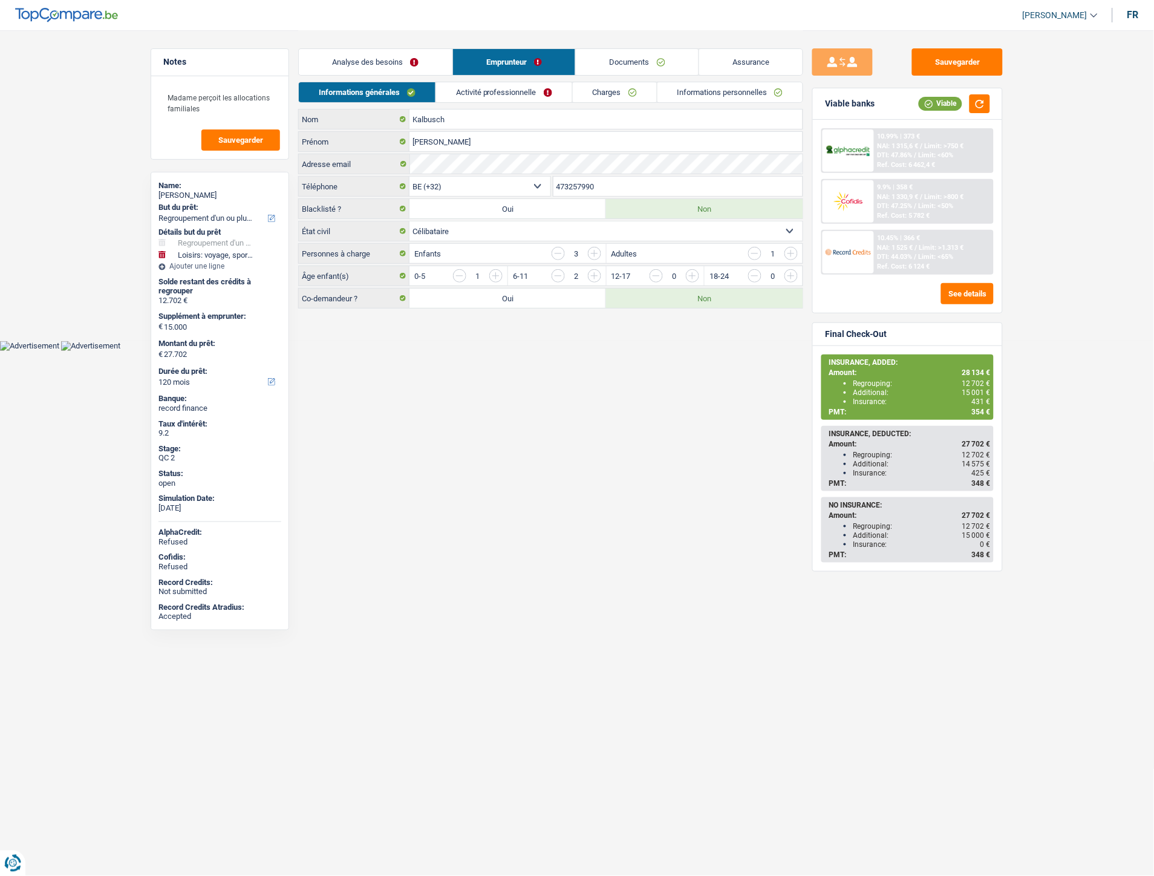
drag, startPoint x: 605, startPoint y: 189, endPoint x: 563, endPoint y: 182, distance: 42.3
click at [546, 181] on div "BE (+32) LU (+352) Sélectionner une option Téléphone 473257990 Téléphone" at bounding box center [550, 187] width 505 height 22
click at [665, 342] on body "Vous avez le contrôle de vos données Nous utilisons des cookies, tout comme nos…" at bounding box center [577, 175] width 1154 height 351
drag, startPoint x: 963, startPoint y: 61, endPoint x: 853, endPoint y: 62, distance: 109.5
click at [963, 61] on button "Sauvegarder" at bounding box center [957, 61] width 91 height 27
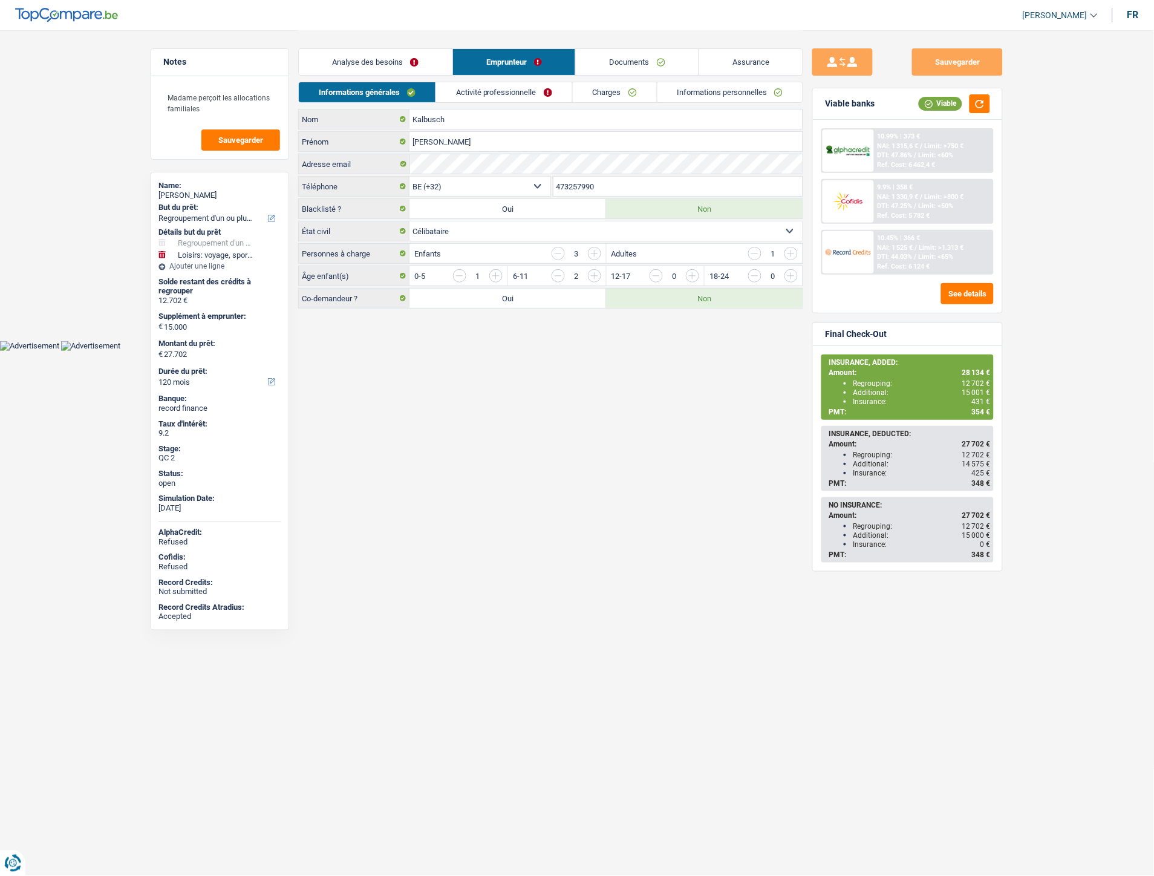
click at [653, 62] on link "Documents" at bounding box center [637, 62] width 123 height 26
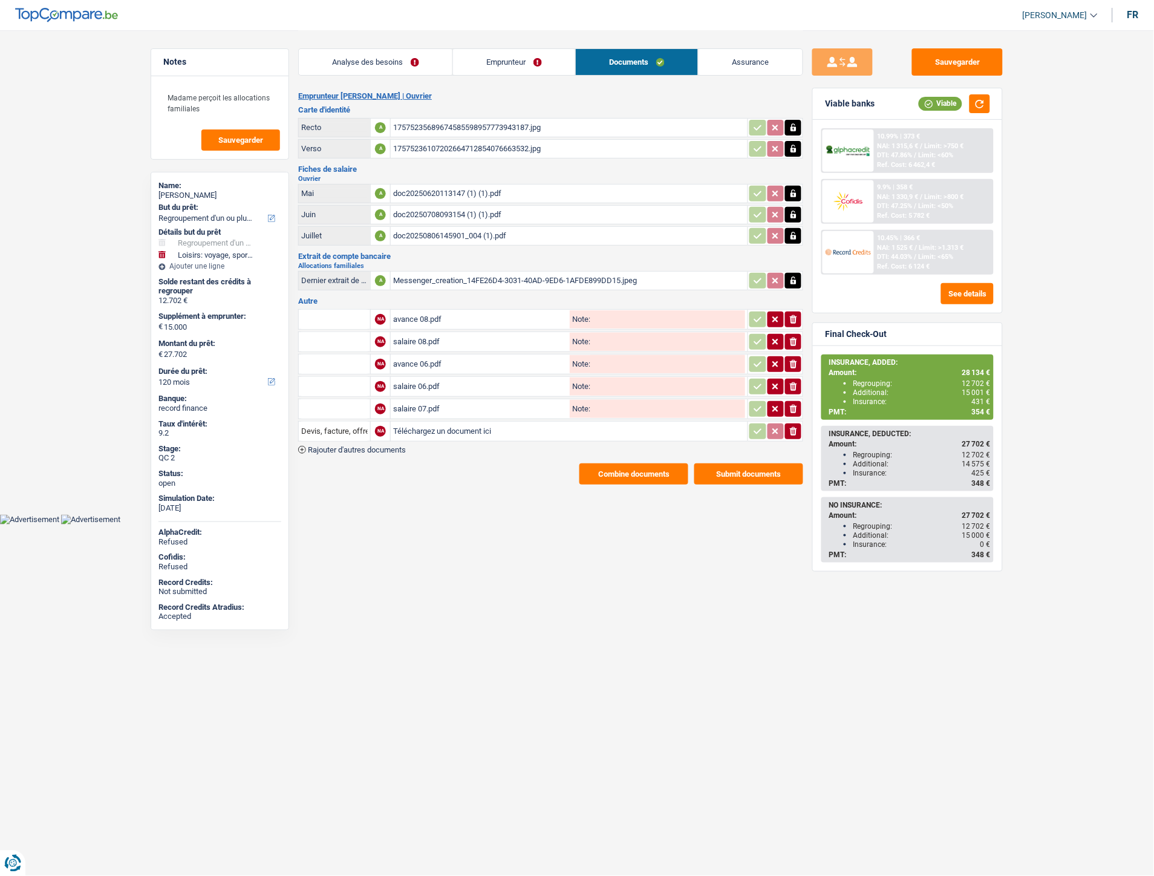
click at [504, 70] on link "Emprunteur" at bounding box center [514, 62] width 122 height 26
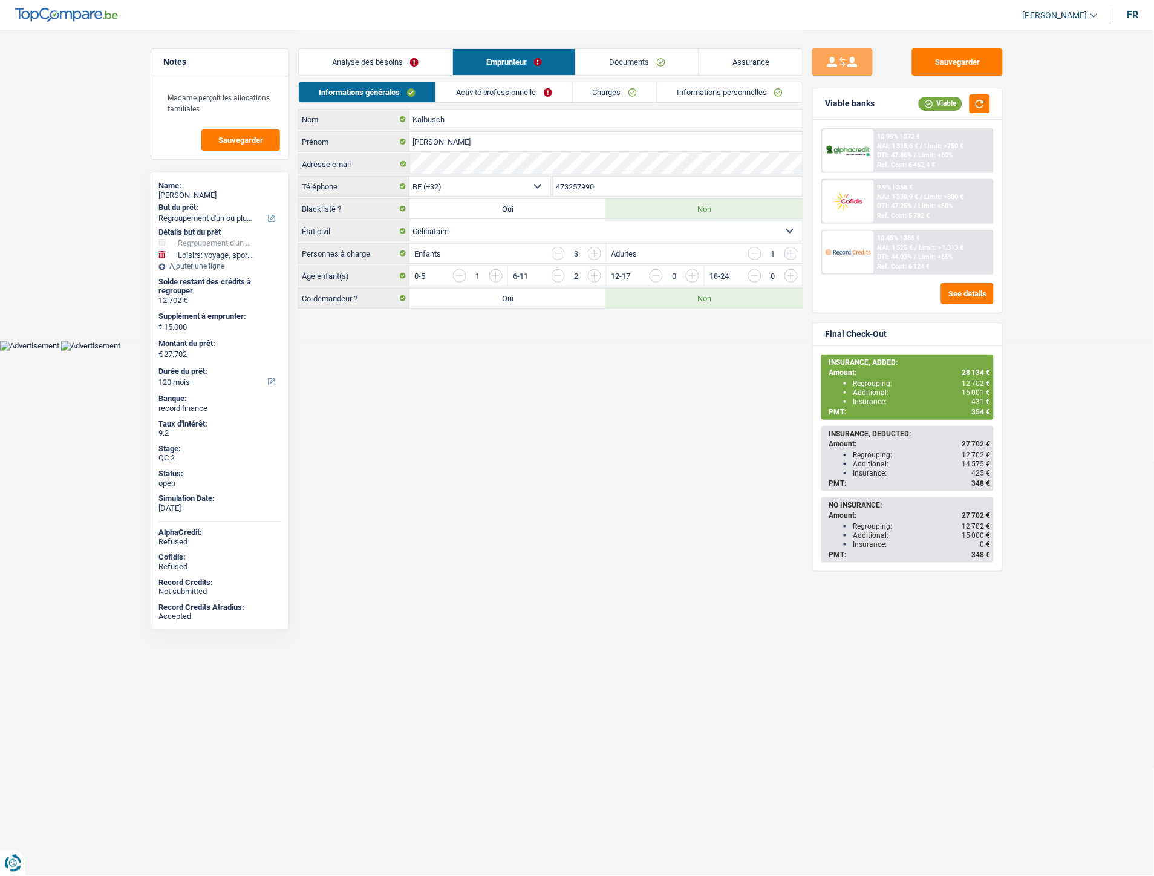
click at [600, 93] on link "Charges" at bounding box center [615, 92] width 84 height 20
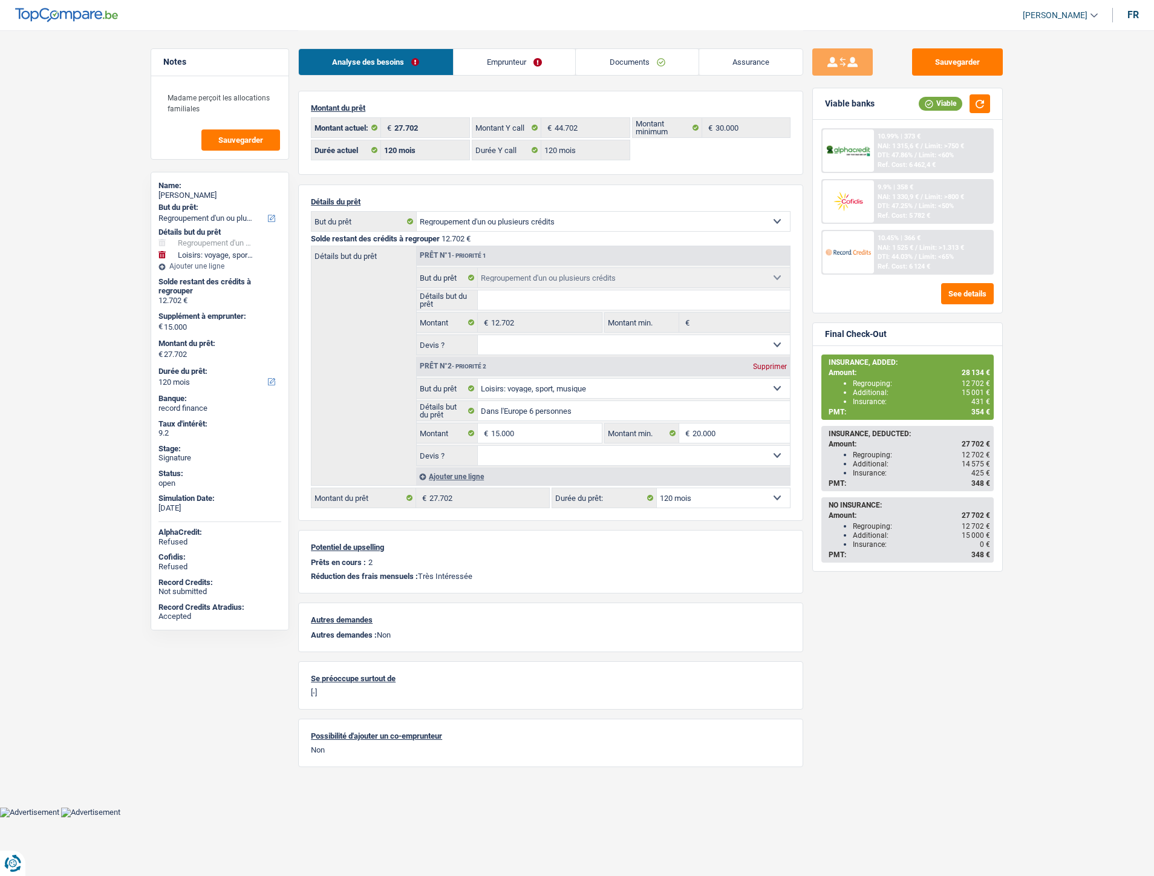
select select "refinancing"
select select "hobbies"
select select "120"
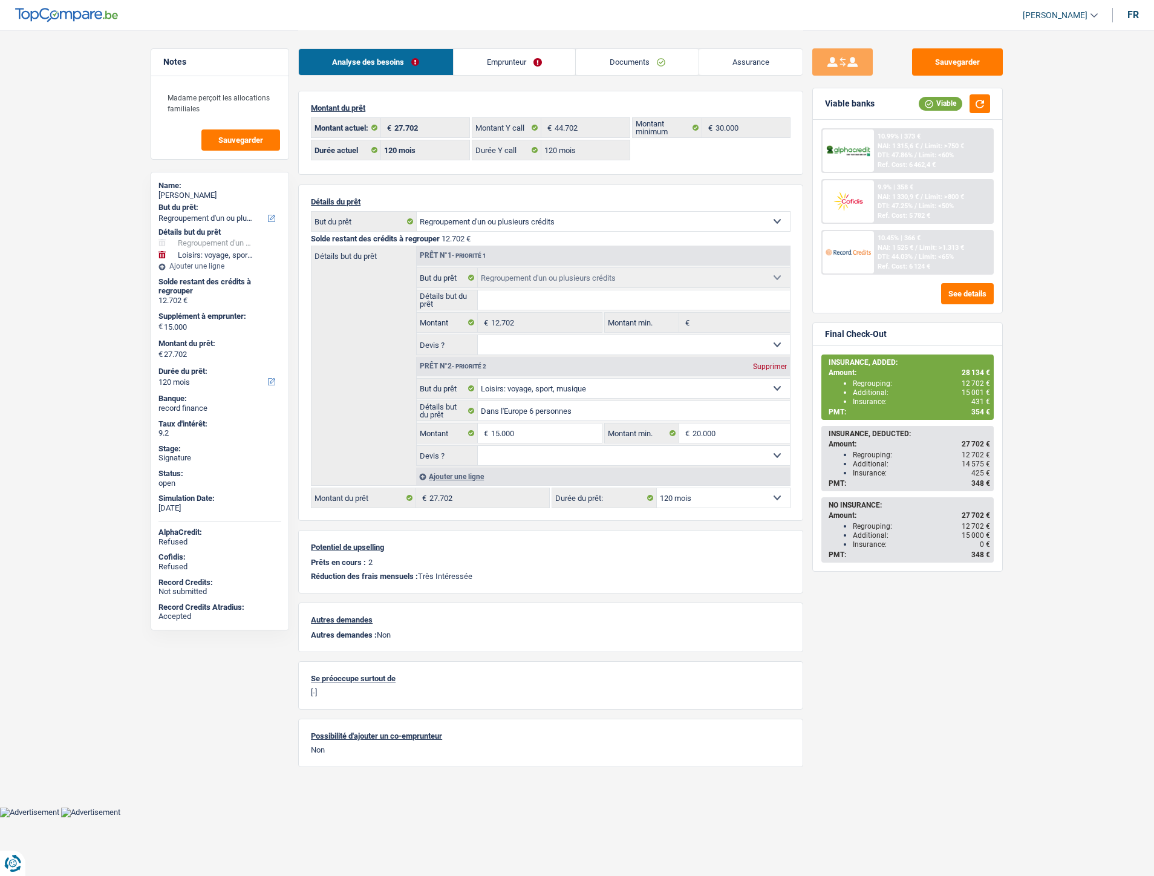
select select "120"
select select "refinancing"
select select "hobbies"
select select "120"
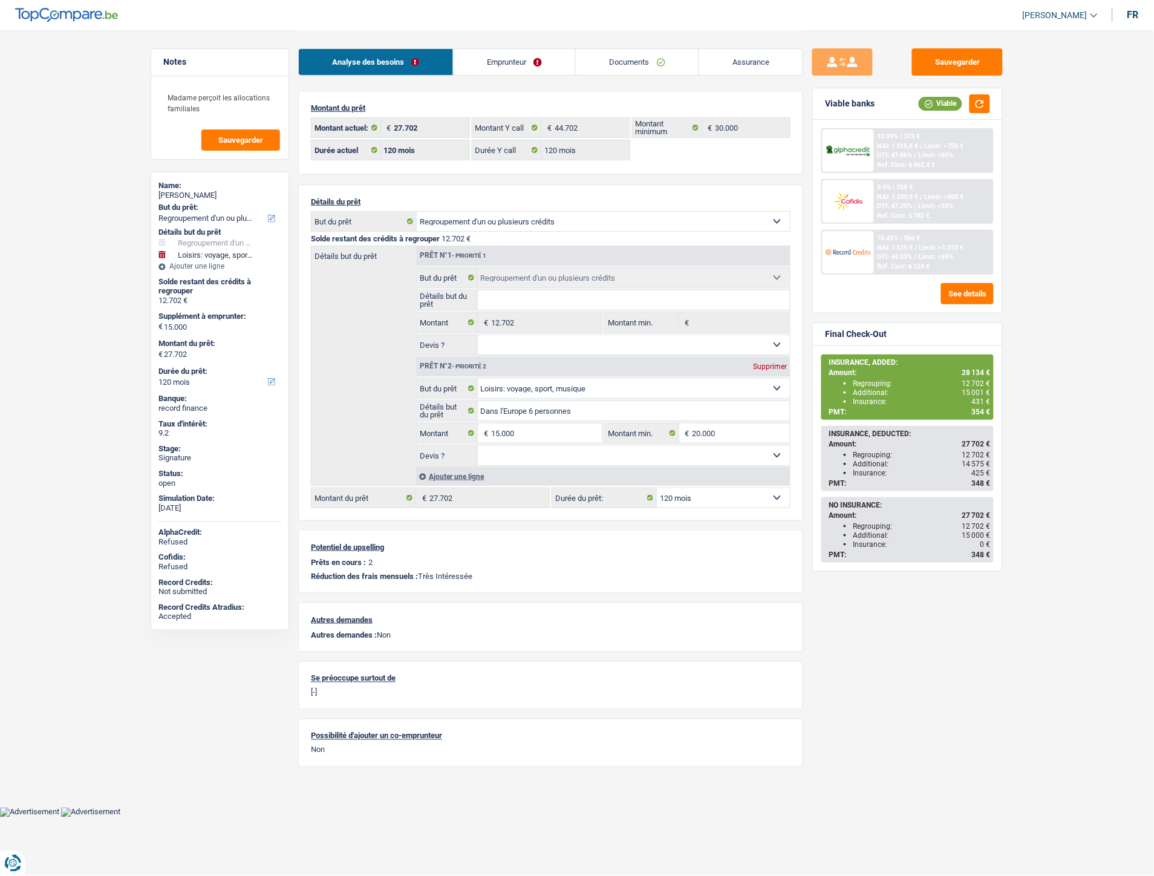
click at [502, 53] on link "Emprunteur" at bounding box center [515, 62] width 122 height 26
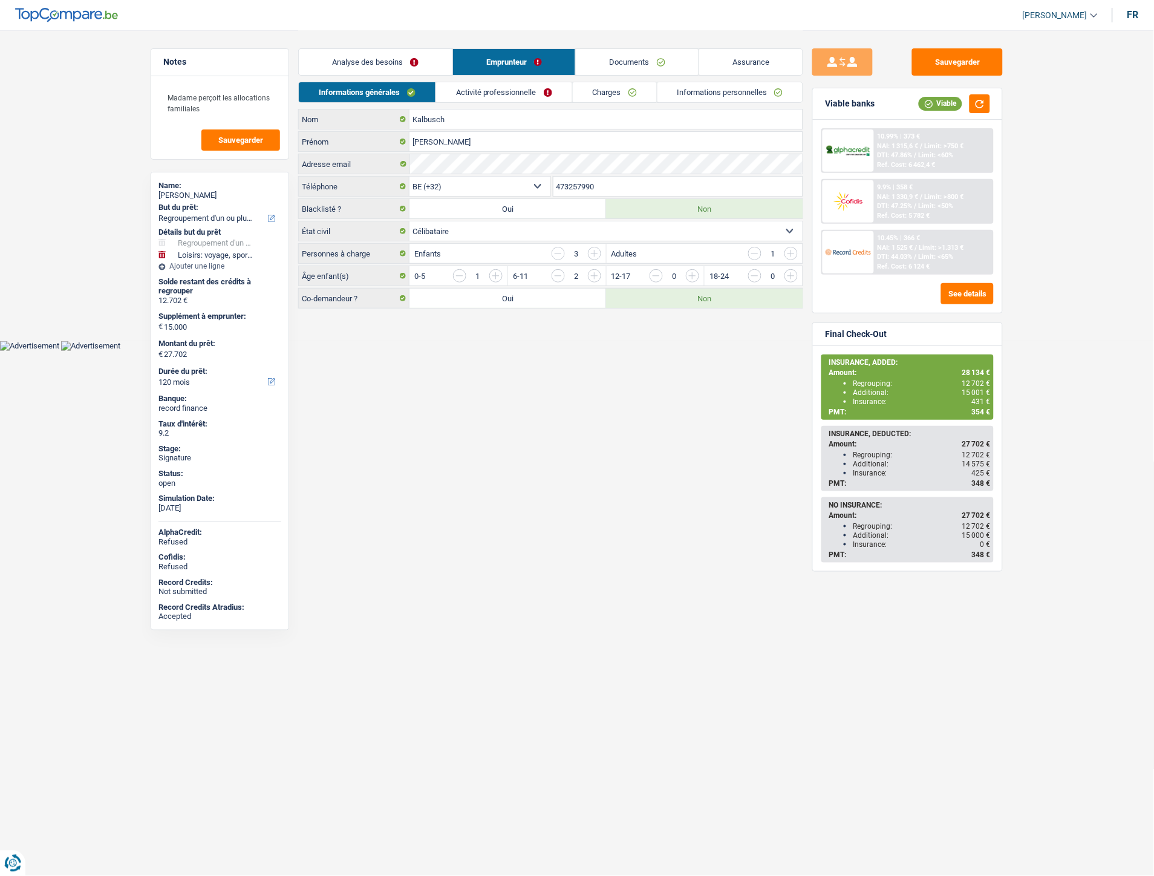
click at [498, 95] on link "Activité professionnelle" at bounding box center [504, 92] width 136 height 20
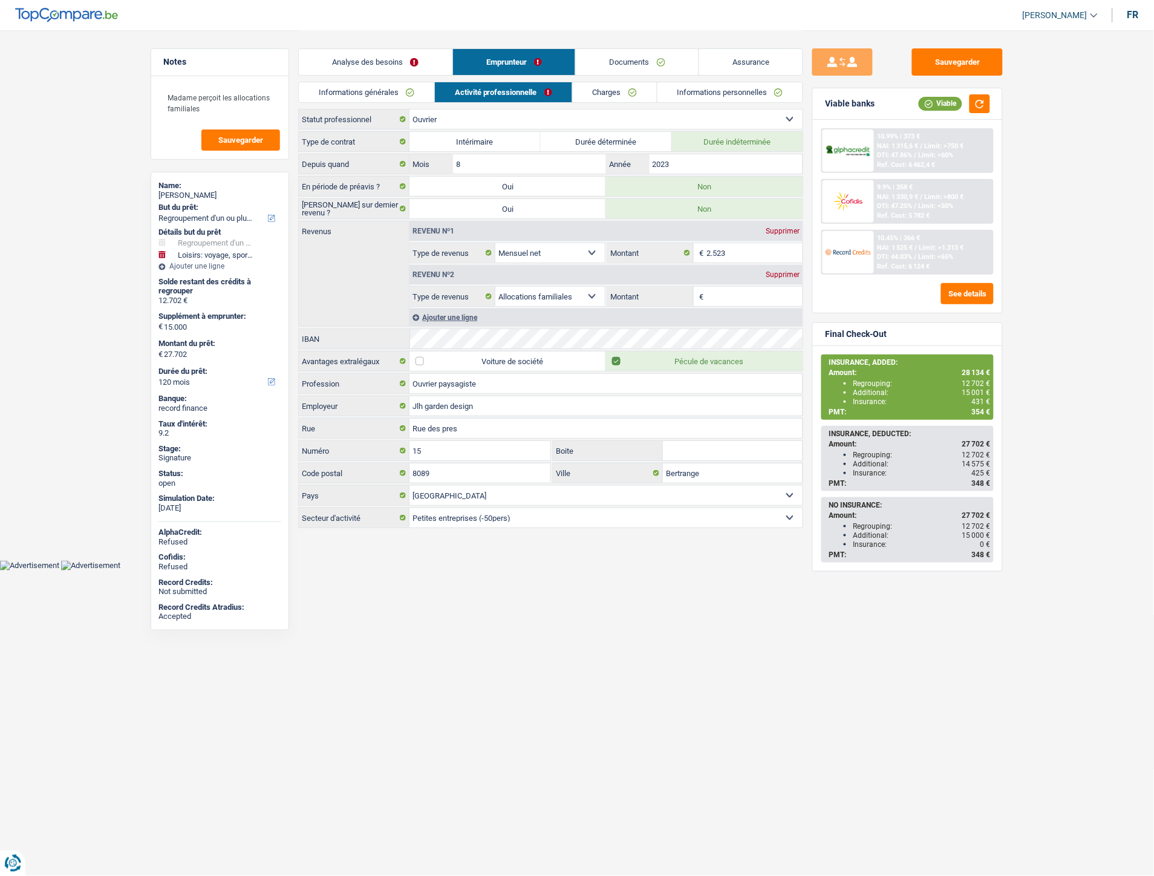
click at [629, 57] on link "Documents" at bounding box center [637, 62] width 123 height 26
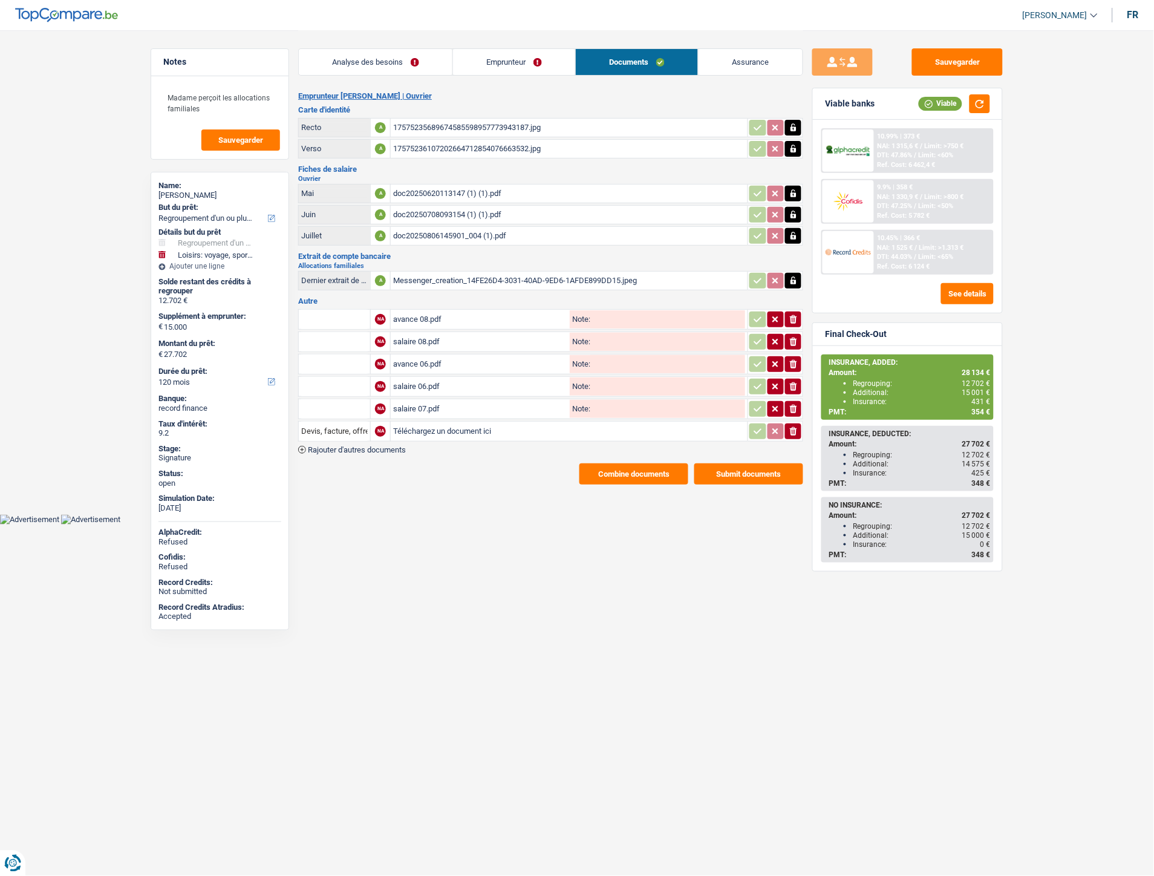
click at [464, 273] on div "Messenger_creation_14FE26D4-3031-40AD-9ED6-1AFDE899DD15.jpeg" at bounding box center [569, 281] width 352 height 18
click at [76, 202] on main "Notes Madame perçoit les allocations familiales Sauvegarder Name: [PERSON_NAME]…" at bounding box center [577, 257] width 1154 height 515
click at [518, 67] on link "Emprunteur" at bounding box center [514, 62] width 122 height 26
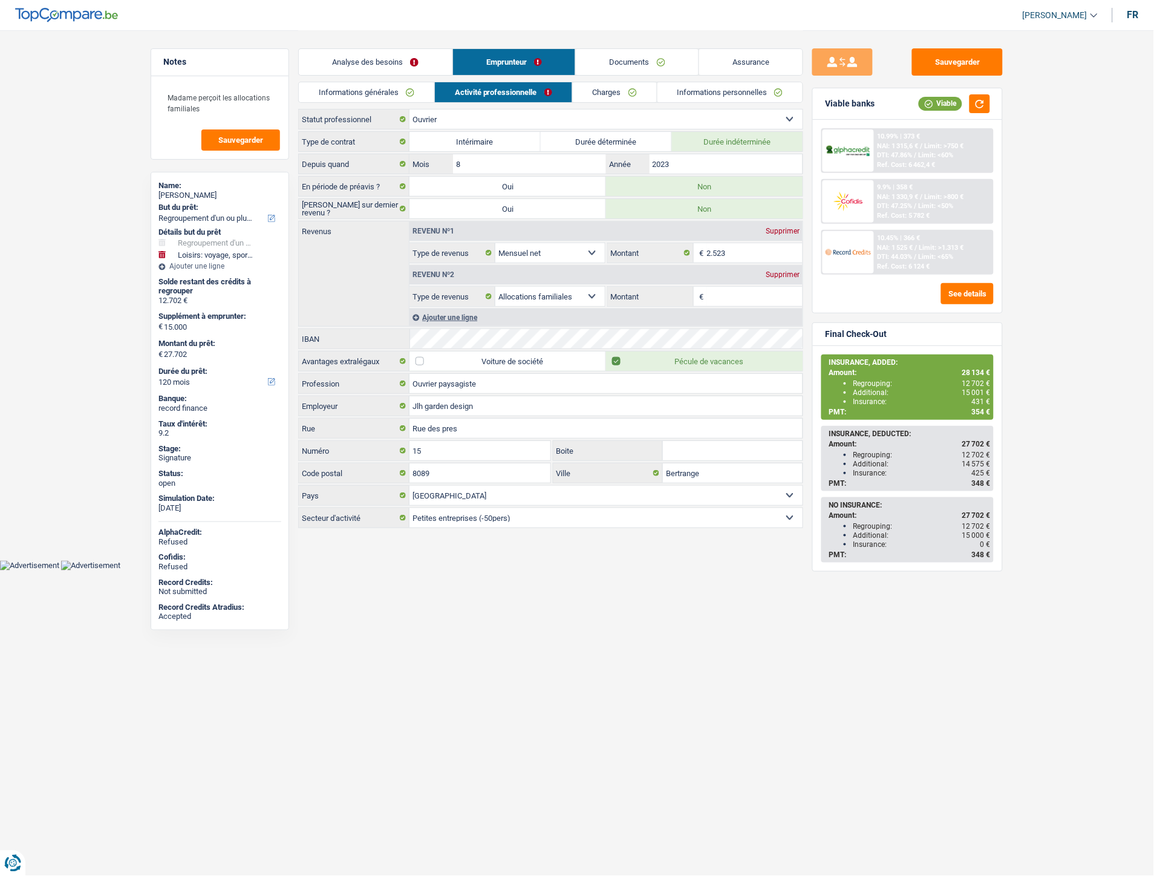
click at [600, 97] on link "Charges" at bounding box center [615, 92] width 84 height 20
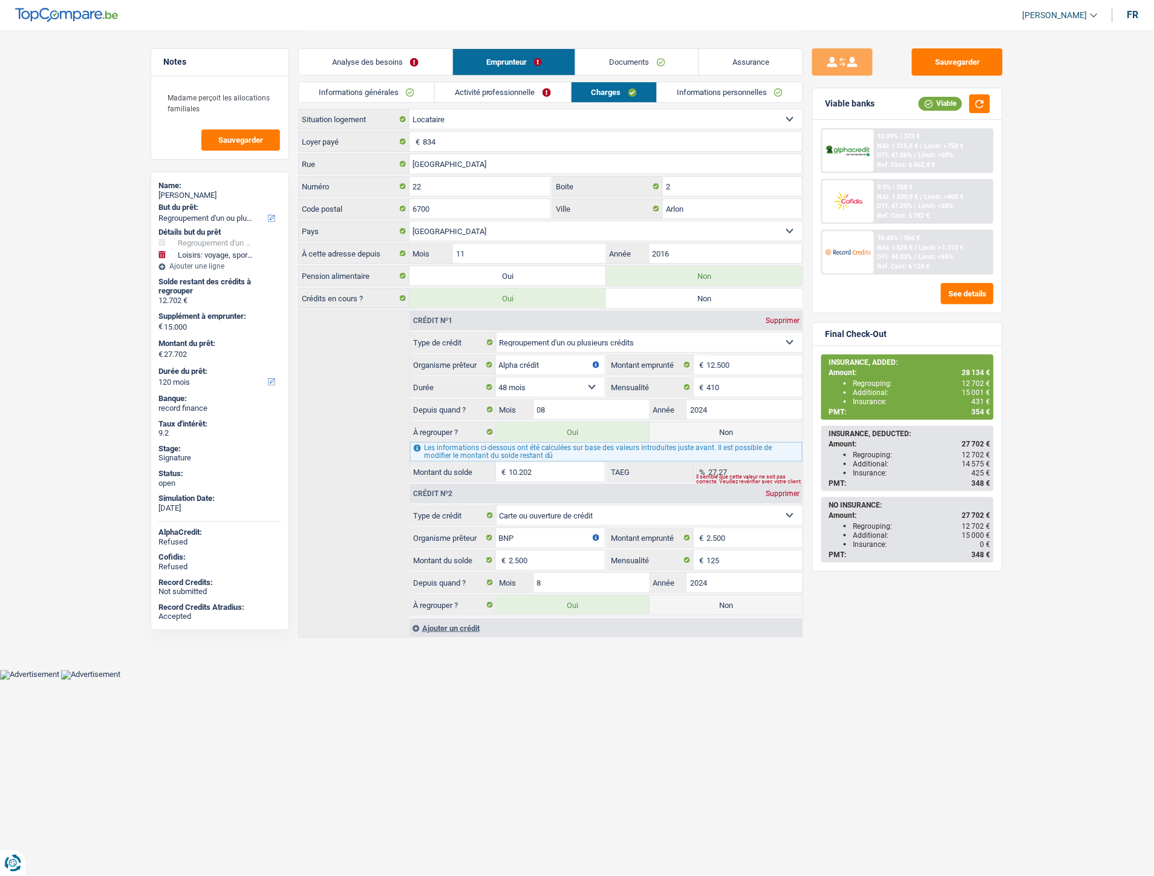
click at [331, 322] on div "Crédit nº1 Supprimer Carte ou ouverture de crédit Prêt hypothécaire Vente à tem…" at bounding box center [550, 473] width 505 height 327
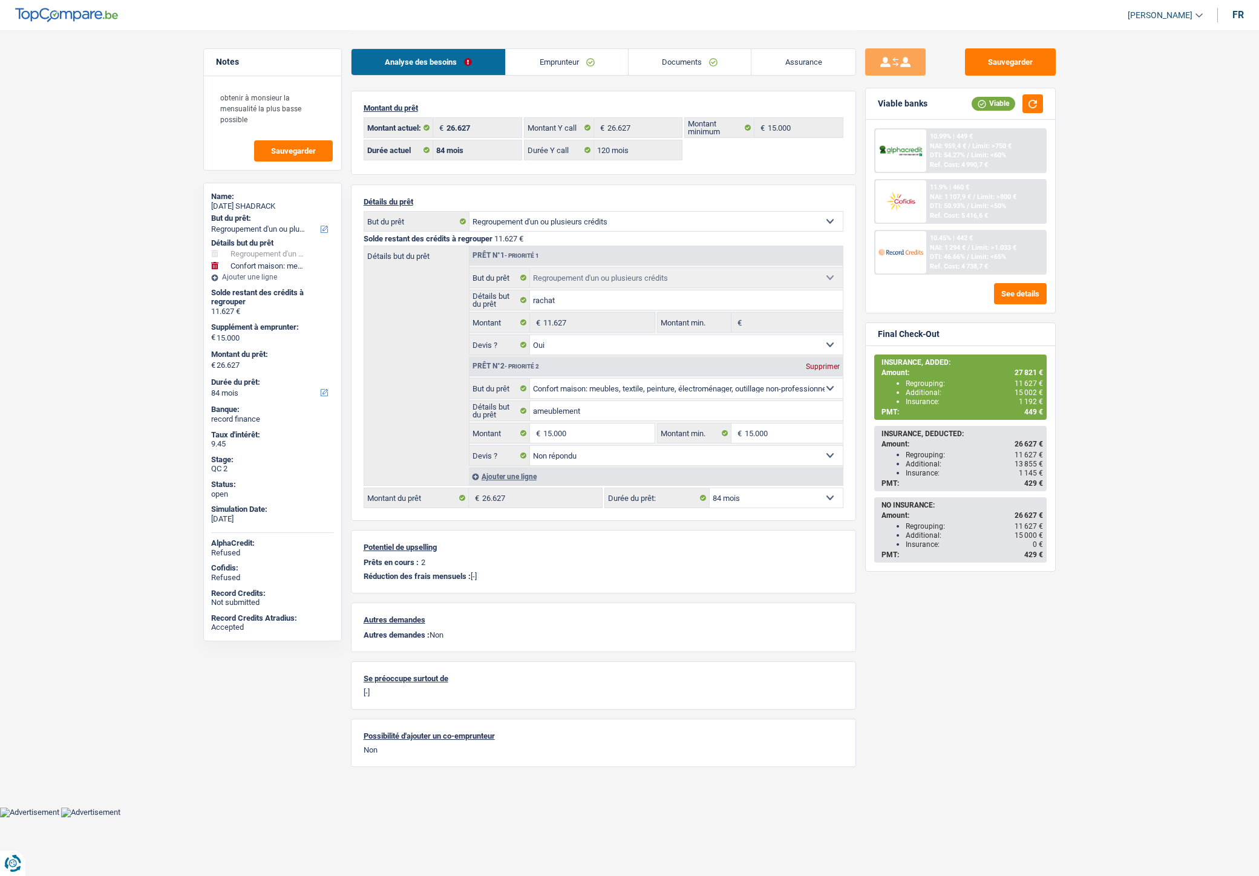
select select "refinancing"
select select "household"
select select "84"
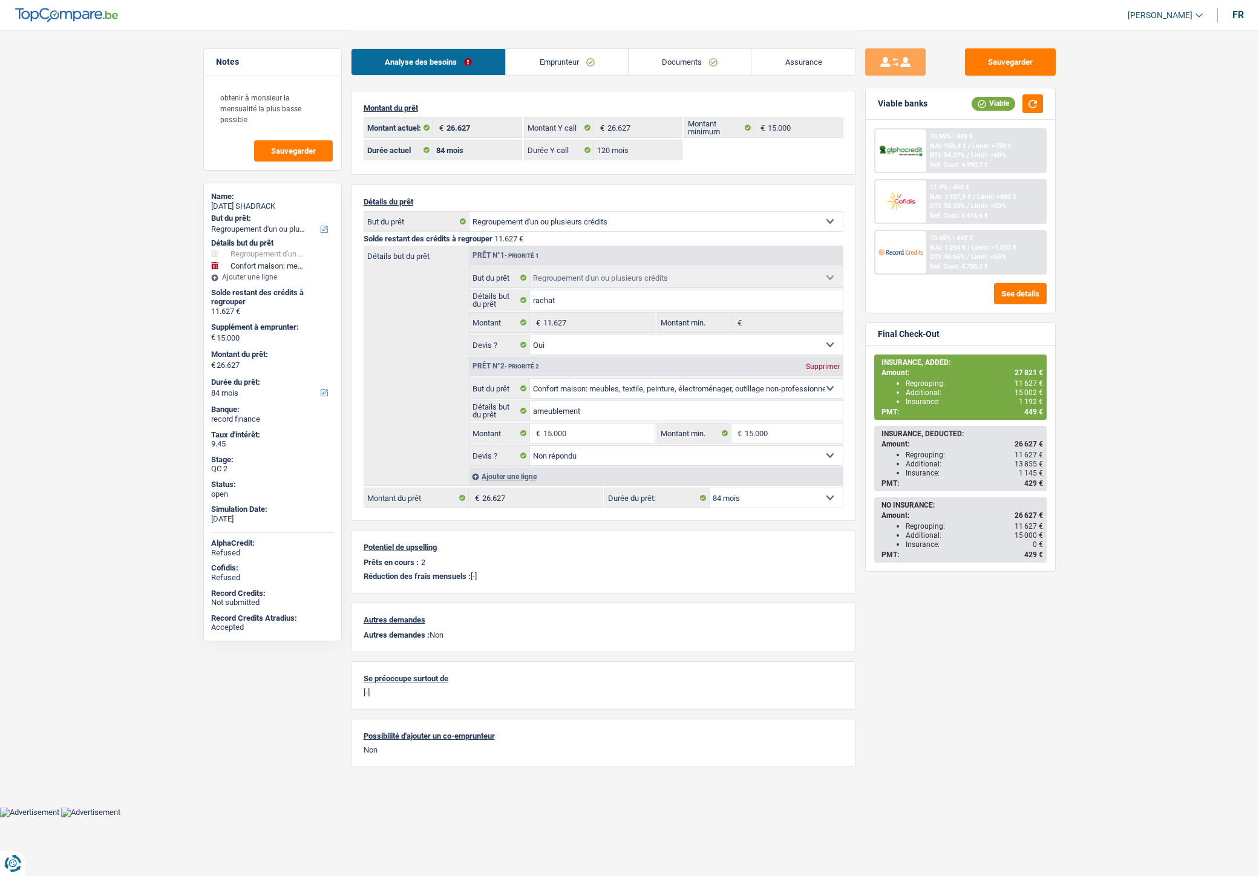
select select "120"
select select "refinancing"
select select "yes"
select select "household"
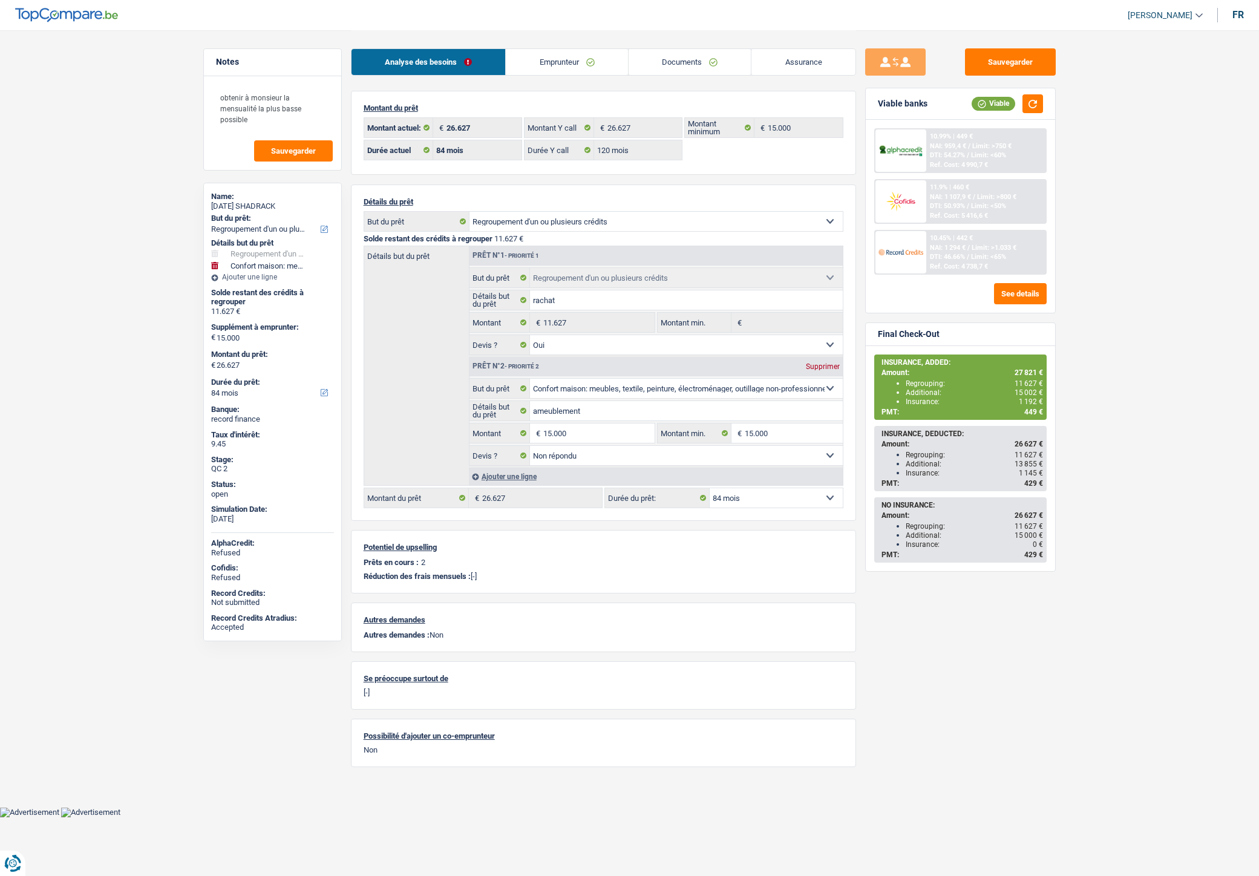
select select "not_answered"
select select "84"
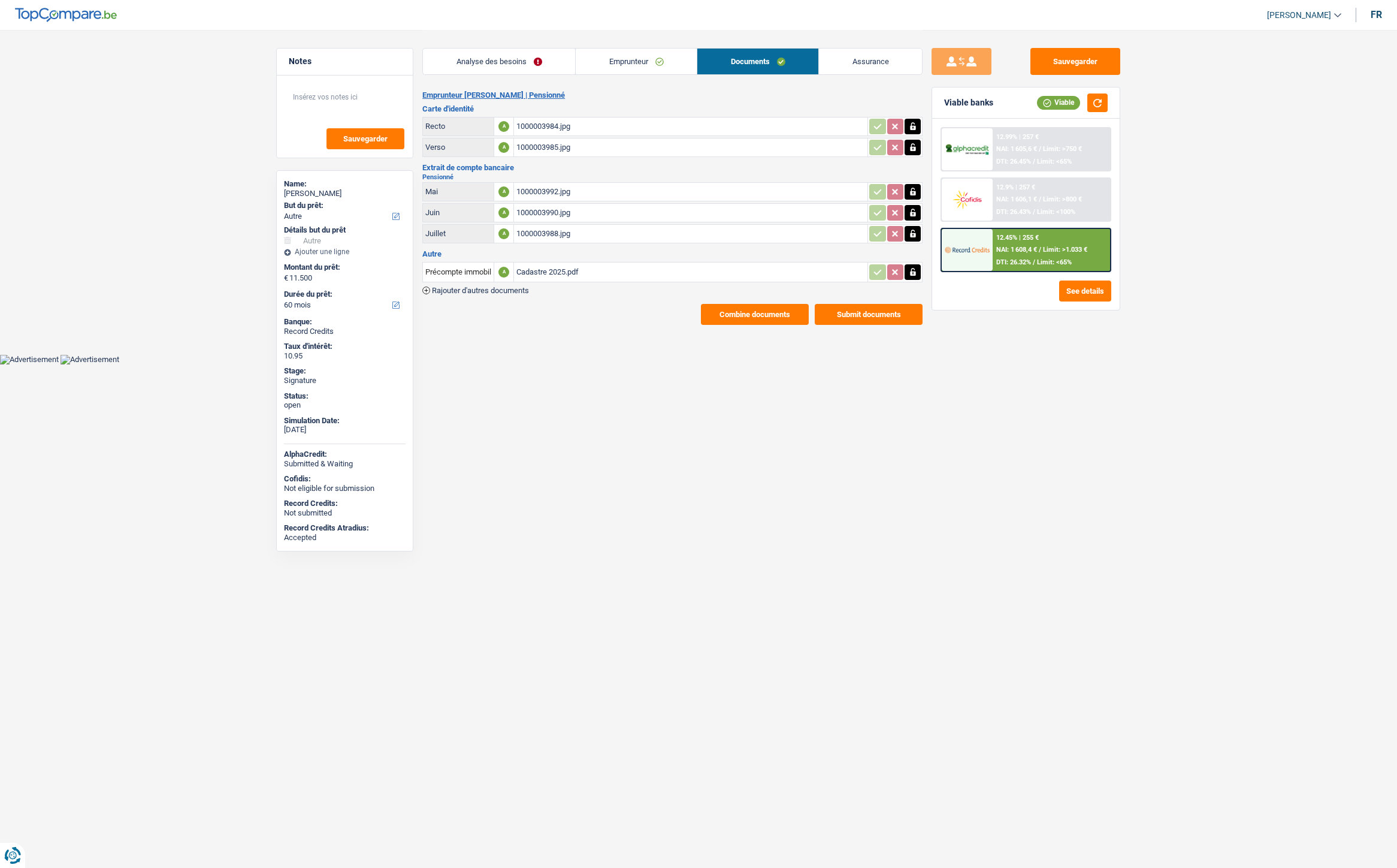
select select "other"
select select "60"
select select "32"
select select "divorced"
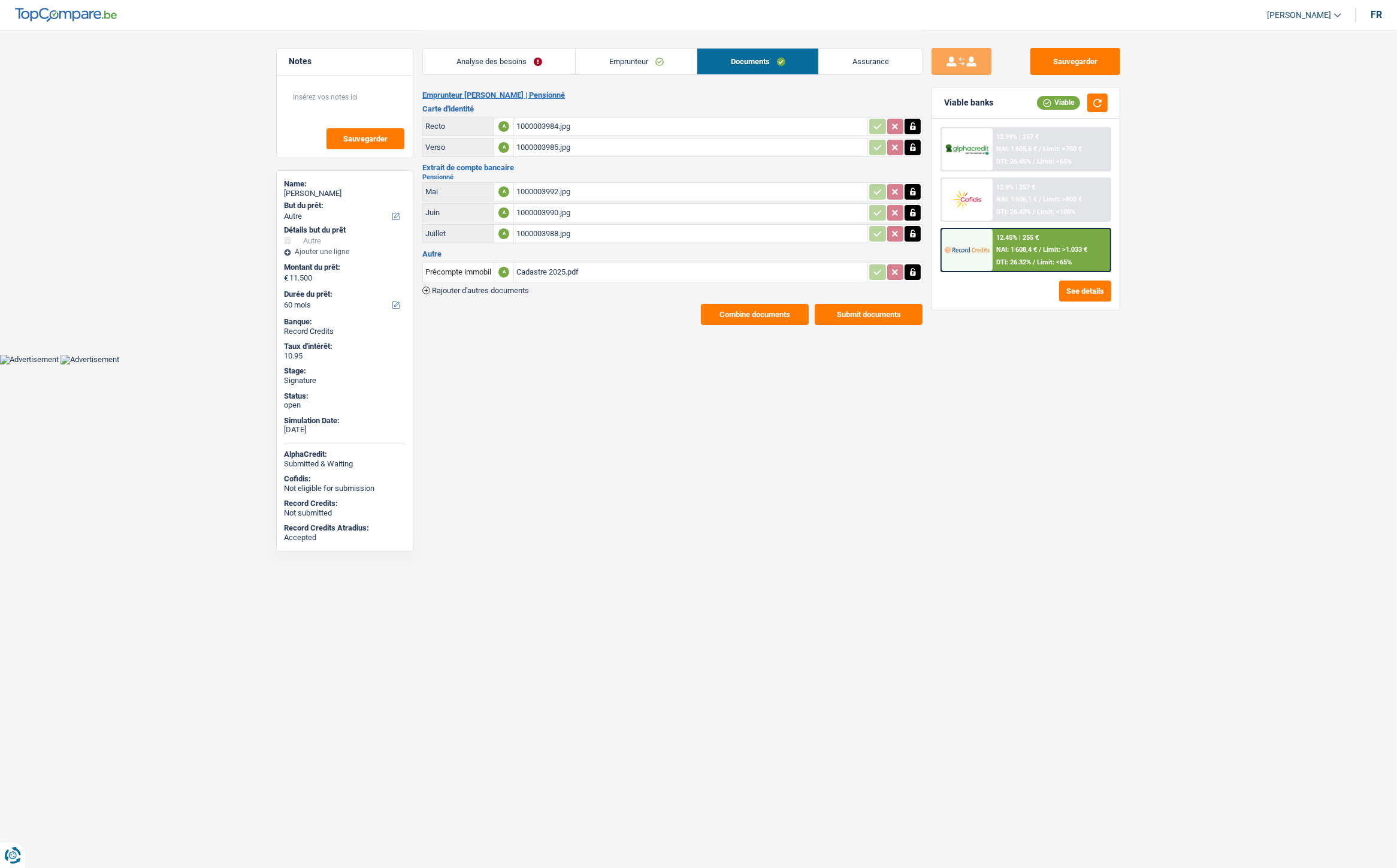
click at [646, 62] on link "Emprunteur" at bounding box center [636, 61] width 121 height 26
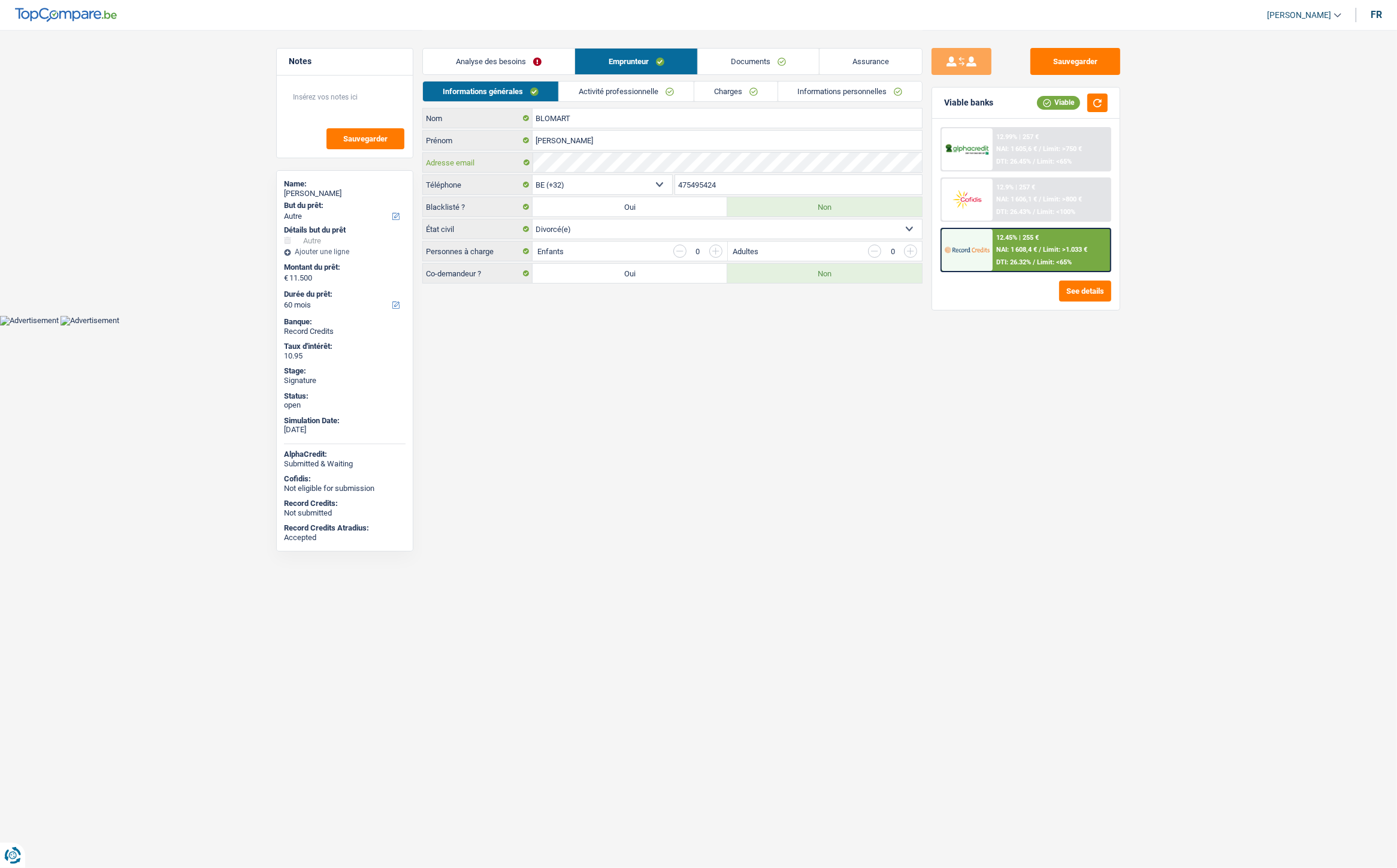
click at [521, 163] on div "Adresse email" at bounding box center [673, 162] width 499 height 19
